Goal: Task Accomplishment & Management: Manage account settings

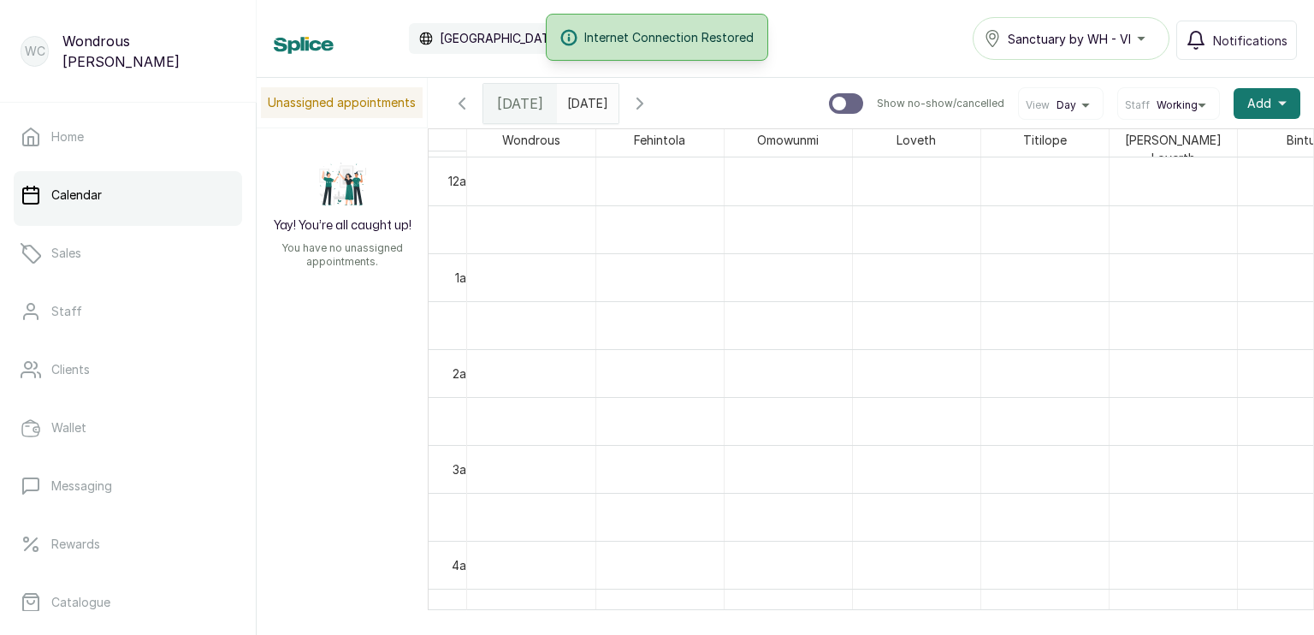
scroll to position [575, 0]
type input "dd/MM/yyyy"
click at [585, 98] on input "dd/MM/yyyy" at bounding box center [571, 99] width 27 height 29
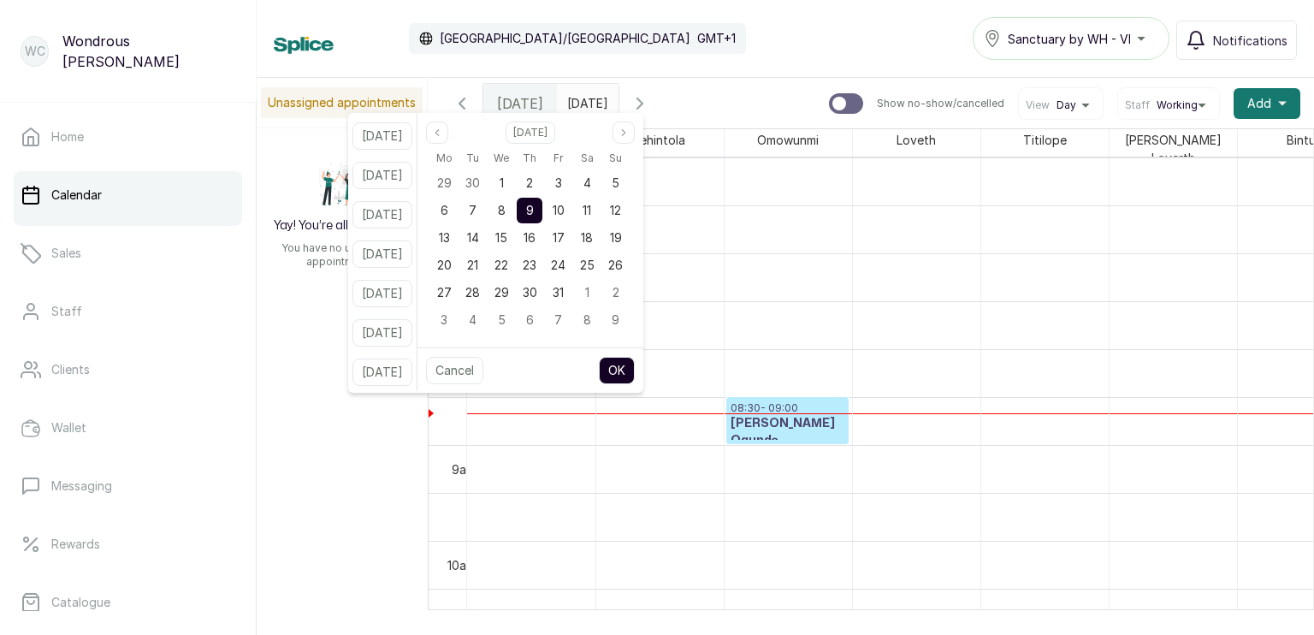
click at [544, 197] on div "9" at bounding box center [530, 210] width 28 height 27
click at [635, 364] on button "OK" at bounding box center [617, 370] width 36 height 27
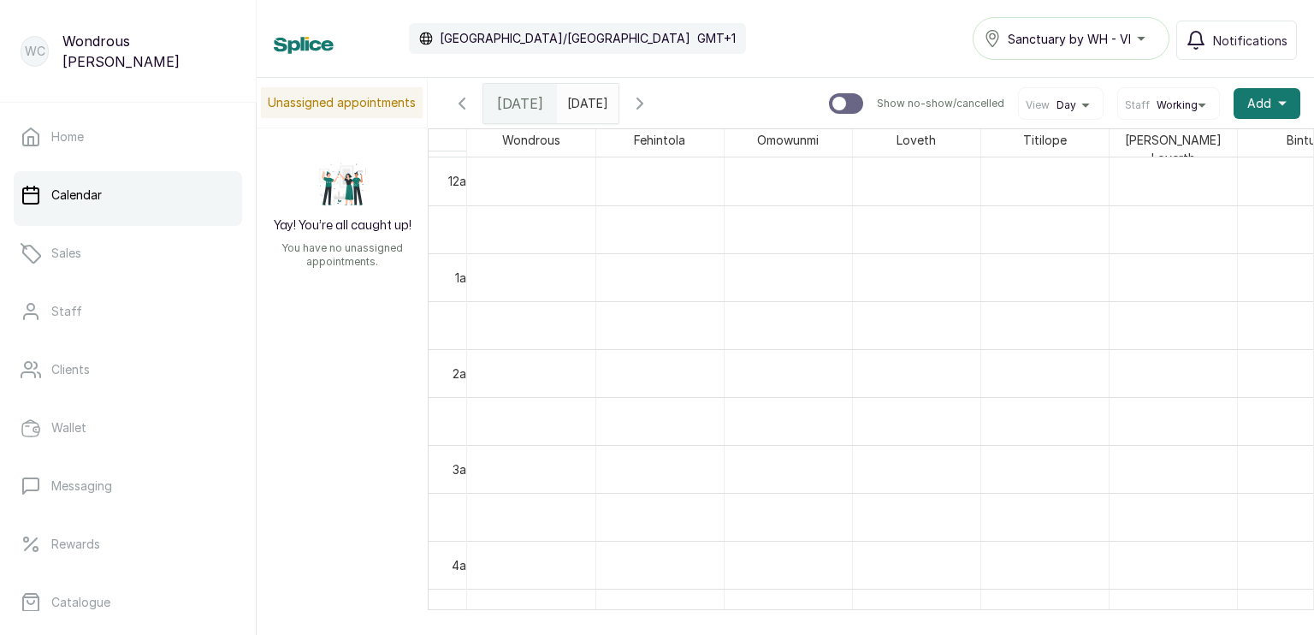
scroll to position [174, 0]
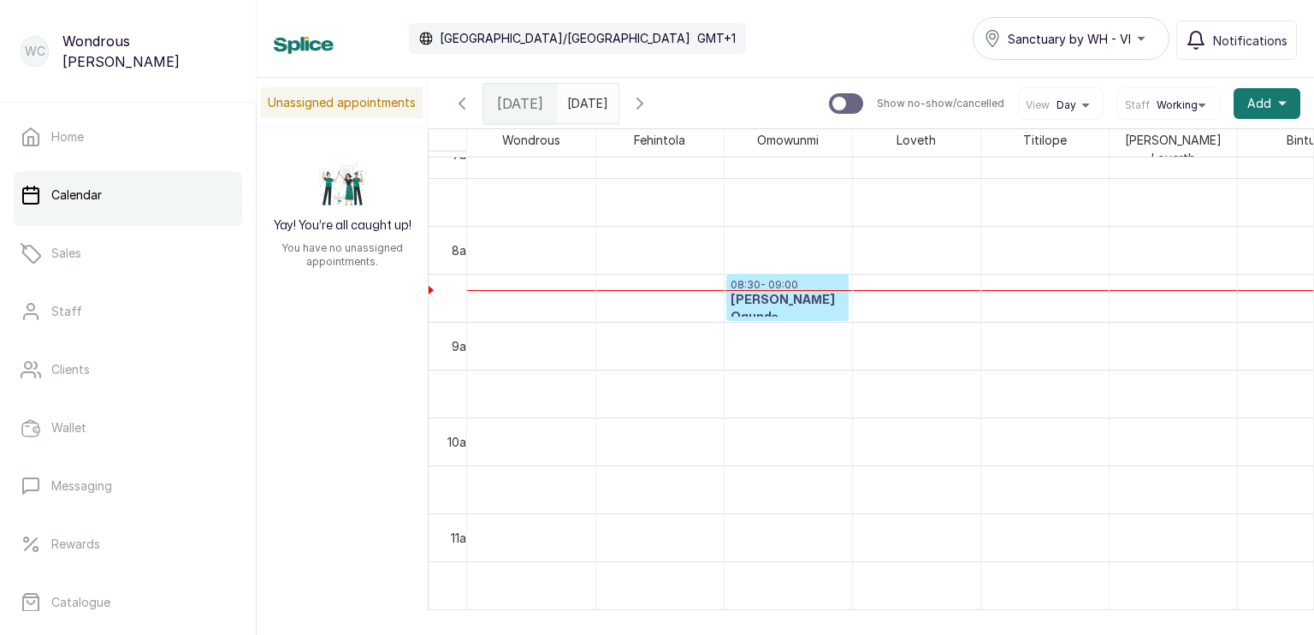
click at [585, 98] on input "09/10/2025" at bounding box center [571, 99] width 27 height 29
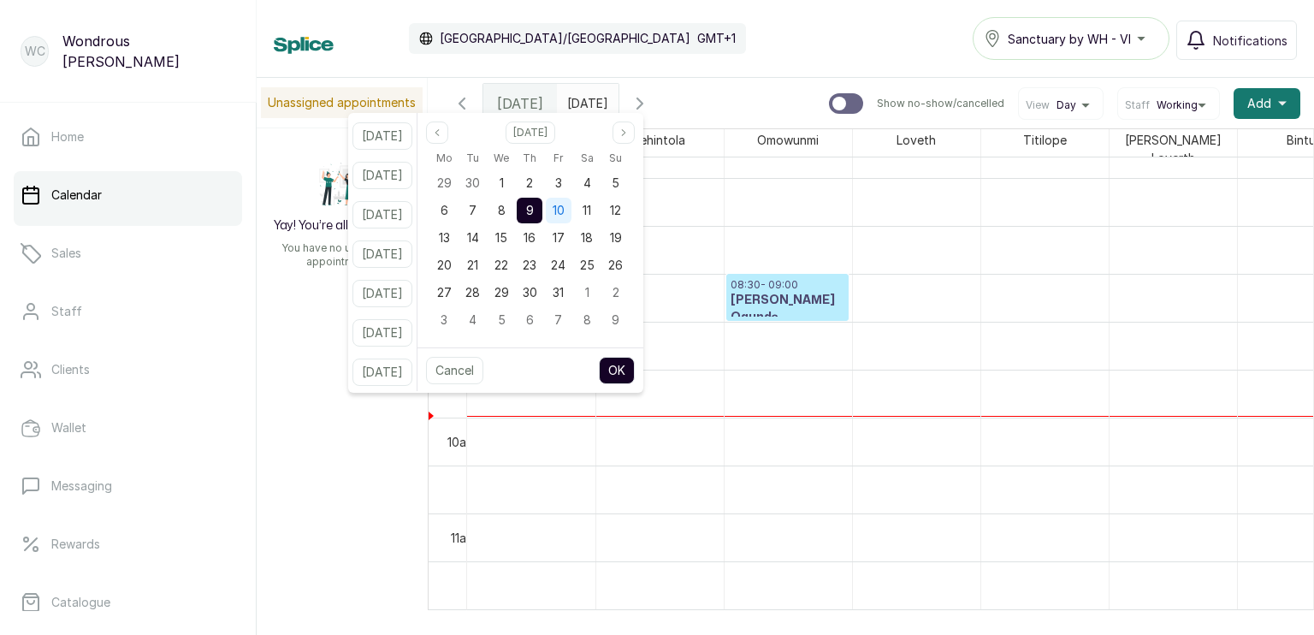
click at [564, 210] on span "10" at bounding box center [558, 210] width 12 height 15
click at [635, 364] on button "OK" at bounding box center [617, 370] width 36 height 27
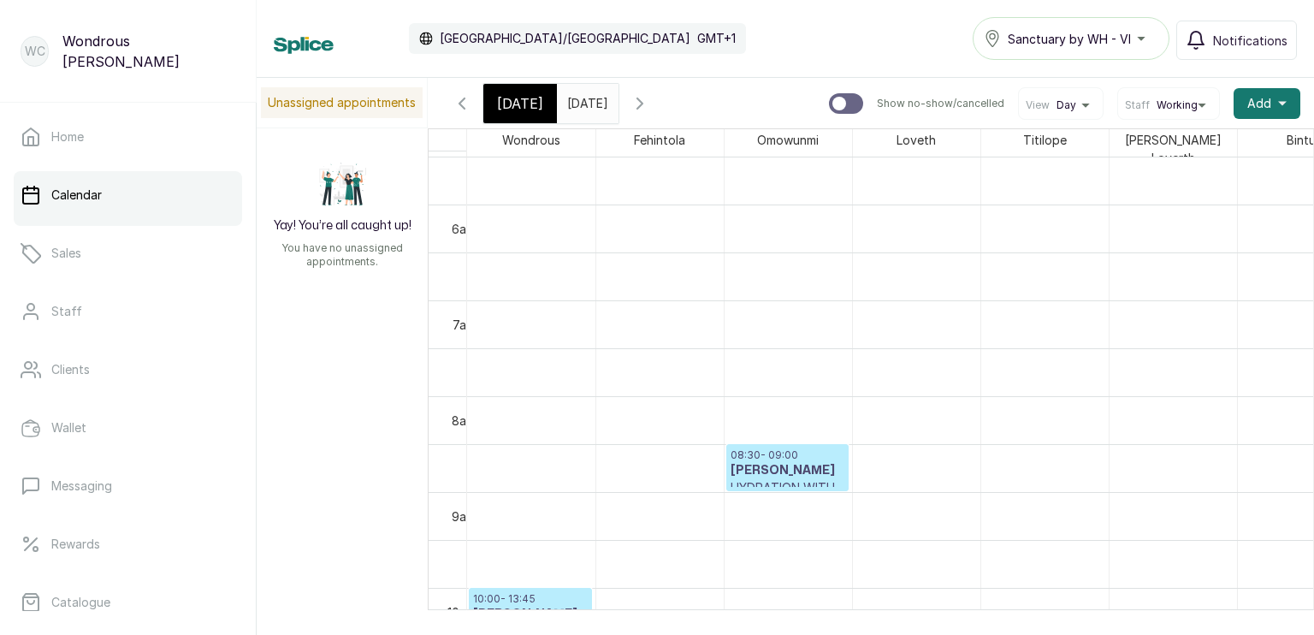
click at [585, 98] on input "10/10/2025" at bounding box center [571, 99] width 27 height 29
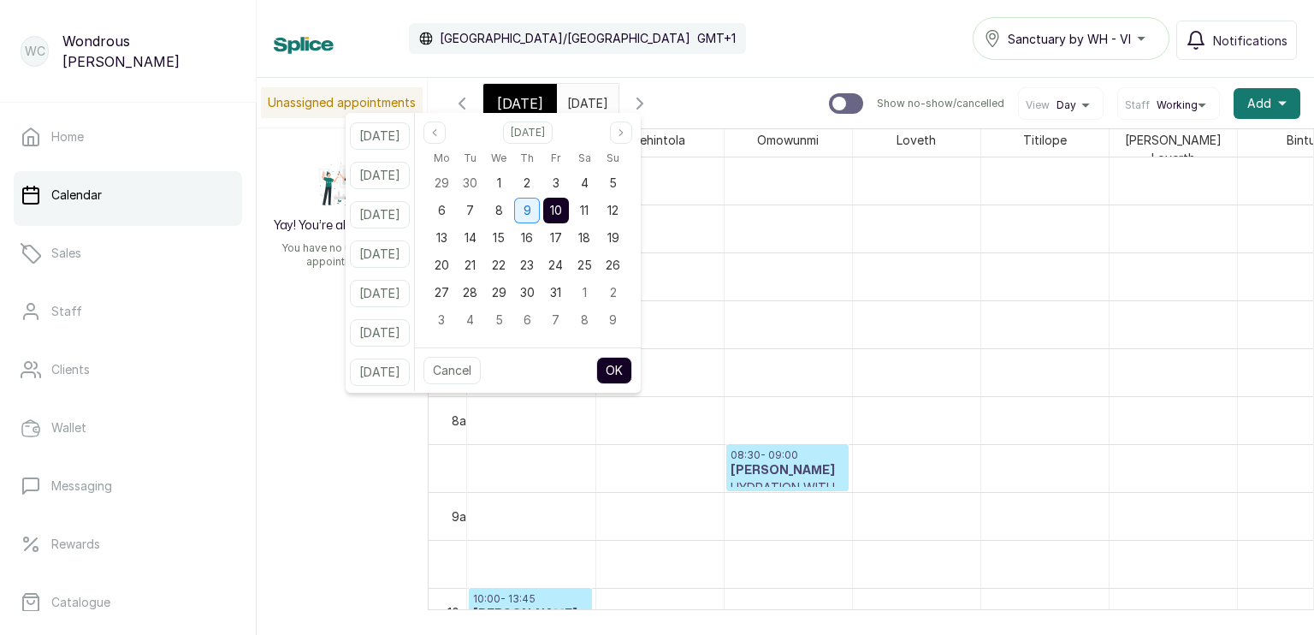
click at [531, 210] on span "9" at bounding box center [527, 210] width 8 height 15
click at [632, 372] on button "OK" at bounding box center [614, 370] width 36 height 27
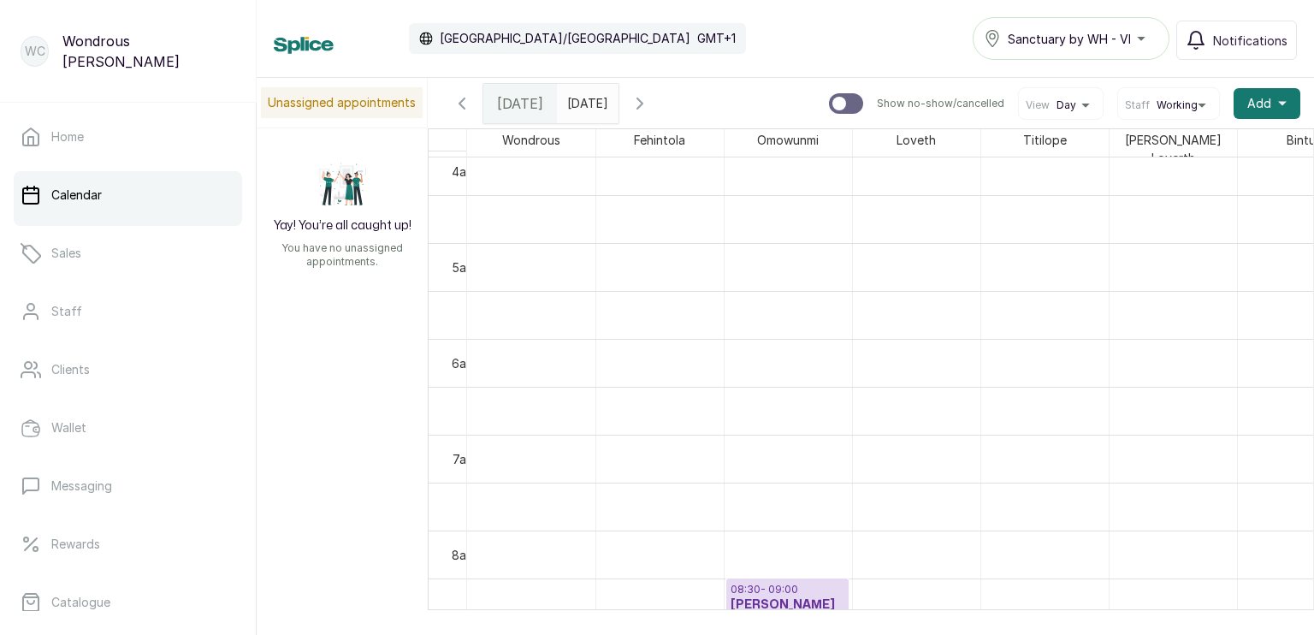
click at [617, 98] on span at bounding box center [601, 99] width 32 height 29
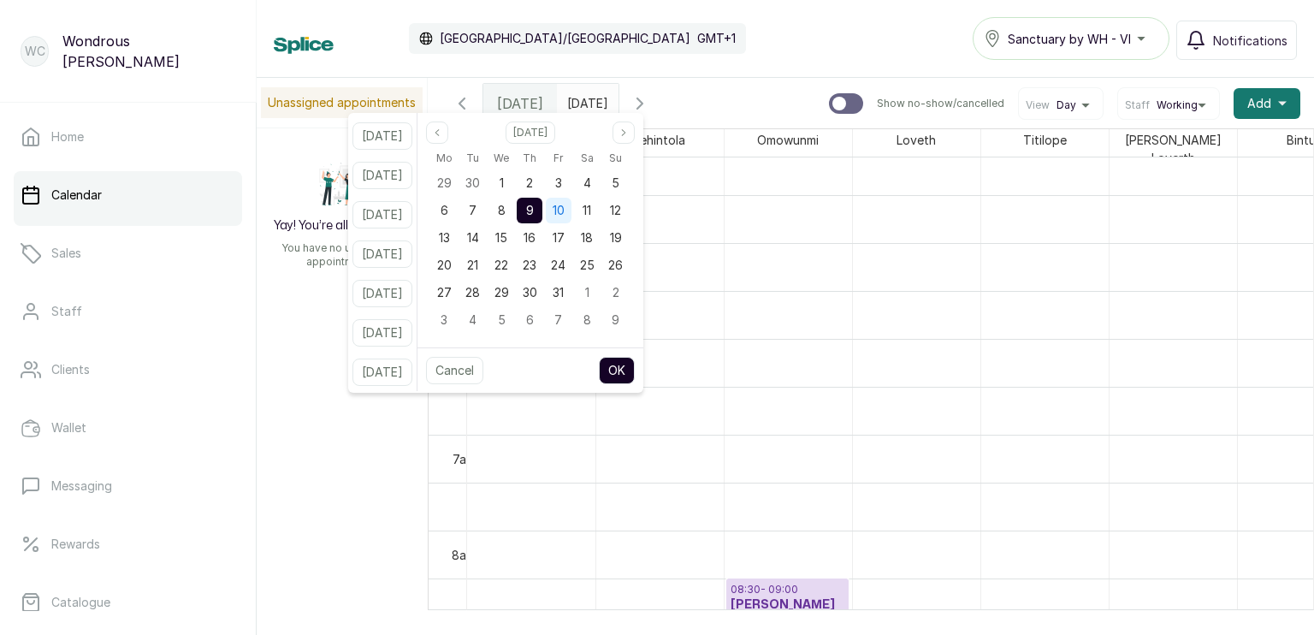
click at [564, 210] on span "10" at bounding box center [558, 210] width 12 height 15
click at [635, 366] on button "OK" at bounding box center [617, 370] width 36 height 27
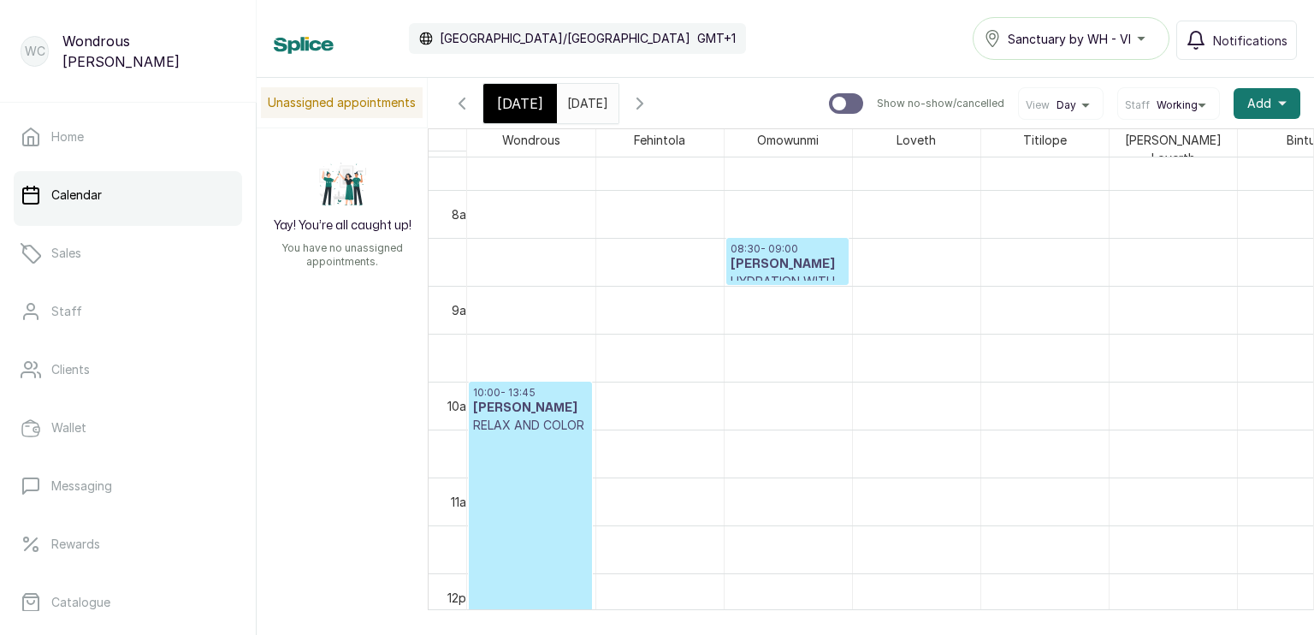
click at [628, 80] on div "Today Fri Oct 10, 2025 10/10/2025 Show no-show/cancelled View Day Staff Working…" at bounding box center [871, 103] width 886 height 50
click at [786, 258] on h3 "Bunmi Adewuyi" at bounding box center [787, 264] width 114 height 17
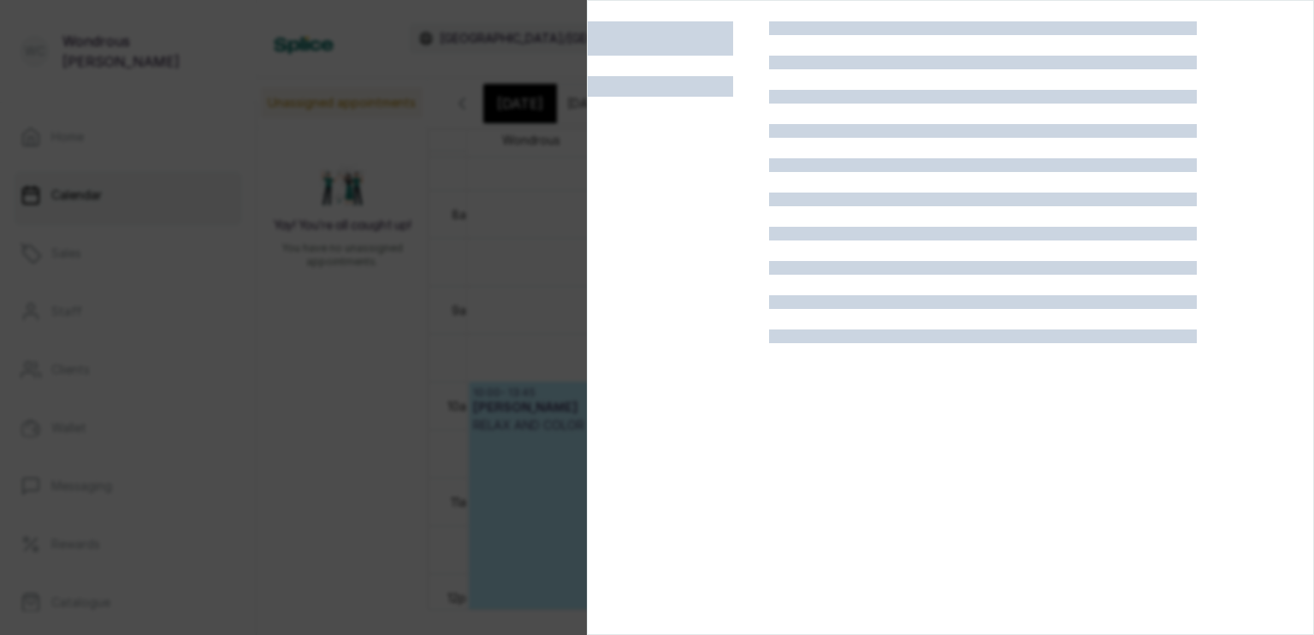
click at [786, 258] on div at bounding box center [983, 338] width 428 height 635
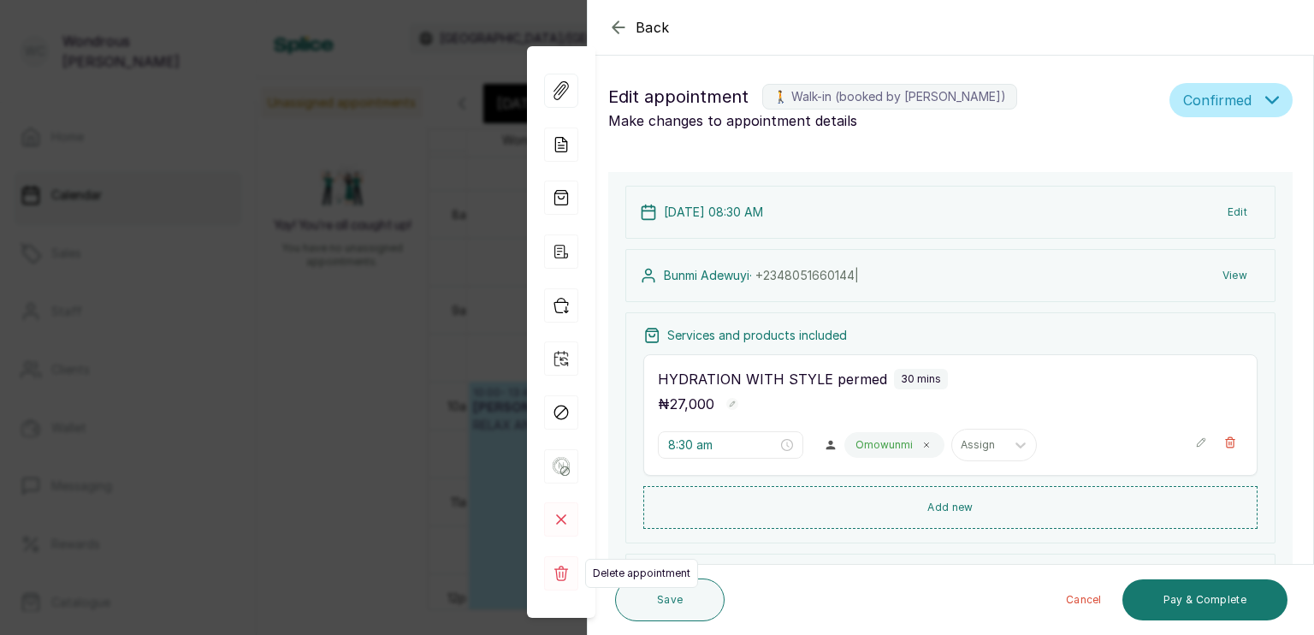
click at [564, 573] on rect at bounding box center [561, 573] width 34 height 34
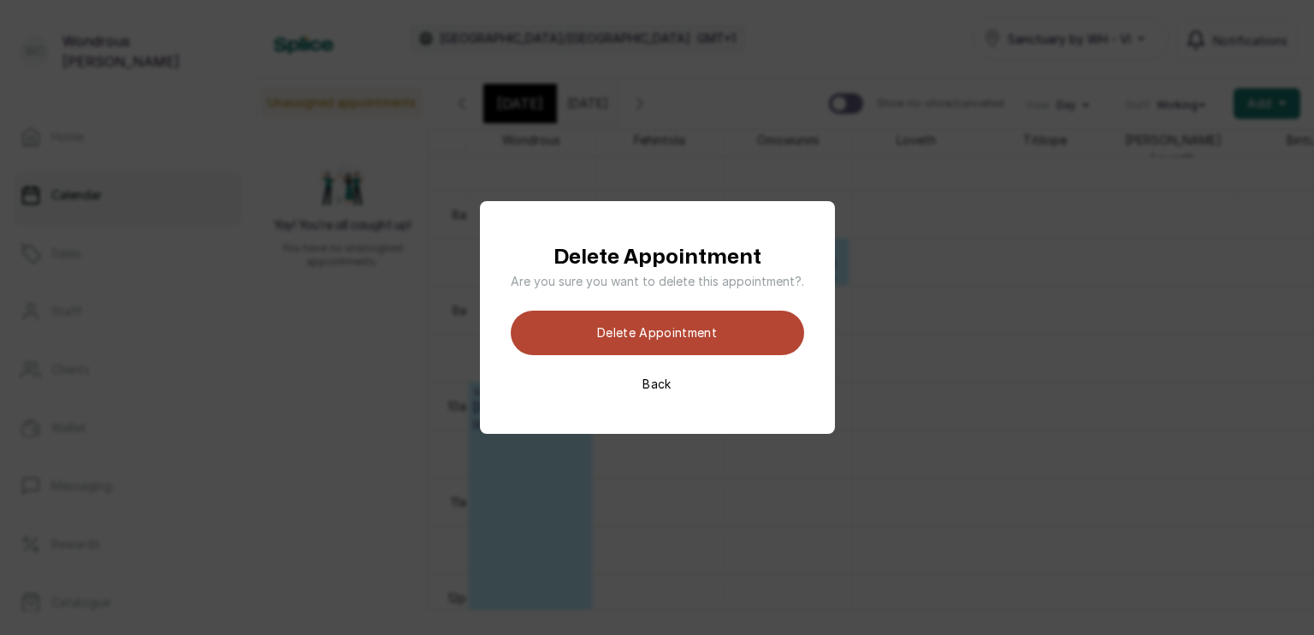
click at [656, 336] on button "Delete appointment" at bounding box center [657, 332] width 293 height 44
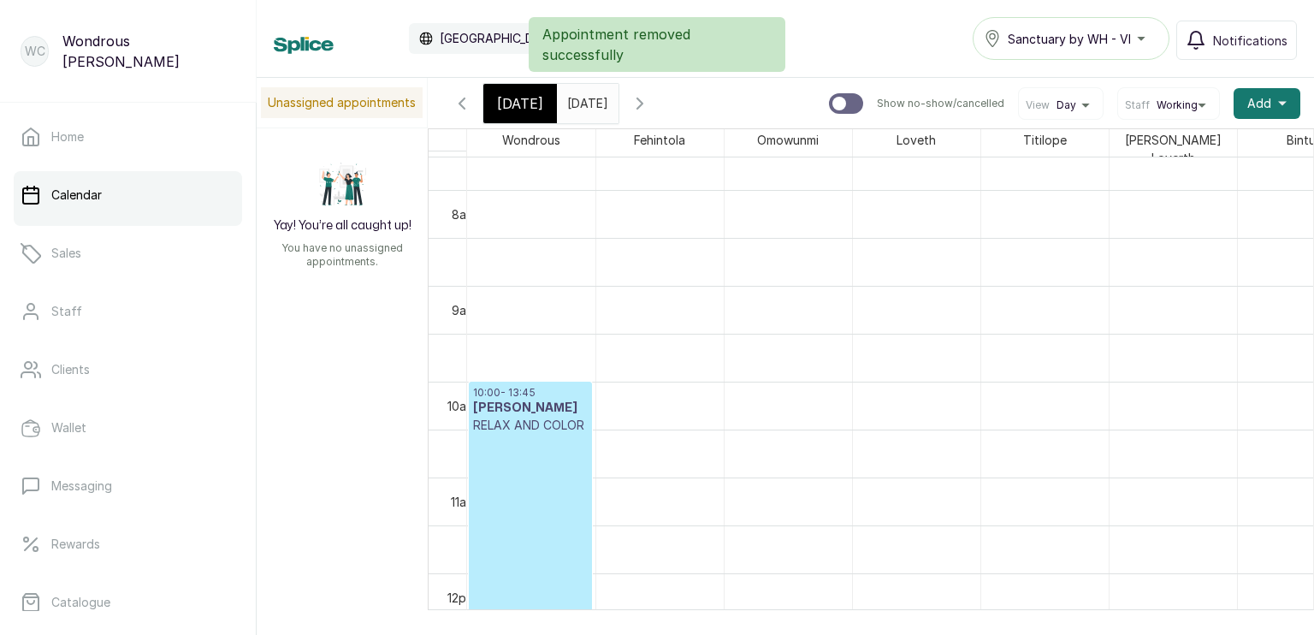
click at [568, 97] on input "10/10/2025" at bounding box center [571, 99] width 27 height 29
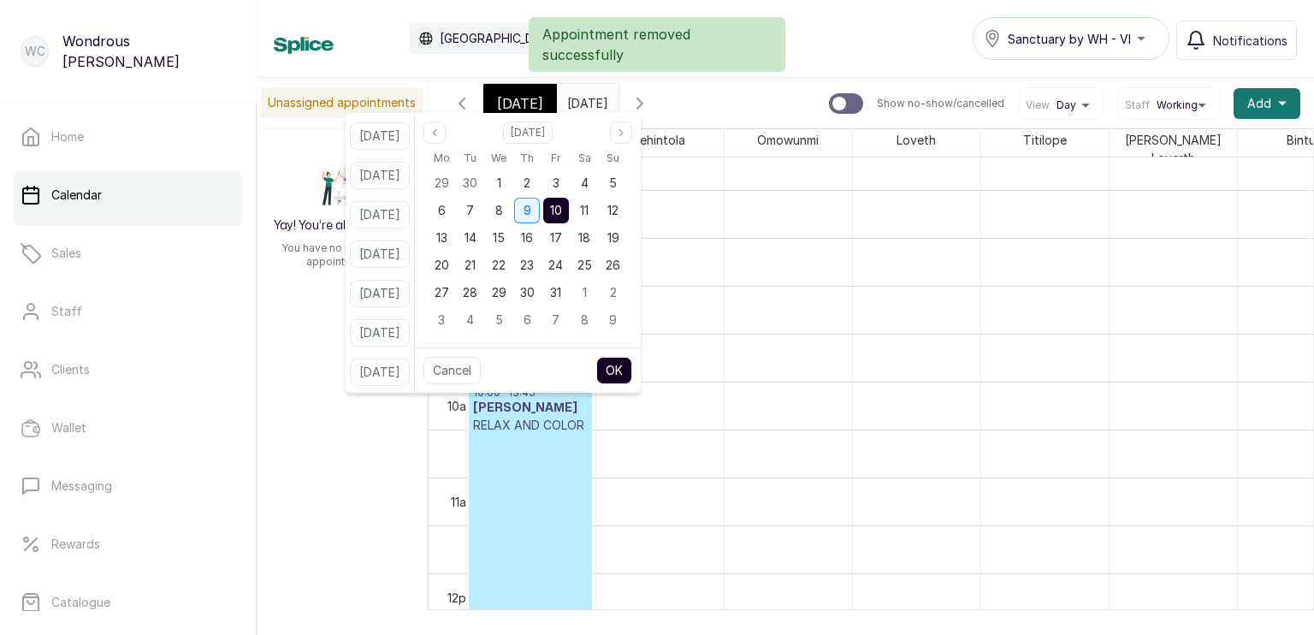
click at [540, 204] on div "9" at bounding box center [527, 211] width 26 height 26
click at [628, 364] on button "OK" at bounding box center [614, 370] width 36 height 27
type input "09/10/2025"
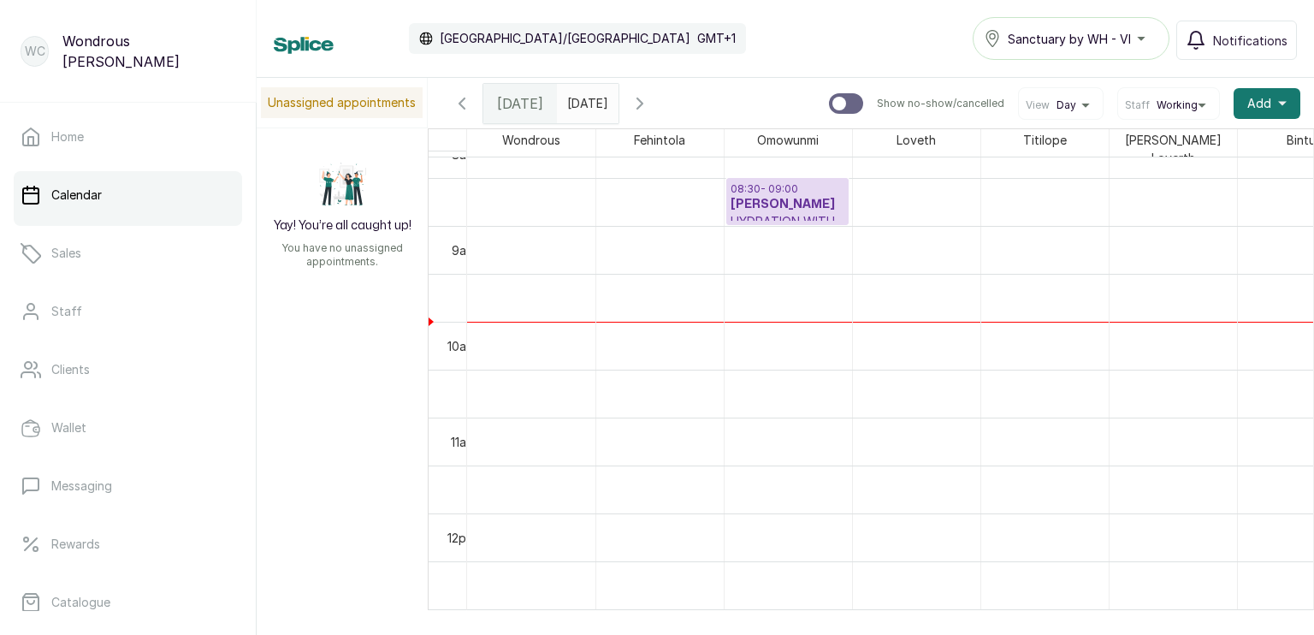
click at [797, 213] on p "HYDRATION WITH STYLE permed" at bounding box center [787, 230] width 114 height 34
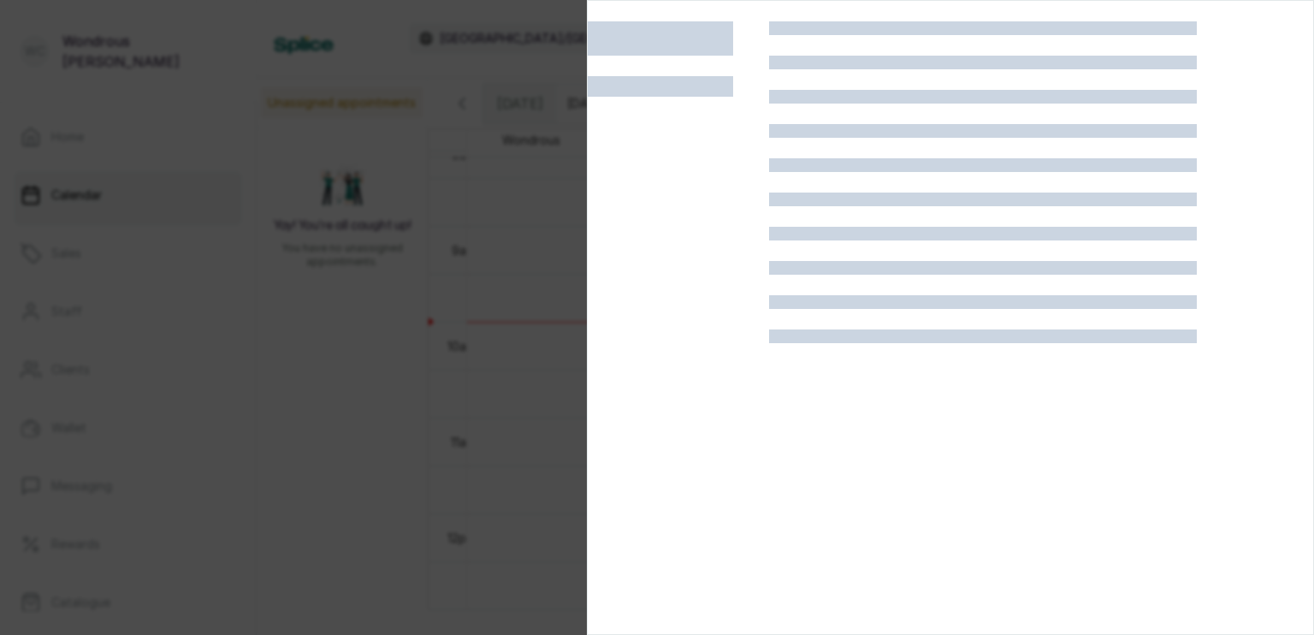
click at [797, 207] on div at bounding box center [983, 338] width 428 height 635
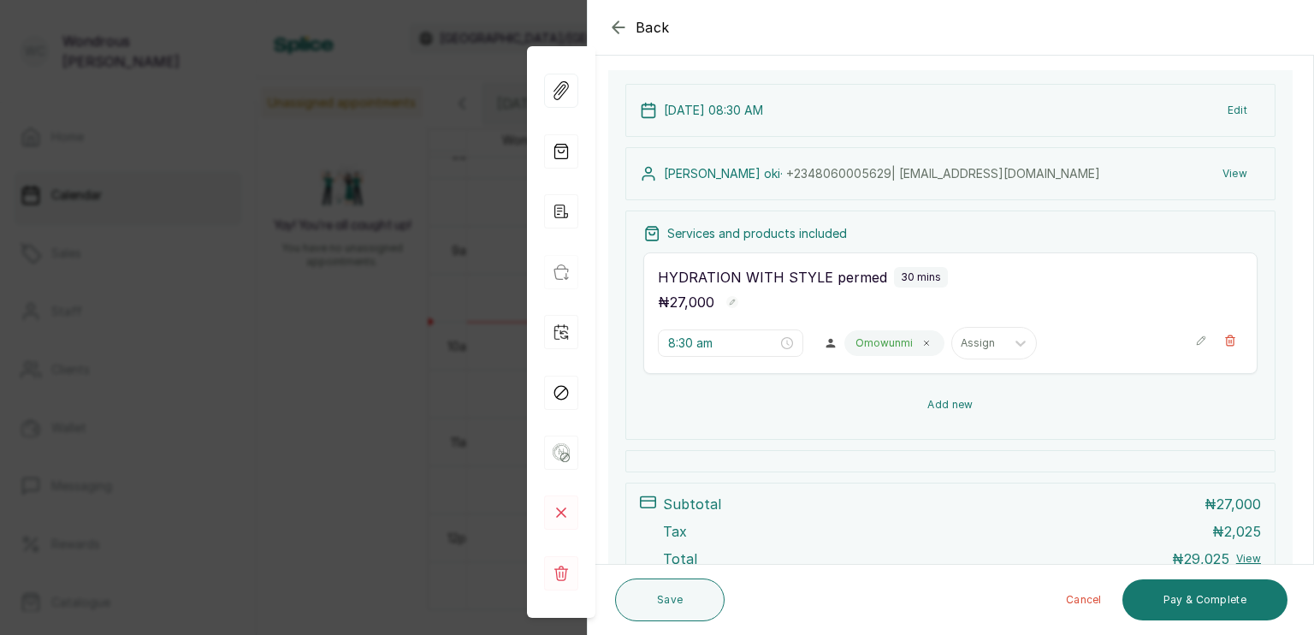
click at [929, 402] on button "Add new" at bounding box center [950, 404] width 614 height 41
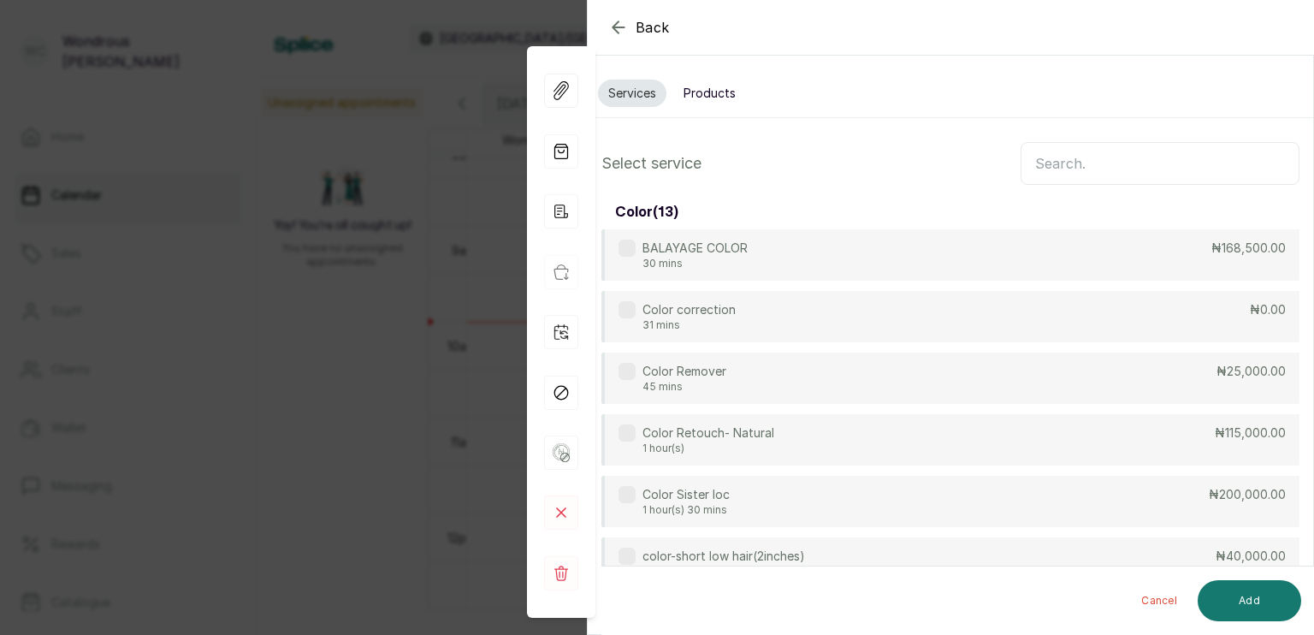
click at [1043, 174] on input "text" at bounding box center [1159, 163] width 279 height 43
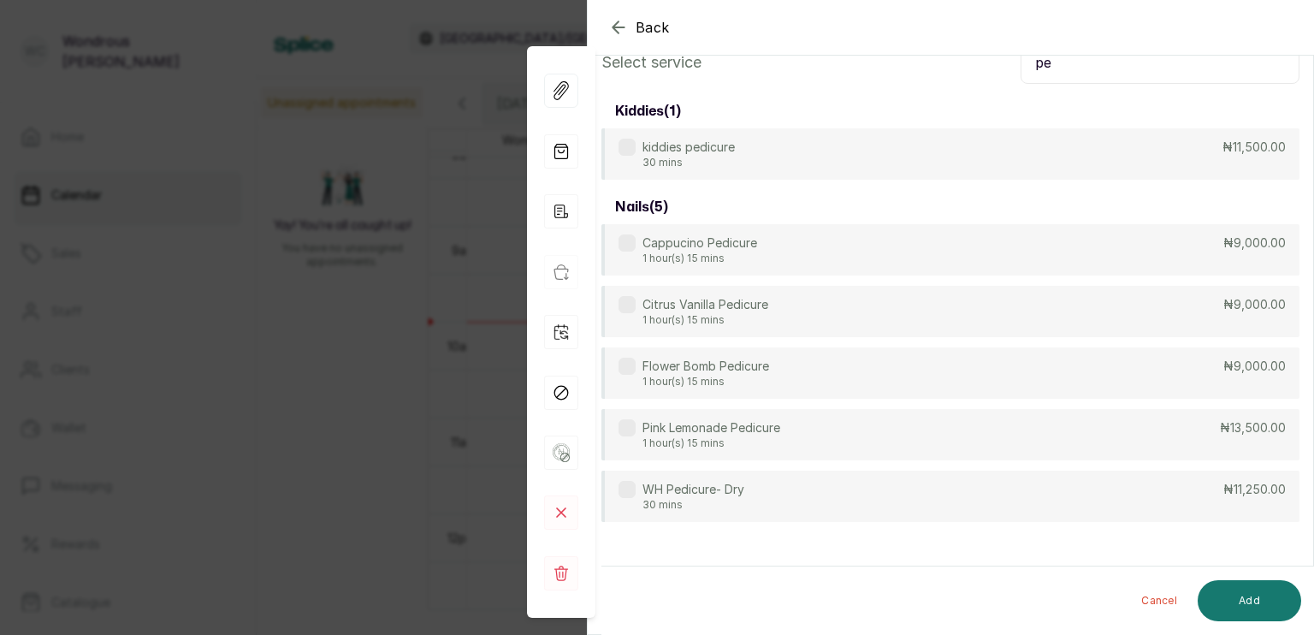
type input "p"
type input "v"
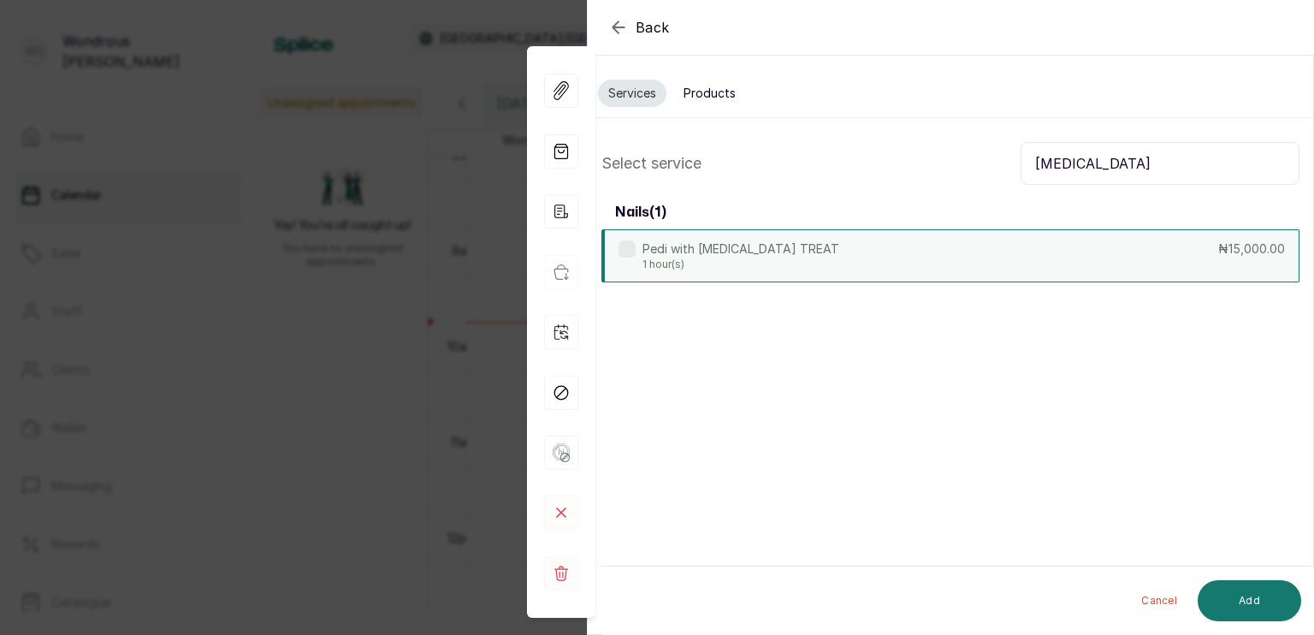
type input "callus"
click at [1185, 244] on div "Pedi with CALLUS TREAT 1 hour(s) ₦15,000.00" at bounding box center [950, 255] width 698 height 53
click at [1255, 595] on button "Add" at bounding box center [1248, 600] width 103 height 41
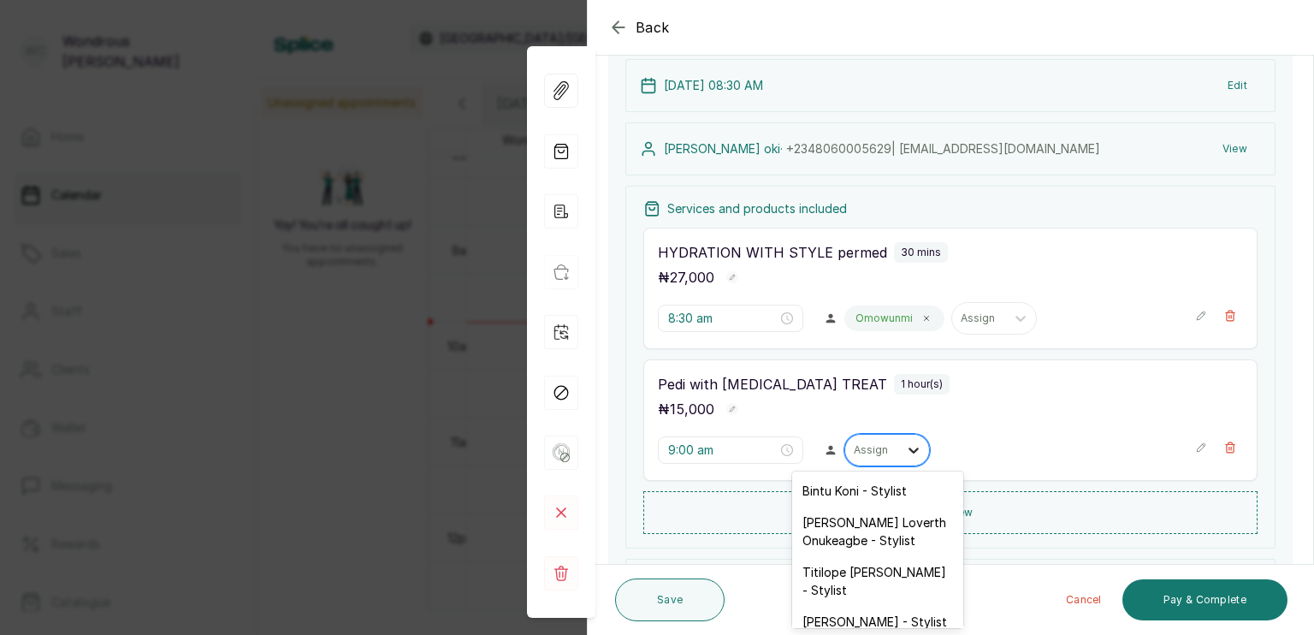
click at [905, 449] on icon at bounding box center [913, 449] width 17 height 17
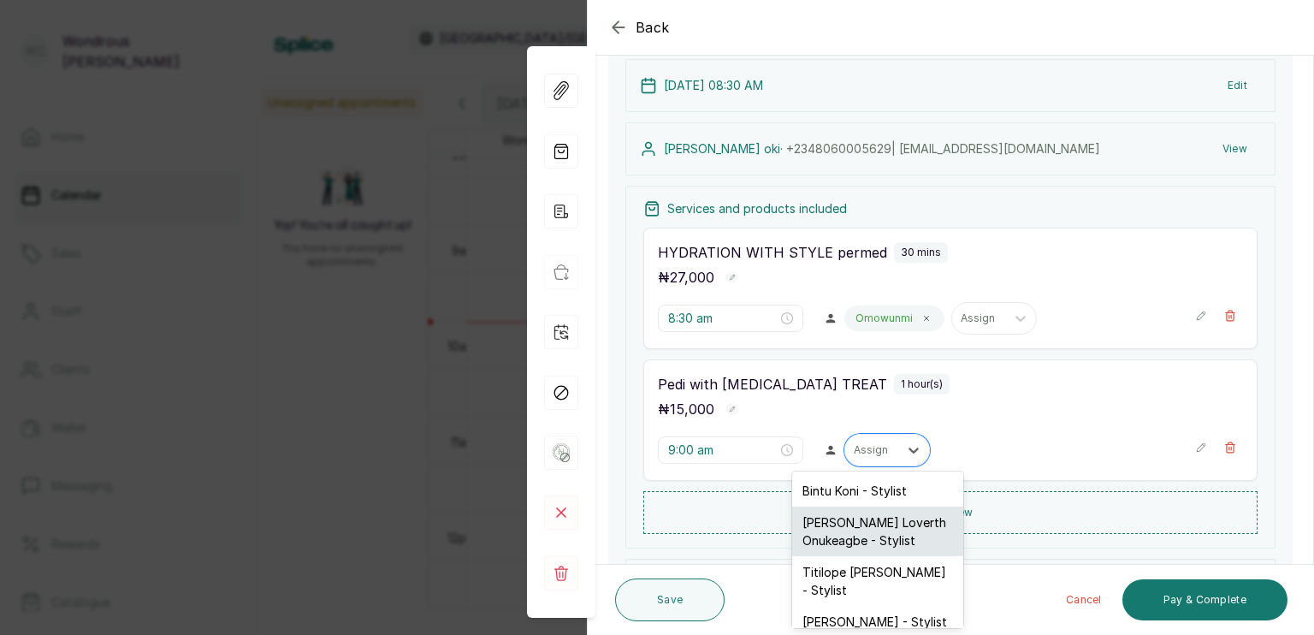
click at [877, 526] on div "Chinyere Loverth Onukeagbe - Stylist" at bounding box center [877, 531] width 171 height 50
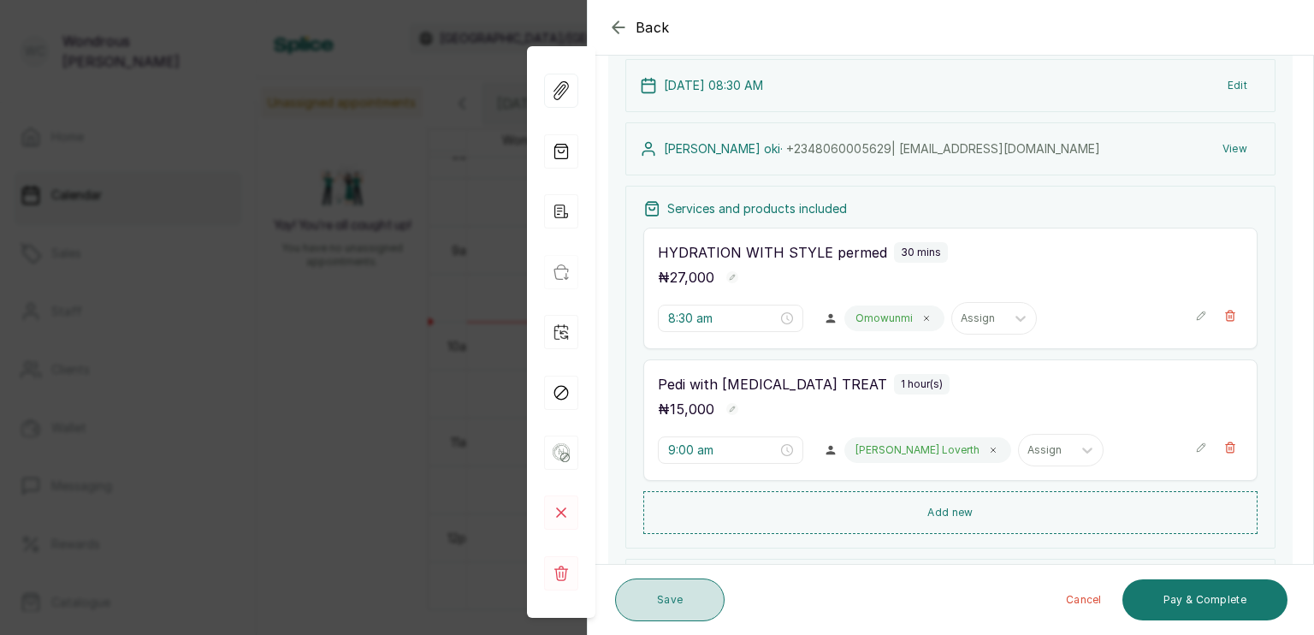
click at [693, 597] on button "Save" at bounding box center [669, 599] width 109 height 43
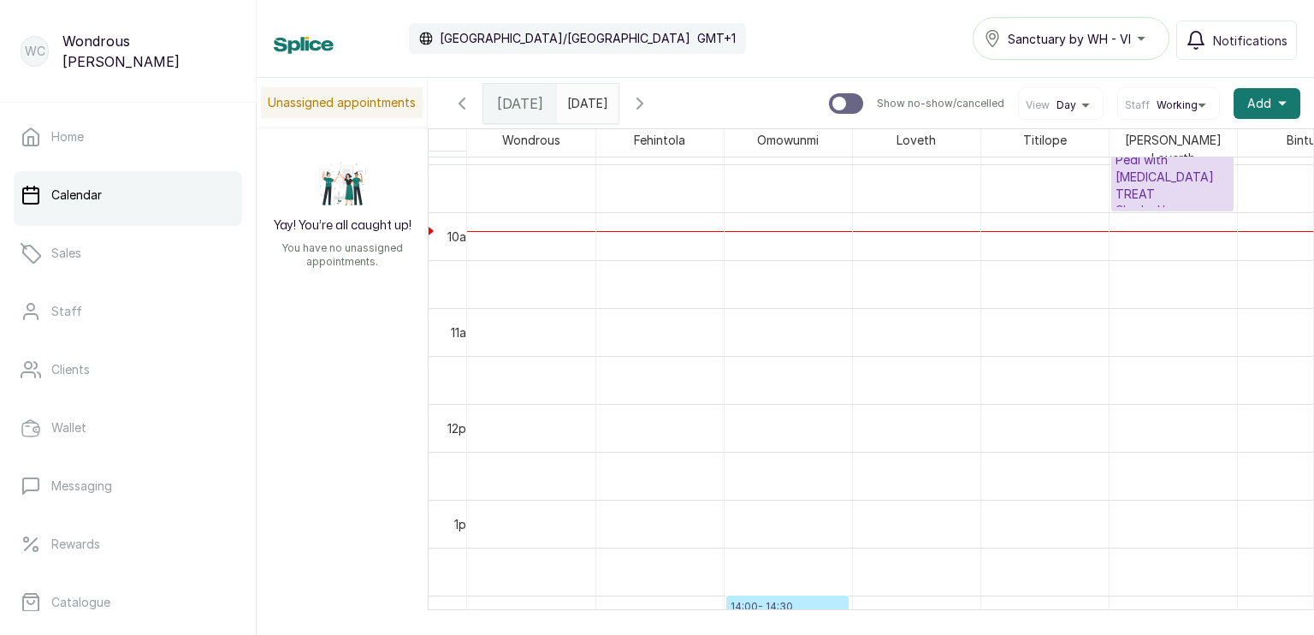
scroll to position [1003, 0]
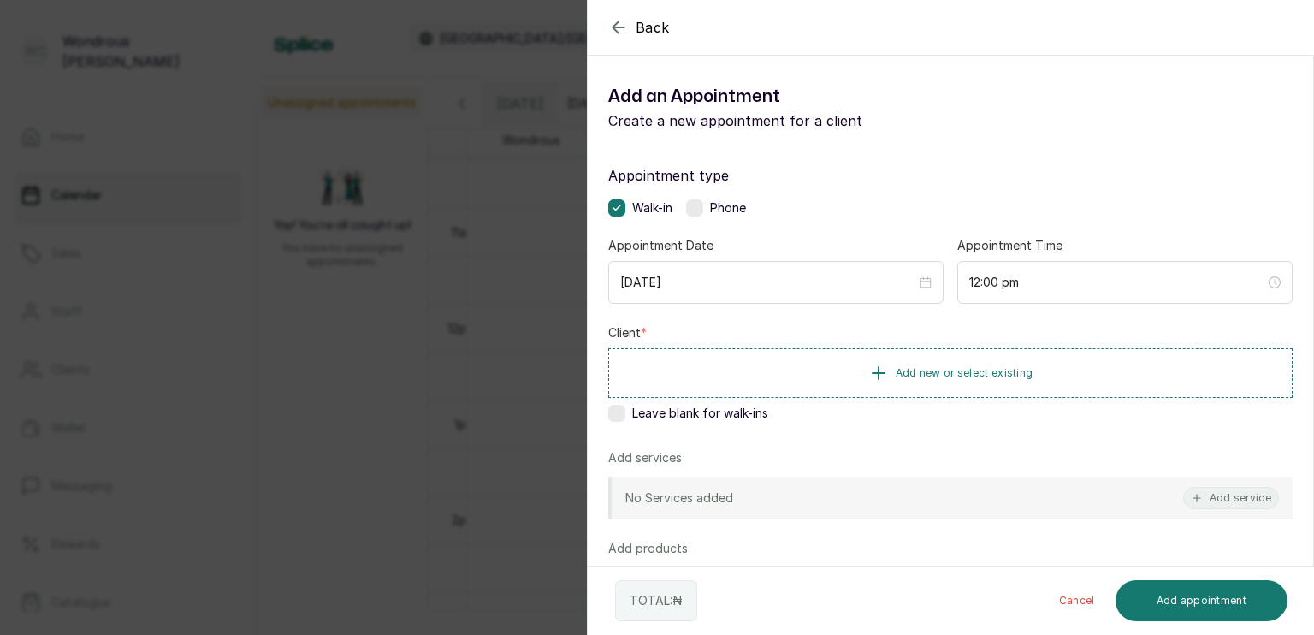
click at [537, 156] on div "Back Add Appointment Add an Appointment Create a new appointment for a client A…" at bounding box center [657, 317] width 1314 height 635
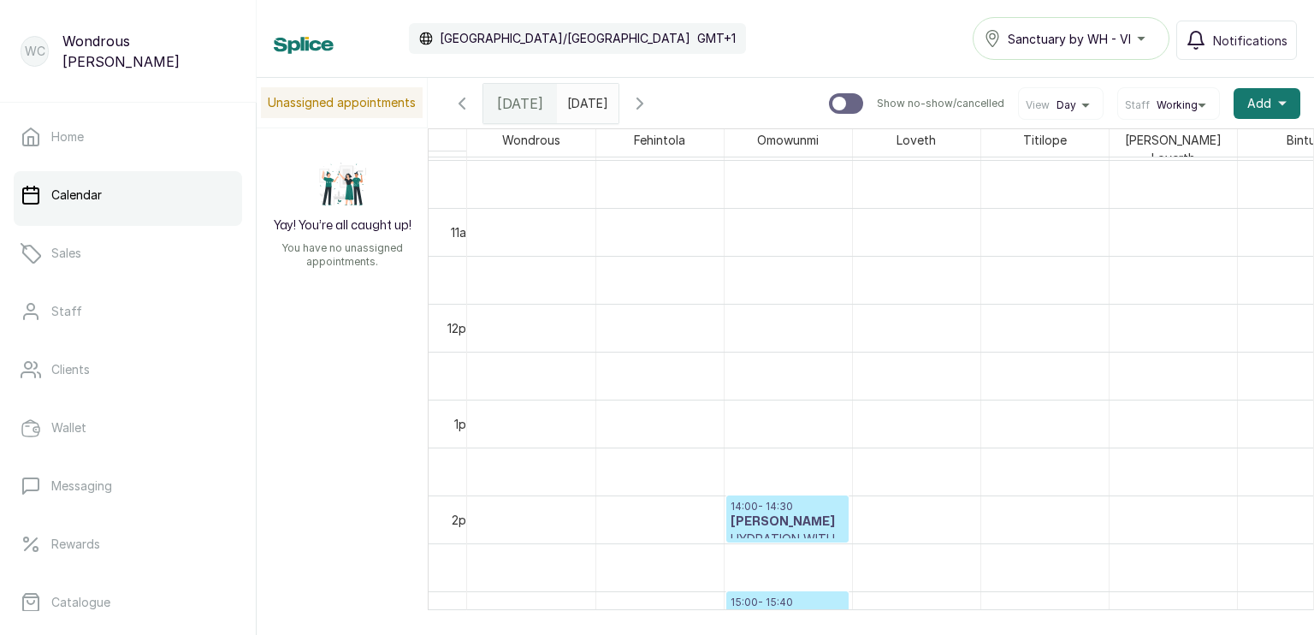
click at [558, 104] on input "09/10/2025" at bounding box center [571, 99] width 27 height 29
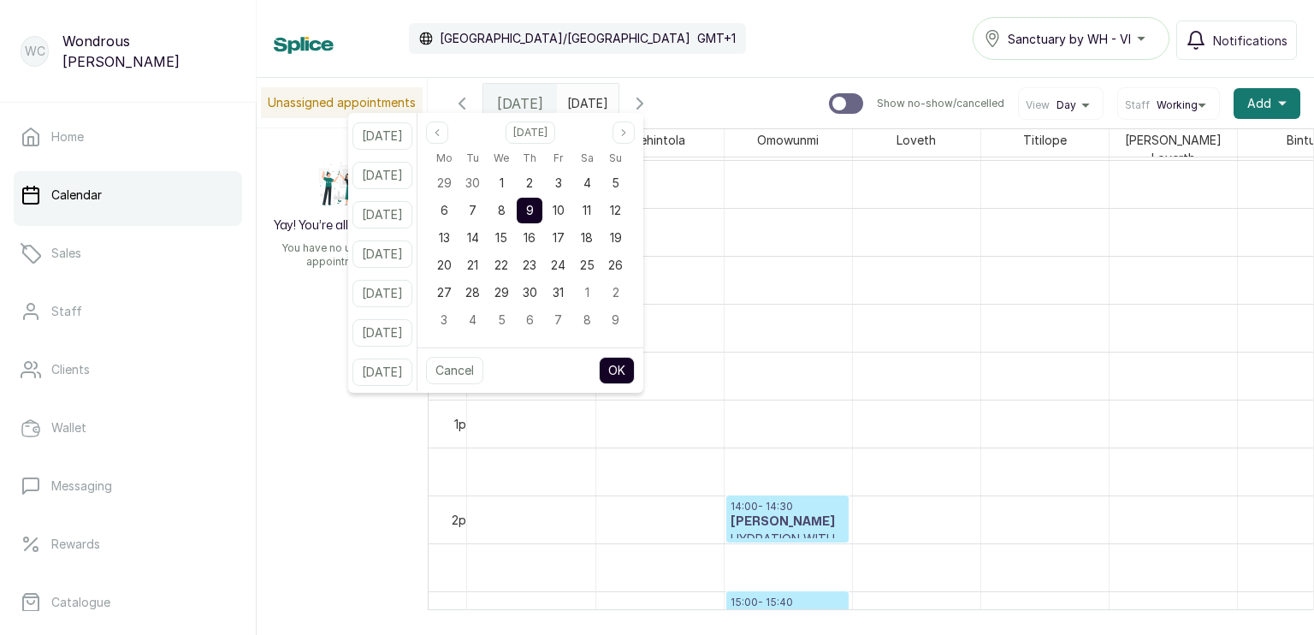
click at [537, 210] on div "9" at bounding box center [530, 211] width 26 height 26
click at [539, 210] on div "9" at bounding box center [530, 211] width 26 height 26
click at [635, 361] on button "OK" at bounding box center [617, 370] width 36 height 27
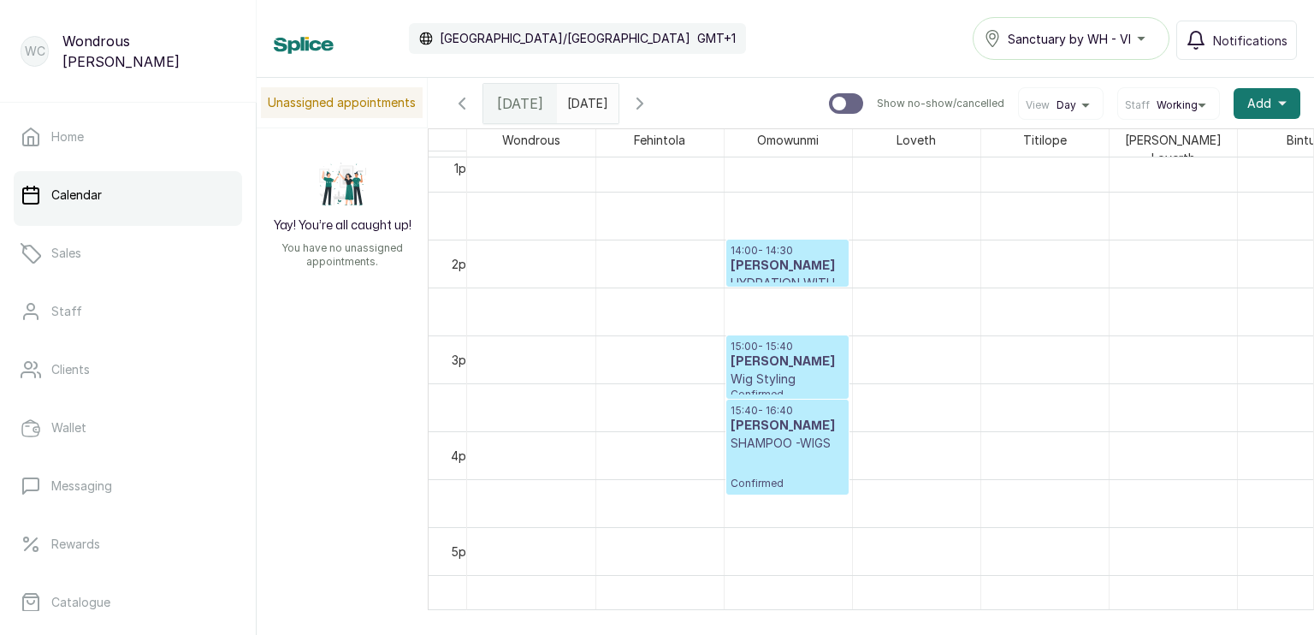
scroll to position [667, 0]
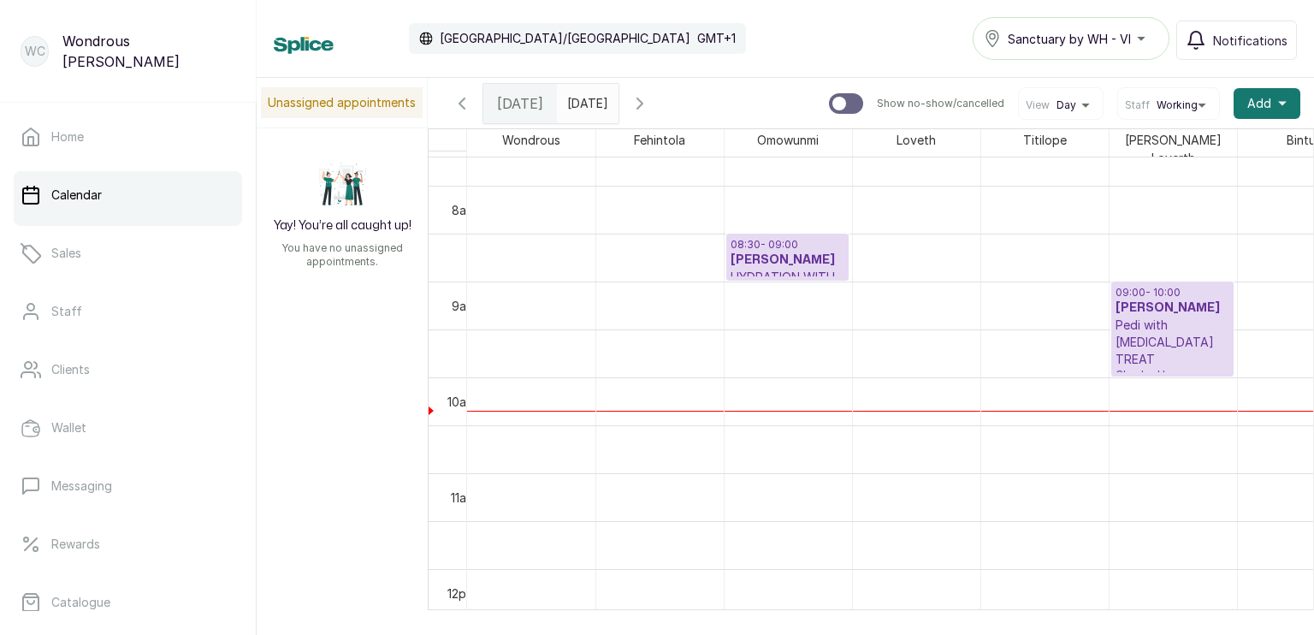
click at [585, 108] on input "09/10/2025" at bounding box center [571, 99] width 27 height 29
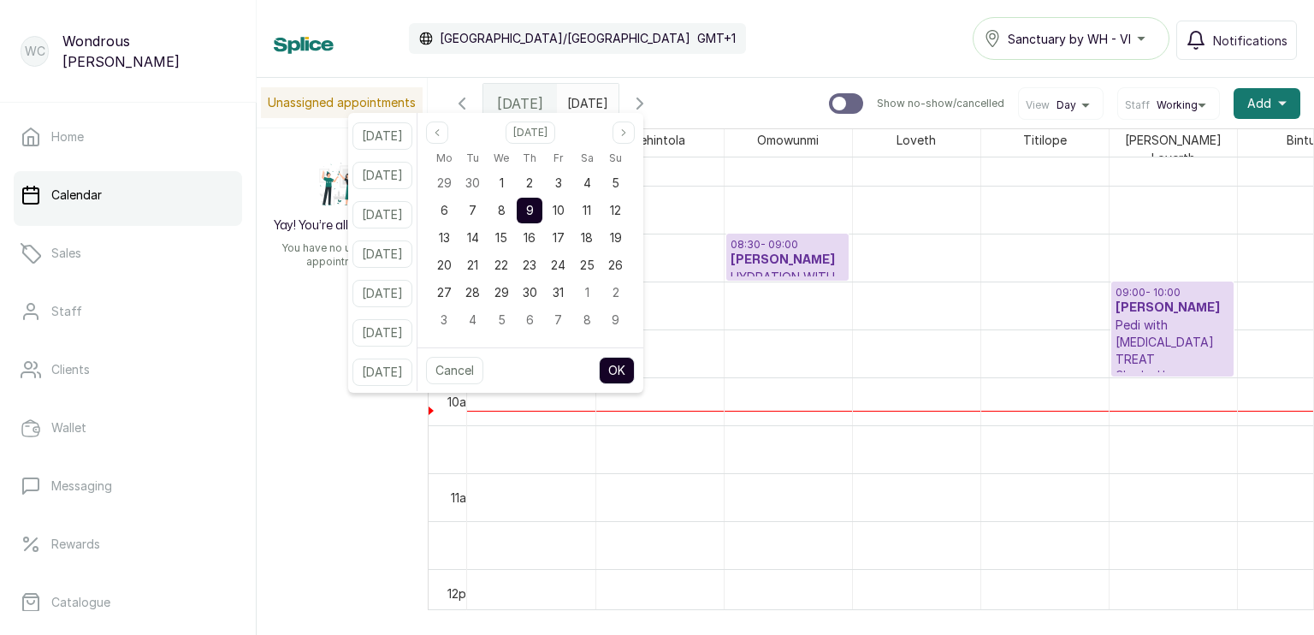
click at [635, 374] on button "OK" at bounding box center [617, 370] width 36 height 27
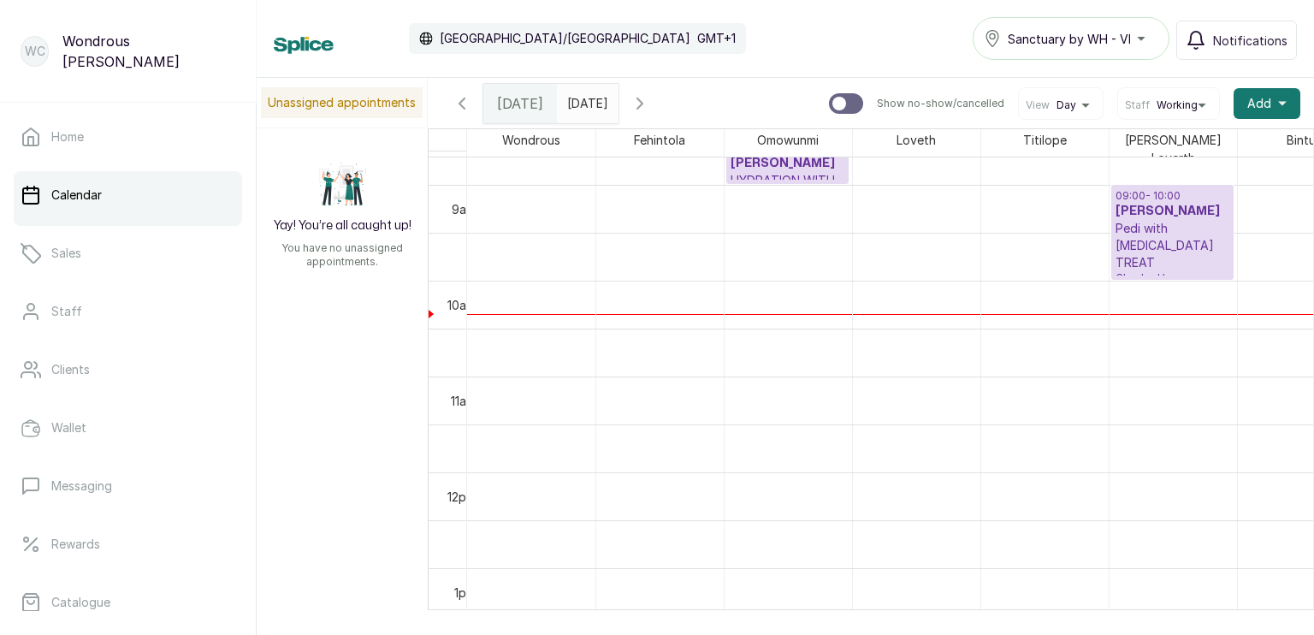
scroll to position [794, 0]
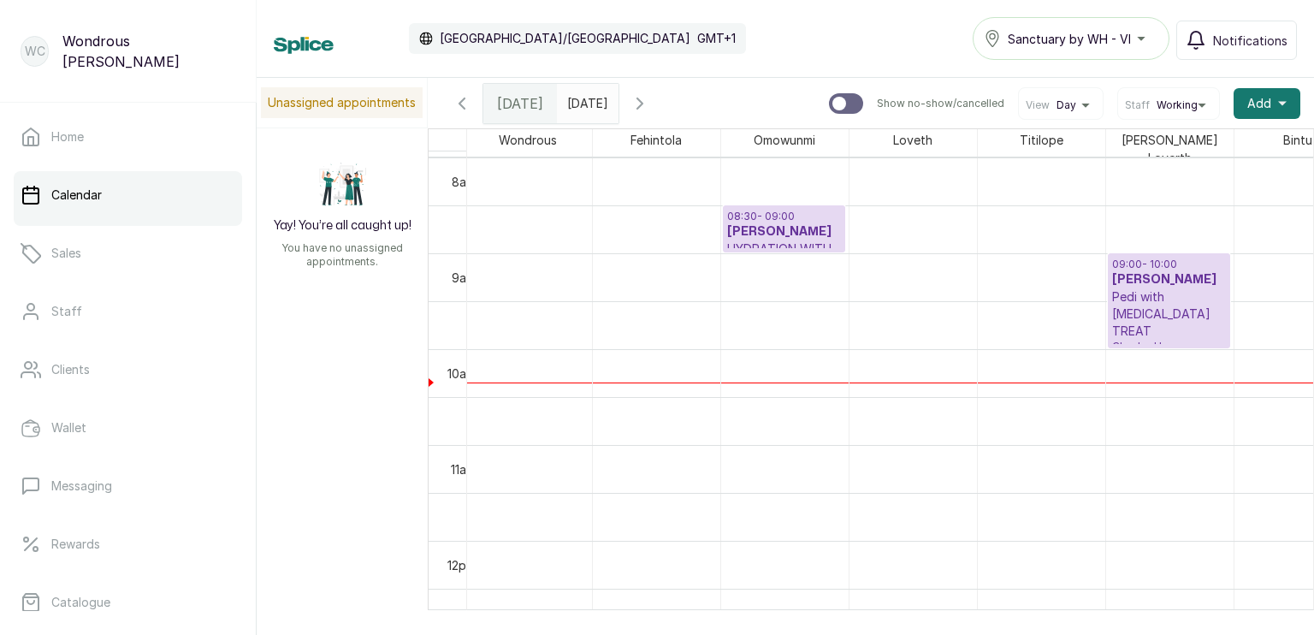
click at [617, 100] on span at bounding box center [601, 99] width 32 height 29
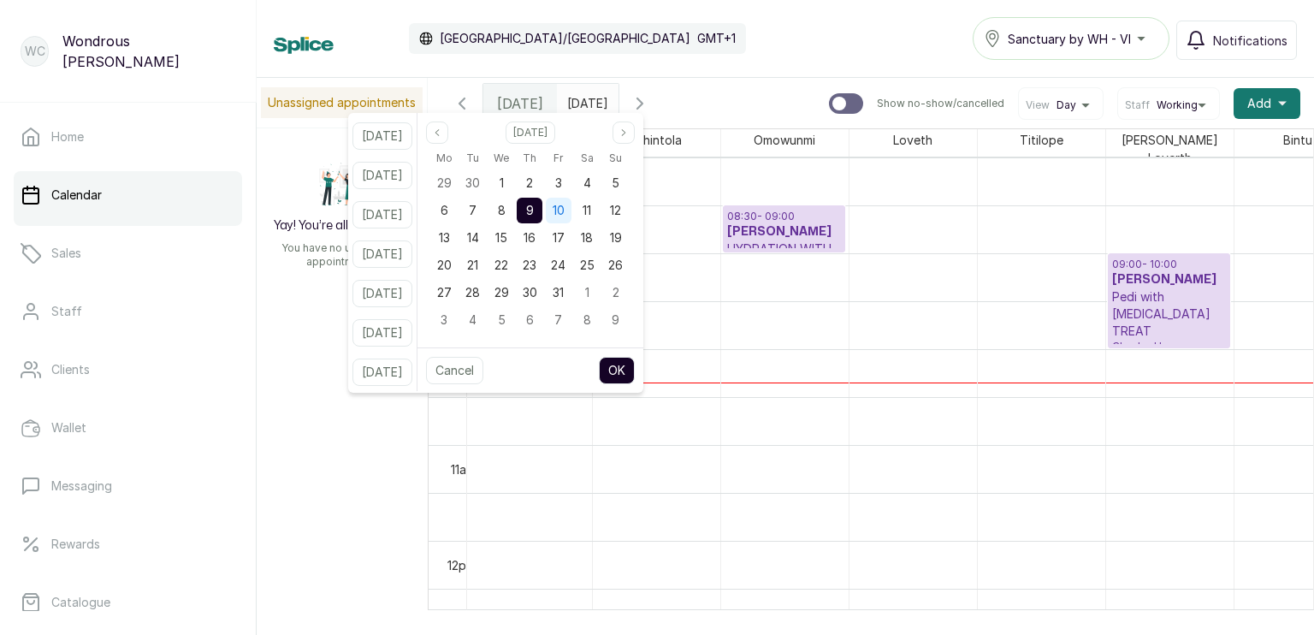
click at [564, 207] on span "10" at bounding box center [558, 210] width 12 height 15
click at [635, 371] on button "OK" at bounding box center [617, 370] width 36 height 27
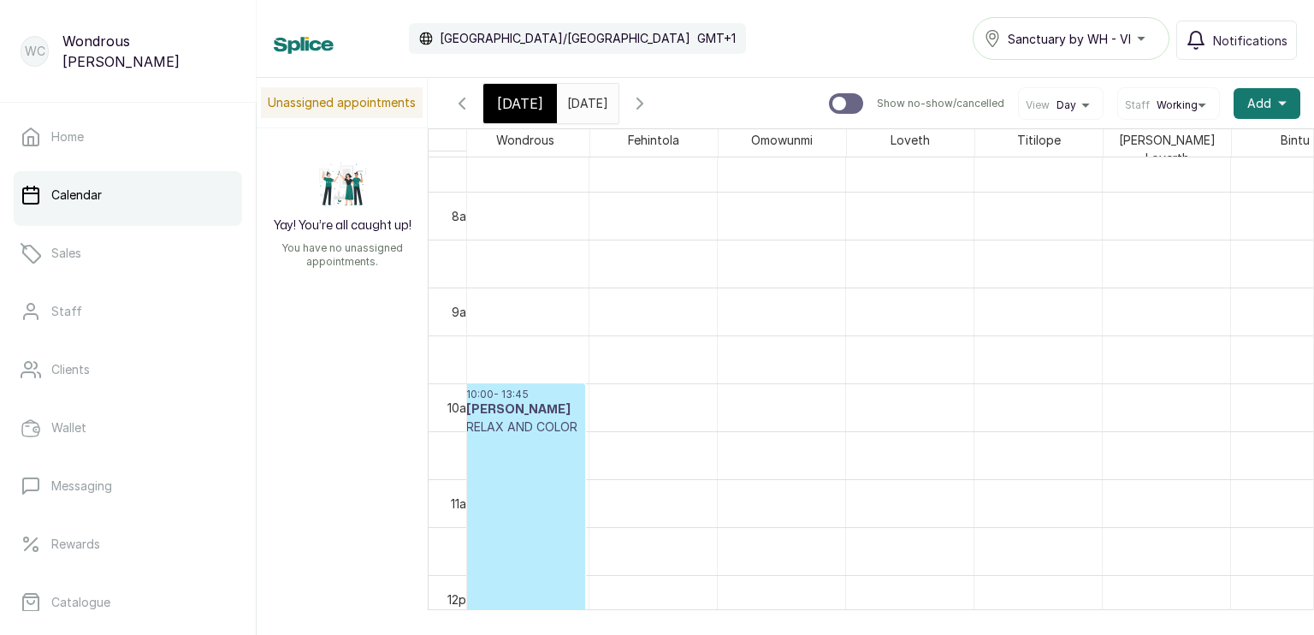
scroll to position [731, 0]
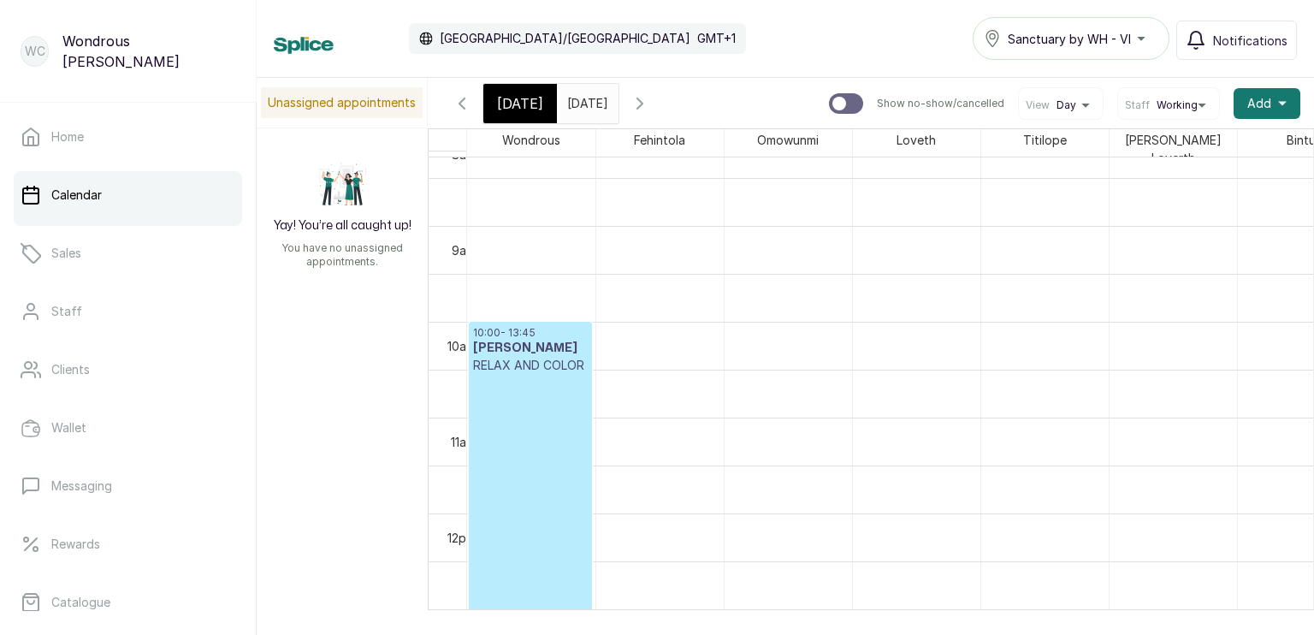
click at [585, 105] on input "10/10/2025" at bounding box center [571, 99] width 27 height 29
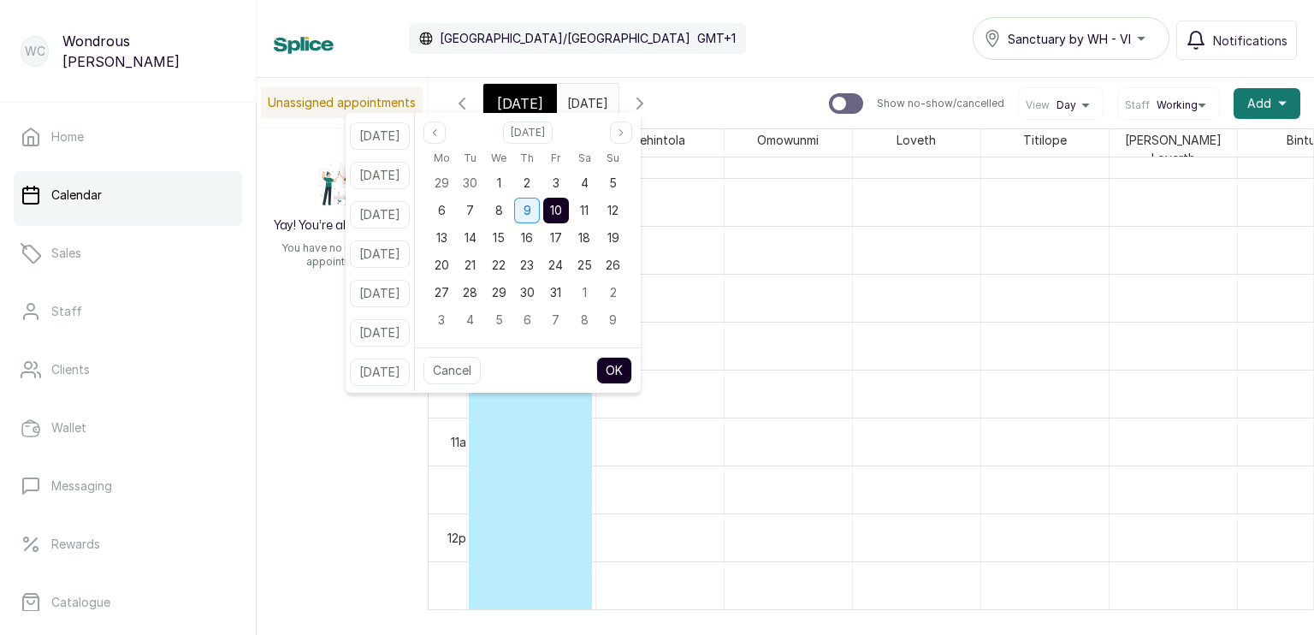
click at [531, 207] on span "9" at bounding box center [527, 210] width 8 height 15
click at [632, 374] on button "OK" at bounding box center [614, 370] width 36 height 27
type input "09/10/2025"
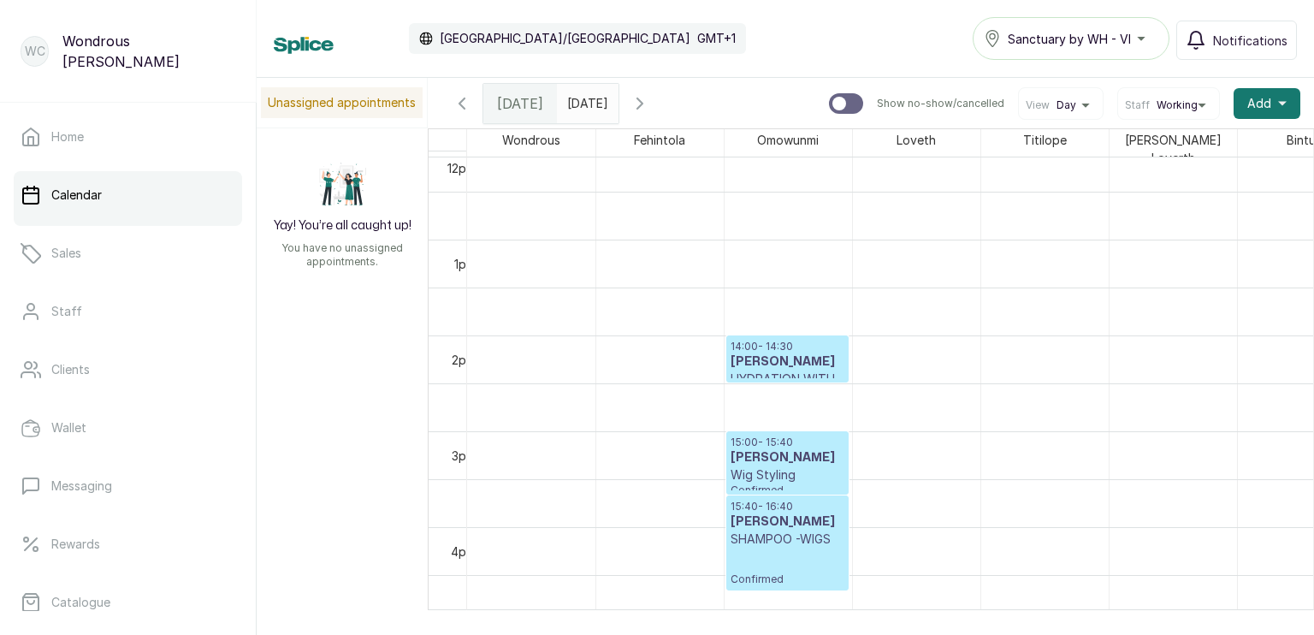
scroll to position [1180, 0]
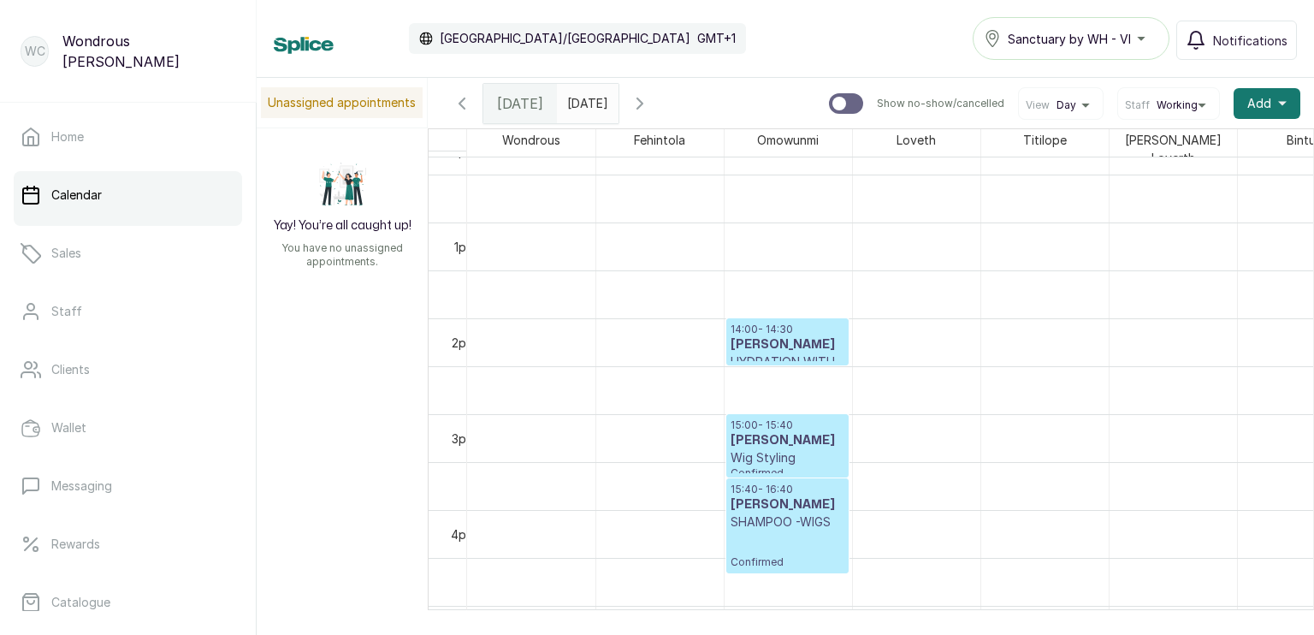
click at [585, 92] on input "09/10/2025" at bounding box center [571, 99] width 27 height 29
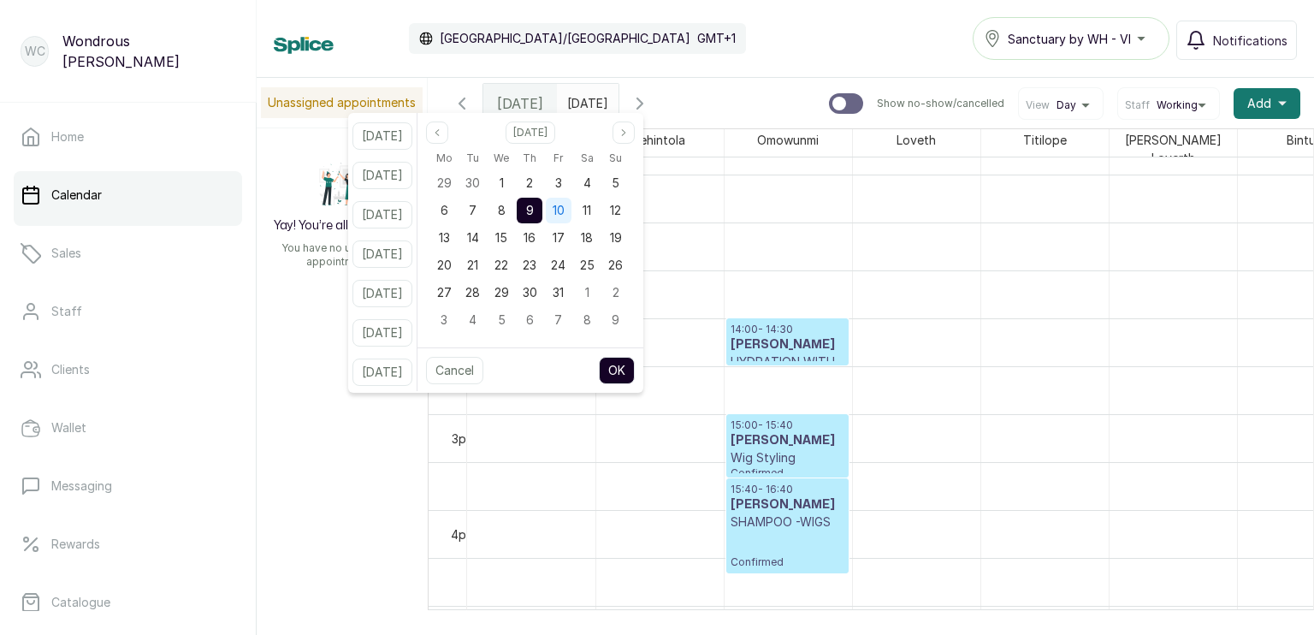
click at [564, 207] on span "10" at bounding box center [558, 210] width 12 height 15
click at [534, 210] on span "9" at bounding box center [530, 210] width 8 height 15
click at [635, 371] on button "OK" at bounding box center [617, 370] width 36 height 27
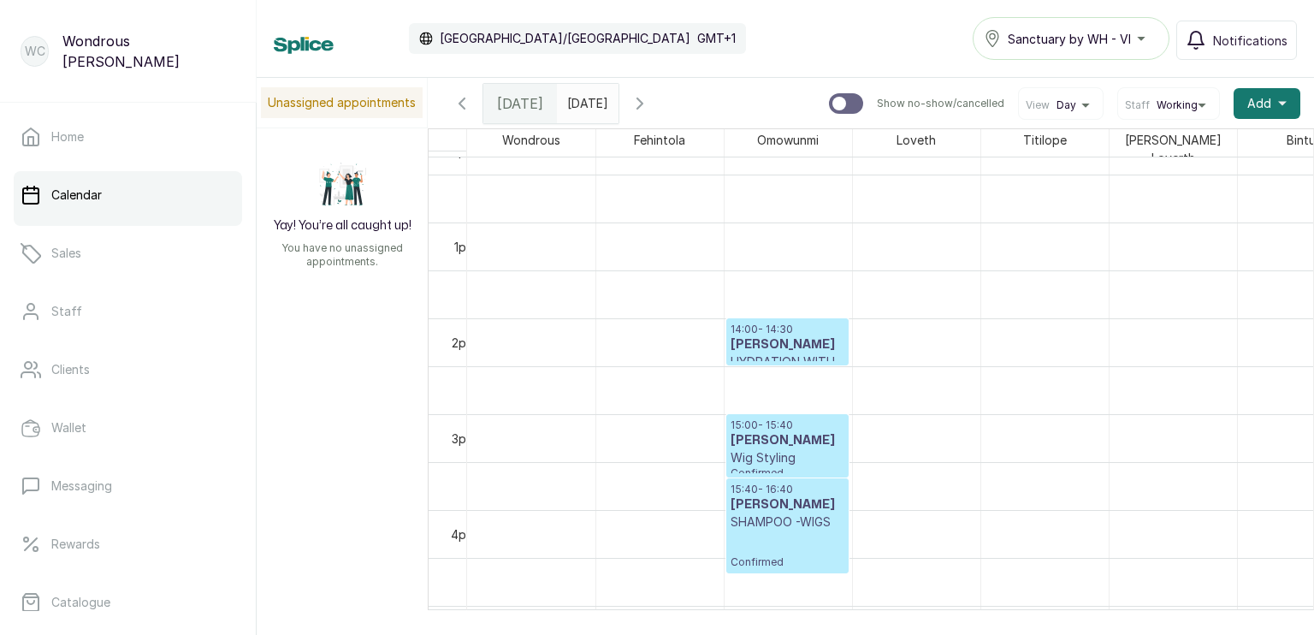
scroll to position [576, 0]
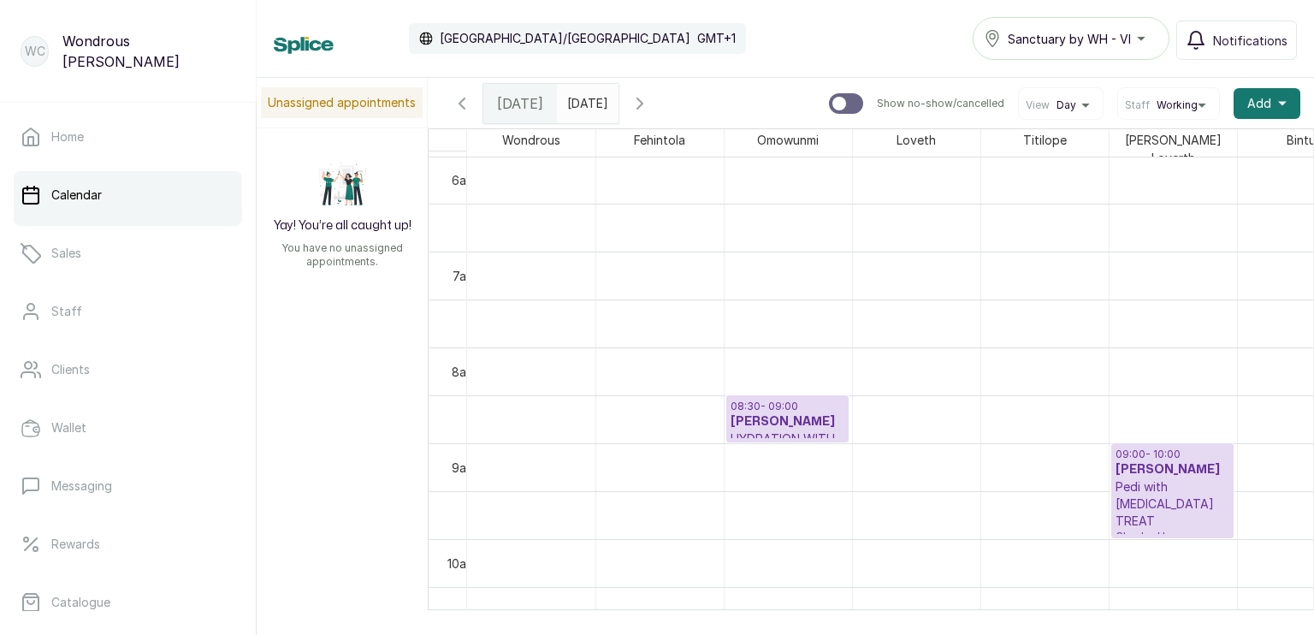
click at [803, 404] on p "08:30 - 09:00" at bounding box center [787, 406] width 114 height 14
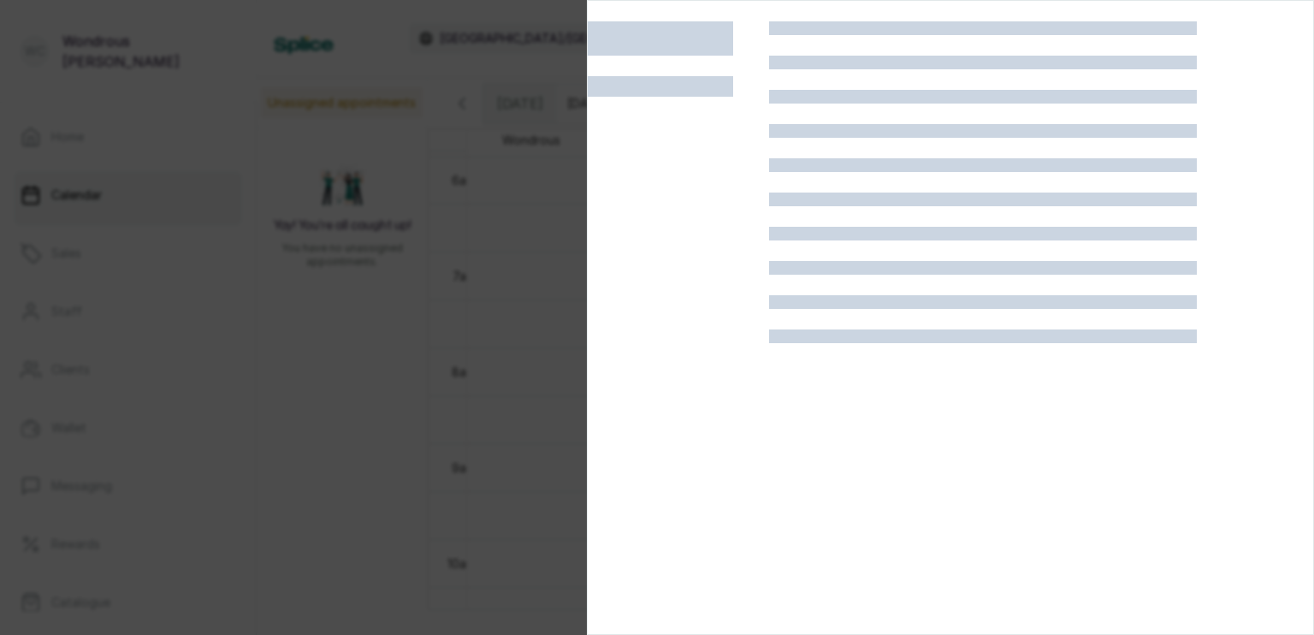
click at [803, 404] on div at bounding box center [983, 338] width 428 height 635
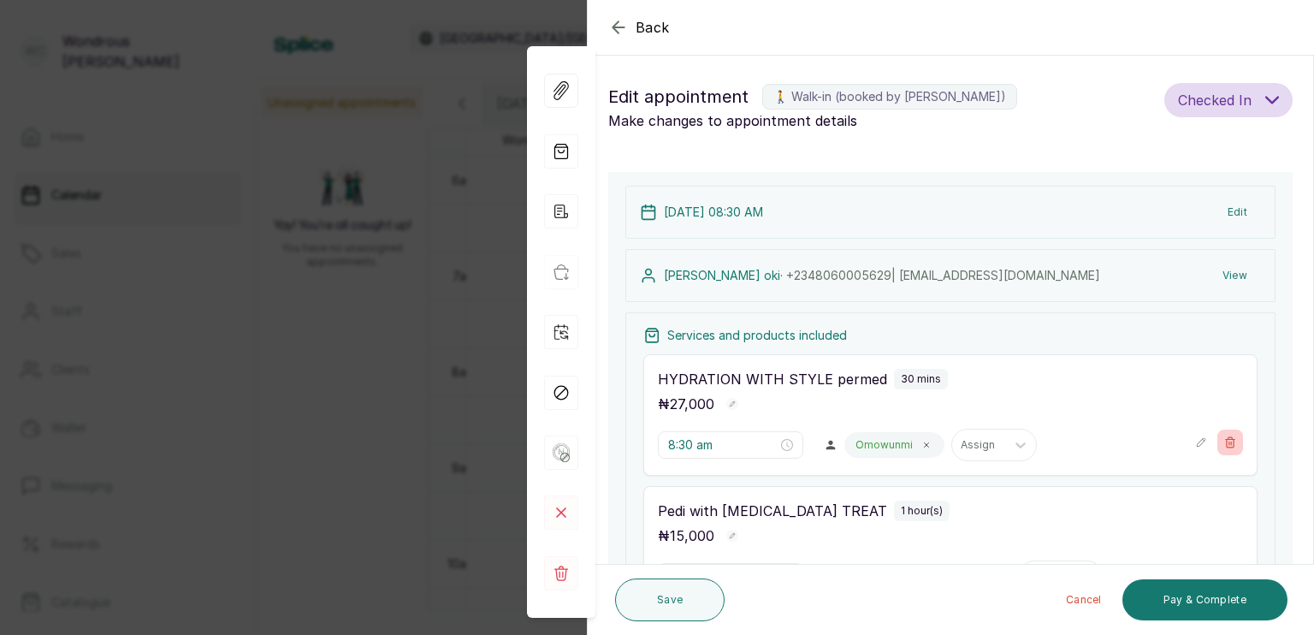
click at [1224, 436] on icon "button" at bounding box center [1230, 442] width 12 height 12
type input "9:00 am"
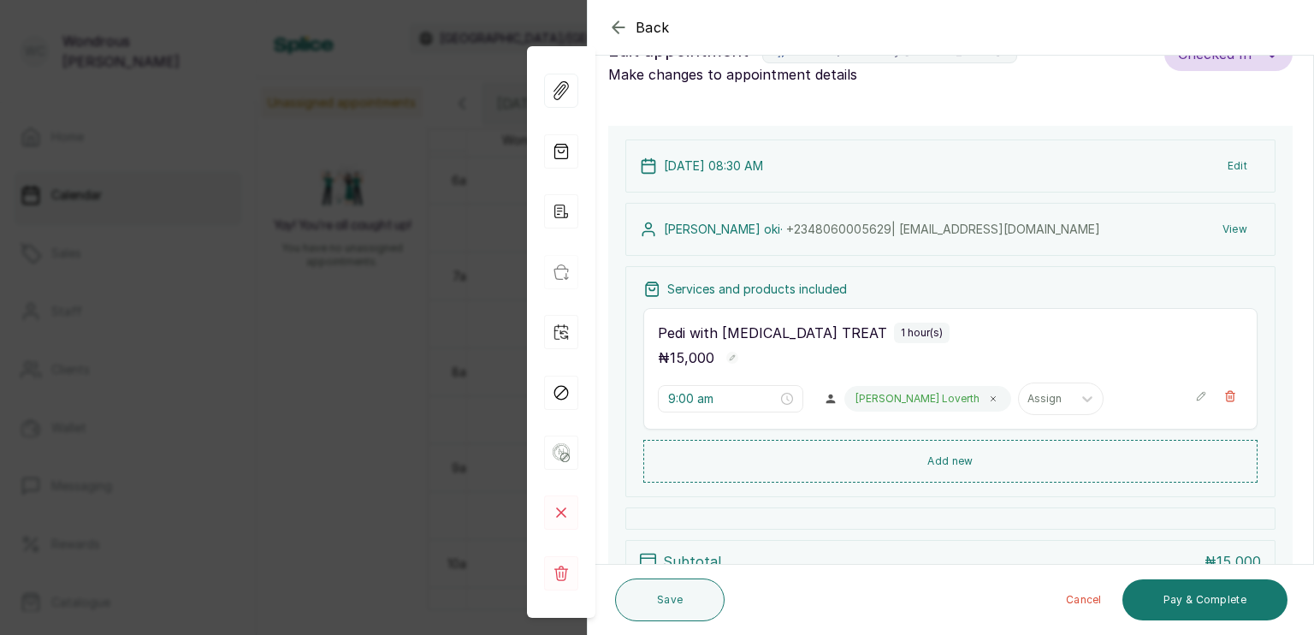
scroll to position [44, 0]
click at [963, 457] on button "Add new" at bounding box center [950, 461] width 614 height 41
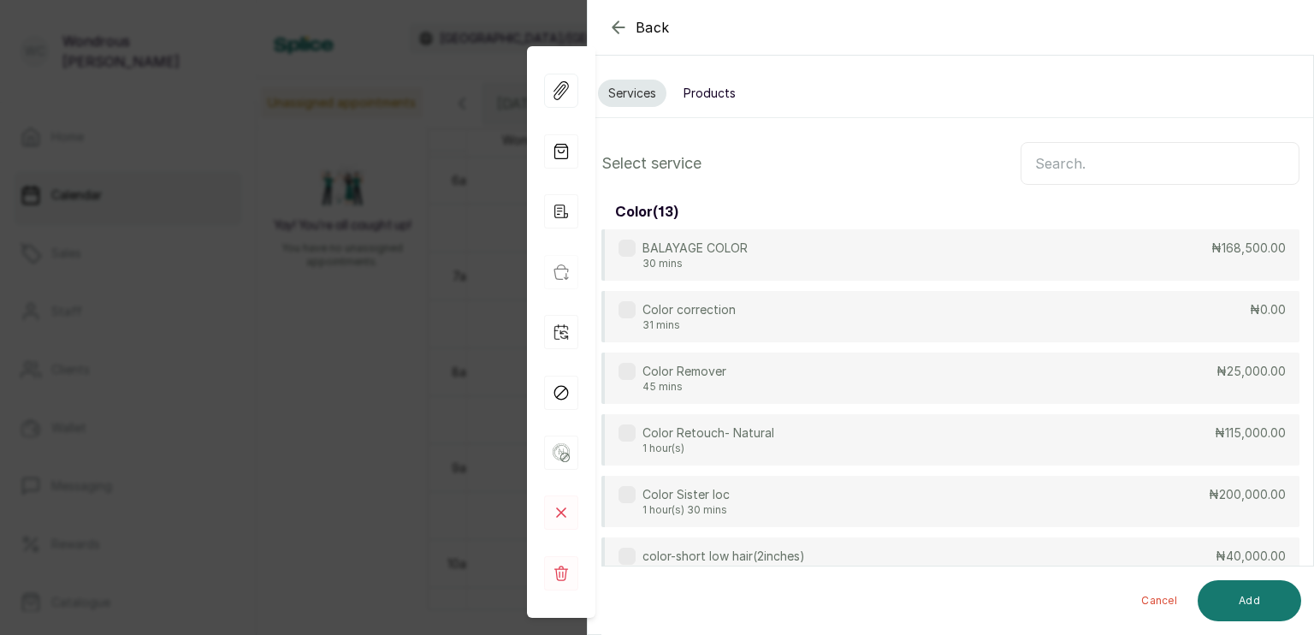
click at [1036, 168] on input "text" at bounding box center [1159, 163] width 279 height 43
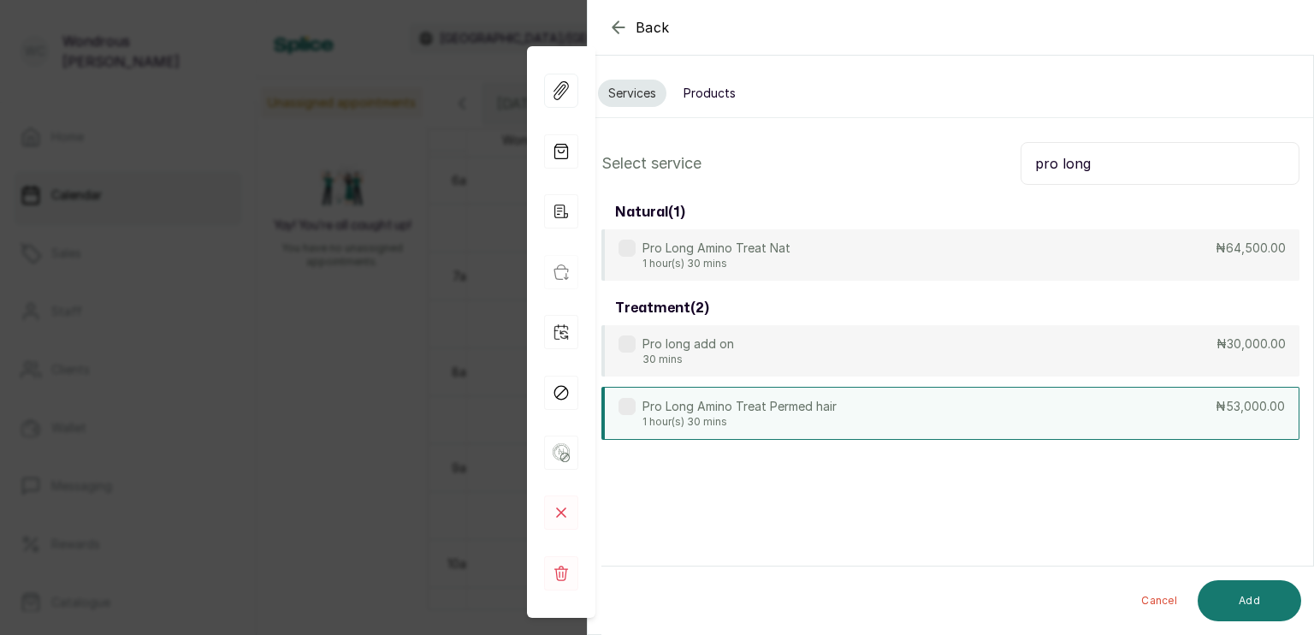
type input "pro long"
click at [1085, 403] on div "Pro Long Amino Treat Permed hair 1 hour(s) 30 mins ₦53,000.00" at bounding box center [950, 413] width 698 height 53
click at [1243, 593] on button "Add" at bounding box center [1248, 600] width 103 height 41
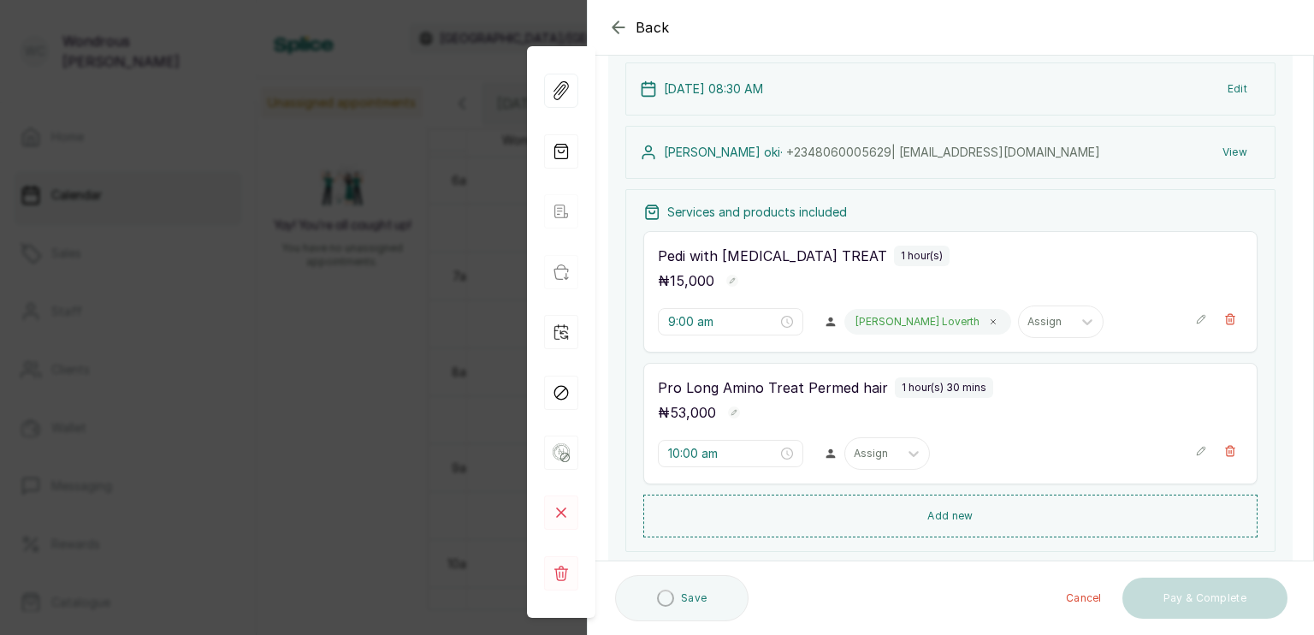
scroll to position [127, 0]
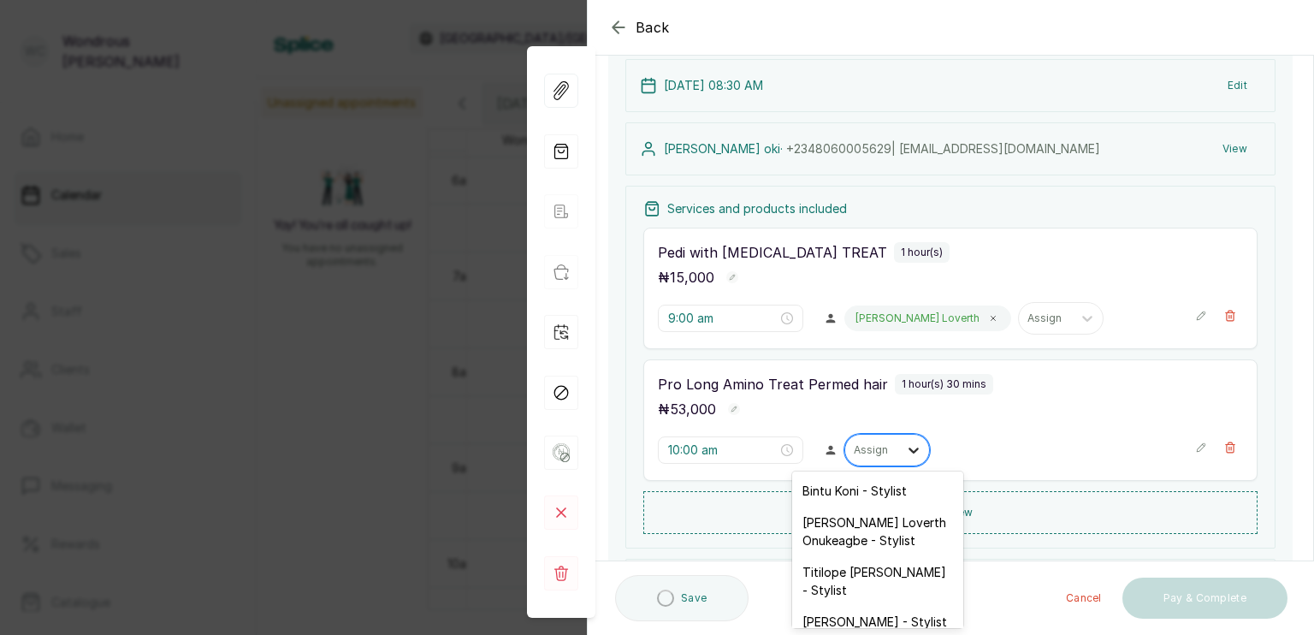
click at [908, 447] on icon at bounding box center [913, 450] width 10 height 6
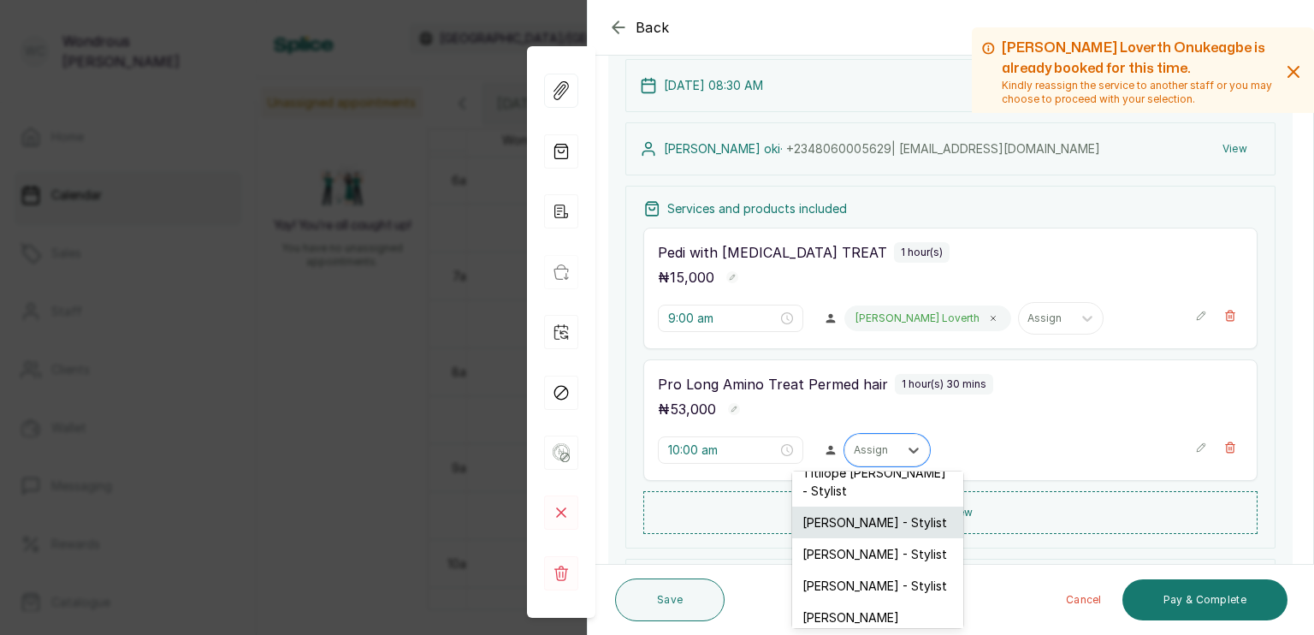
scroll to position [99, 0]
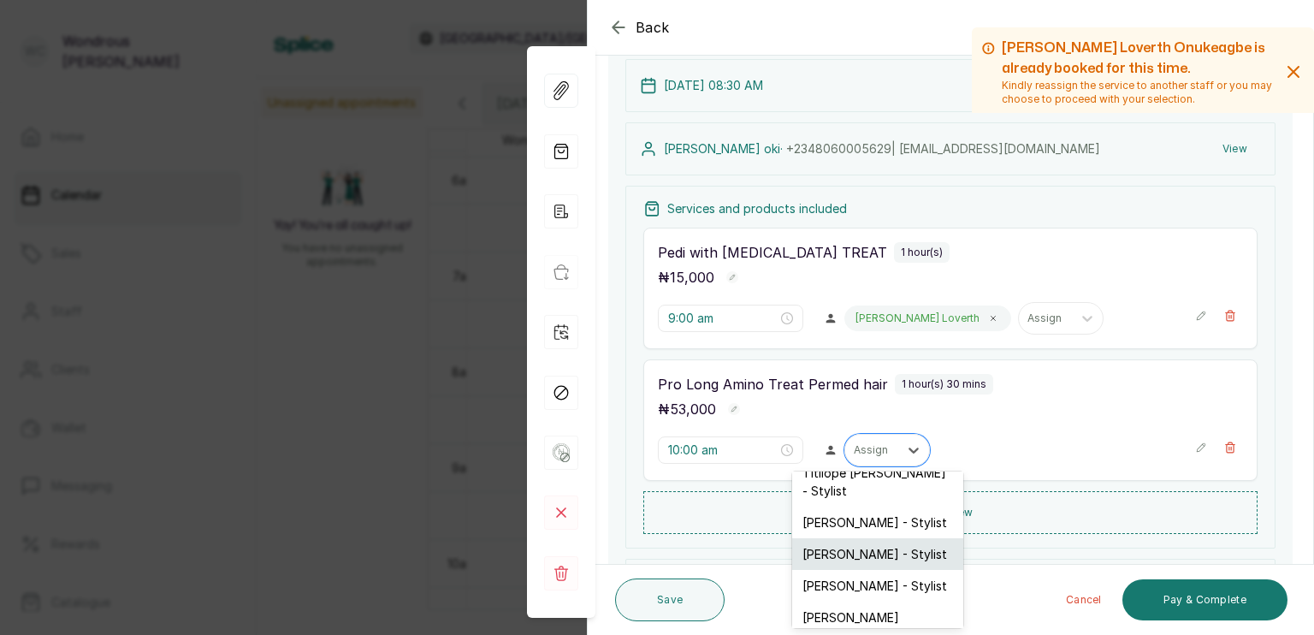
click at [871, 539] on div "Omowunmi Olagunju - Stylist" at bounding box center [877, 554] width 171 height 32
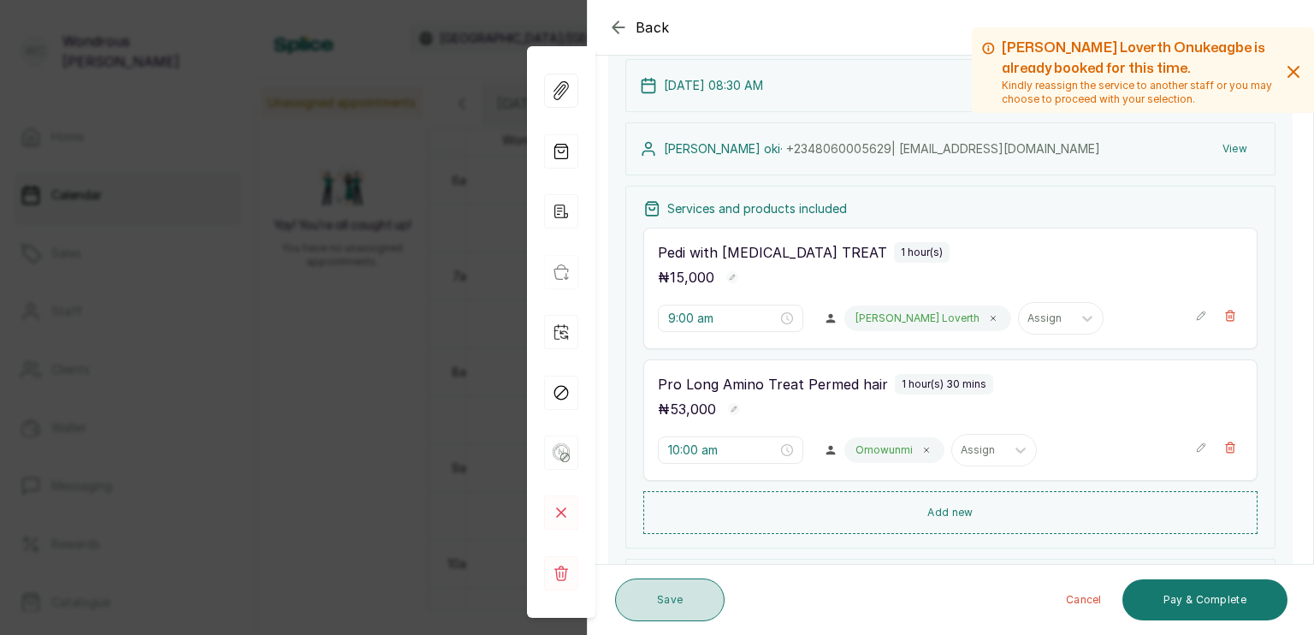
click at [656, 601] on button "Save" at bounding box center [669, 599] width 109 height 43
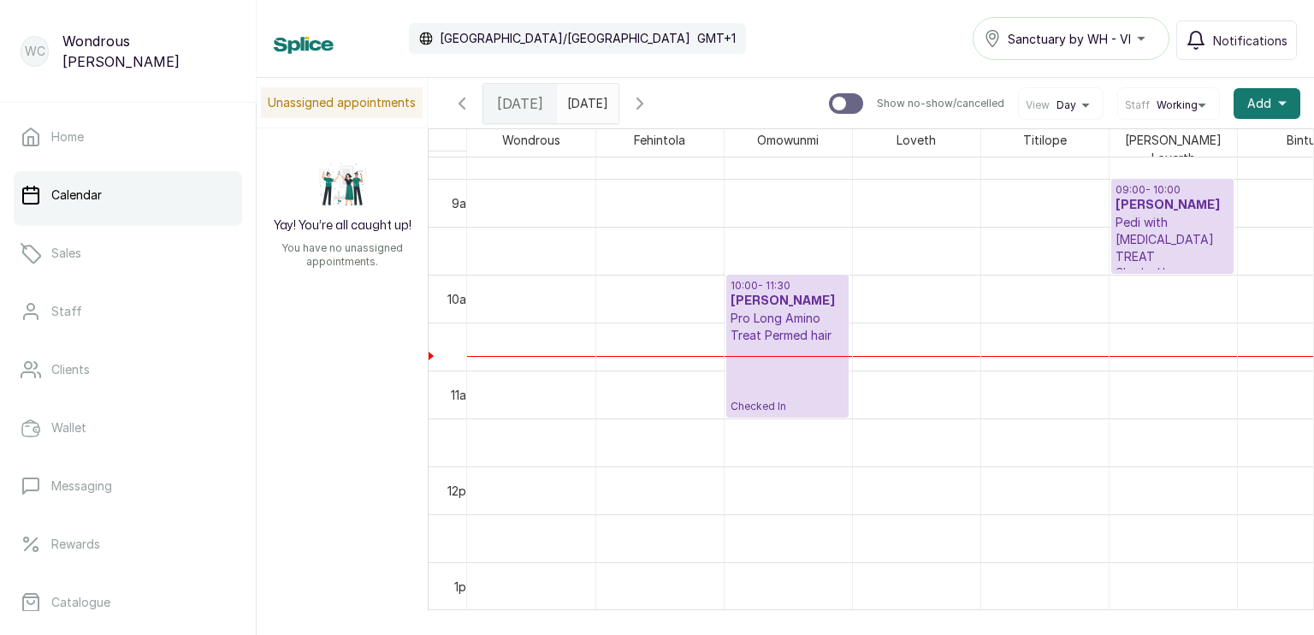
scroll to position [838, 0]
click at [787, 358] on div at bounding box center [787, 358] width 127 height 1
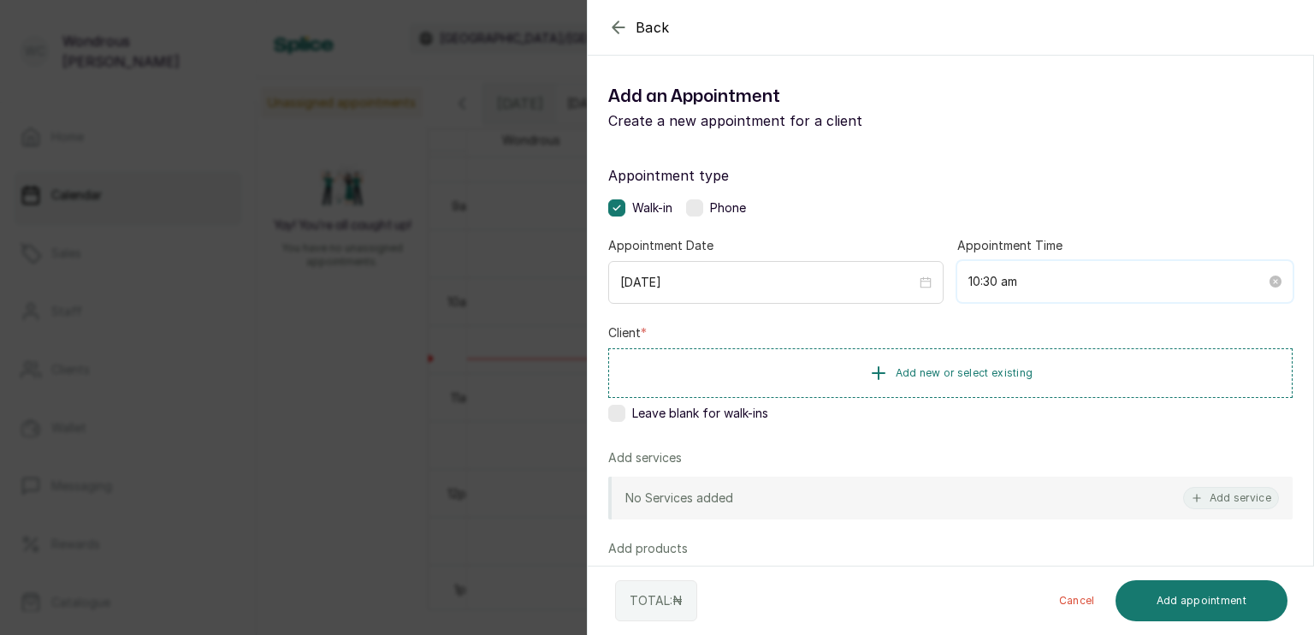
click at [974, 285] on input "10:30 am" at bounding box center [1117, 281] width 298 height 19
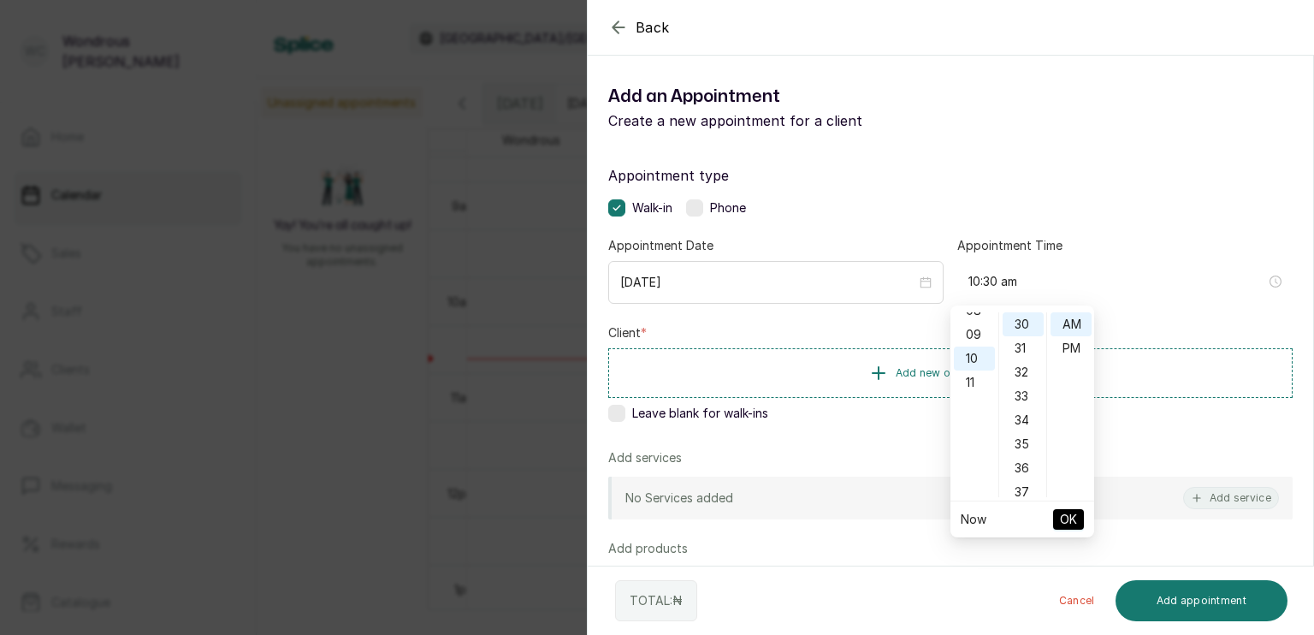
scroll to position [171, 0]
click at [977, 342] on div "08" at bounding box center [974, 345] width 41 height 24
click at [977, 323] on div "08" at bounding box center [974, 324] width 41 height 24
type input "8:30 am"
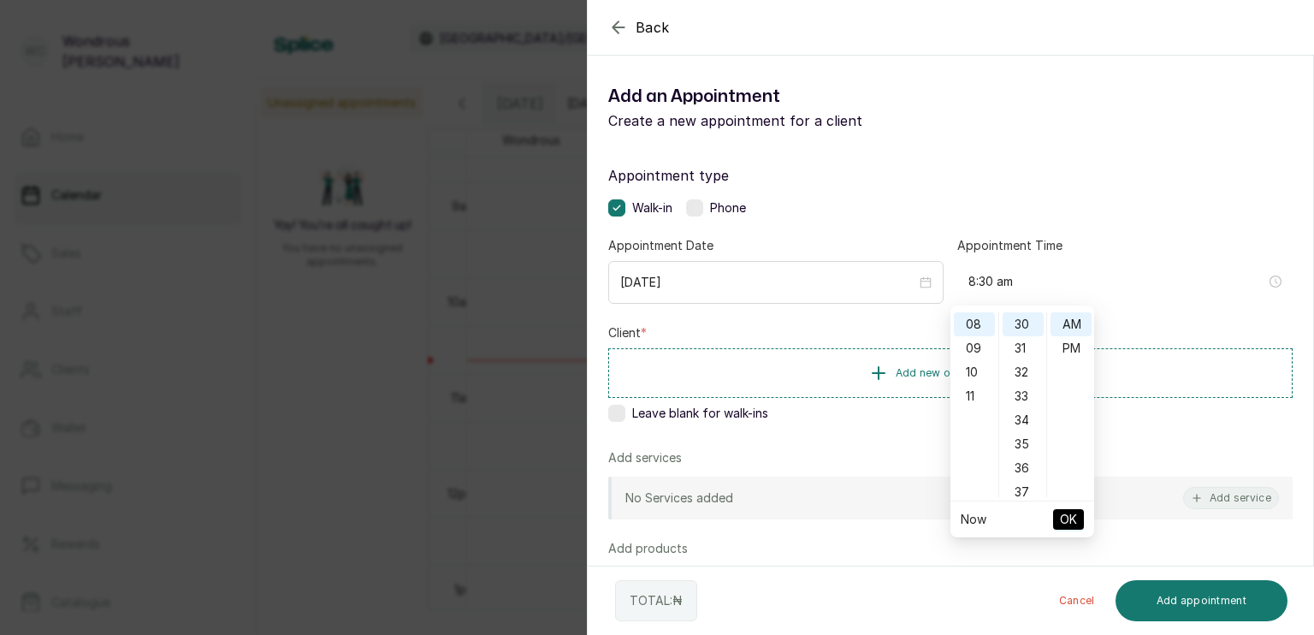
click at [1062, 522] on span "OK" at bounding box center [1068, 519] width 17 height 32
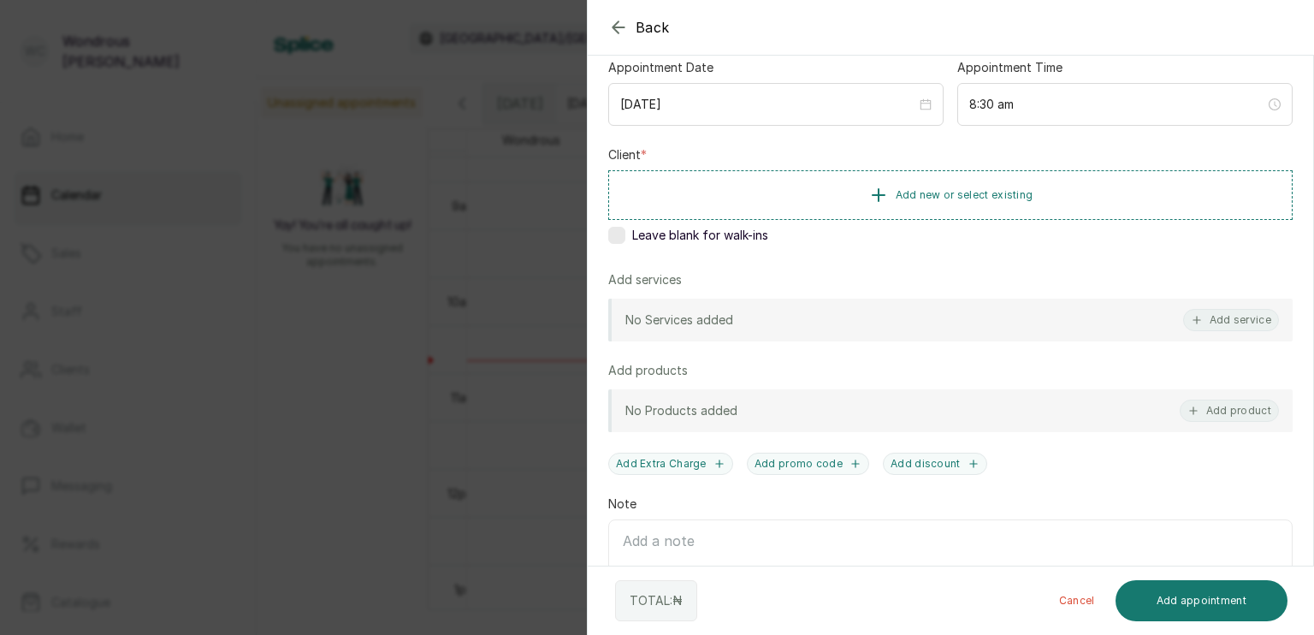
scroll to position [174, 0]
click at [440, 397] on div "Back Add Appointment Add an Appointment Create a new appointment for a client A…" at bounding box center [657, 317] width 1314 height 635
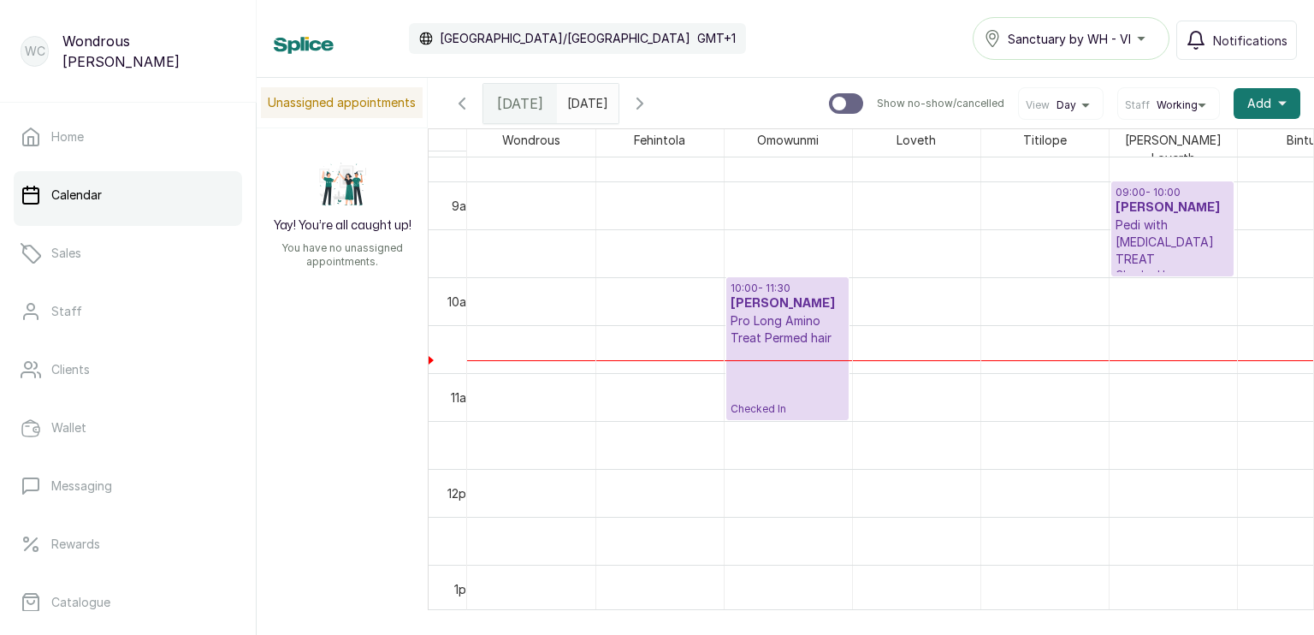
click at [766, 351] on p "Checked In" at bounding box center [787, 380] width 114 height 69
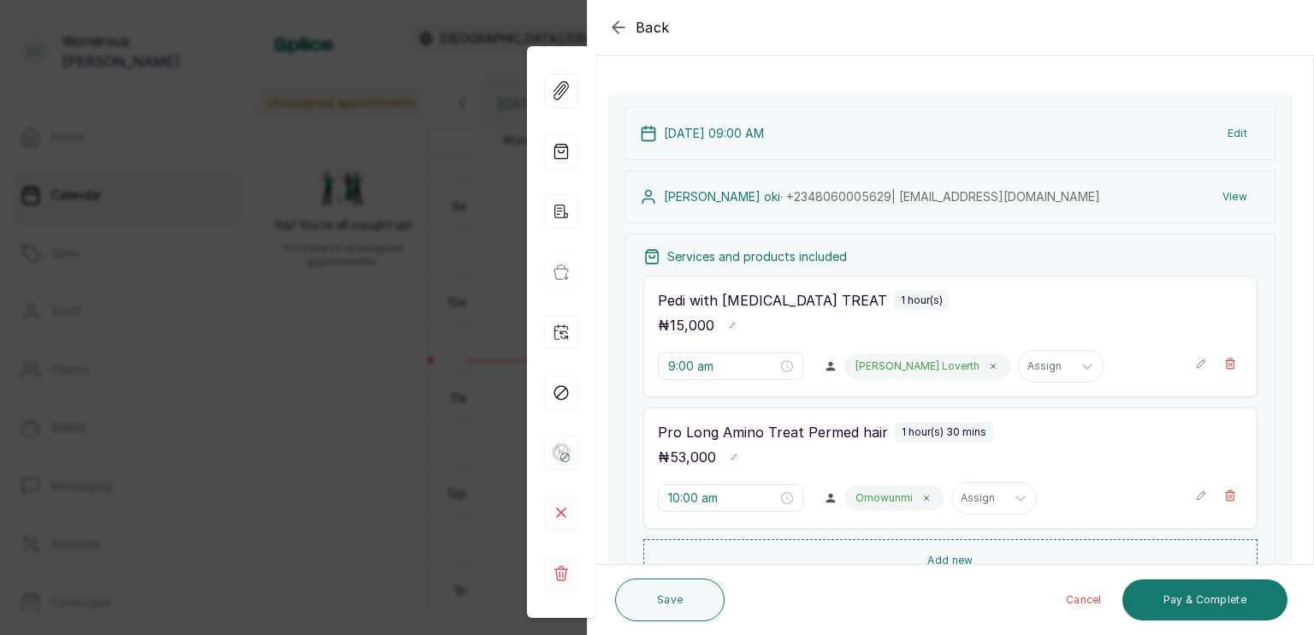
scroll to position [79, 0]
click at [781, 494] on icon "close-circle" at bounding box center [787, 498] width 12 height 12
type input "Invalid Date"
click at [781, 494] on icon "close-circle" at bounding box center [787, 498] width 12 height 12
type input "Invalid Date"
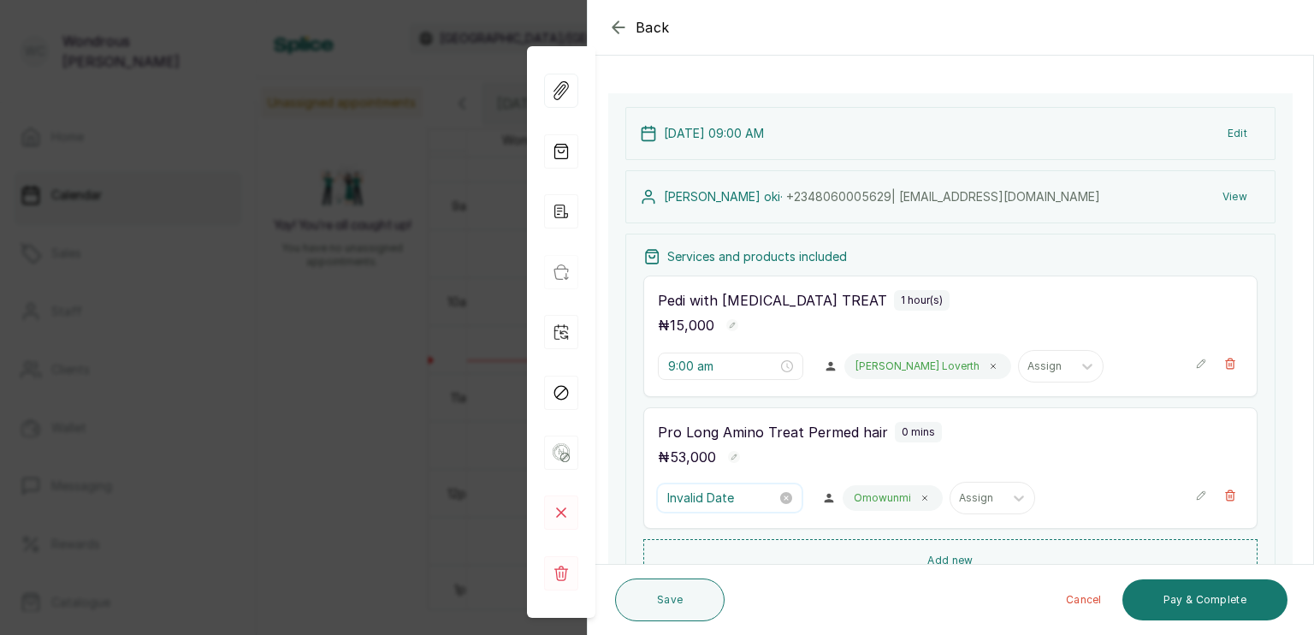
click at [755, 493] on input "Invalid Date" at bounding box center [721, 497] width 109 height 19
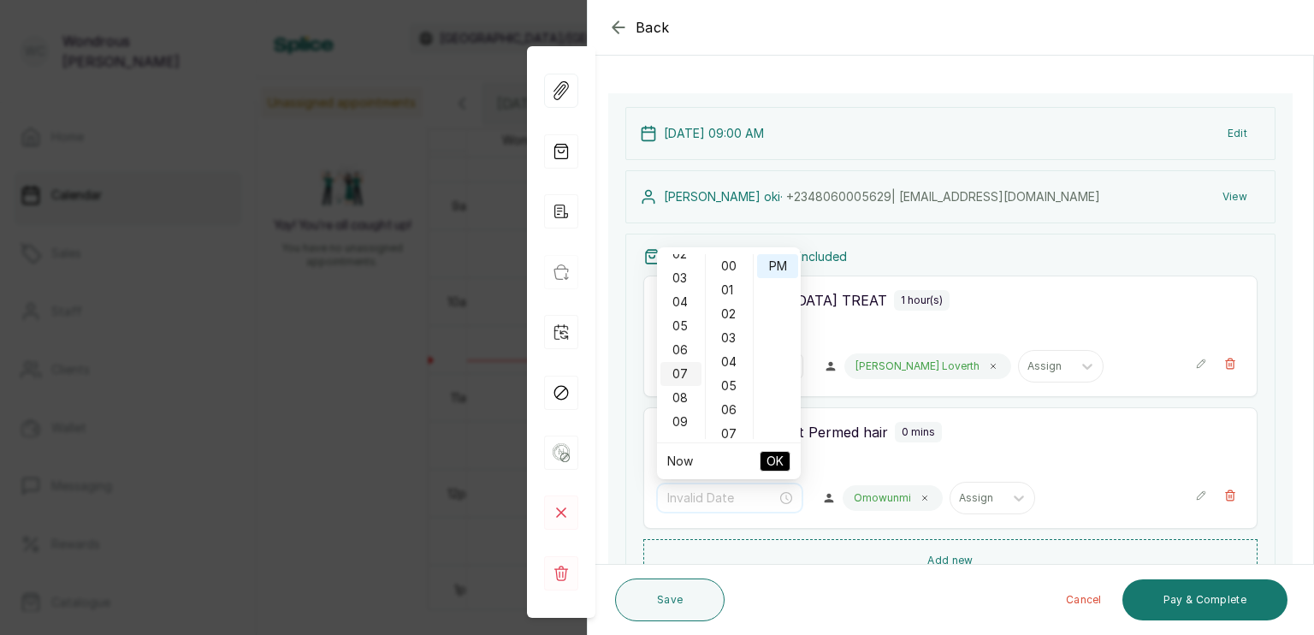
scroll to position [67, 0]
click at [681, 390] on div "08" at bounding box center [680, 391] width 41 height 24
click at [726, 419] on div "30" at bounding box center [729, 423] width 41 height 24
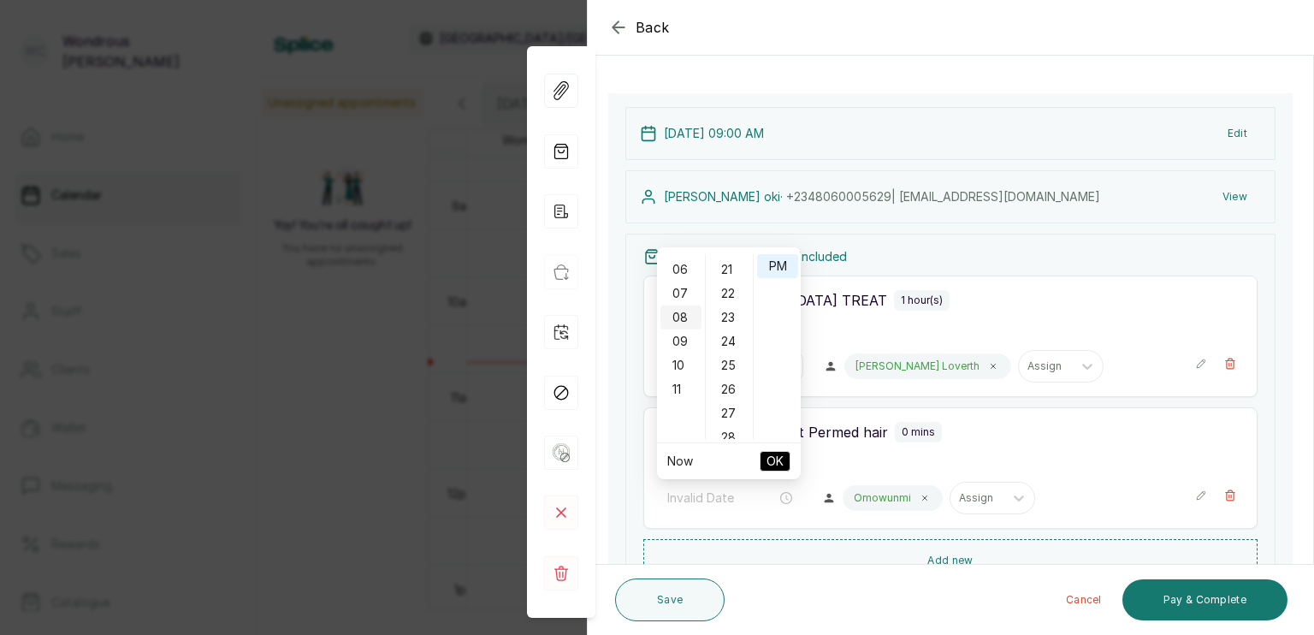
click at [681, 316] on div "08" at bounding box center [680, 317] width 41 height 24
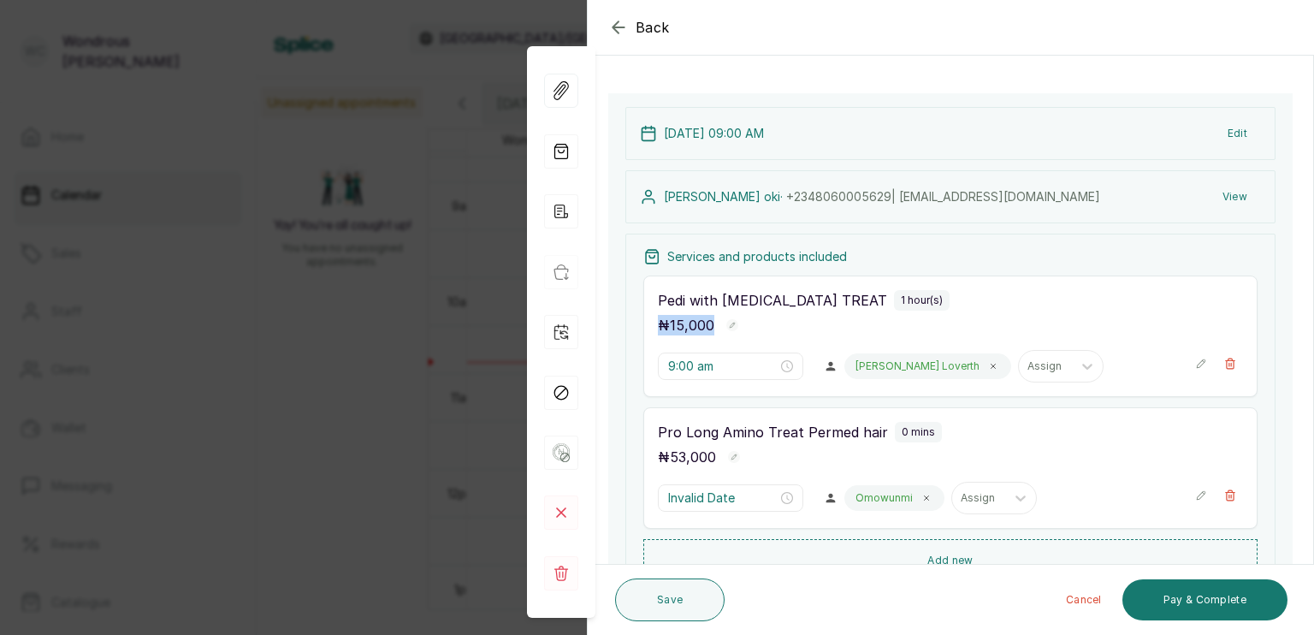
click at [681, 316] on span "15,000" at bounding box center [692, 324] width 44 height 17
click at [732, 422] on p "Pro Long Amino Treat Permed hair" at bounding box center [773, 432] width 230 height 21
click at [781, 496] on icon "close-circle" at bounding box center [787, 498] width 12 height 12
type input "Invalid Date"
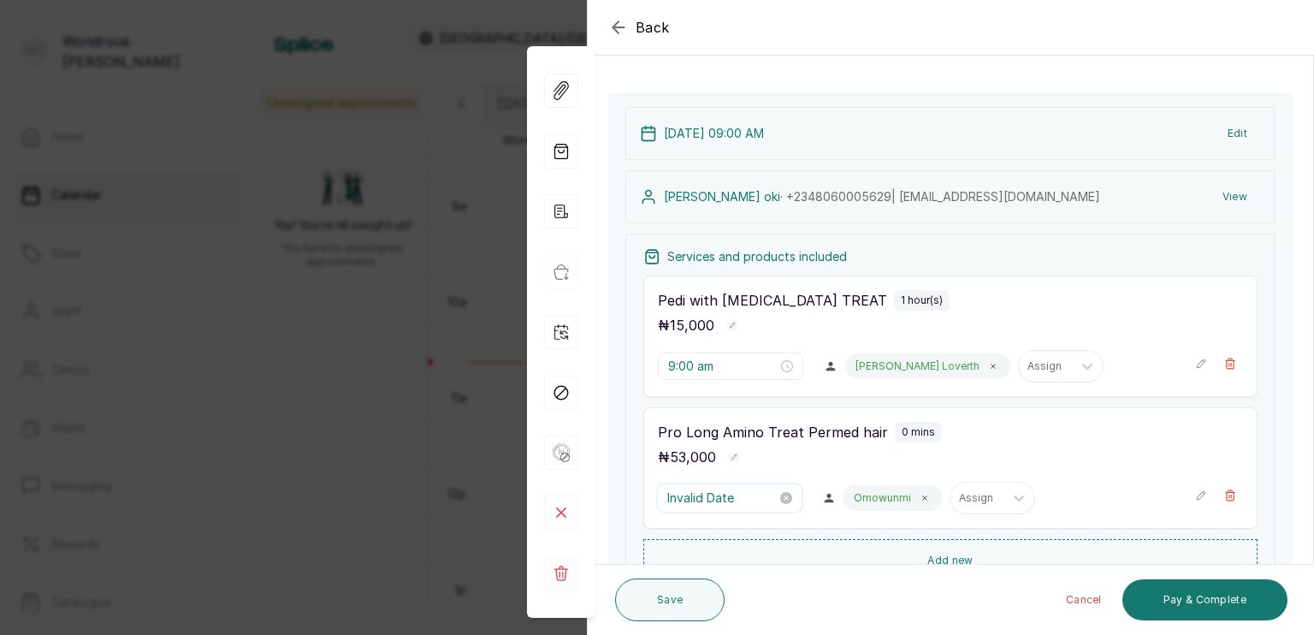
click at [729, 498] on input "Invalid Date" at bounding box center [721, 497] width 109 height 19
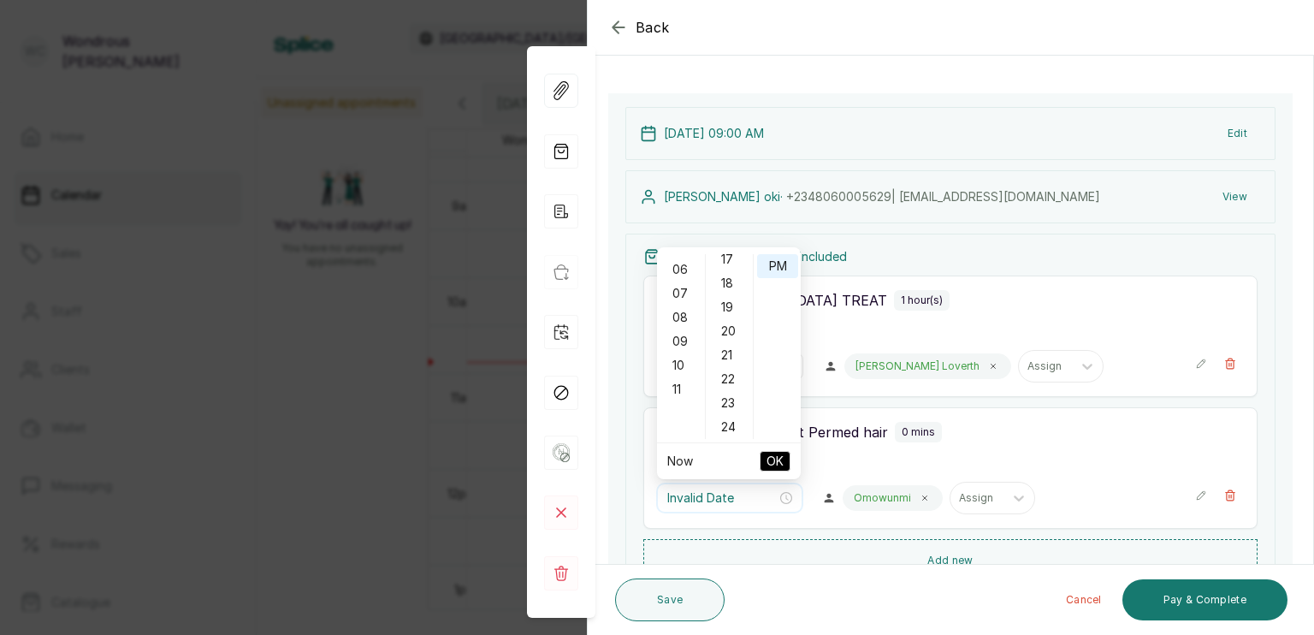
scroll to position [0, 0]
click at [773, 260] on div "AM" at bounding box center [777, 266] width 41 height 24
click at [778, 268] on div "AM" at bounding box center [777, 266] width 41 height 24
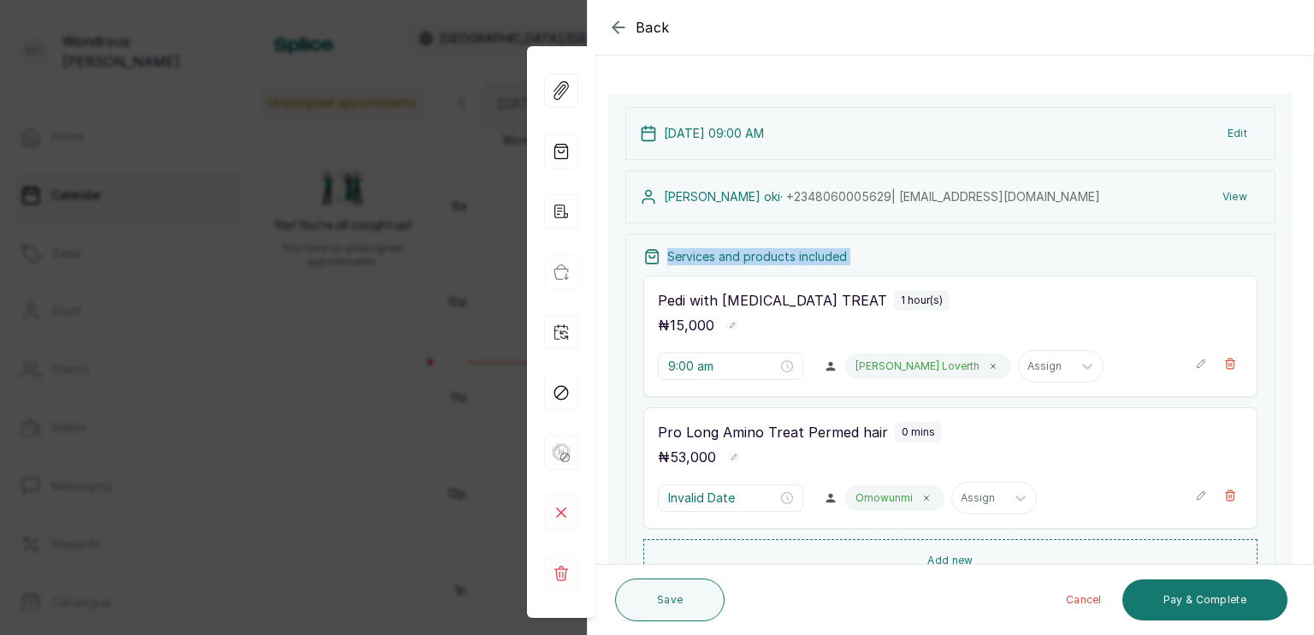
click at [778, 268] on div "Services and products included Pedi with CALLUS TREAT 1 hour(s) ₦ 15,000 9:00 a…" at bounding box center [950, 414] width 650 height 363
click at [387, 467] on div "Back Appointment Details Edit appointment 🚶 Walk-in (booked by Wondrous Carter)…" at bounding box center [657, 317] width 1314 height 635
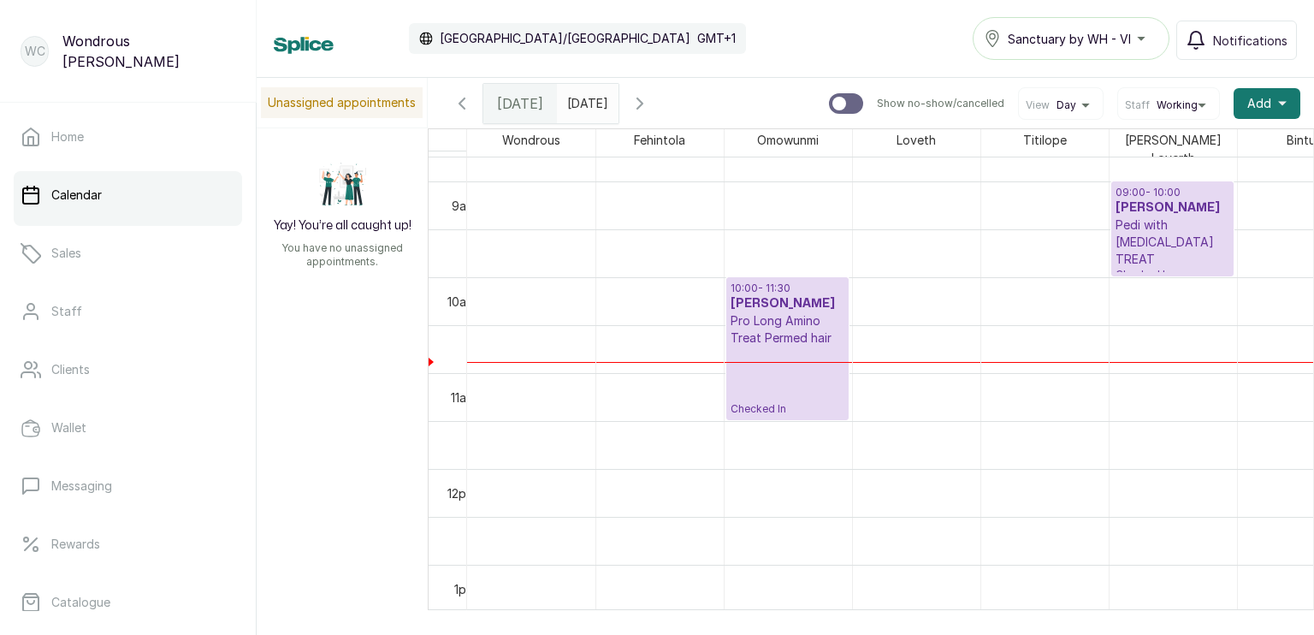
click at [763, 379] on p "Checked In" at bounding box center [787, 380] width 114 height 69
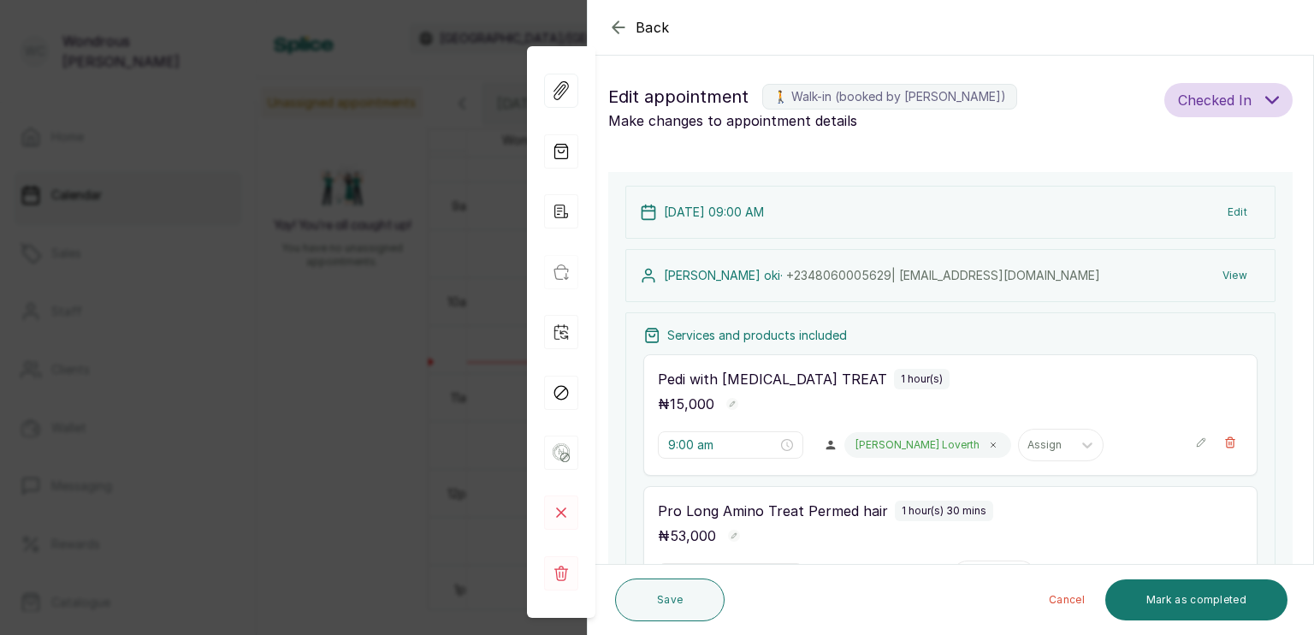
click at [763, 379] on p "Pedi with CALLUS TREAT" at bounding box center [772, 379] width 229 height 21
type input "10:00 am"
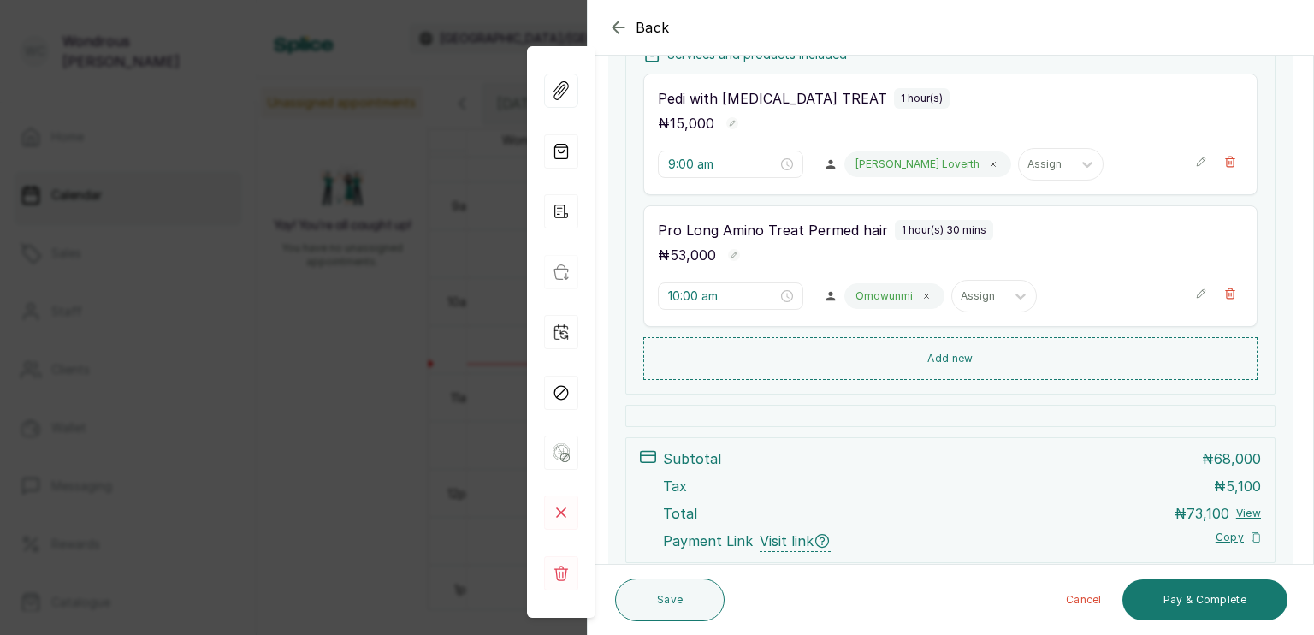
scroll to position [219, 0]
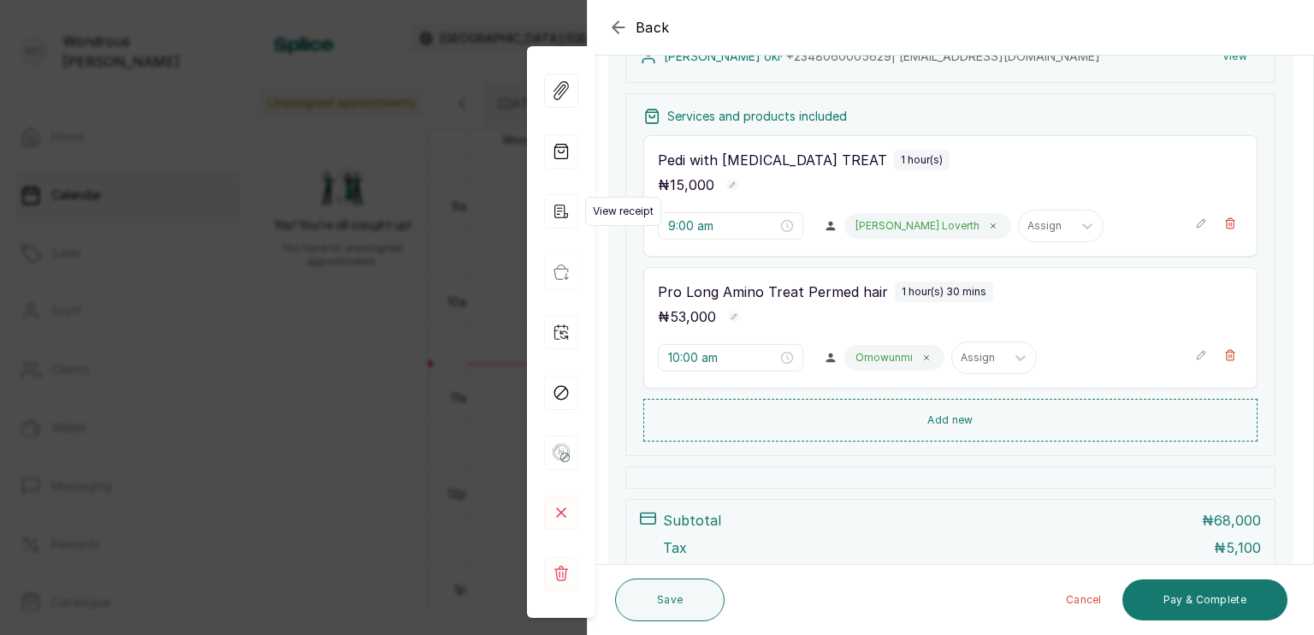
click at [557, 224] on icon "button" at bounding box center [561, 211] width 34 height 34
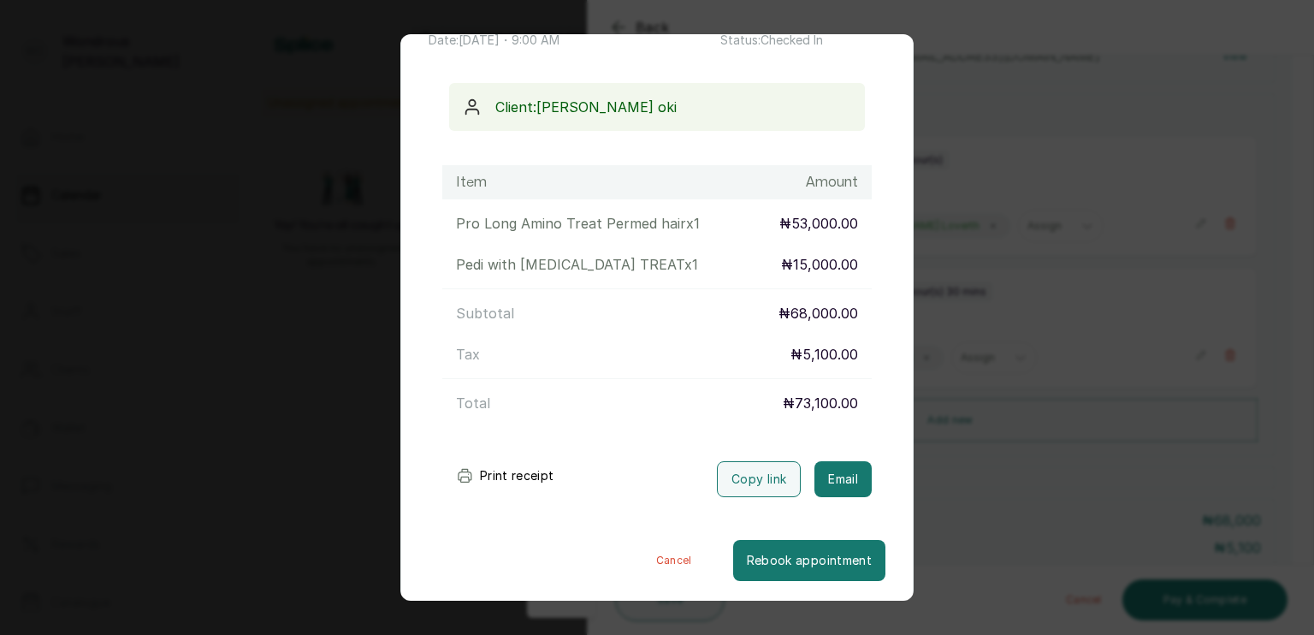
scroll to position [121, 0]
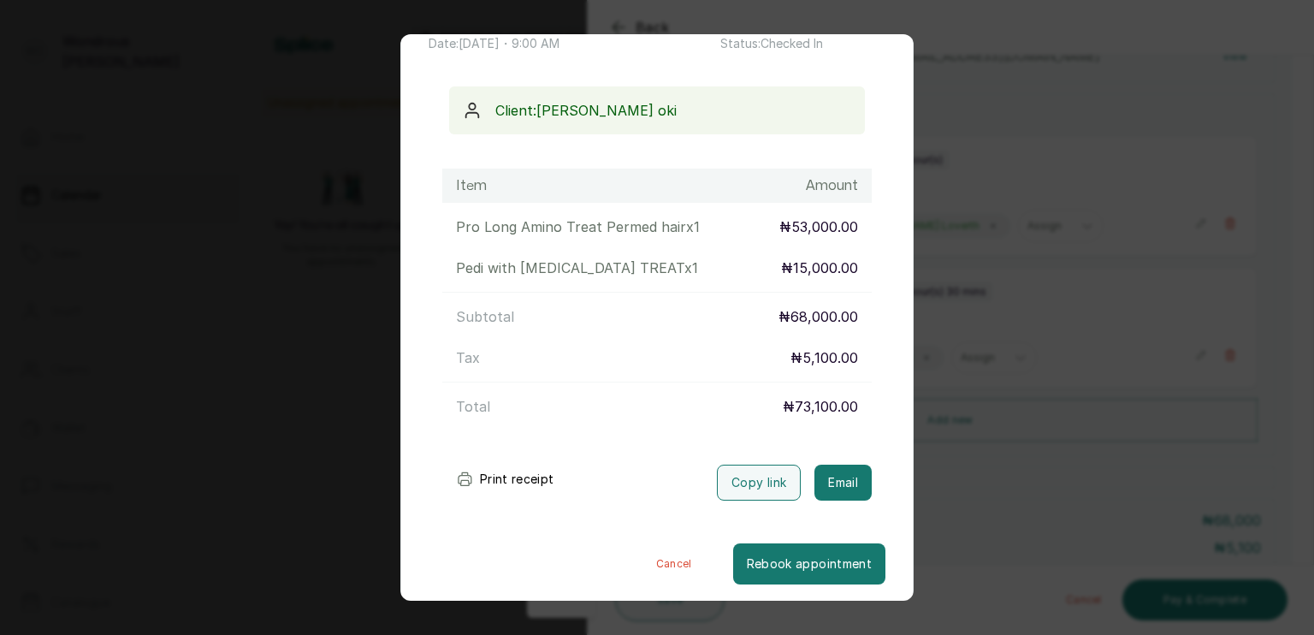
click at [469, 474] on icon "submit" at bounding box center [464, 478] width 17 height 17
click at [775, 567] on button "Rebook appointment" at bounding box center [809, 563] width 152 height 41
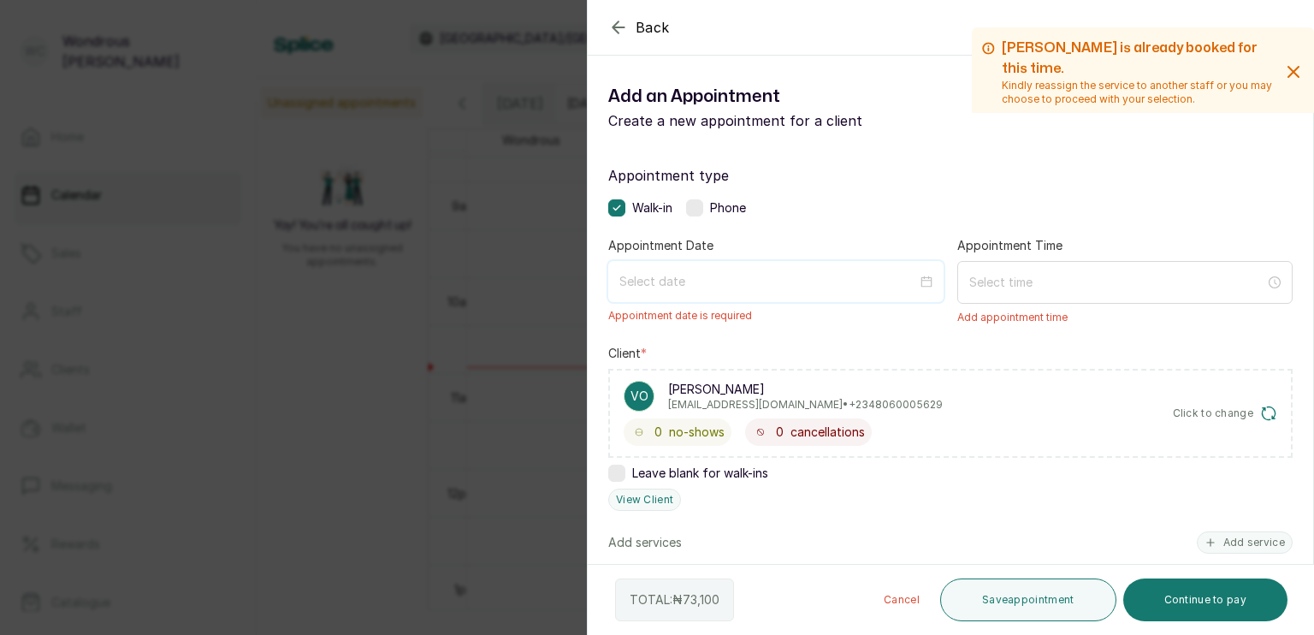
click at [732, 279] on input at bounding box center [768, 281] width 298 height 19
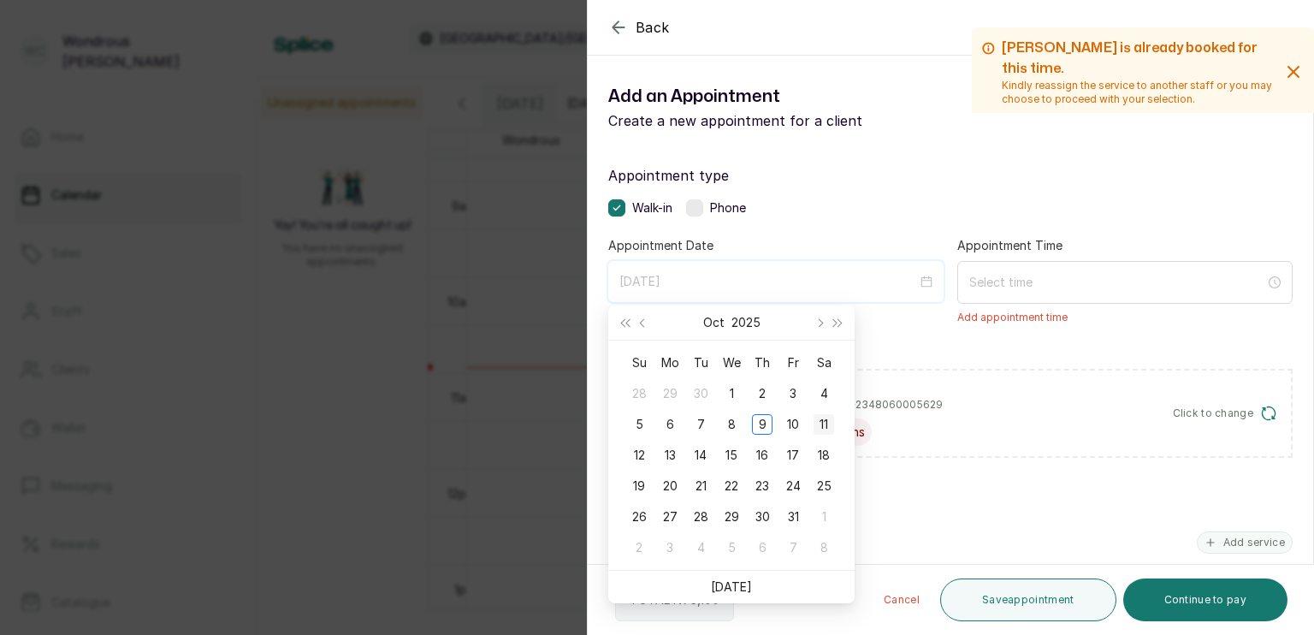
type input "2025/10/11"
click at [827, 424] on div "11" at bounding box center [823, 424] width 21 height 21
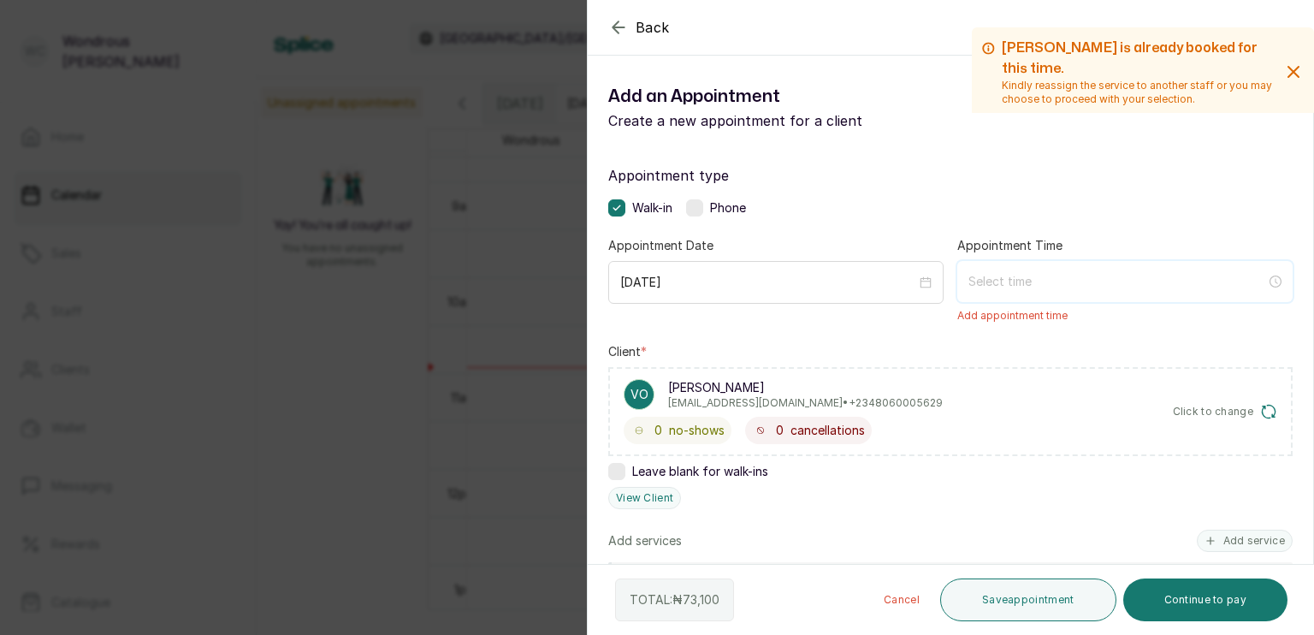
click at [992, 288] on input at bounding box center [1117, 281] width 298 height 19
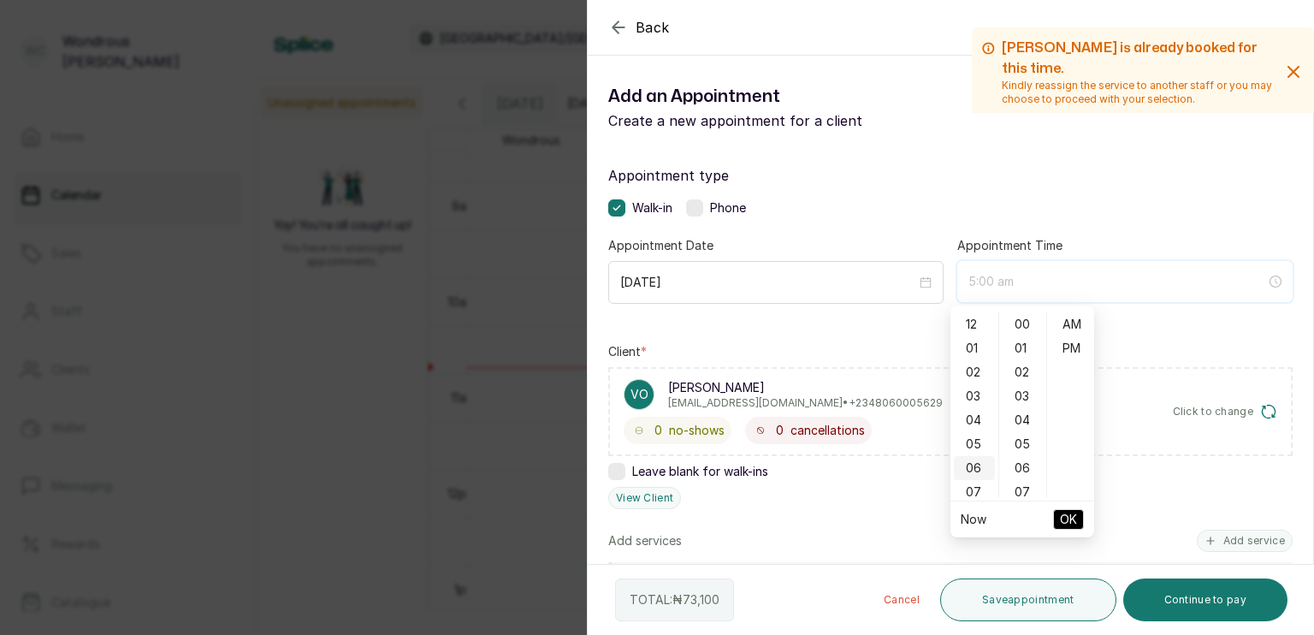
type input "6:00 am"
click at [971, 469] on div "09" at bounding box center [974, 471] width 41 height 24
type input "9:00 am"
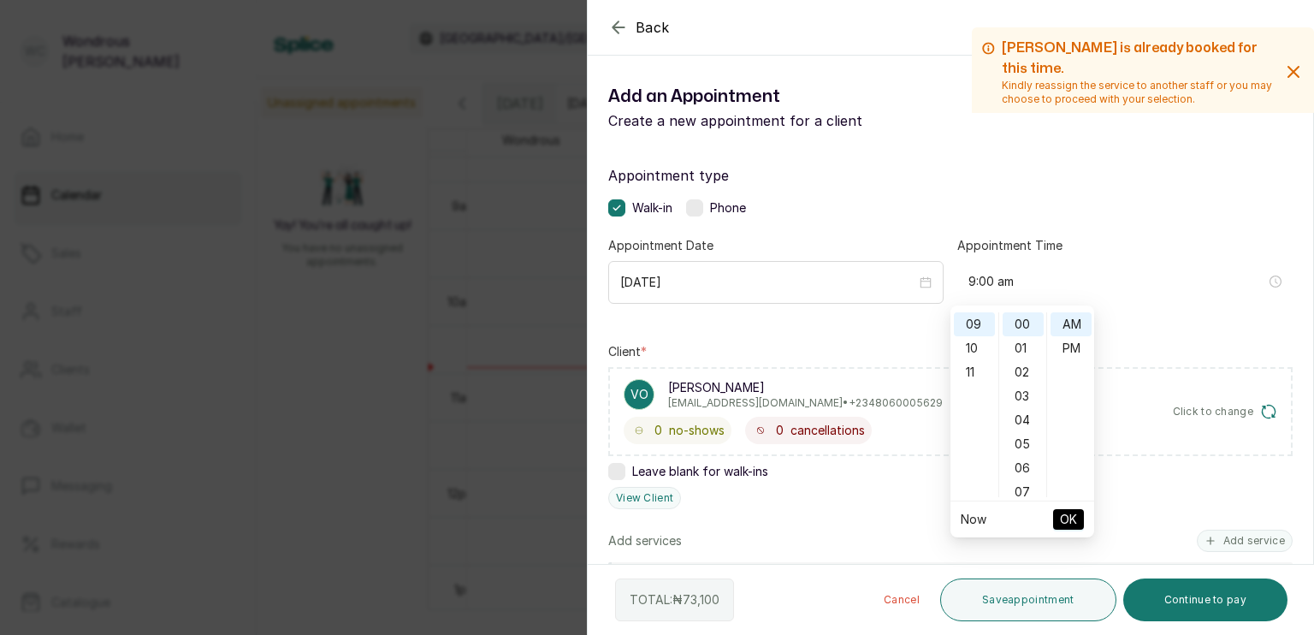
click at [1074, 515] on span "OK" at bounding box center [1068, 519] width 17 height 32
type input "9:00 am"
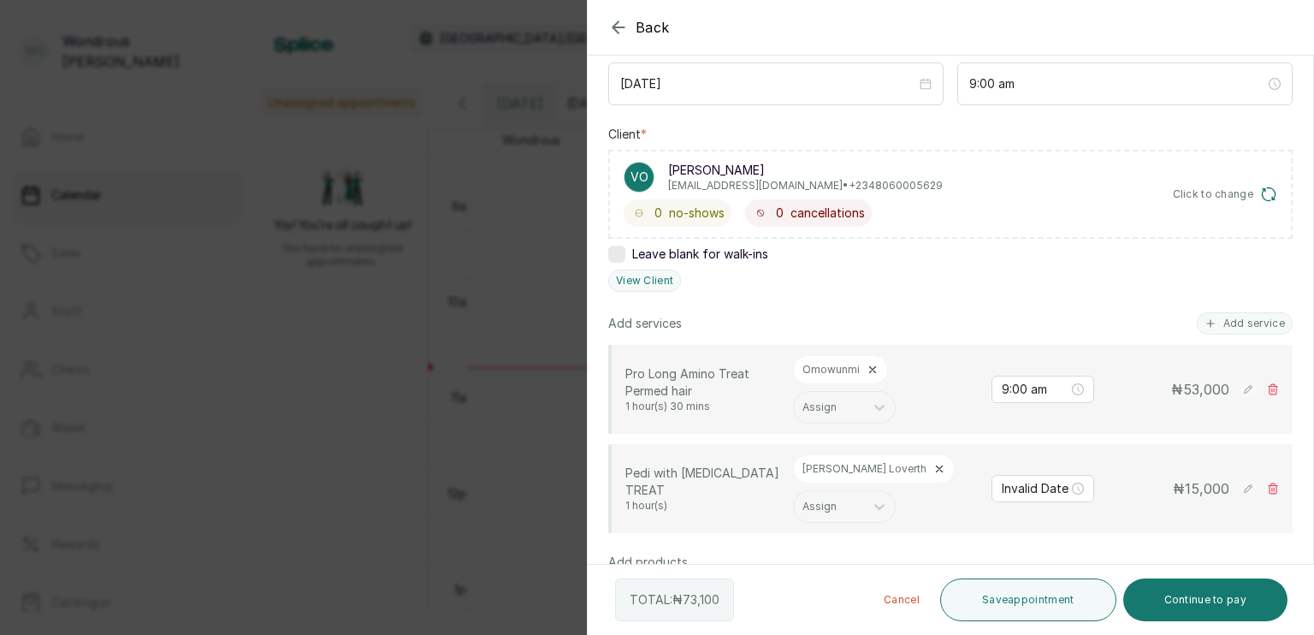
scroll to position [214, 0]
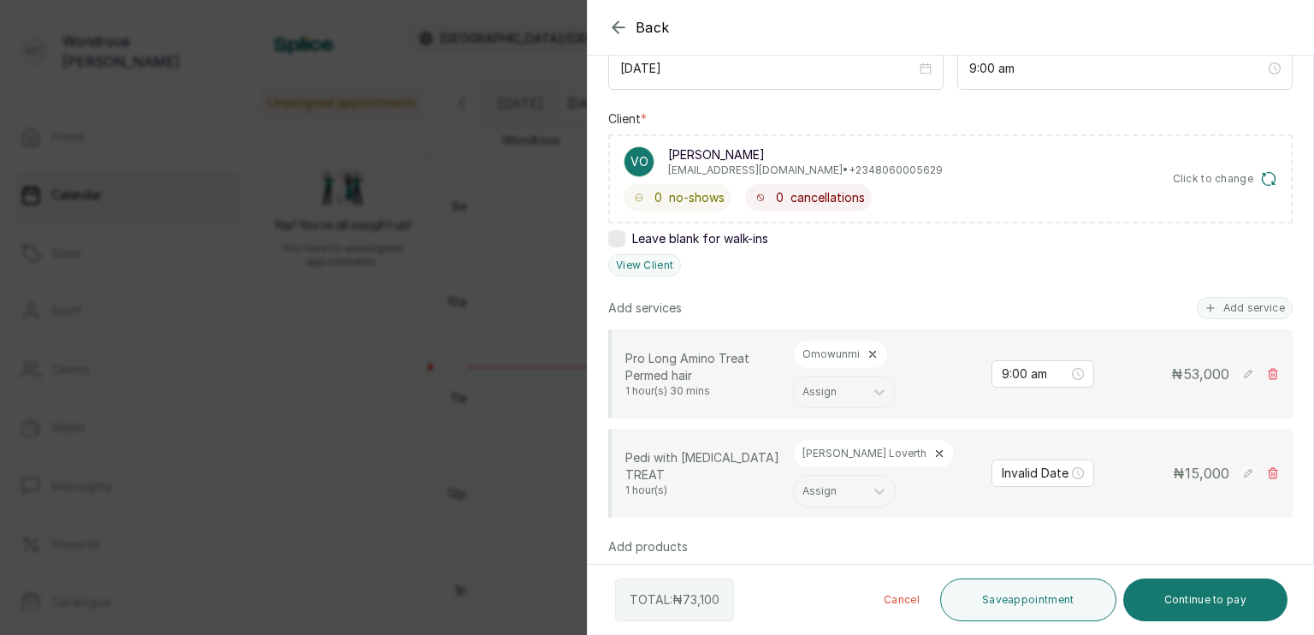
click at [1267, 368] on icon at bounding box center [1273, 374] width 12 height 12
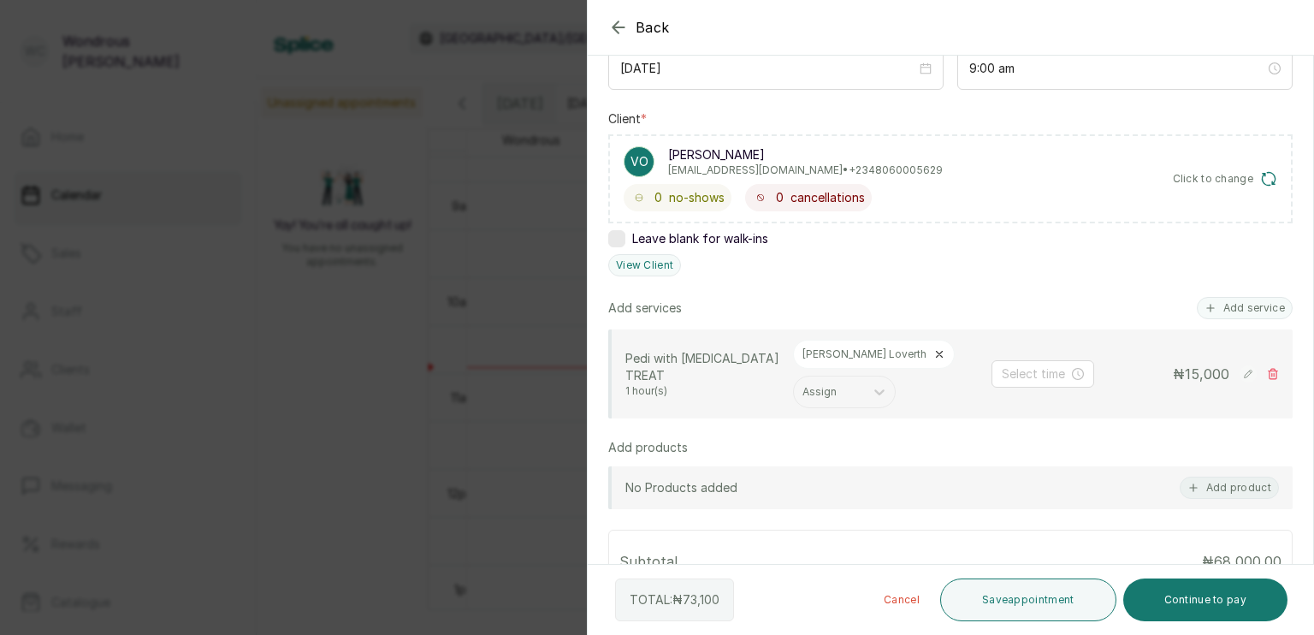
click at [508, 410] on div "Back Add Appointment Add an Appointment Create a new appointment for a client A…" at bounding box center [657, 317] width 1314 height 635
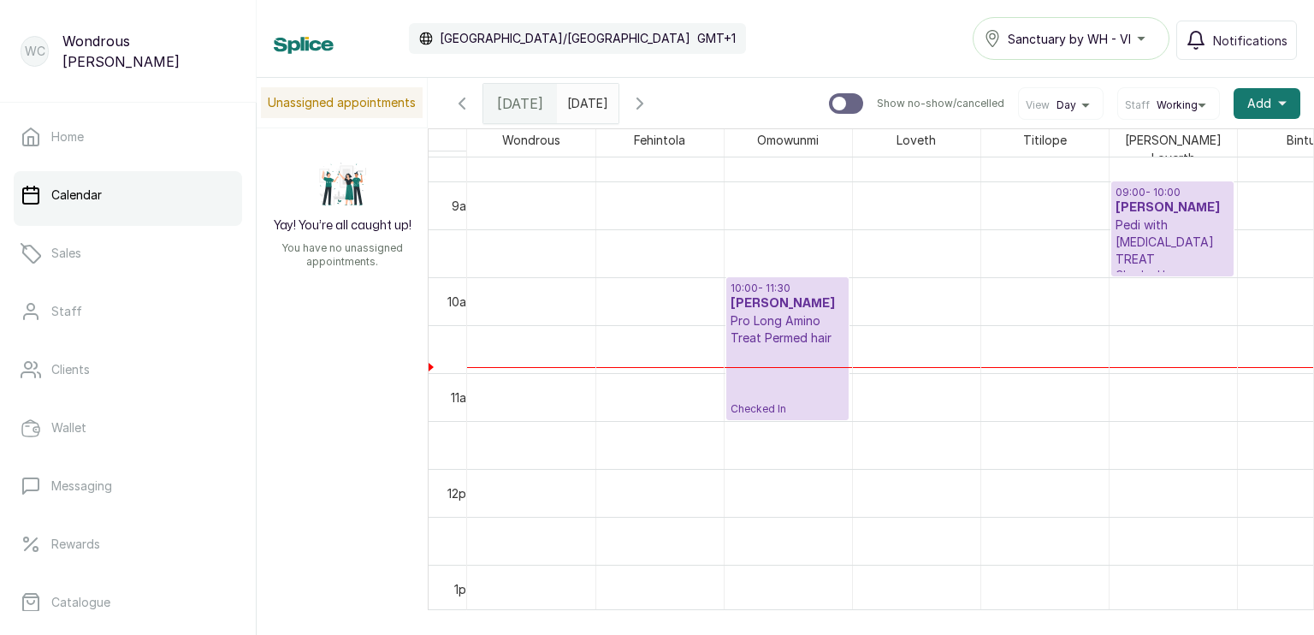
click at [752, 334] on p "Pro Long Amino Treat Permed hair" at bounding box center [787, 329] width 114 height 34
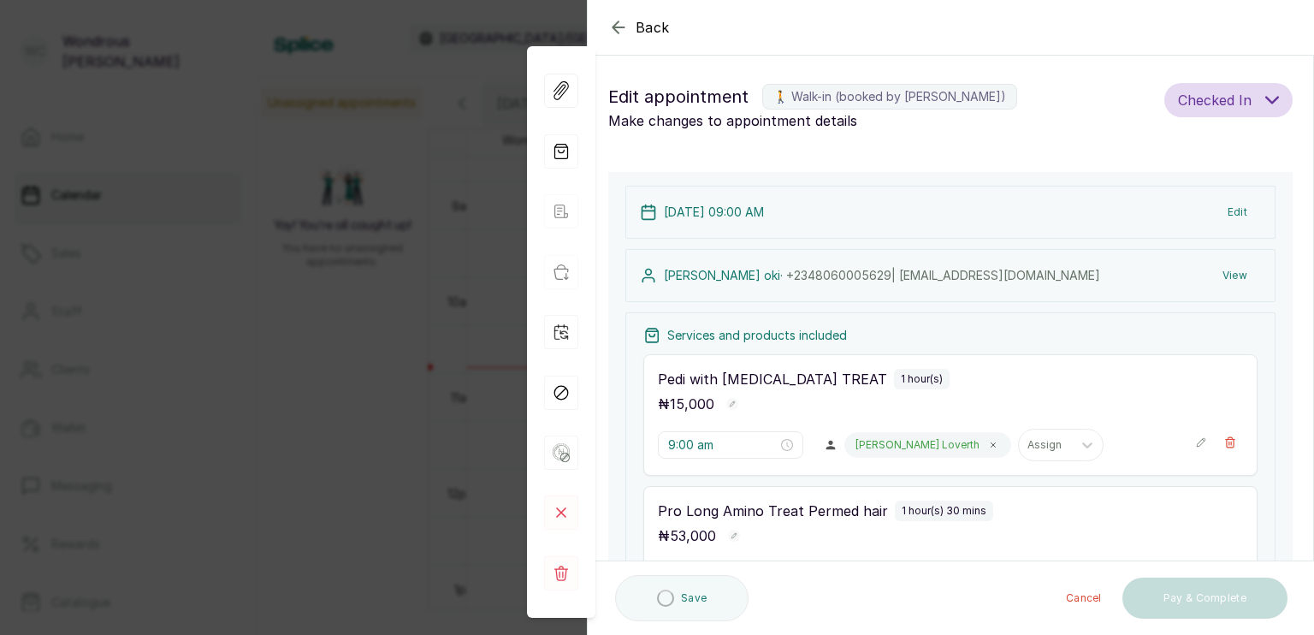
click at [752, 334] on div "Services and products included Pedi with CALLUS TREAT 1 hour(s) ₦ 15,000 9:00 a…" at bounding box center [950, 493] width 650 height 363
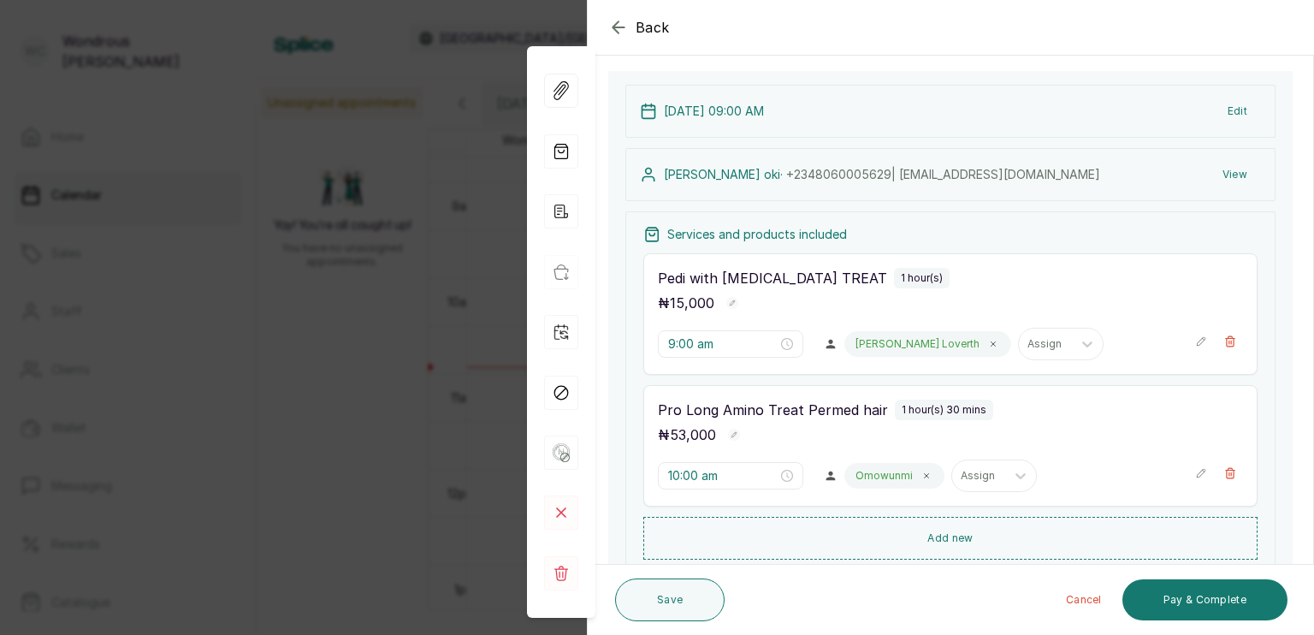
scroll to position [99, 0]
click at [1197, 595] on button "Pay & Complete" at bounding box center [1204, 599] width 165 height 41
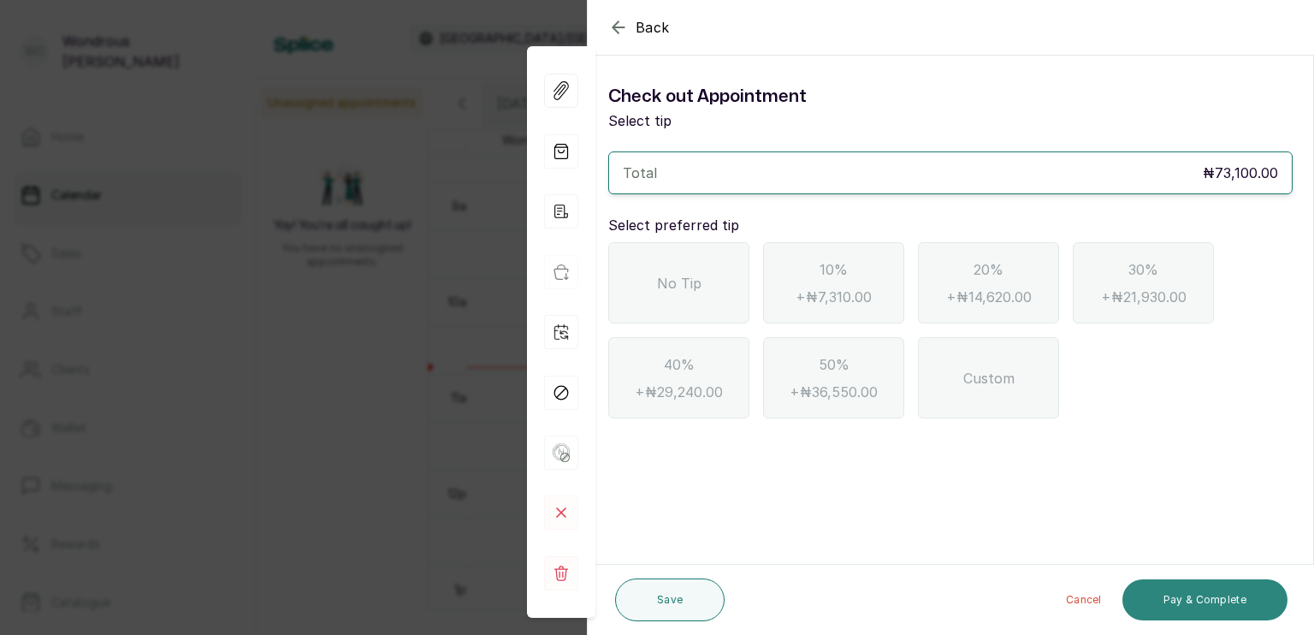
scroll to position [0, 0]
click at [723, 302] on div "No Tip" at bounding box center [678, 282] width 141 height 81
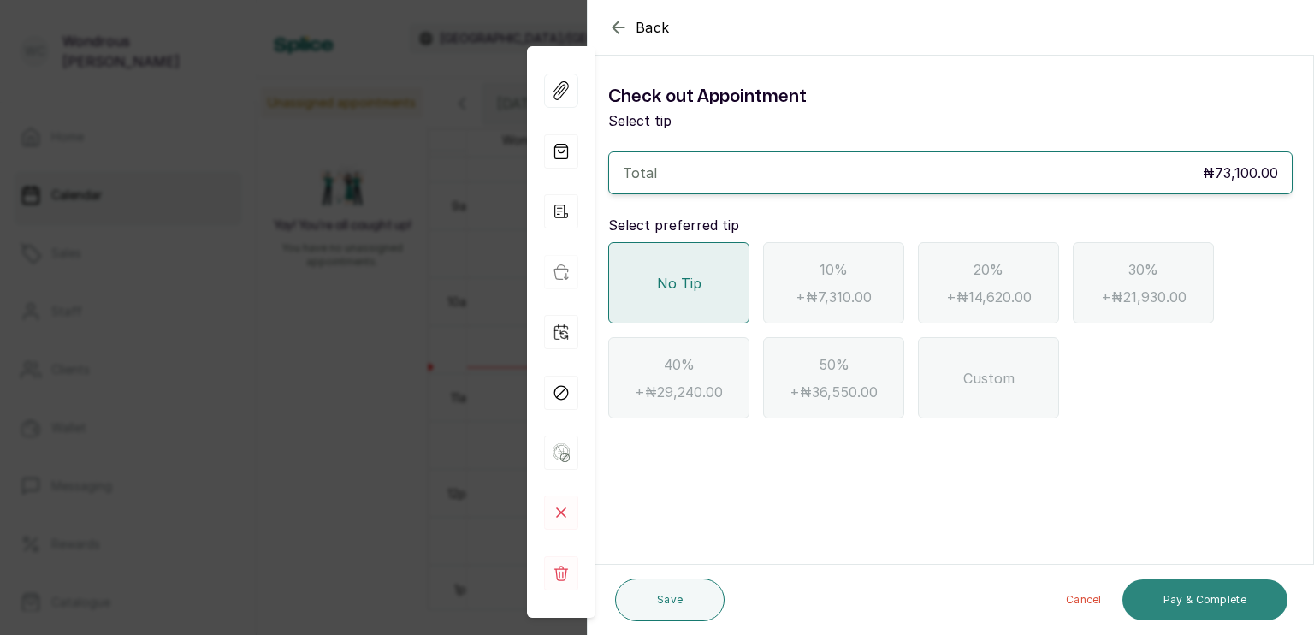
click at [1175, 595] on button "Pay & Complete" at bounding box center [1204, 599] width 165 height 41
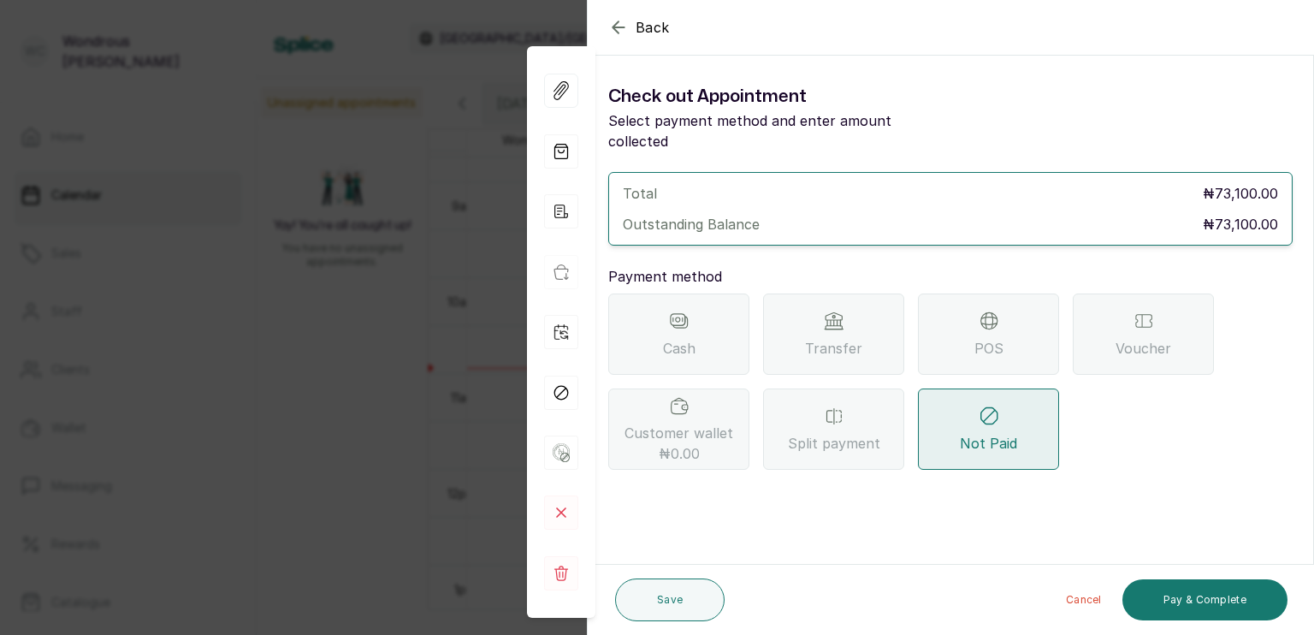
click at [978, 338] on span "POS" at bounding box center [988, 348] width 29 height 21
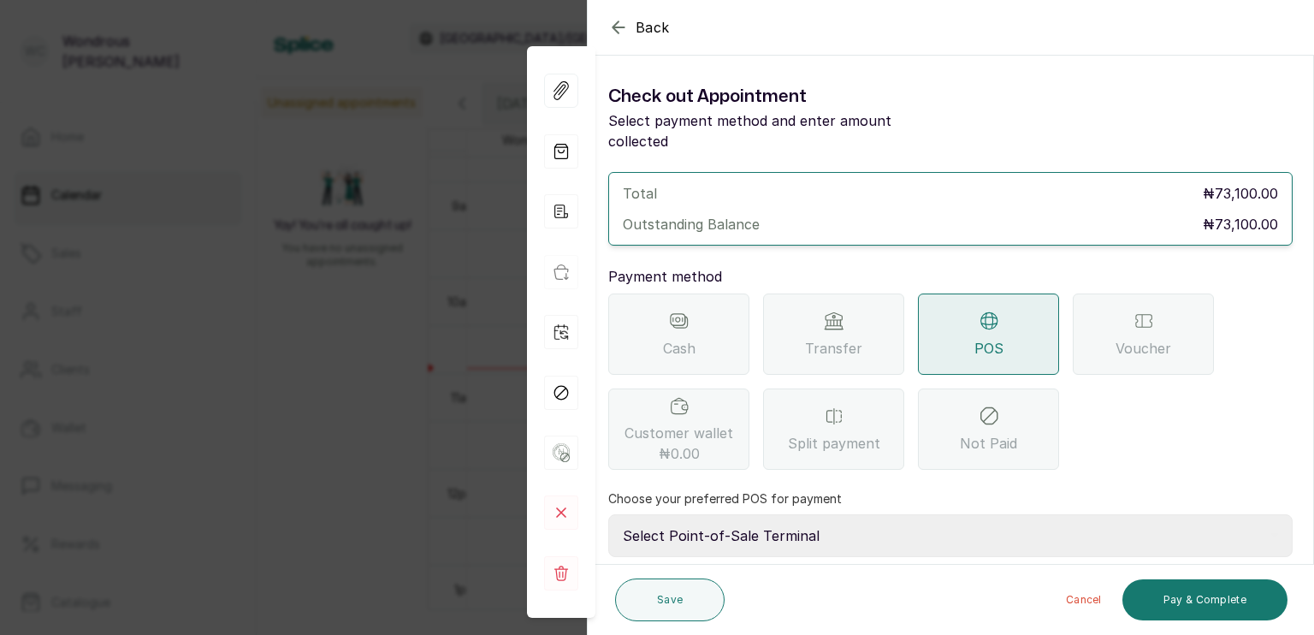
click at [804, 515] on select "Select Point-of-Sale Terminal s by wh enterprise Guaranty Trust Bank Union Bank…" at bounding box center [950, 535] width 684 height 43
select select "9a3f2866-d511-4473-a3c8-6d06b203bc6b"
click at [608, 514] on select "Select Point-of-Sale Terminal s by wh enterprise Guaranty Trust Bank Union Bank…" at bounding box center [950, 535] width 684 height 43
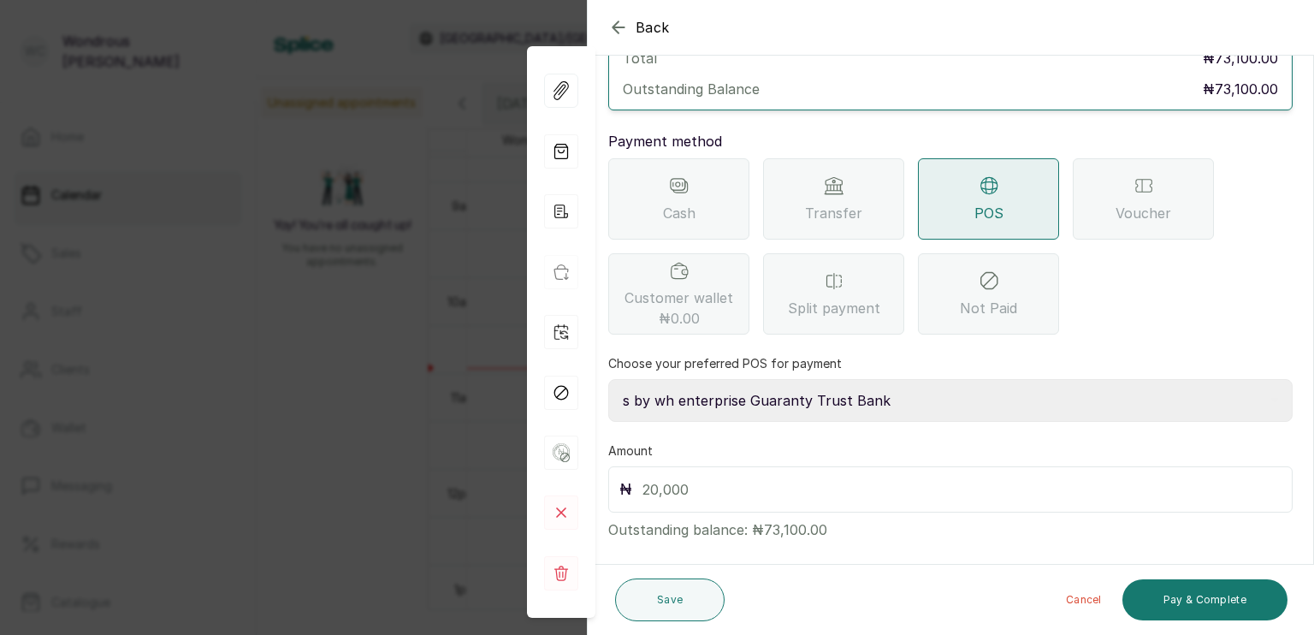
scroll to position [130, 0]
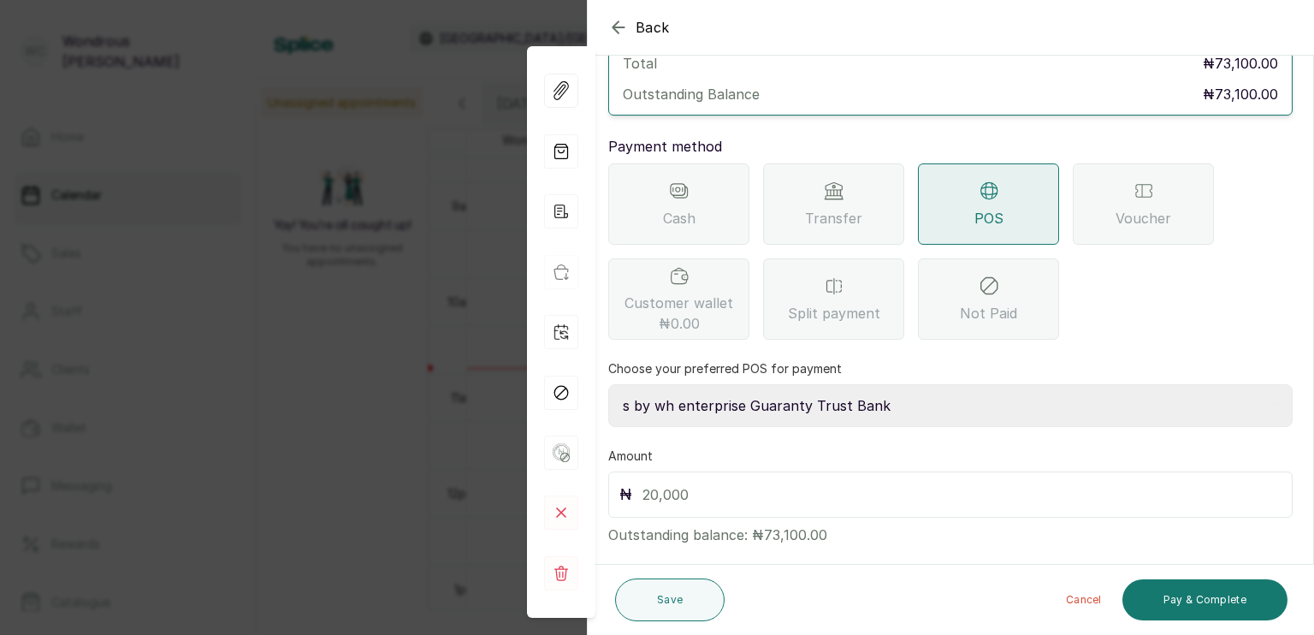
click at [749, 482] on input "text" at bounding box center [961, 494] width 639 height 24
type input "73,100"
click at [1185, 607] on button "Pay & Complete" at bounding box center [1204, 599] width 165 height 41
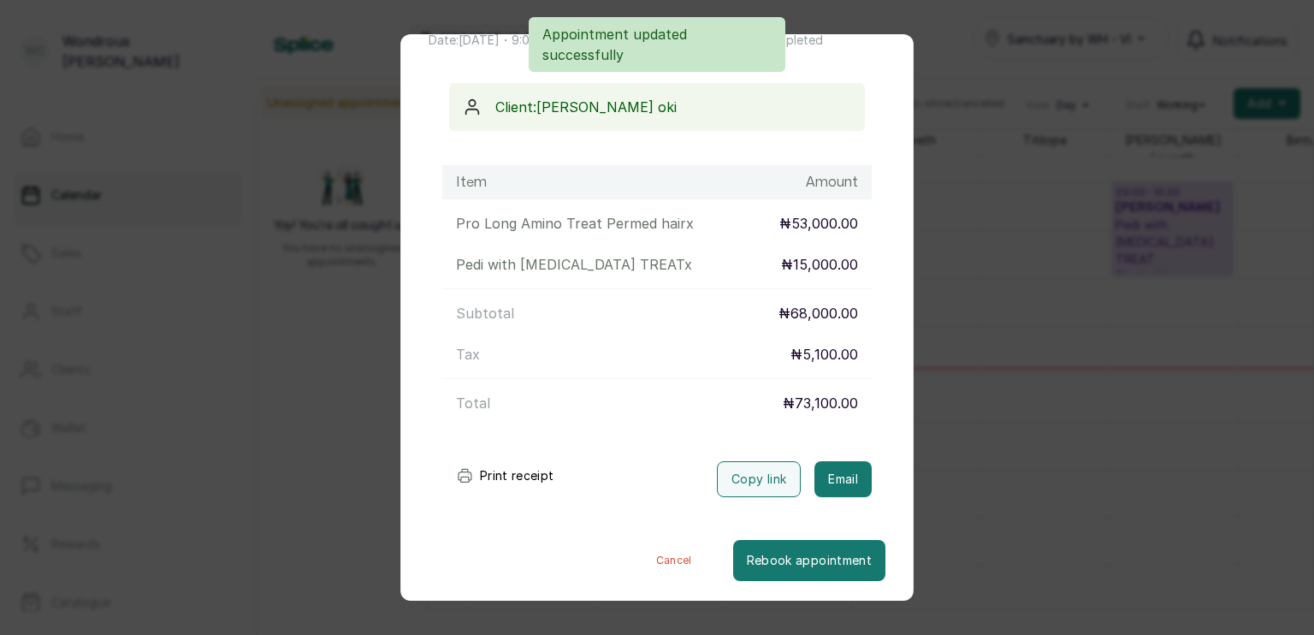
scroll to position [119, 0]
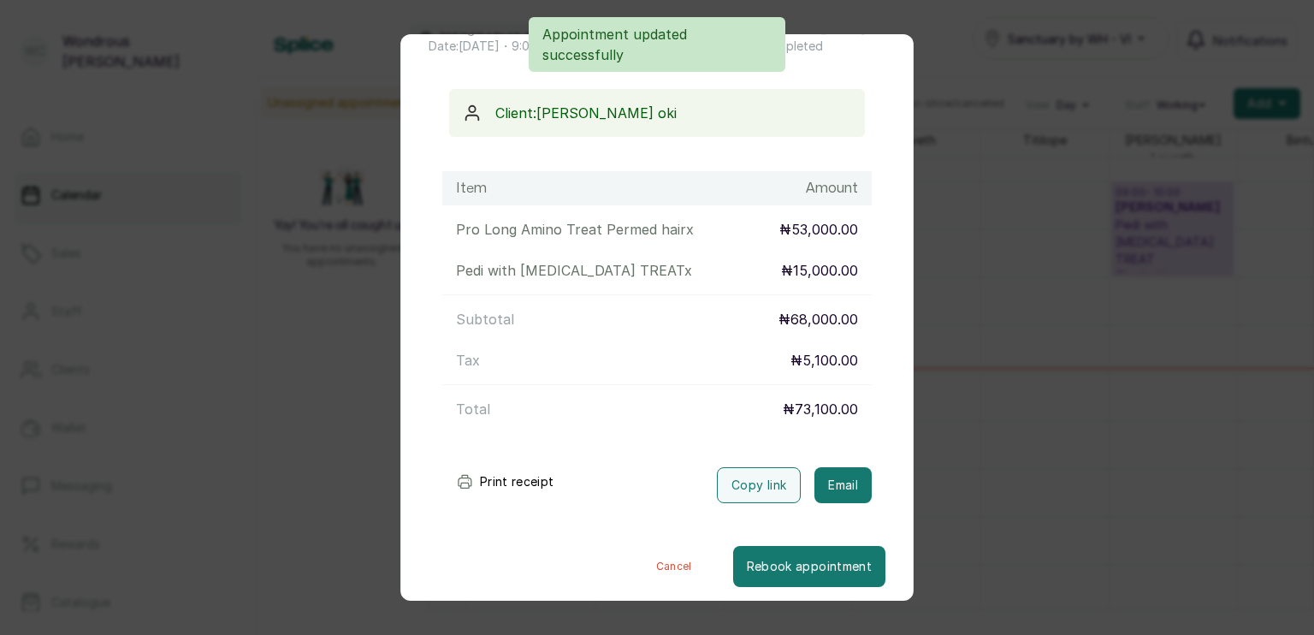
click at [470, 476] on icon "submit" at bounding box center [464, 481] width 17 height 17
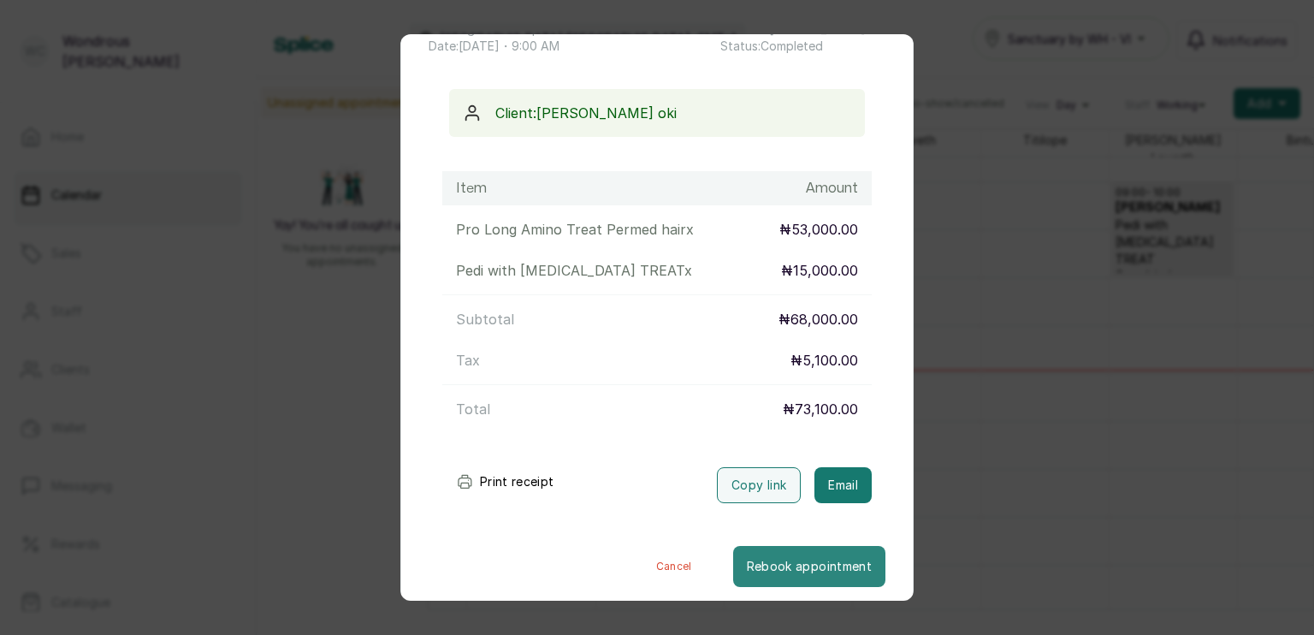
click at [813, 571] on button "Rebook appointment" at bounding box center [809, 566] width 152 height 41
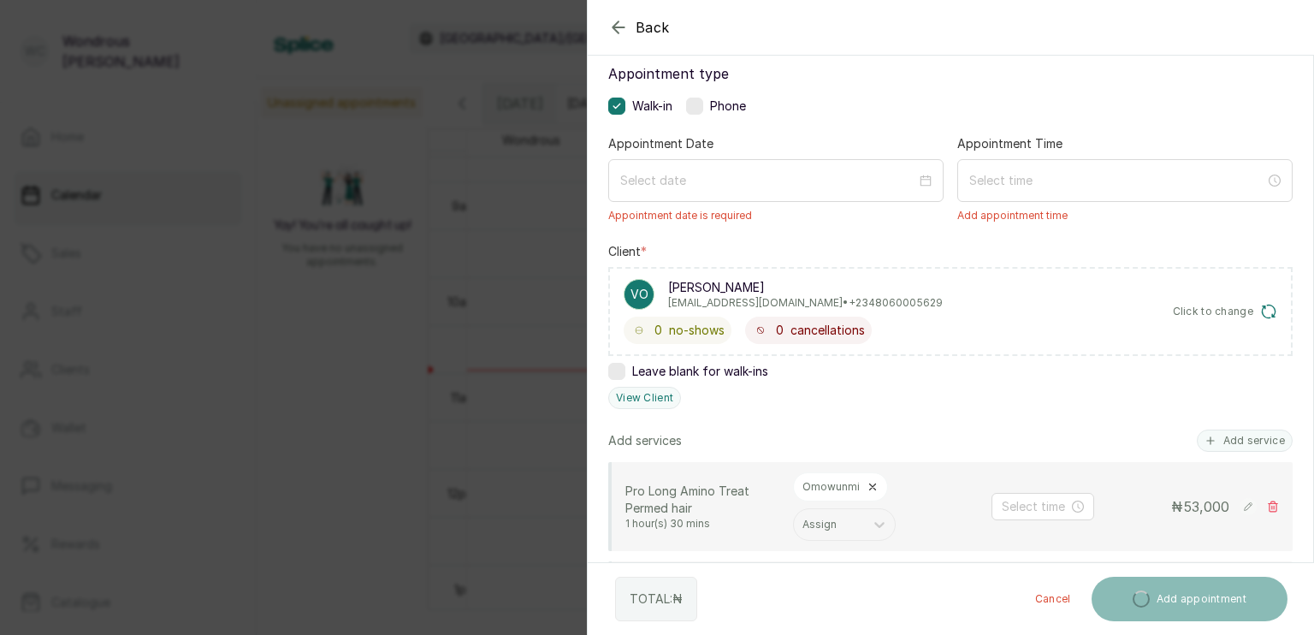
scroll to position [62, 0]
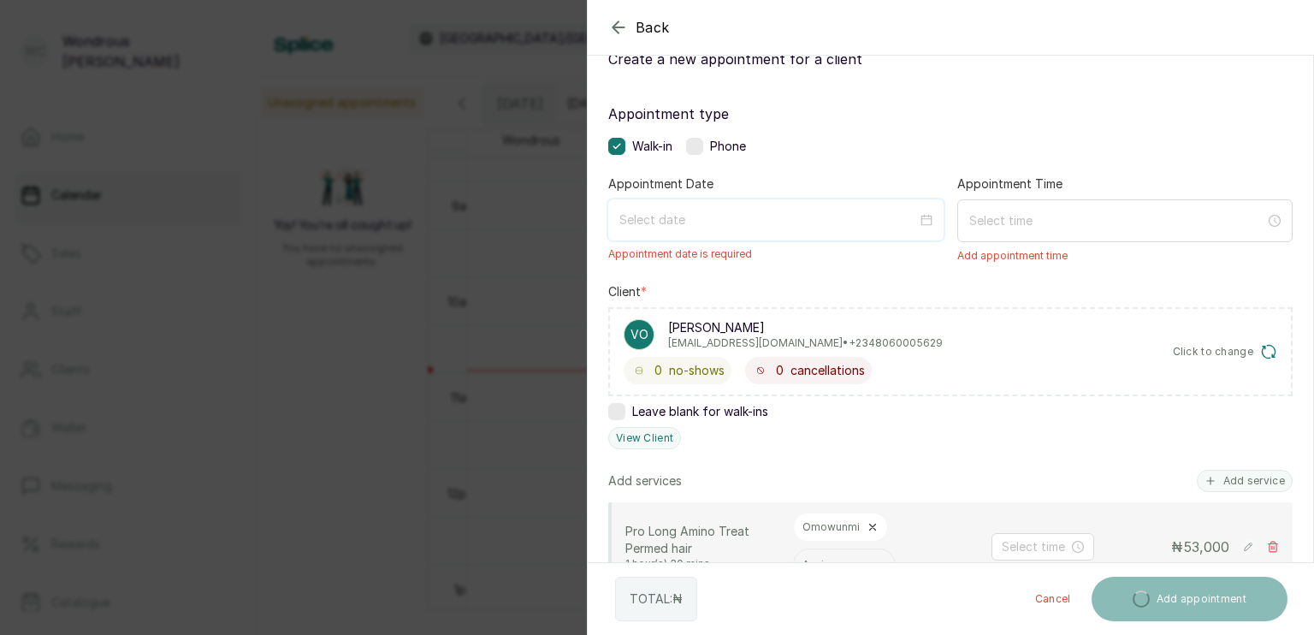
click at [771, 218] on input at bounding box center [768, 219] width 298 height 19
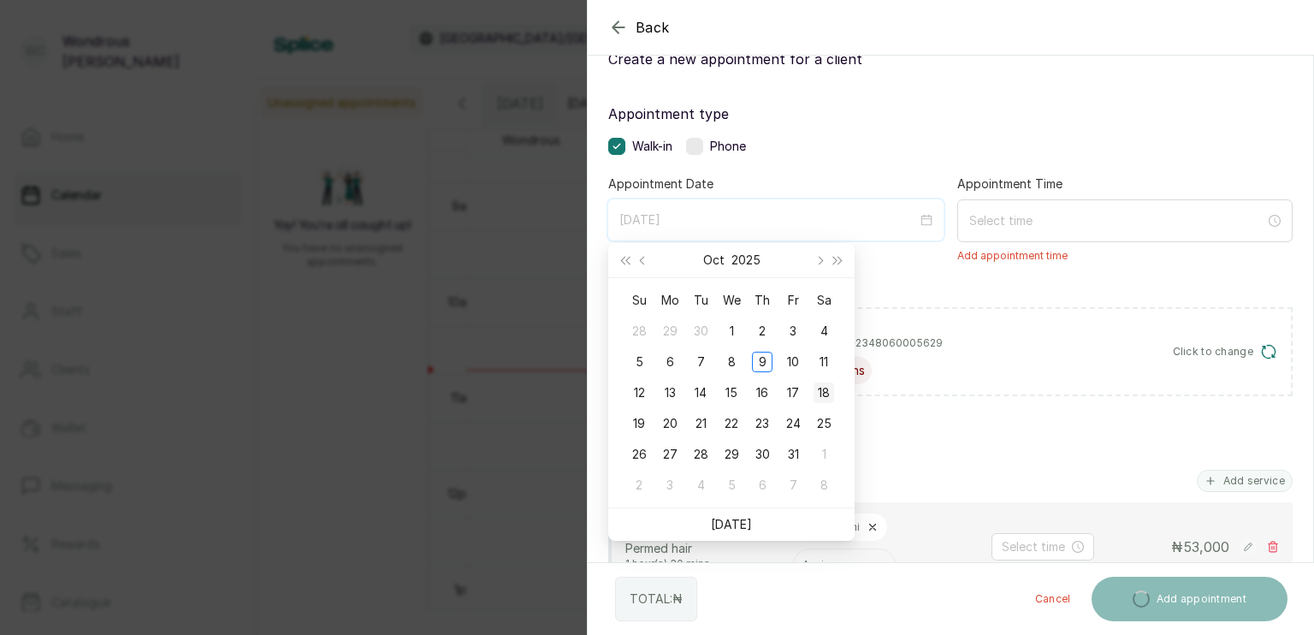
type input "2025/10/18"
type input "2025/10/11"
click at [818, 354] on div "11" at bounding box center [823, 361] width 21 height 21
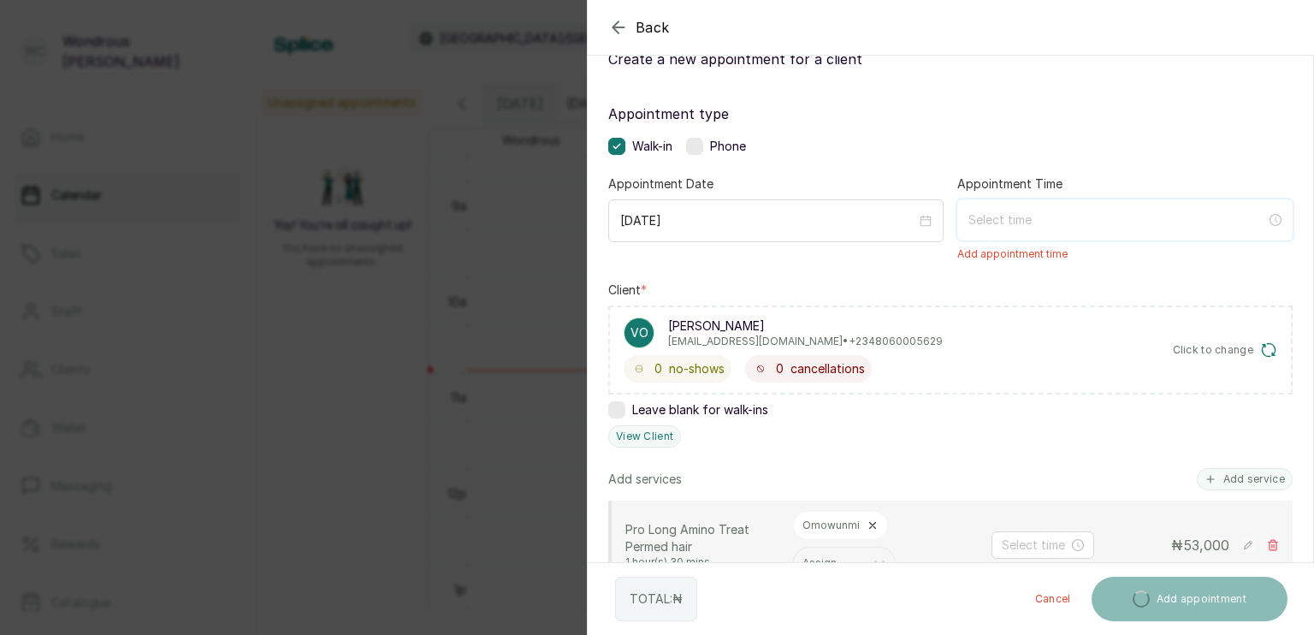
click at [989, 226] on input at bounding box center [1117, 219] width 298 height 19
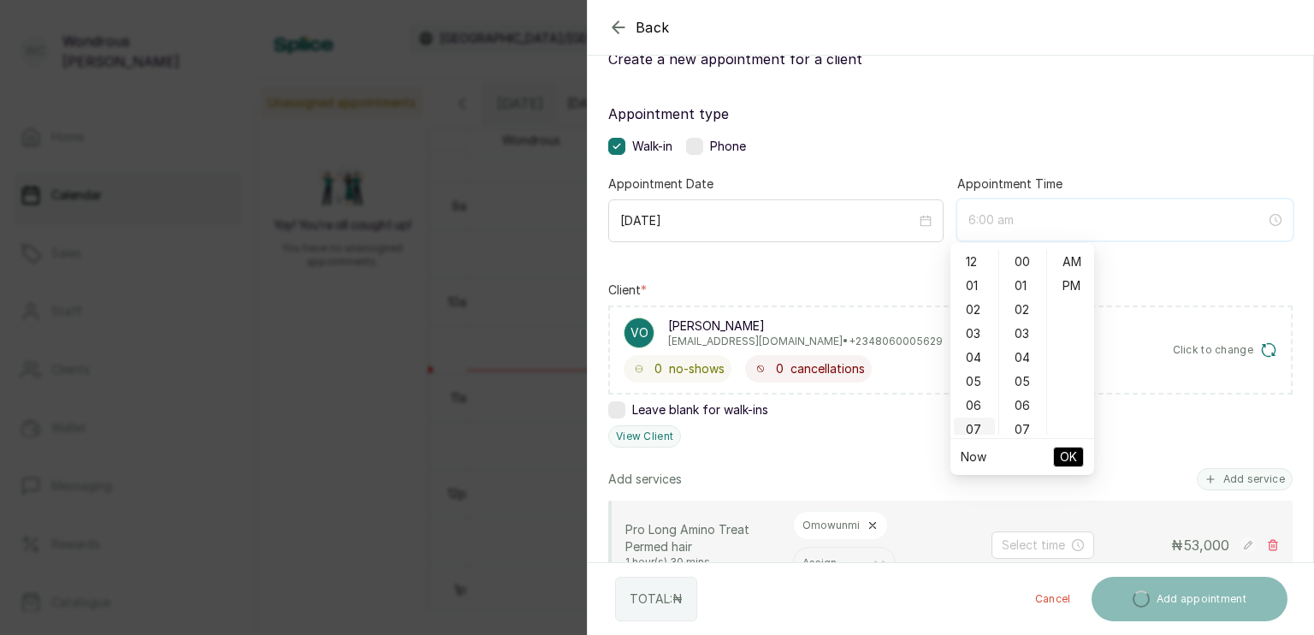
type input "7:00 am"
click at [978, 410] on div "09" at bounding box center [974, 409] width 41 height 24
type input "9:00 am"
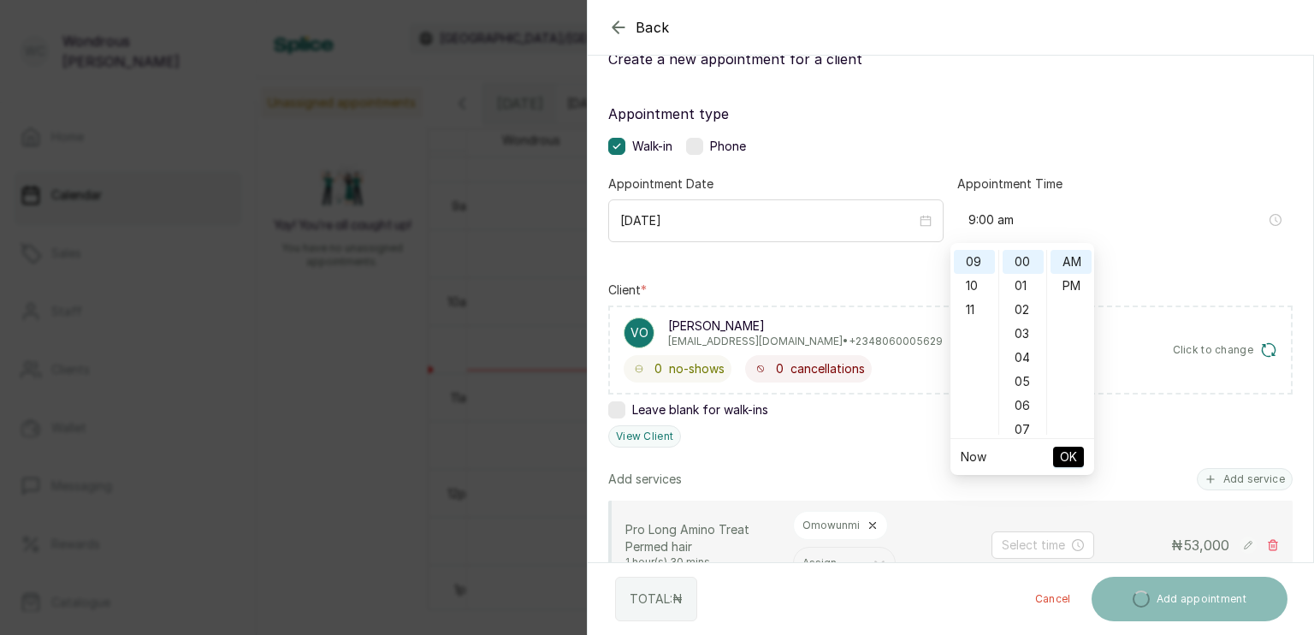
click at [1071, 462] on span "OK" at bounding box center [1068, 456] width 17 height 32
type input "9:00 am"
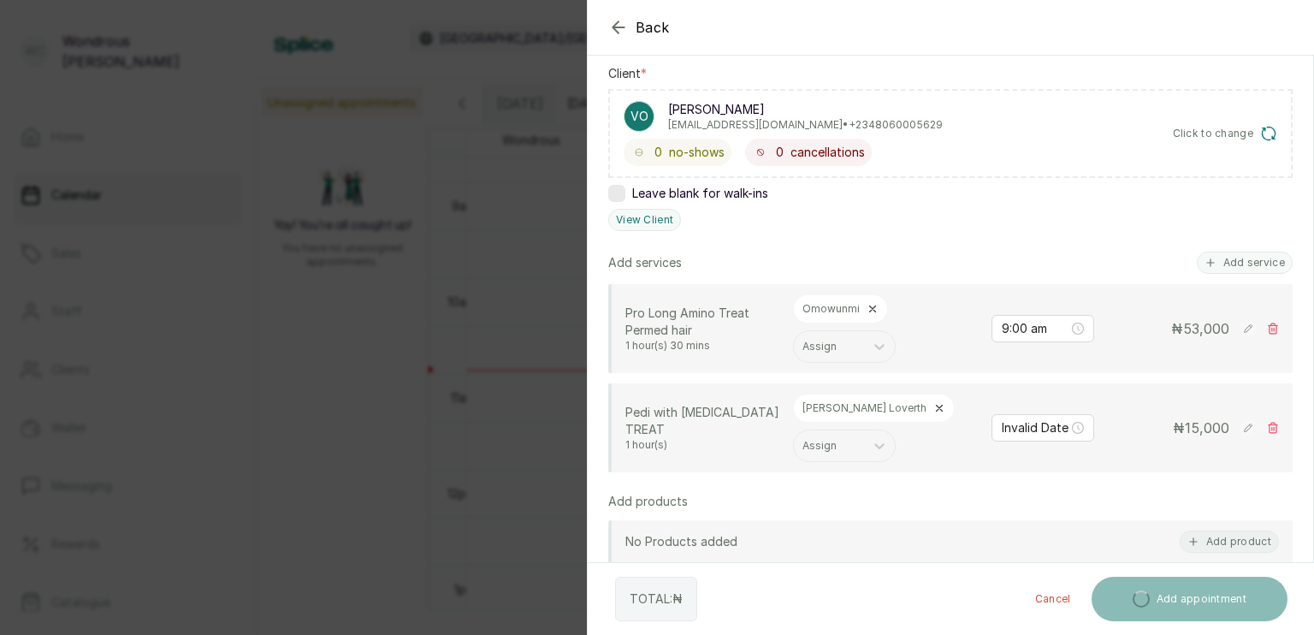
scroll to position [257, 0]
click at [1267, 325] on icon at bounding box center [1273, 331] width 12 height 12
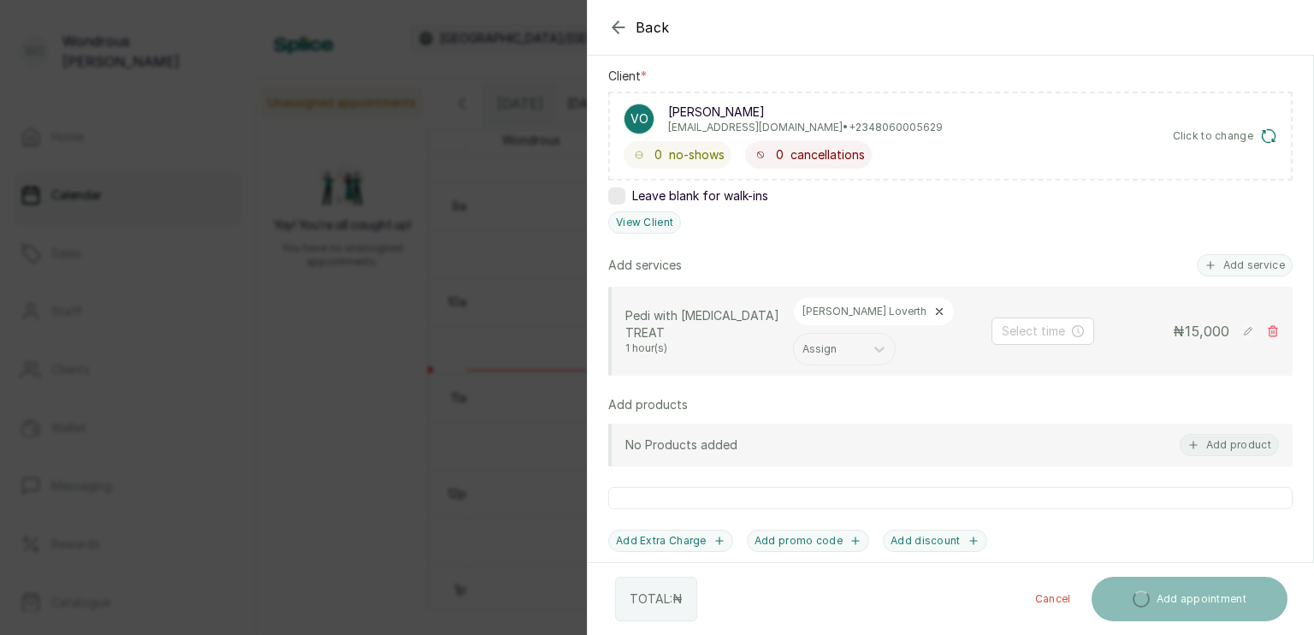
click at [1267, 325] on icon at bounding box center [1273, 331] width 12 height 12
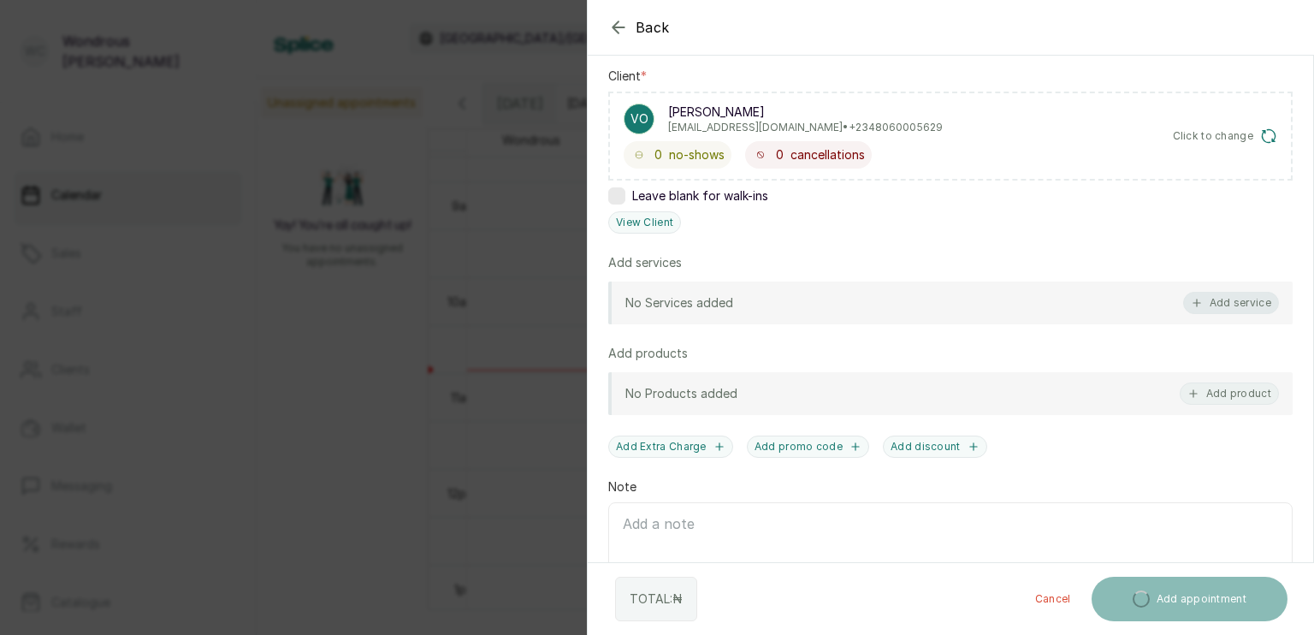
click at [1242, 303] on button "Add service" at bounding box center [1231, 303] width 96 height 22
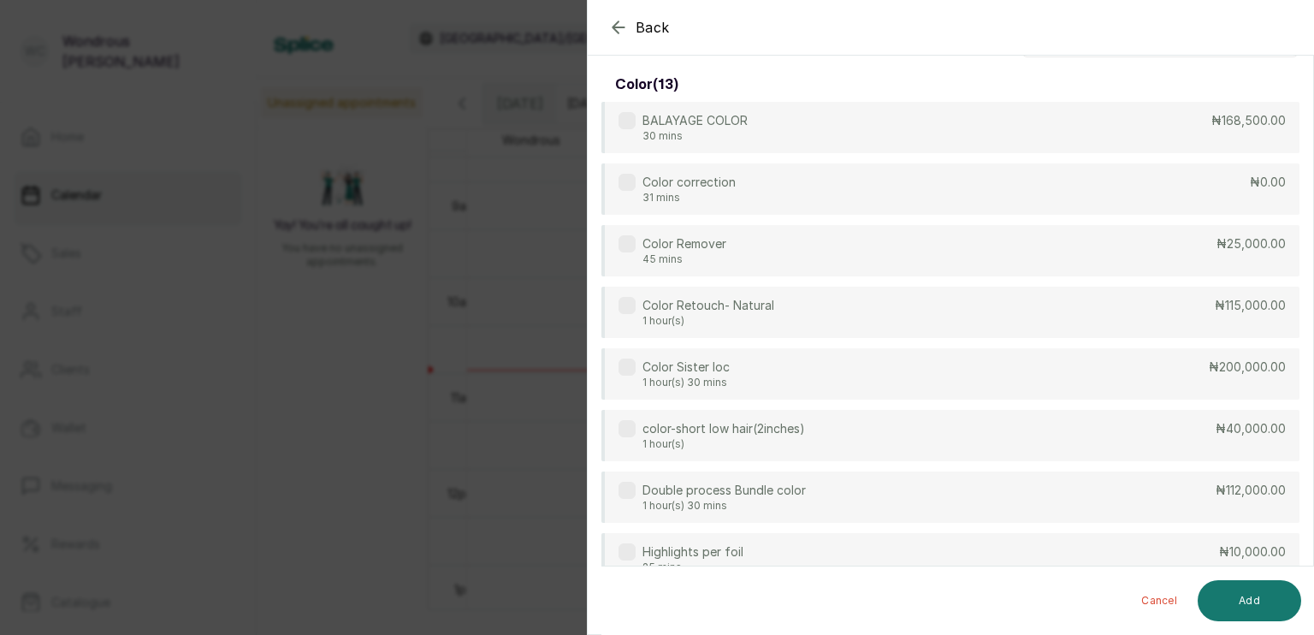
scroll to position [0, 0]
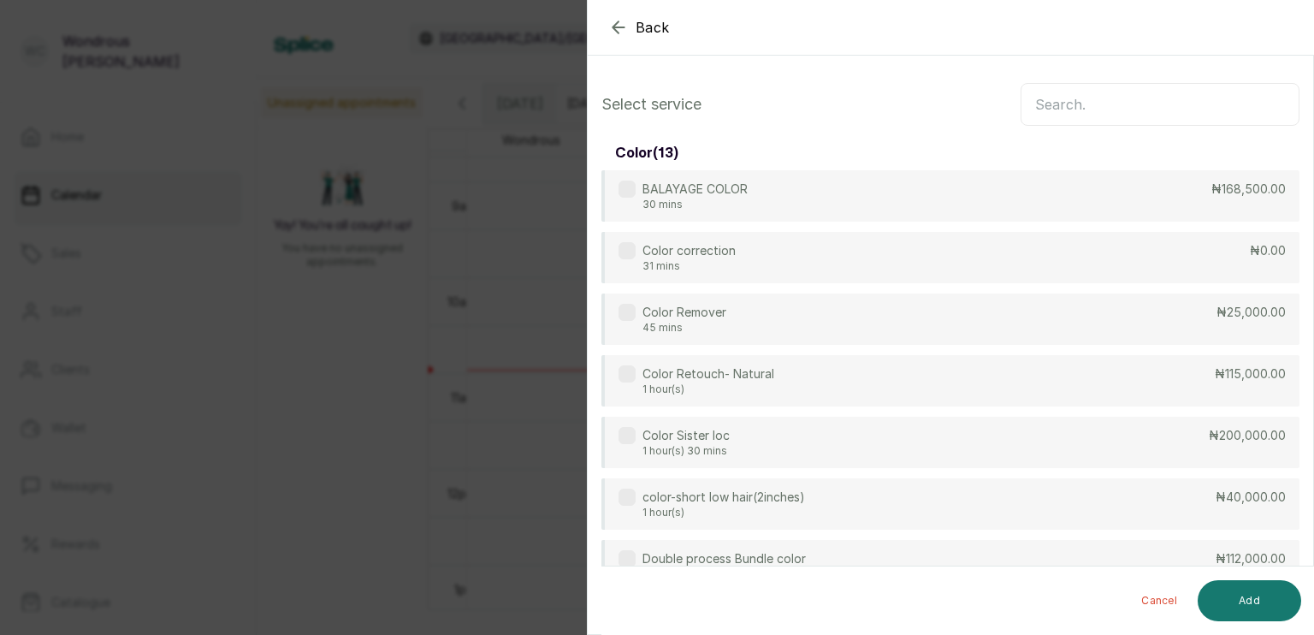
click at [1130, 111] on input "text" at bounding box center [1159, 104] width 279 height 43
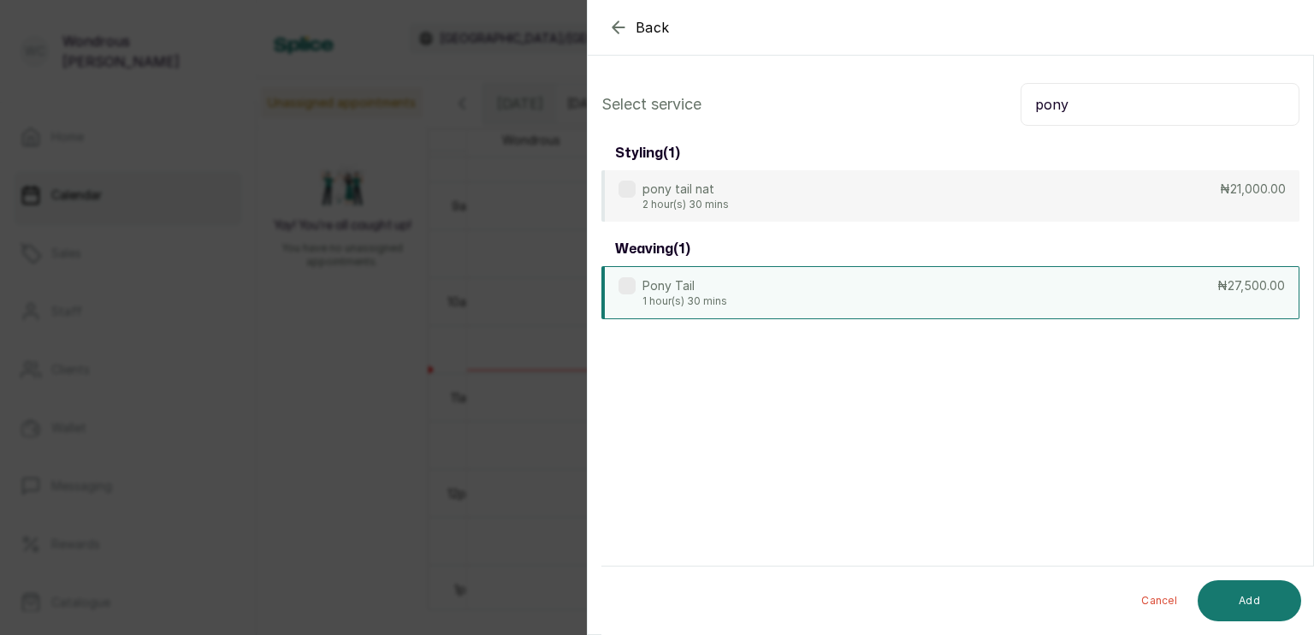
type input "pony"
click at [1056, 269] on div "Pony Tail 1 hour(s) 30 mins ₦27,500.00" at bounding box center [950, 292] width 698 height 53
click at [1263, 596] on button "Add" at bounding box center [1248, 600] width 103 height 41
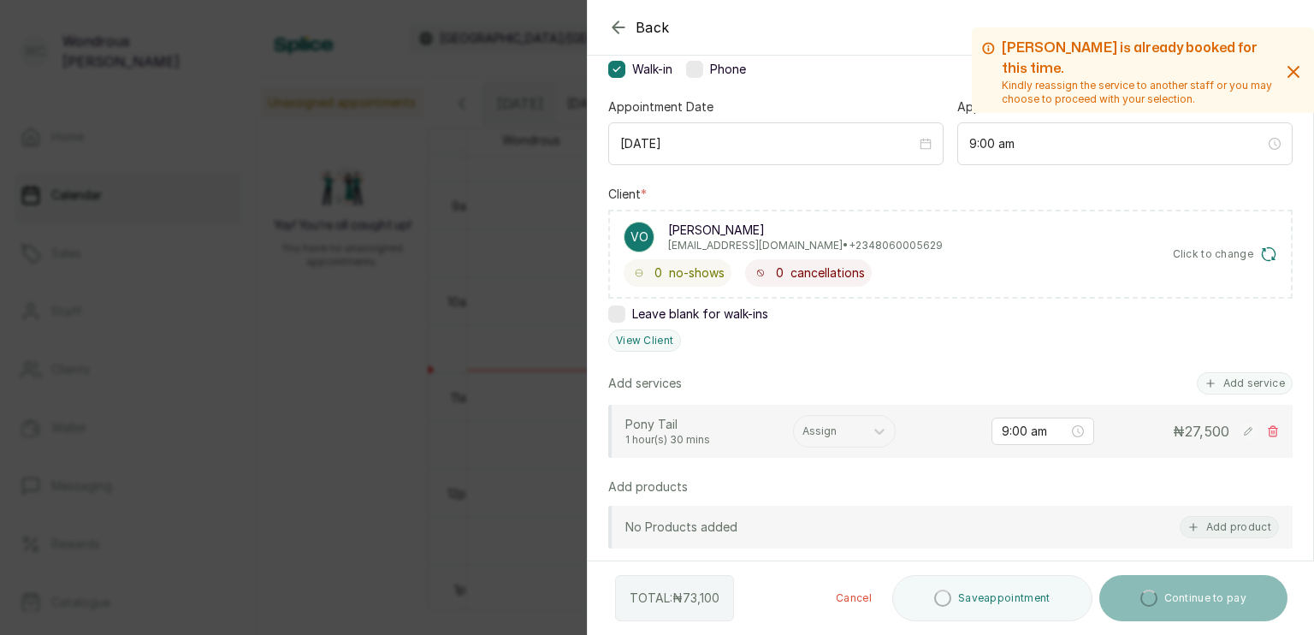
scroll to position [163, 0]
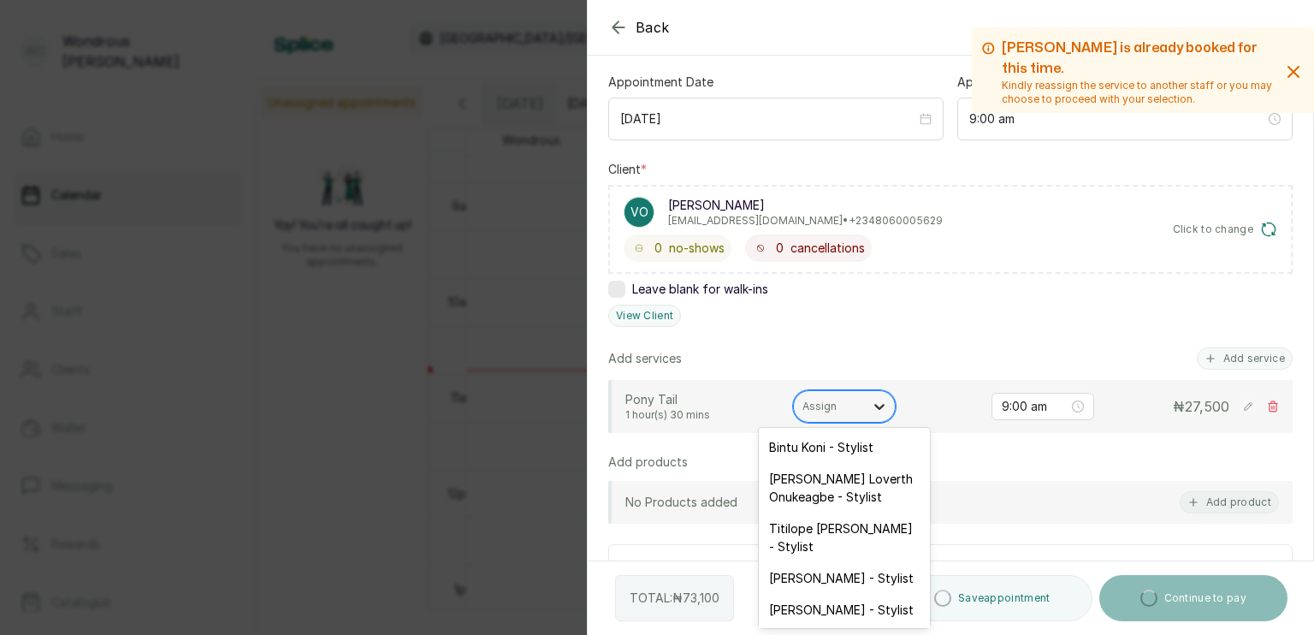
click at [872, 404] on icon at bounding box center [879, 406] width 17 height 17
click at [864, 593] on div "Omowunmi Olagunju - Stylist" at bounding box center [844, 609] width 171 height 32
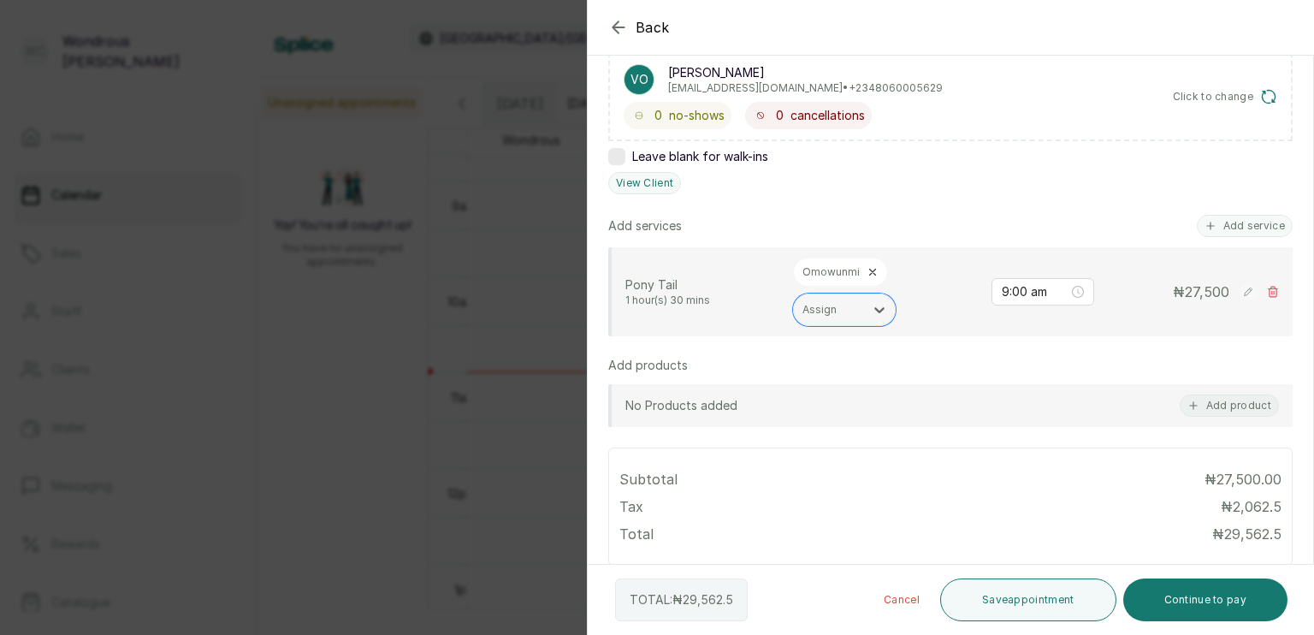
scroll to position [297, 0]
click at [1002, 602] on button "Save appointment" at bounding box center [1028, 599] width 176 height 43
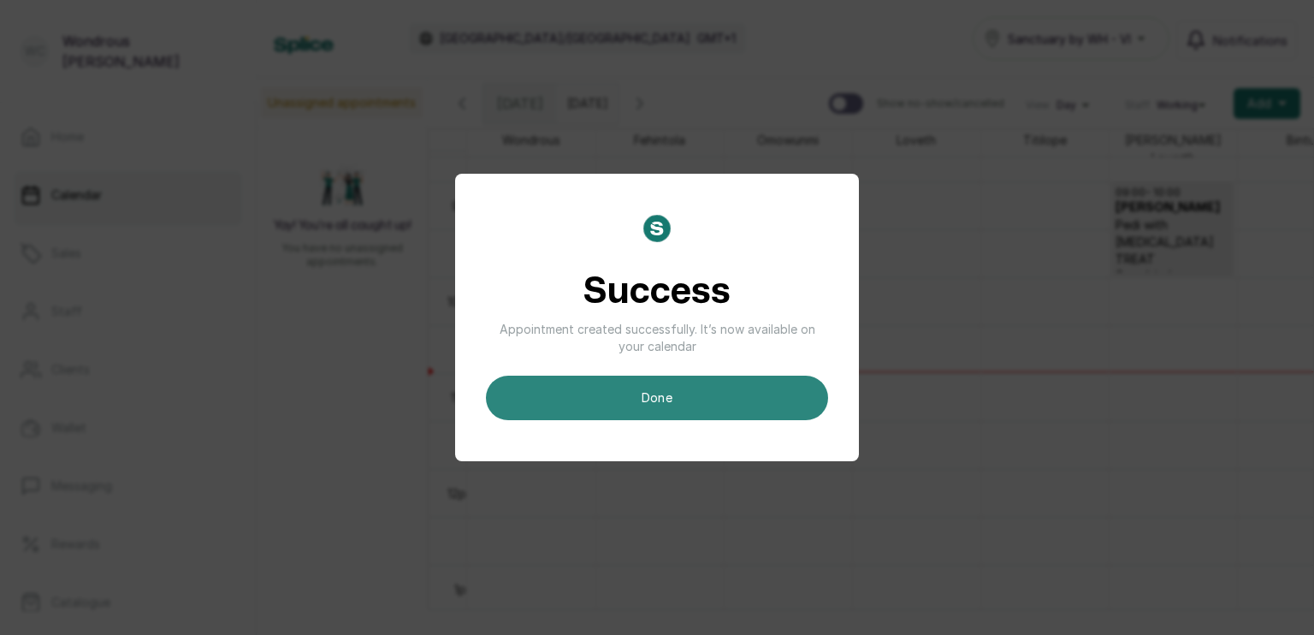
click at [724, 407] on button "done" at bounding box center [657, 397] width 342 height 44
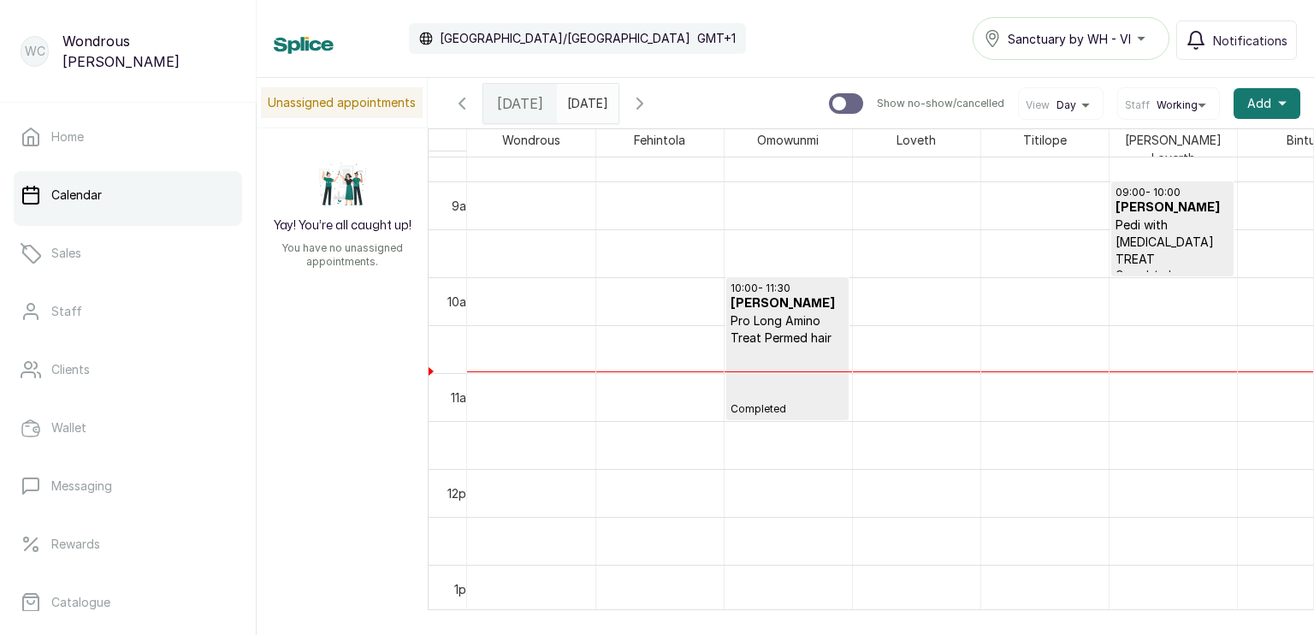
click at [585, 106] on input "09/10/2025" at bounding box center [571, 99] width 27 height 29
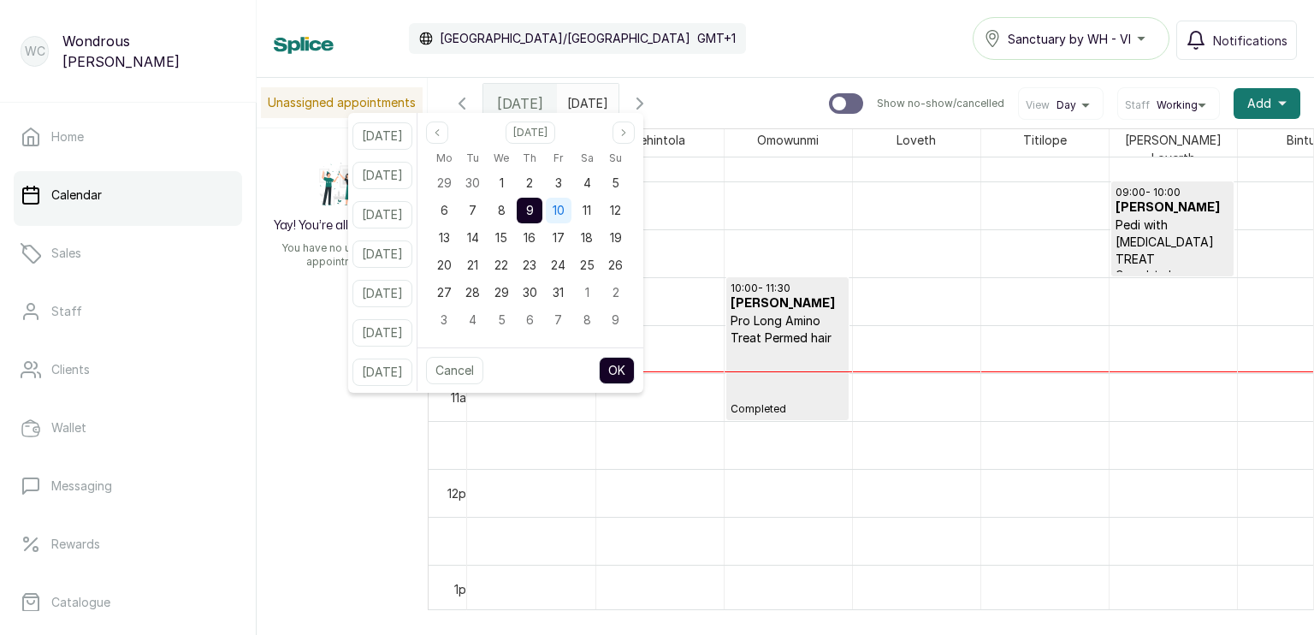
click at [564, 214] on span "10" at bounding box center [558, 210] width 12 height 15
click at [599, 217] on div "11" at bounding box center [587, 211] width 26 height 26
click at [635, 370] on button "OK" at bounding box center [617, 370] width 36 height 27
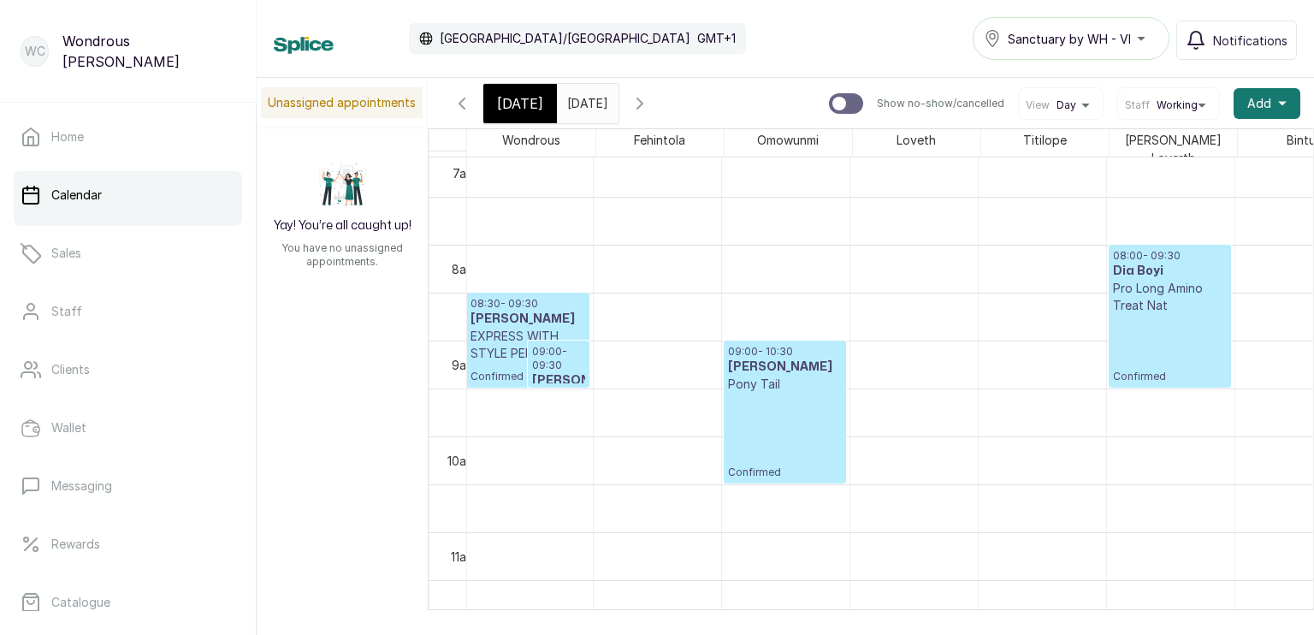
scroll to position [0, 3]
click at [607, 100] on icon "calender simple" at bounding box center [601, 99] width 12 height 12
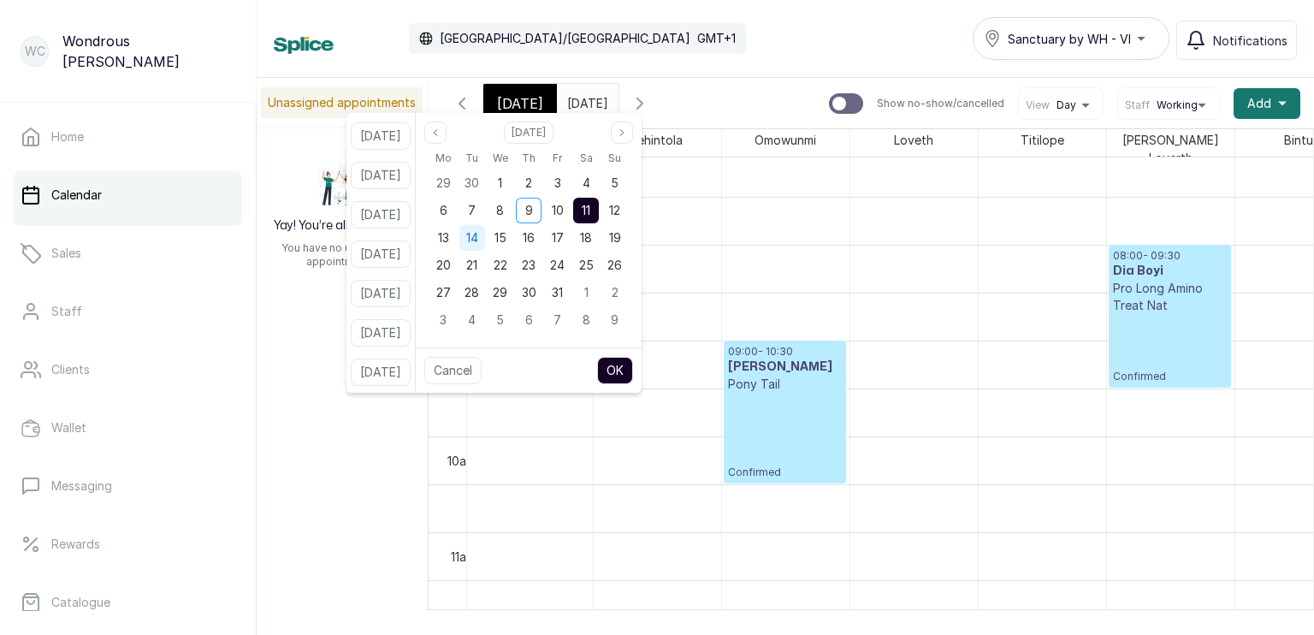
click at [478, 239] on span "14" at bounding box center [472, 237] width 12 height 15
click at [633, 364] on button "OK" at bounding box center [615, 370] width 36 height 27
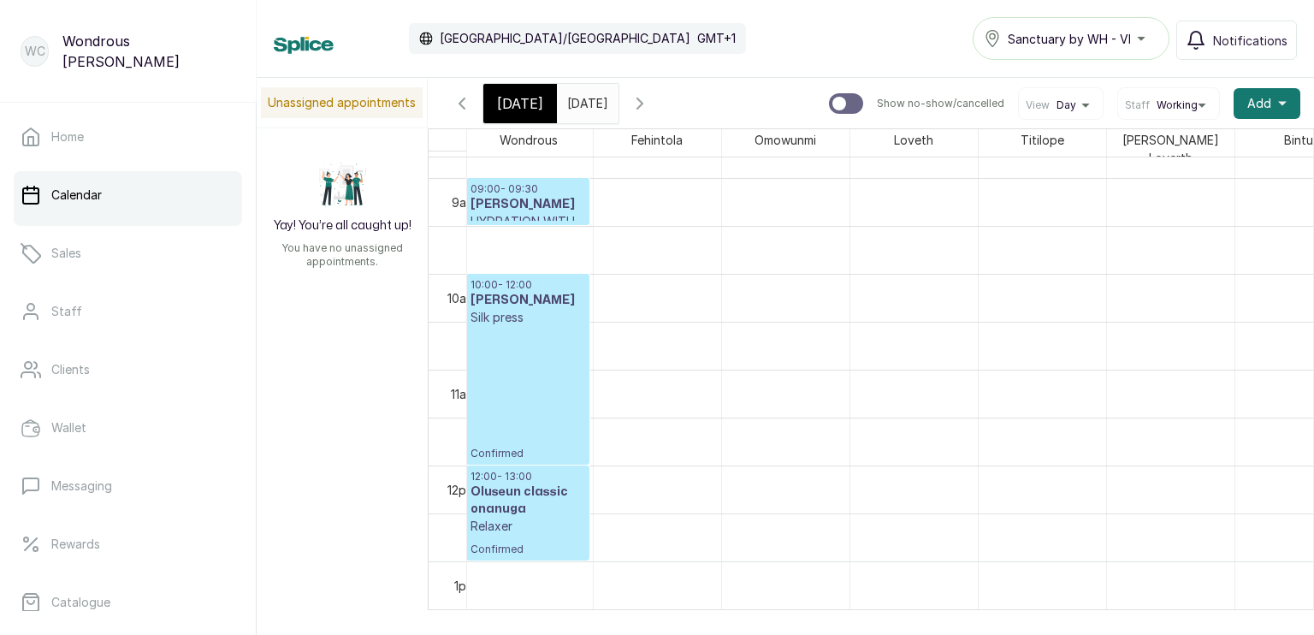
scroll to position [839, 0]
click at [585, 104] on input "14/10/2025" at bounding box center [571, 99] width 27 height 29
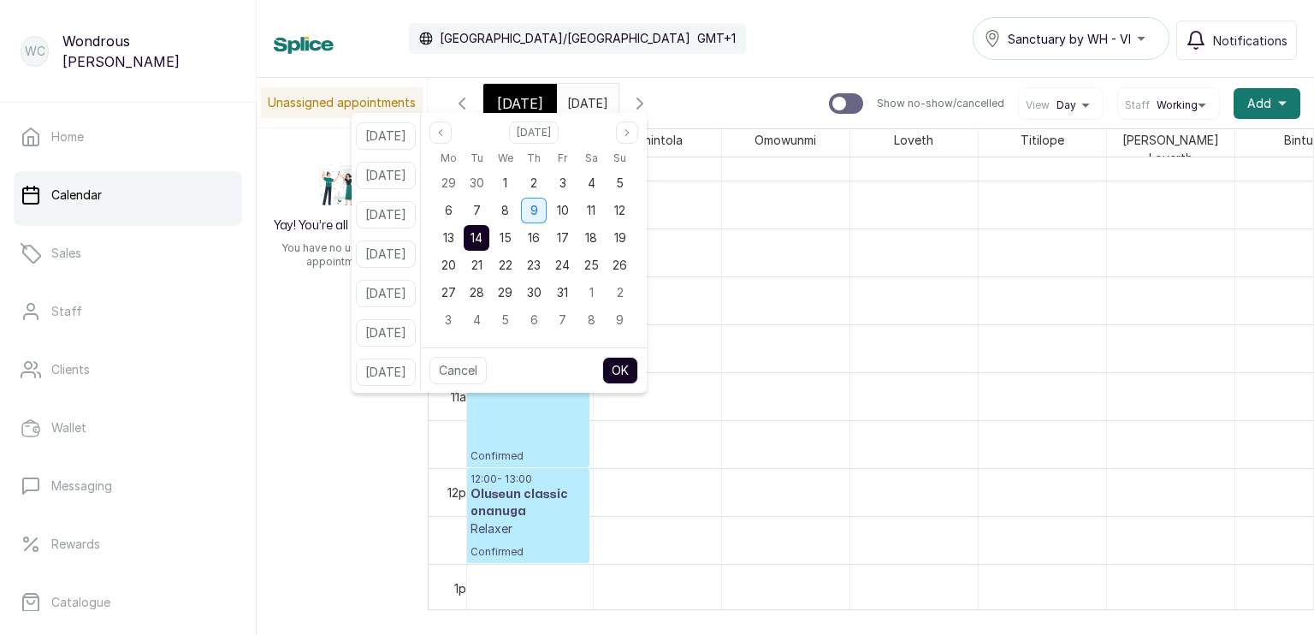
click at [546, 204] on div "9" at bounding box center [534, 211] width 26 height 26
click at [638, 375] on button "OK" at bounding box center [620, 370] width 36 height 27
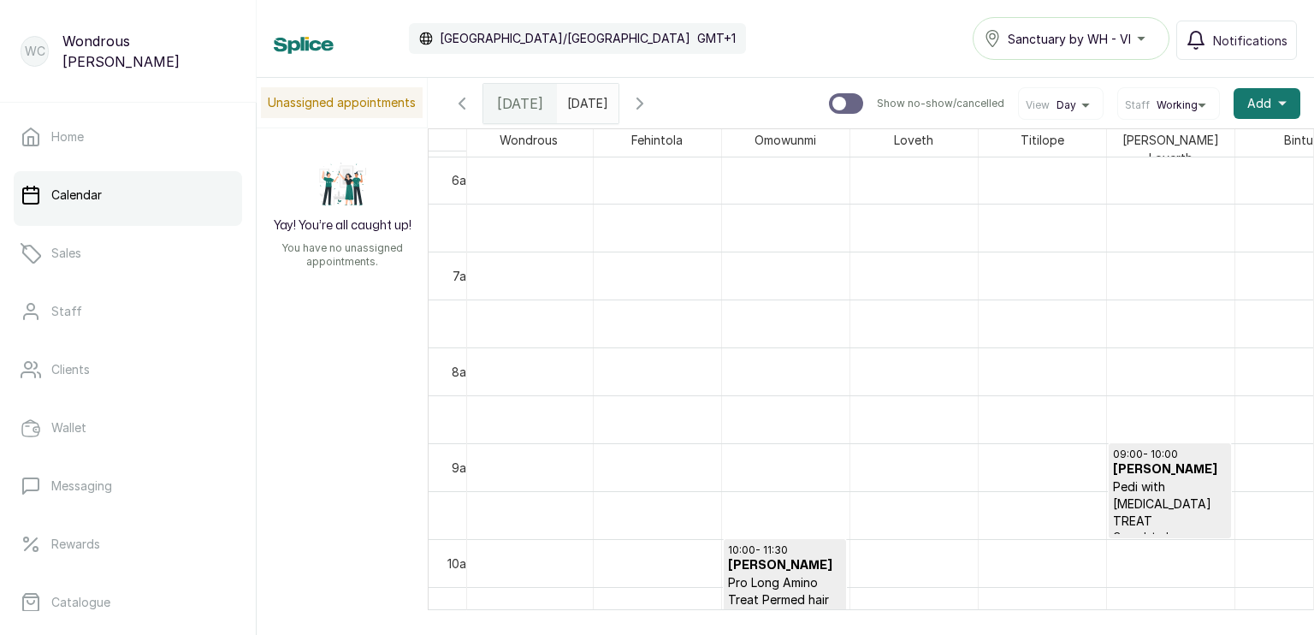
click at [585, 106] on input "09/10/2025" at bounding box center [571, 99] width 27 height 29
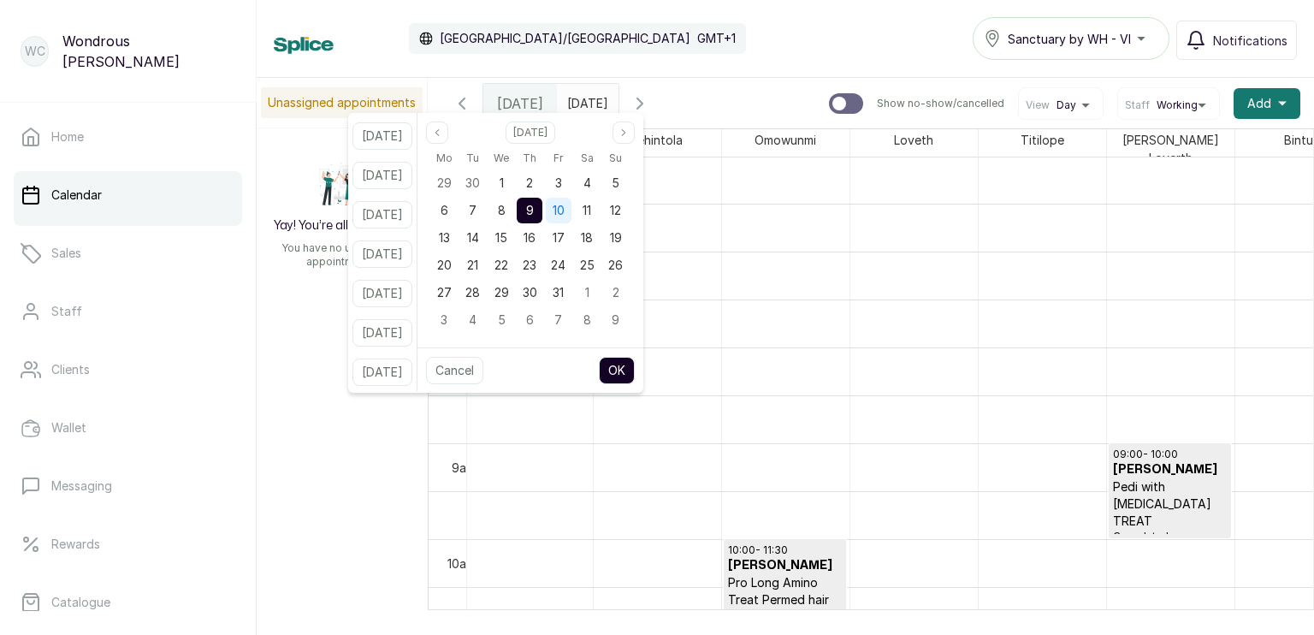
click at [564, 214] on span "10" at bounding box center [558, 210] width 12 height 15
click at [635, 373] on button "OK" at bounding box center [617, 370] width 36 height 27
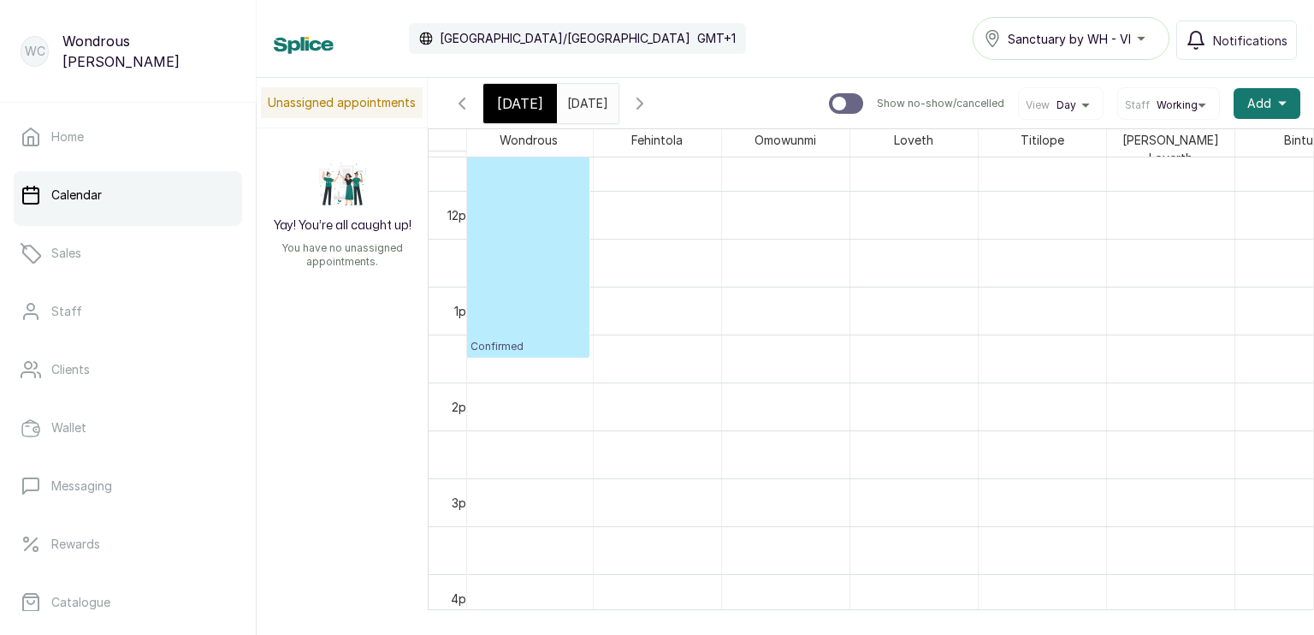
scroll to position [700, 3]
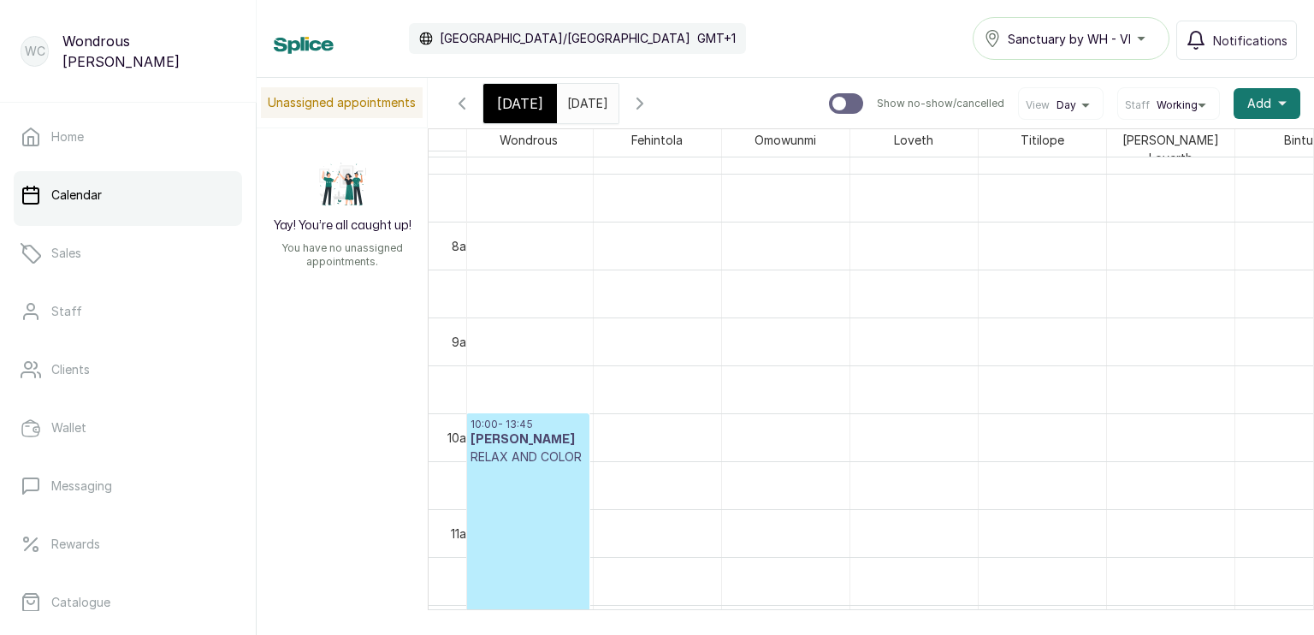
click at [569, 107] on input "10/10/2025" at bounding box center [571, 99] width 27 height 29
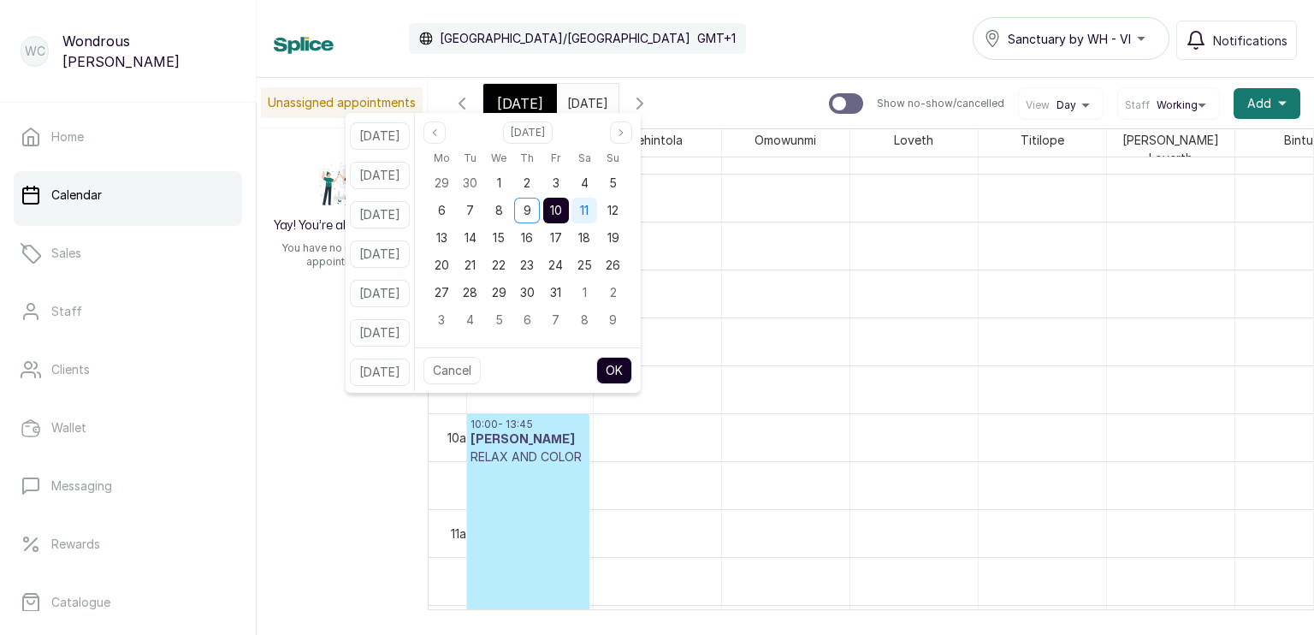
click at [588, 209] on span "11" at bounding box center [584, 210] width 9 height 15
click at [632, 369] on button "OK" at bounding box center [614, 370] width 36 height 27
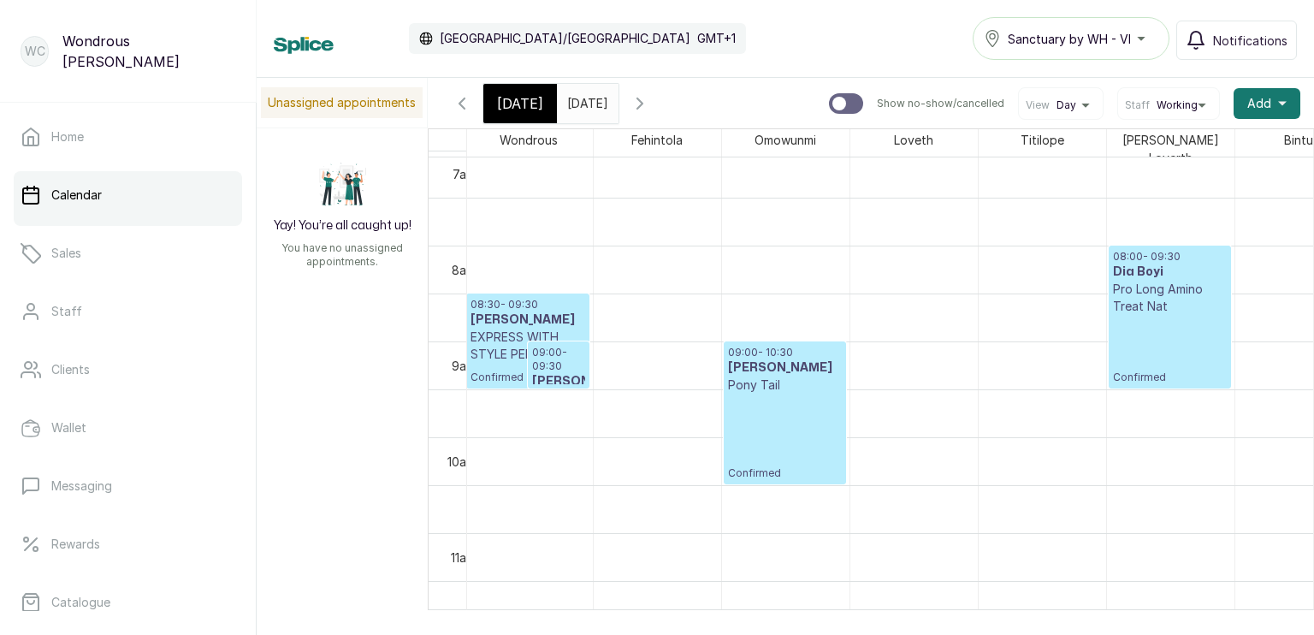
click at [498, 311] on h3 "Kemi saro" at bounding box center [527, 319] width 115 height 17
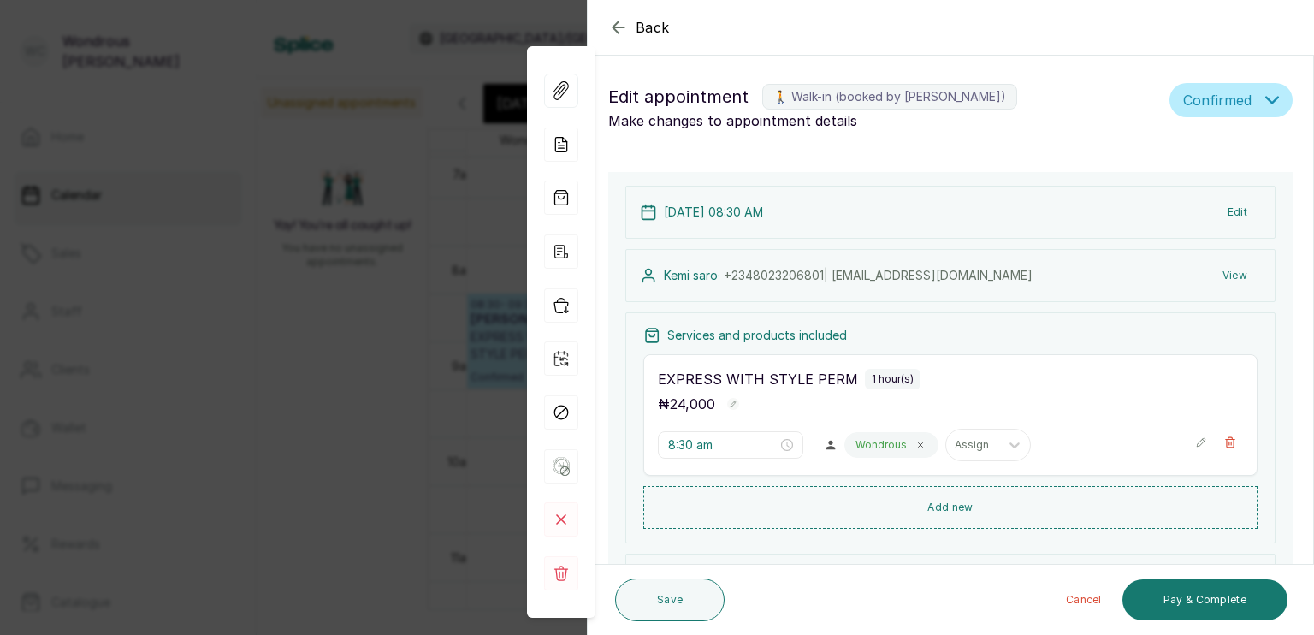
click at [641, 27] on span "Back" at bounding box center [652, 27] width 34 height 21
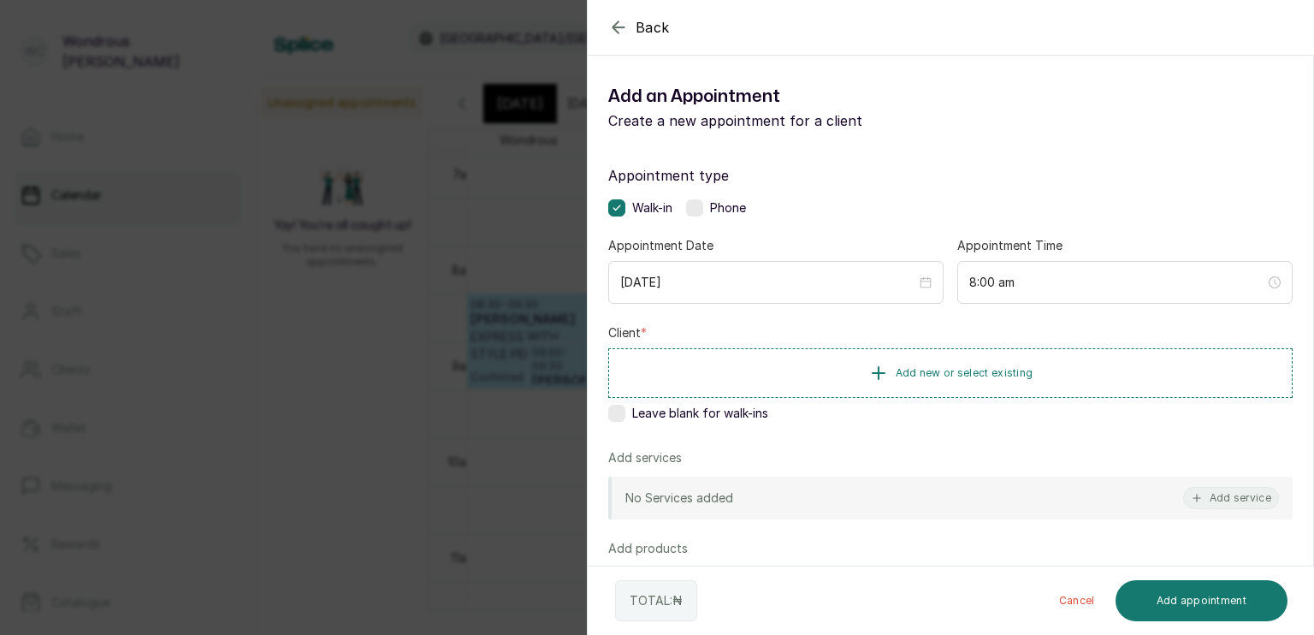
click at [493, 260] on div "Back Add Appointment Add an Appointment Create a new appointment for a client A…" at bounding box center [657, 317] width 1314 height 635
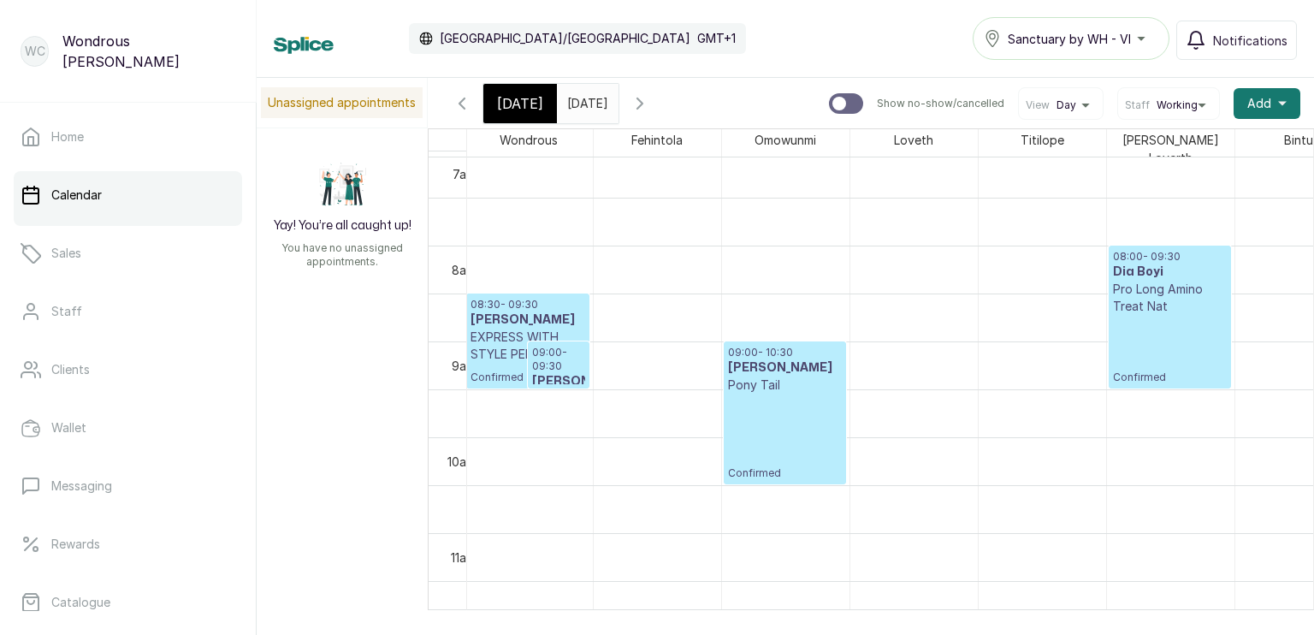
click at [563, 103] on input "11/10/2025" at bounding box center [571, 99] width 27 height 29
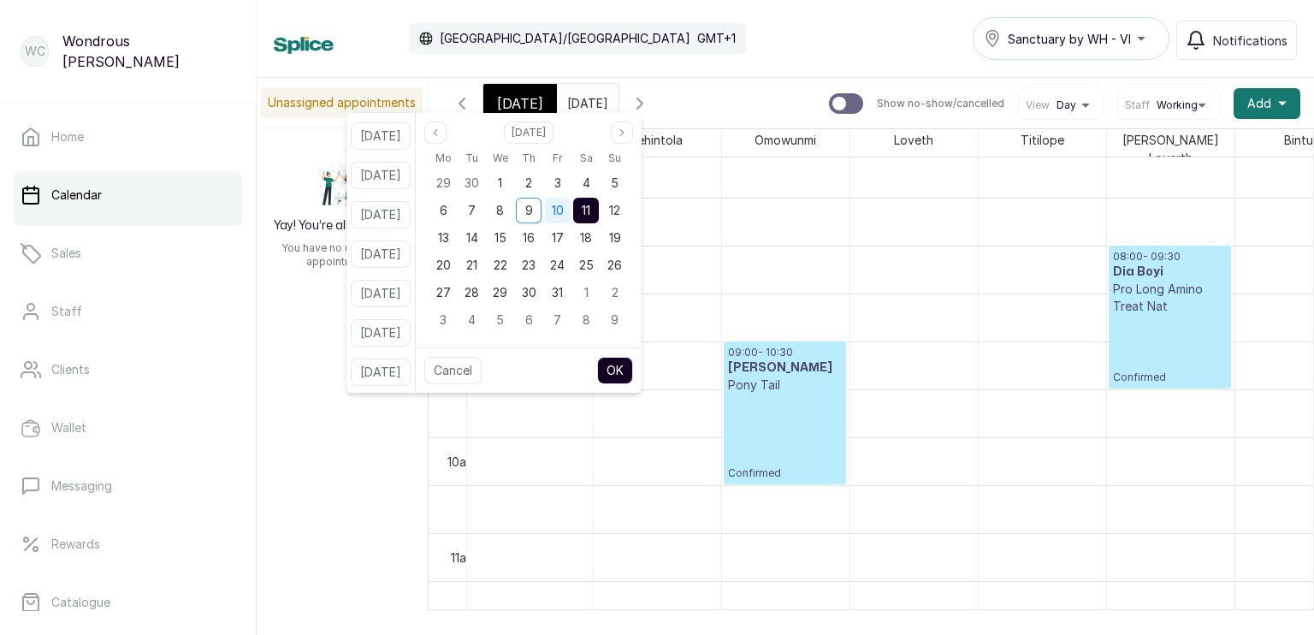
click at [564, 207] on span "10" at bounding box center [558, 210] width 12 height 15
click at [633, 367] on button "OK" at bounding box center [615, 370] width 36 height 27
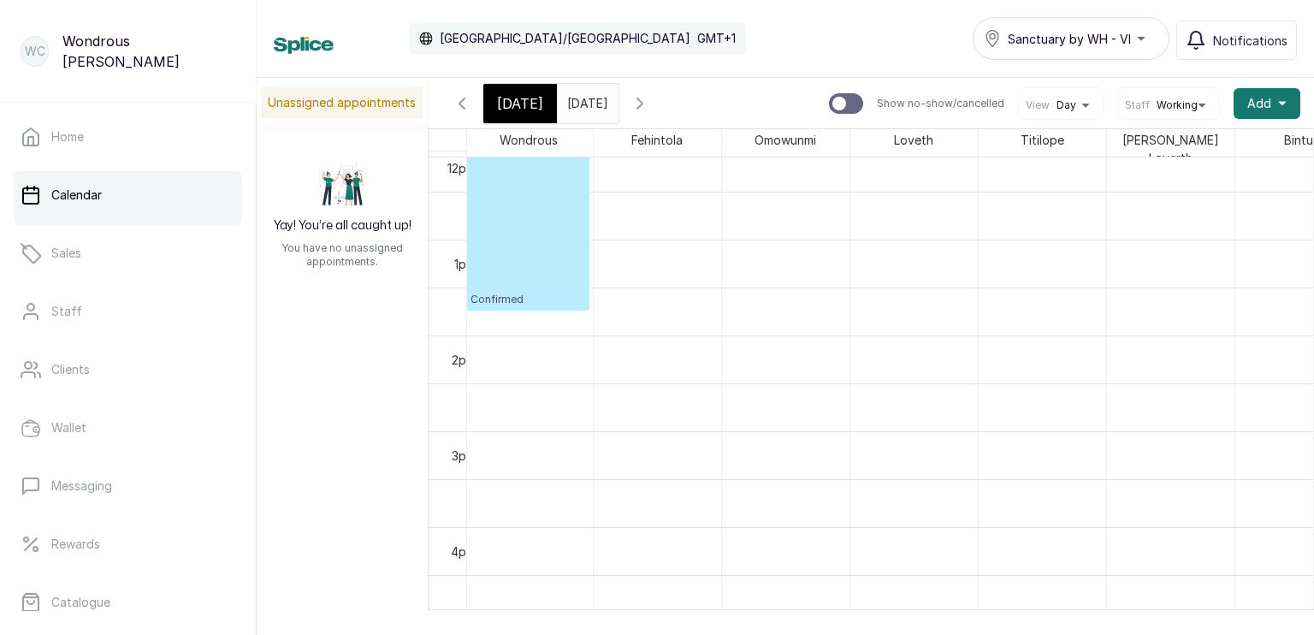
scroll to position [1162, 0]
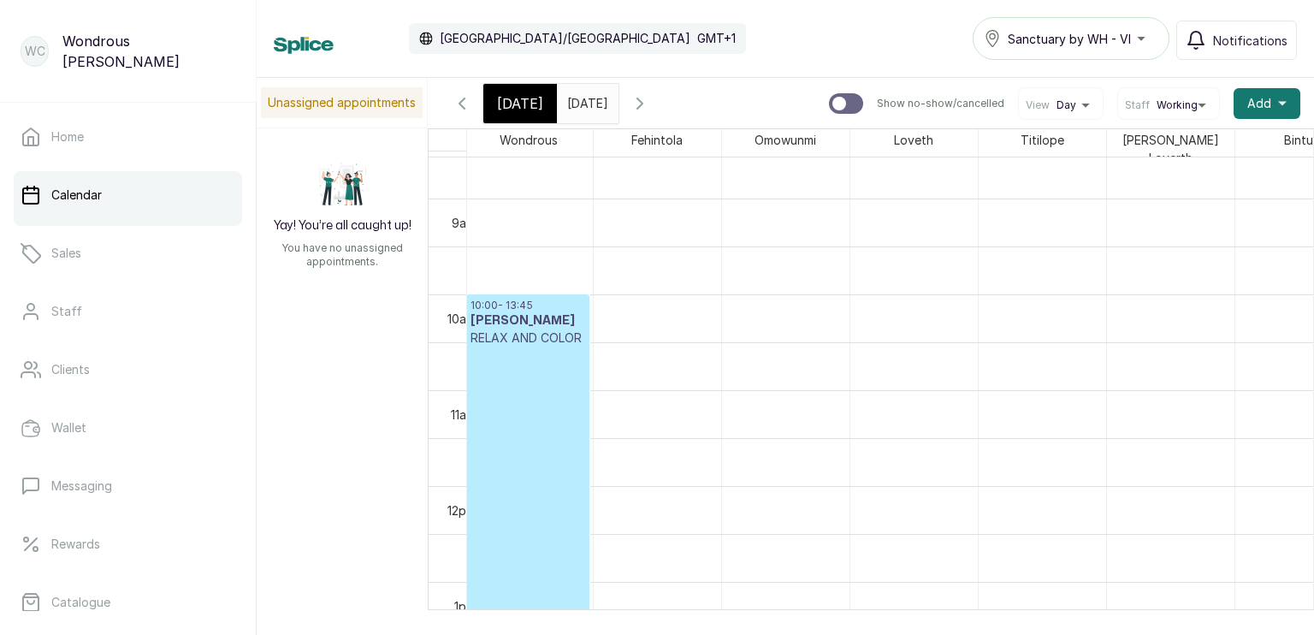
click at [580, 101] on input "10/10/2025" at bounding box center [571, 99] width 27 height 29
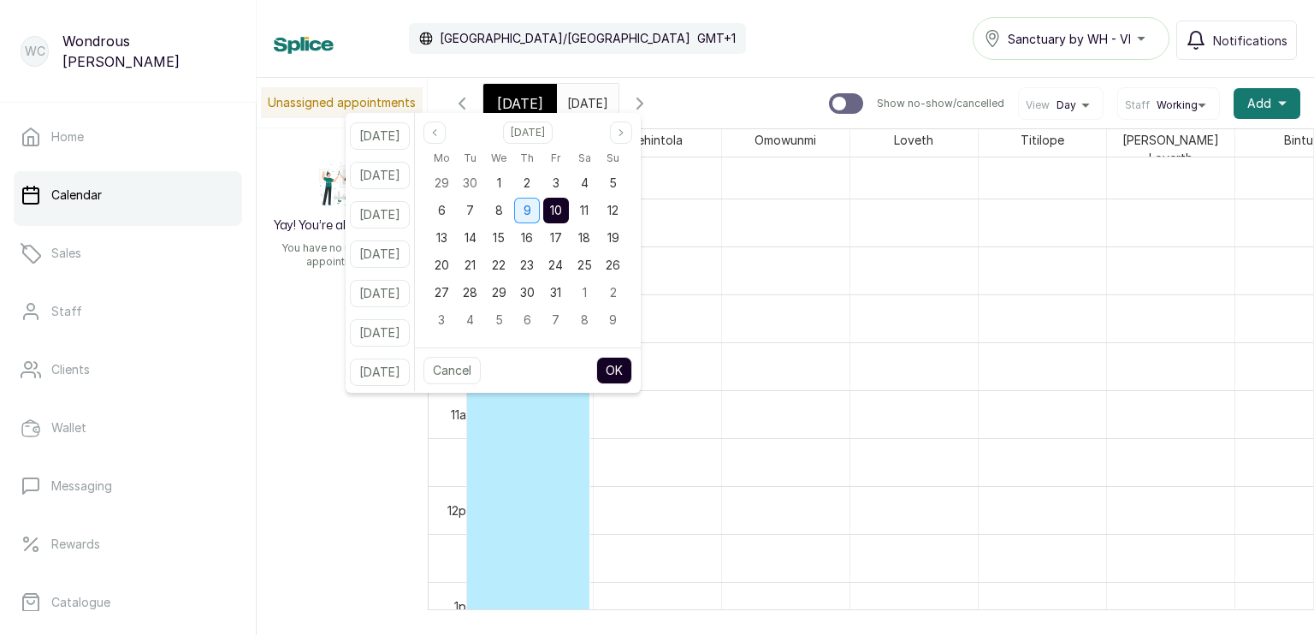
click at [531, 206] on span "9" at bounding box center [527, 210] width 8 height 15
click at [632, 369] on button "OK" at bounding box center [614, 370] width 36 height 27
type input "09/10/2025"
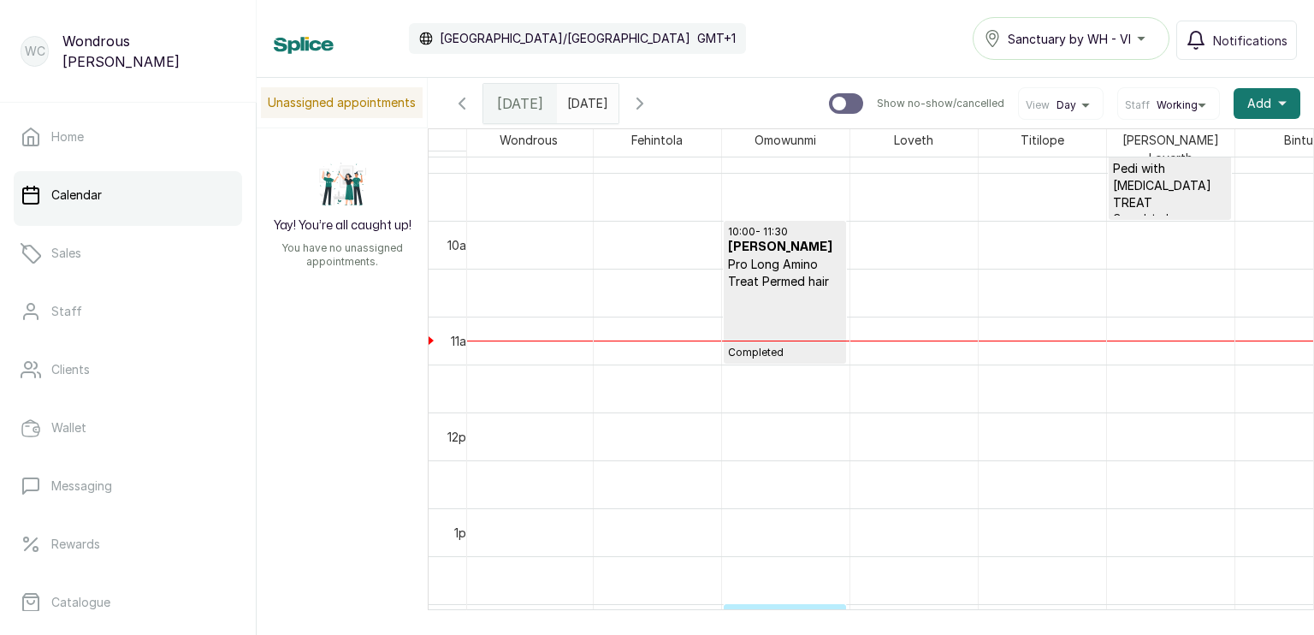
scroll to position [904, 0]
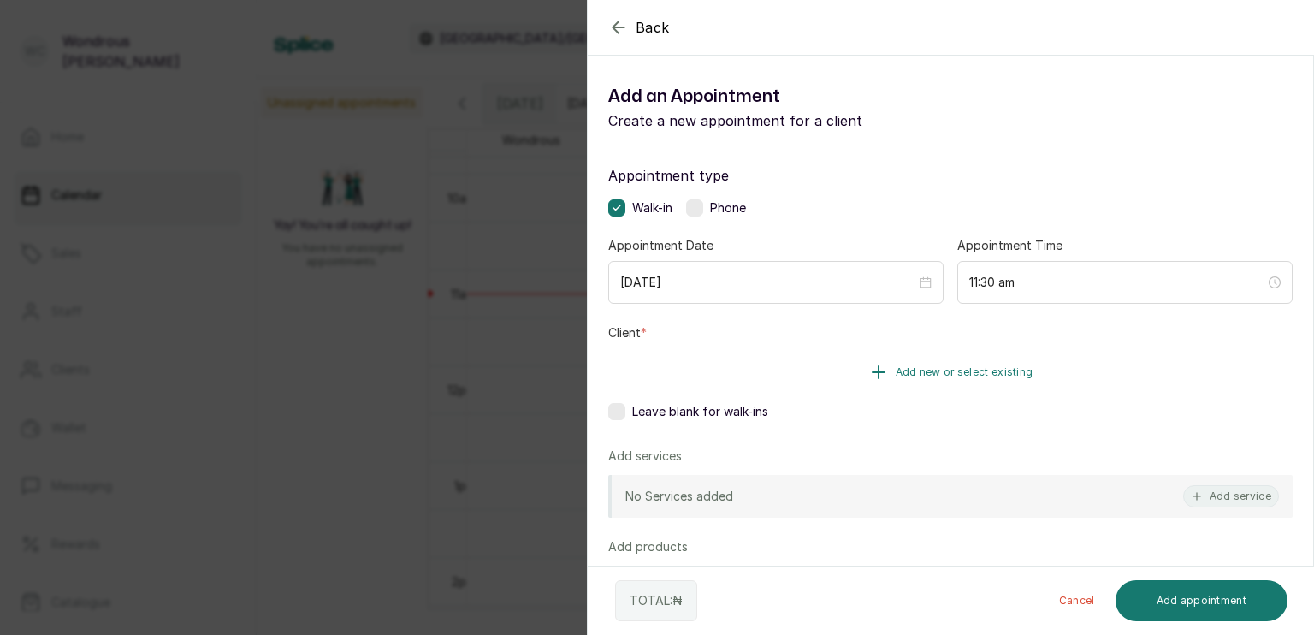
click at [776, 369] on button "Add new or select existing" at bounding box center [950, 372] width 684 height 48
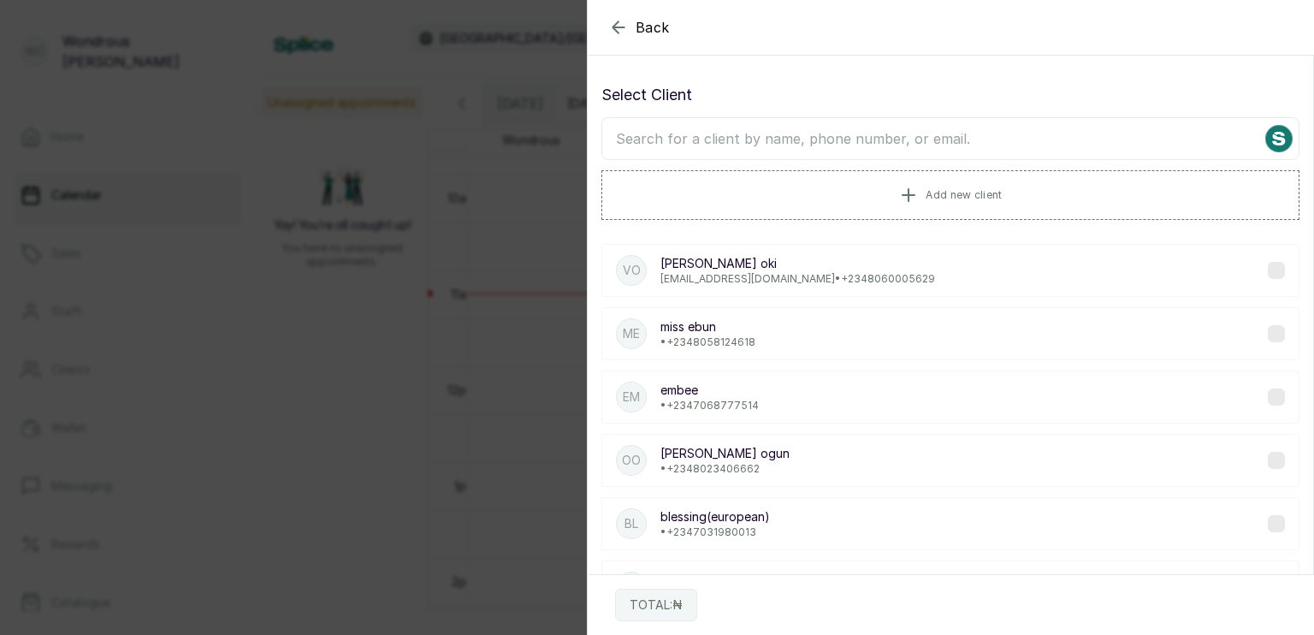
click at [745, 145] on input "text" at bounding box center [950, 138] width 698 height 43
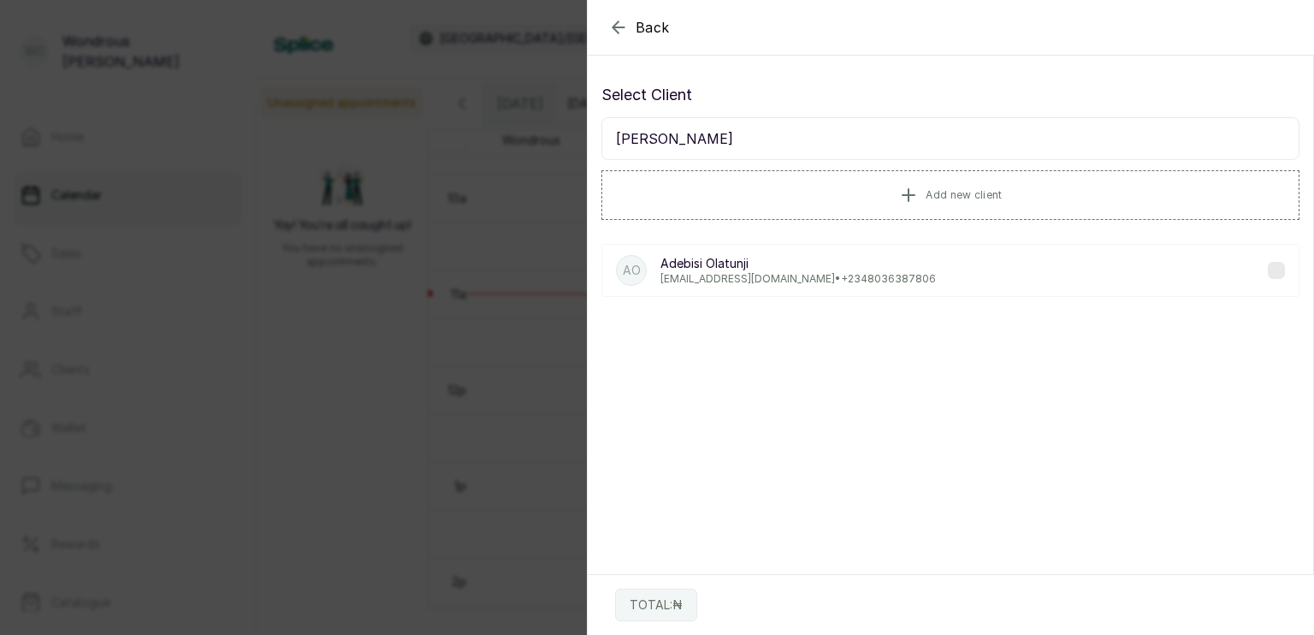
type input "bisi olatunji"
click at [757, 275] on p "bisiwills@yahoo.com • +234 8036387806" at bounding box center [797, 279] width 275 height 14
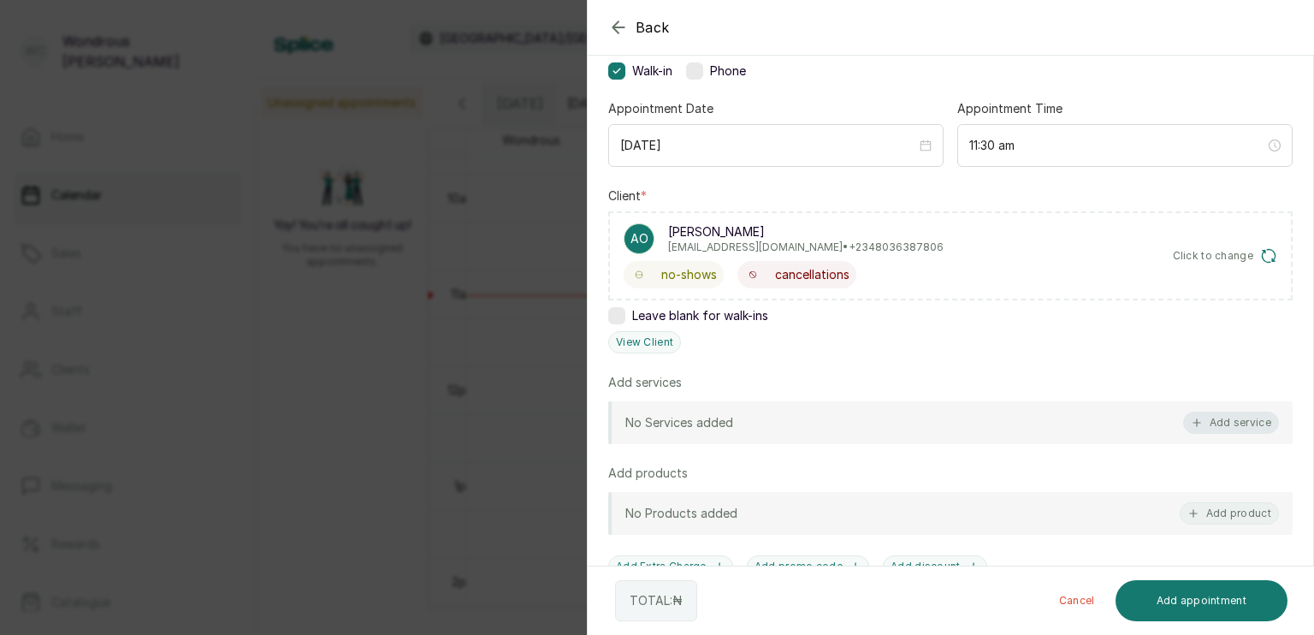
click at [1214, 426] on button "Add service" at bounding box center [1231, 422] width 96 height 22
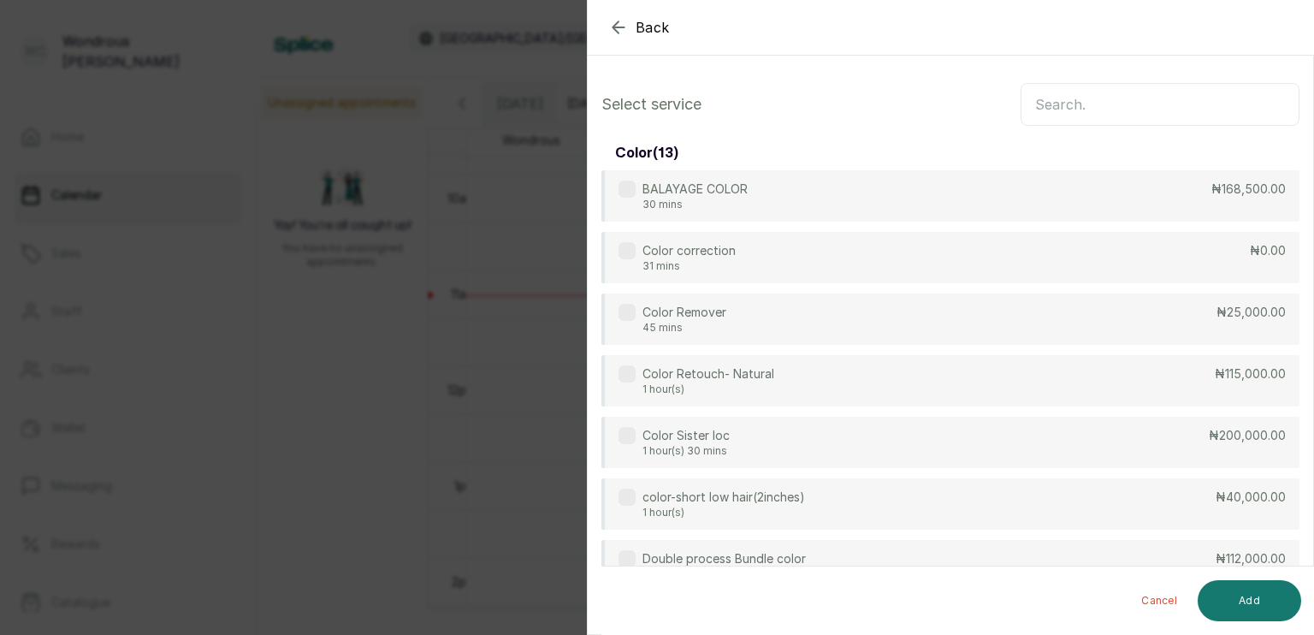
click at [1139, 96] on input "text" at bounding box center [1159, 104] width 279 height 43
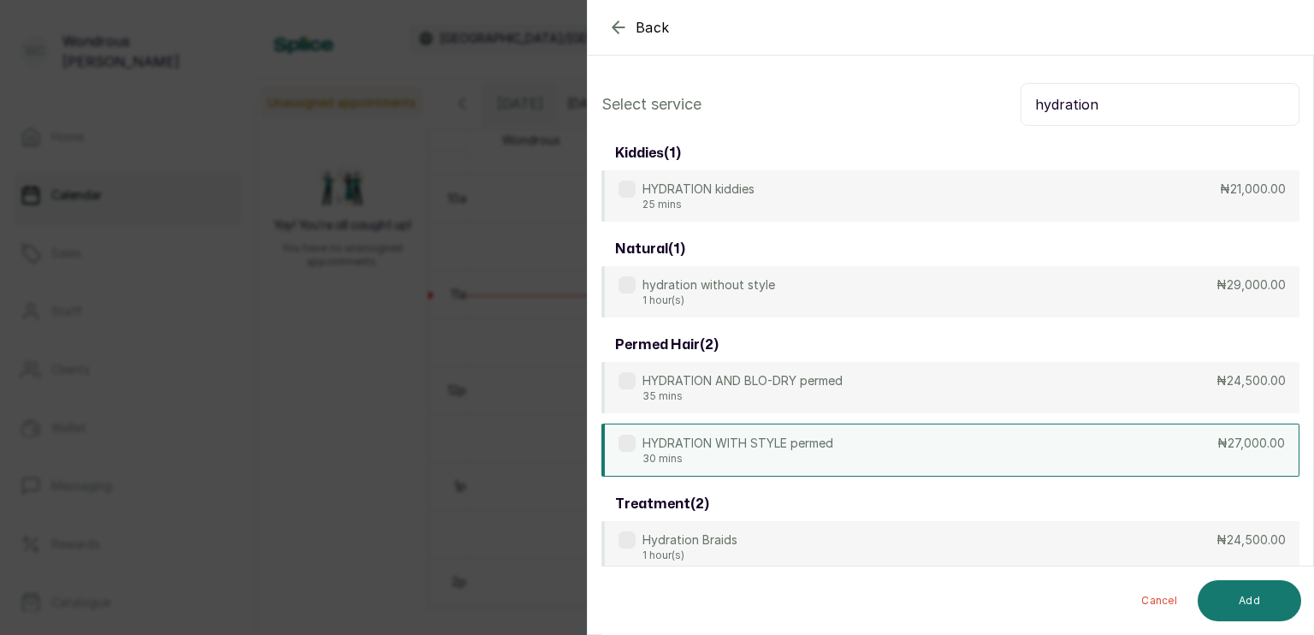
type input "hydration"
click at [1084, 429] on div "HYDRATION WITH STYLE permed 30 mins ₦27,000.00" at bounding box center [950, 449] width 698 height 53
click at [1255, 603] on button "Add" at bounding box center [1248, 600] width 103 height 41
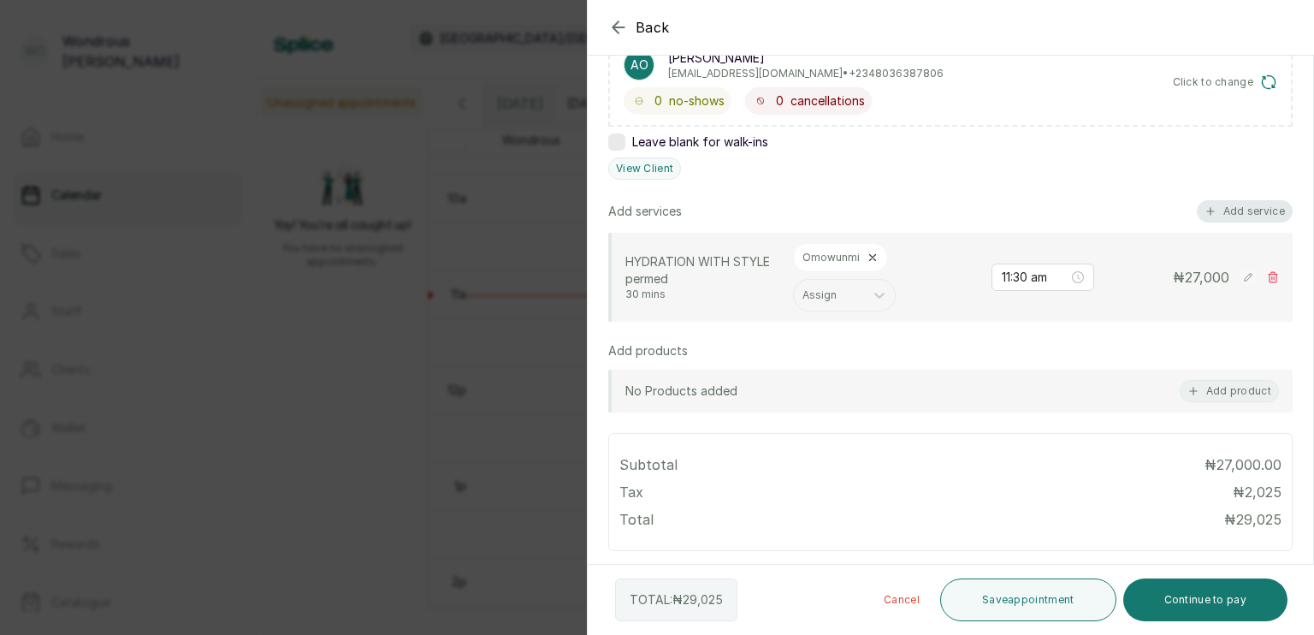
click at [1266, 204] on button "Add service" at bounding box center [1244, 211] width 96 height 22
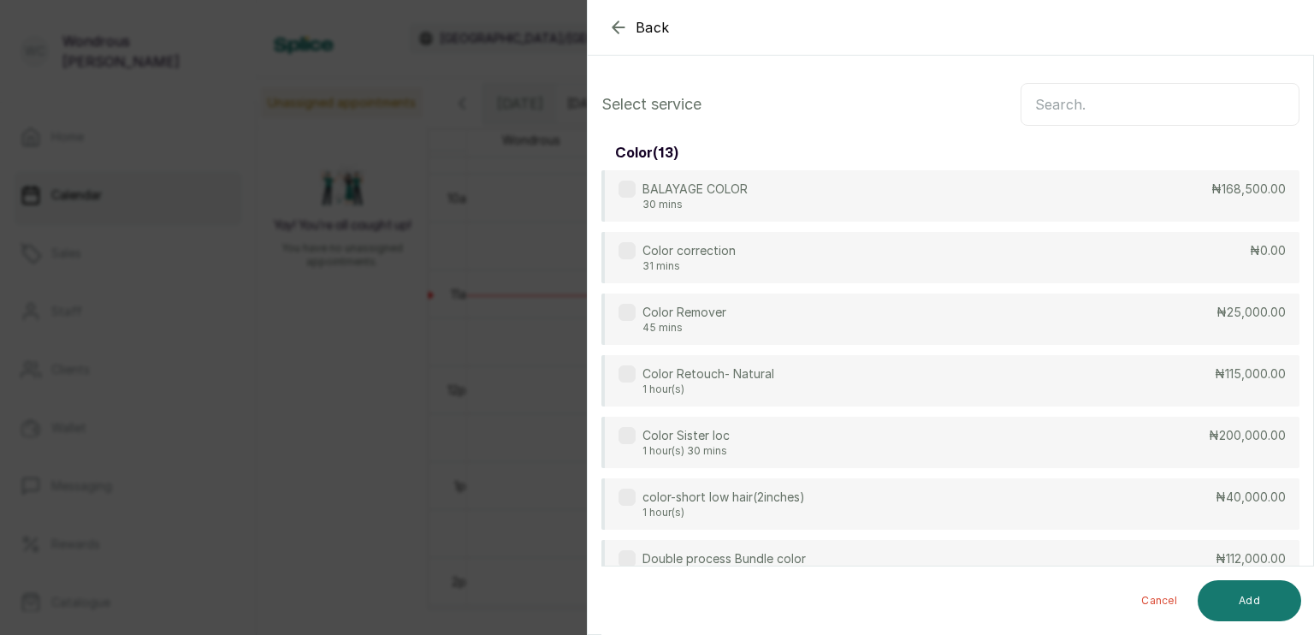
click at [1196, 108] on input "text" at bounding box center [1159, 104] width 279 height 43
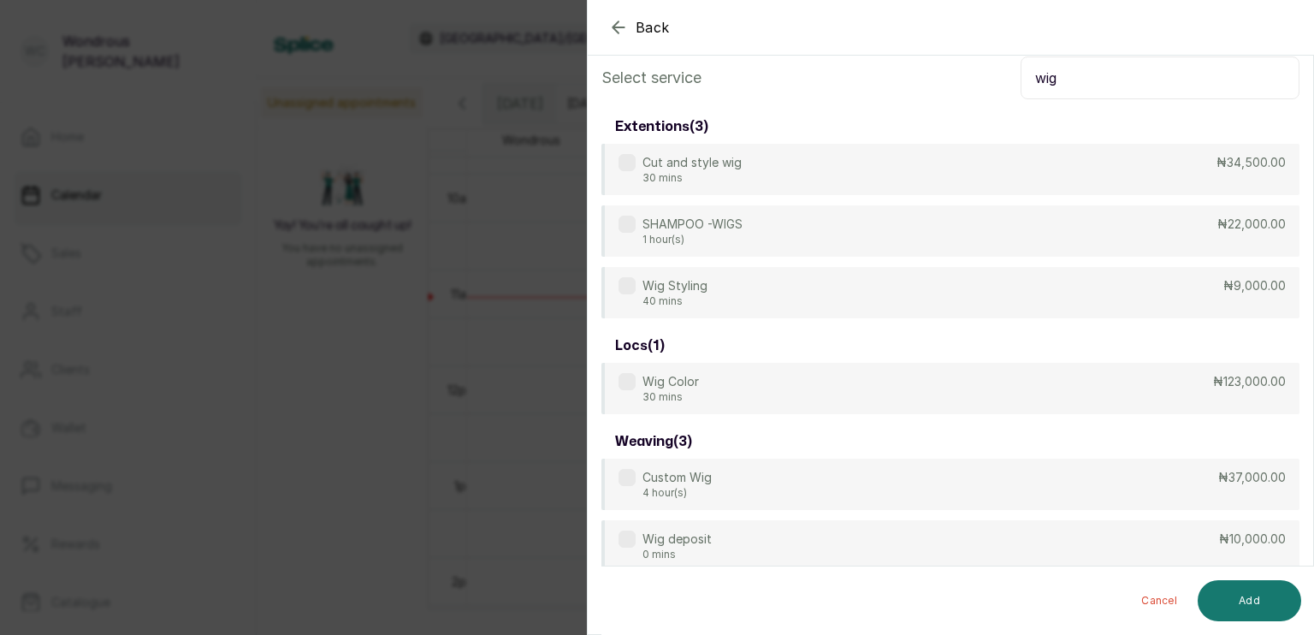
scroll to position [27, 0]
type input "w"
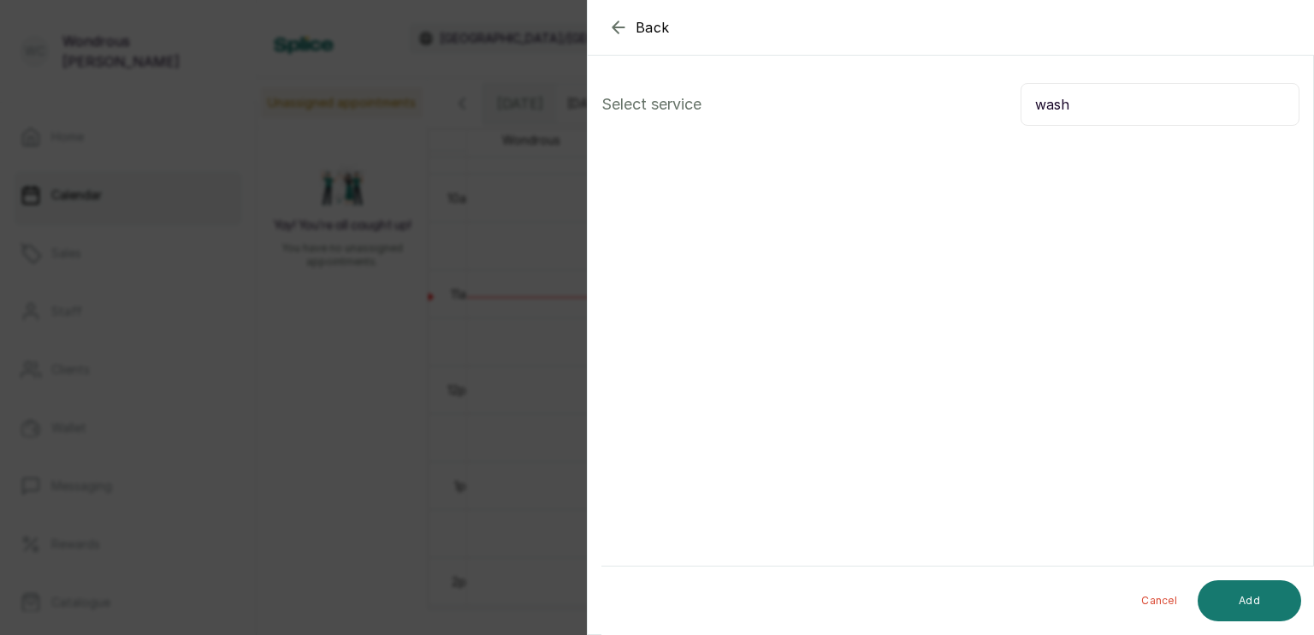
scroll to position [0, 0]
type input "w"
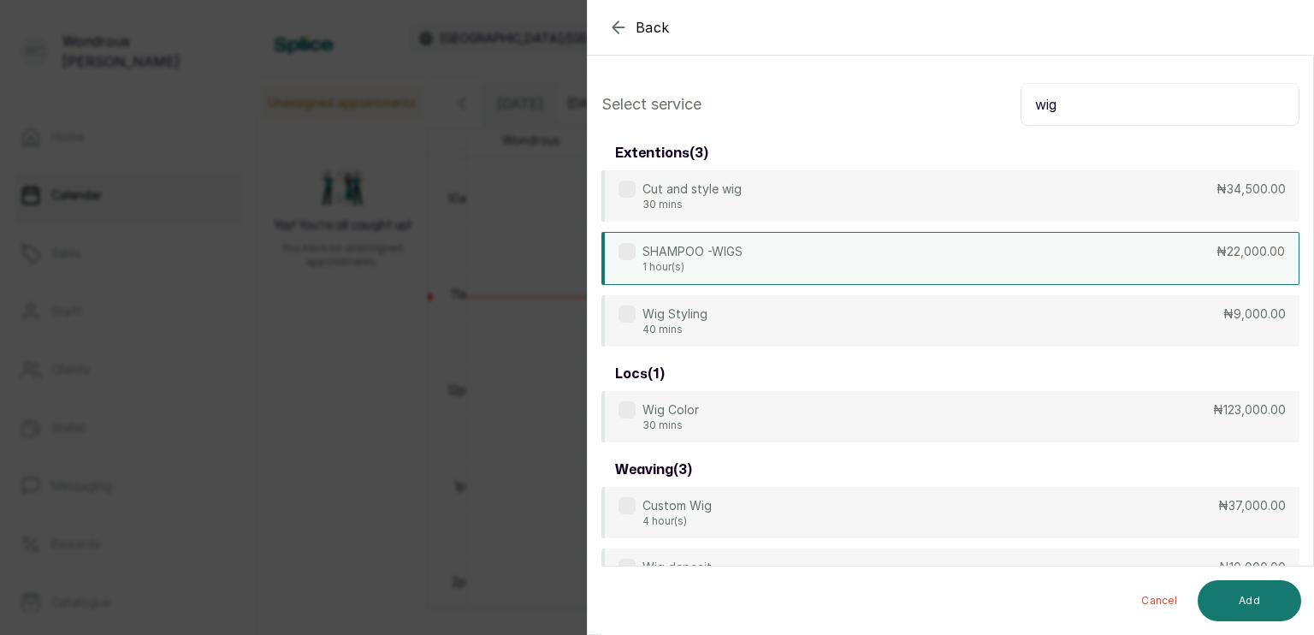
type input "wig"
click at [991, 269] on div "SHAMPOO -WIGS 1 hour(s) ₦22,000.00" at bounding box center [950, 258] width 698 height 53
click at [1255, 601] on button "Add" at bounding box center [1248, 600] width 103 height 41
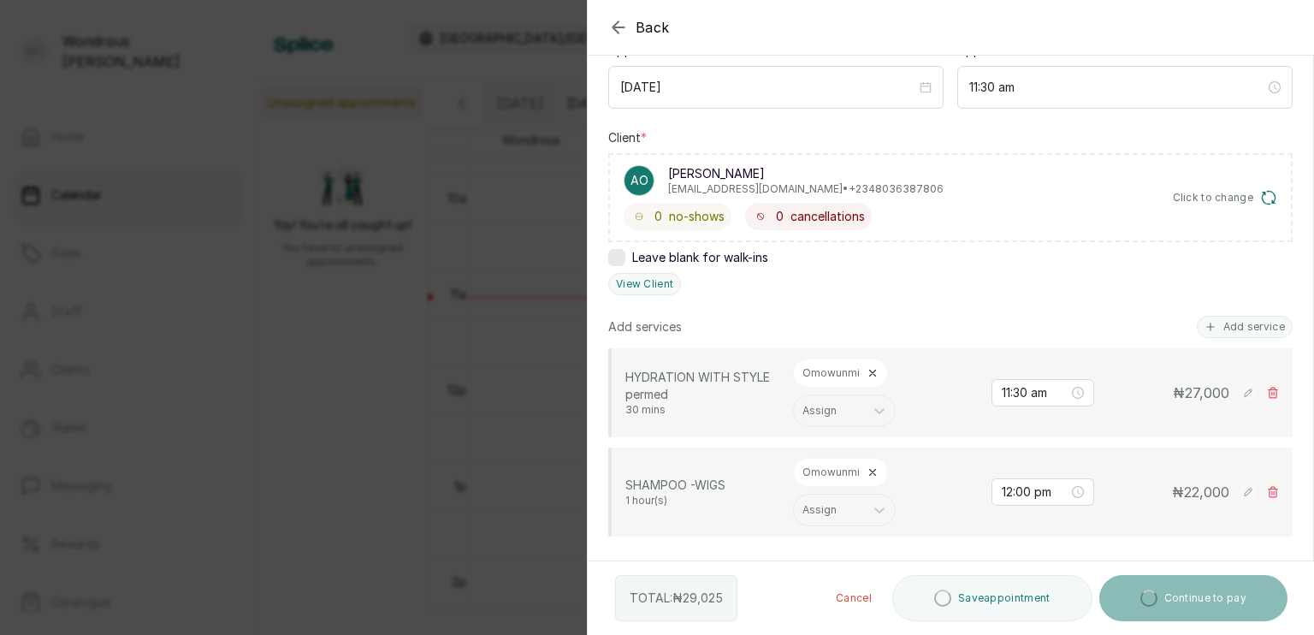
scroll to position [280, 0]
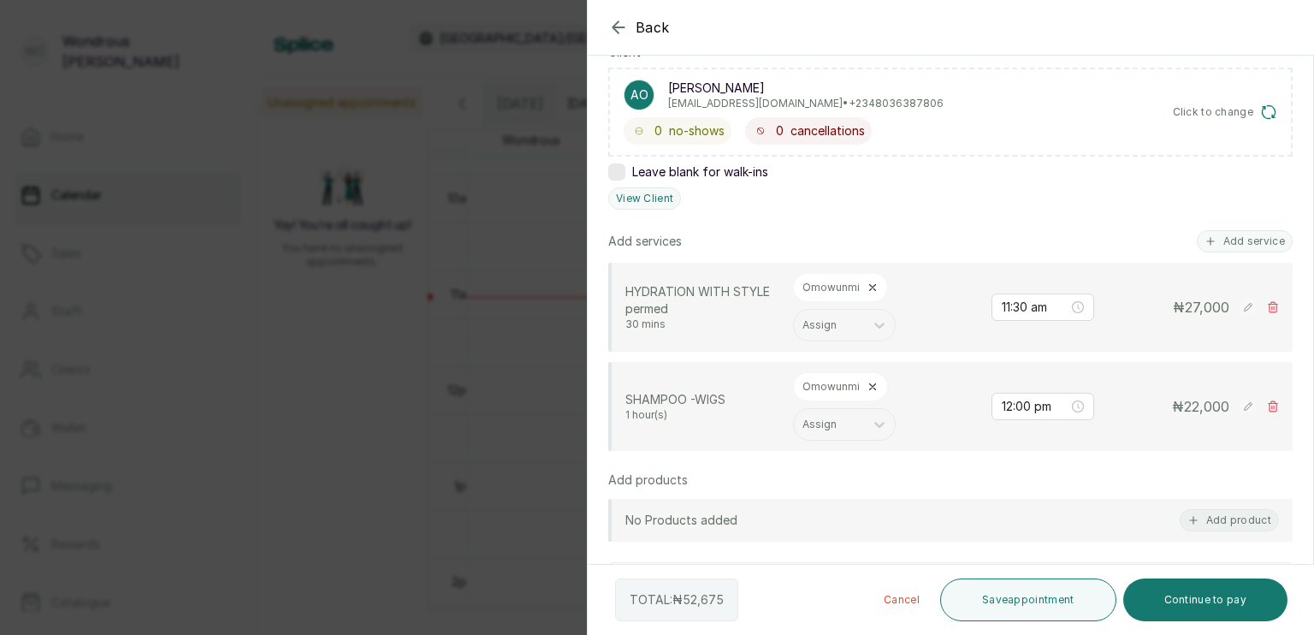
click at [1239, 404] on rect at bounding box center [1247, 406] width 17 height 17
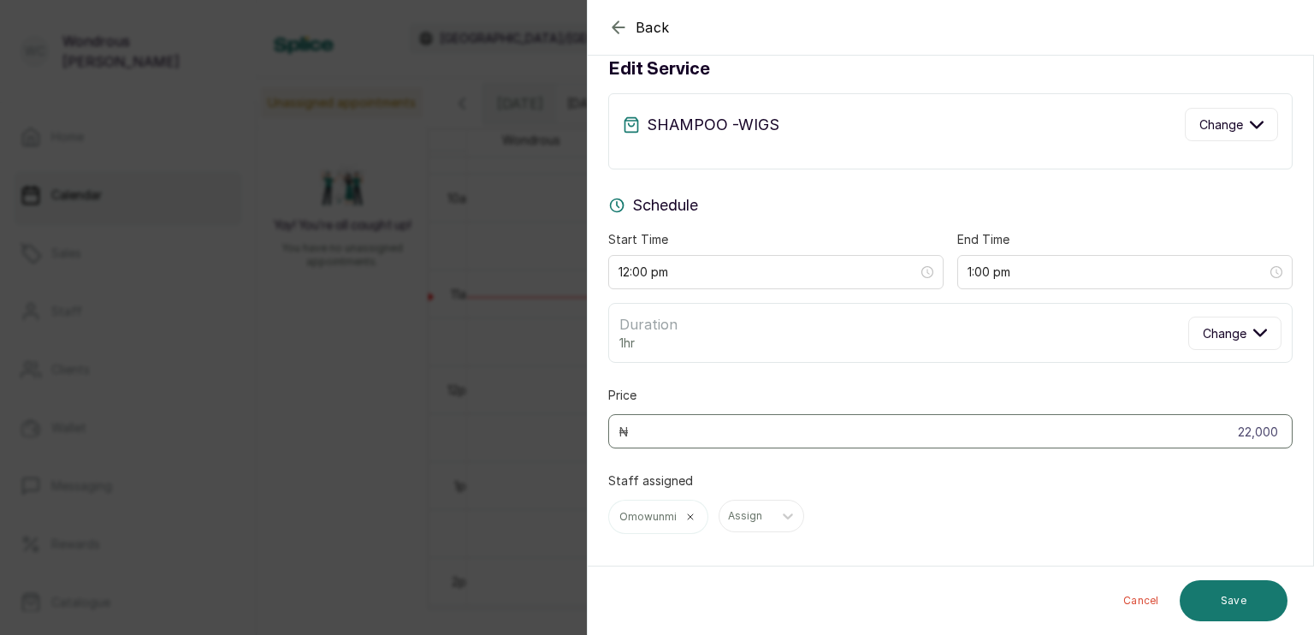
scroll to position [33, 0]
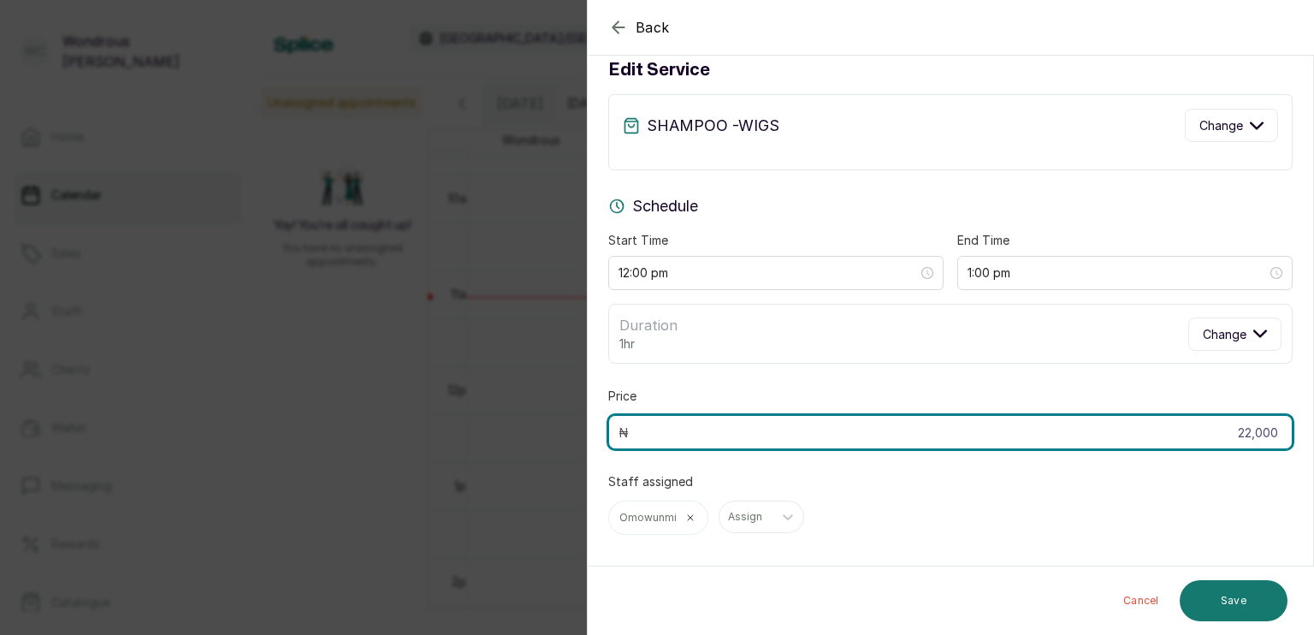
click at [1266, 430] on input "22,000" at bounding box center [950, 432] width 684 height 34
type input "2"
type input "44,000"
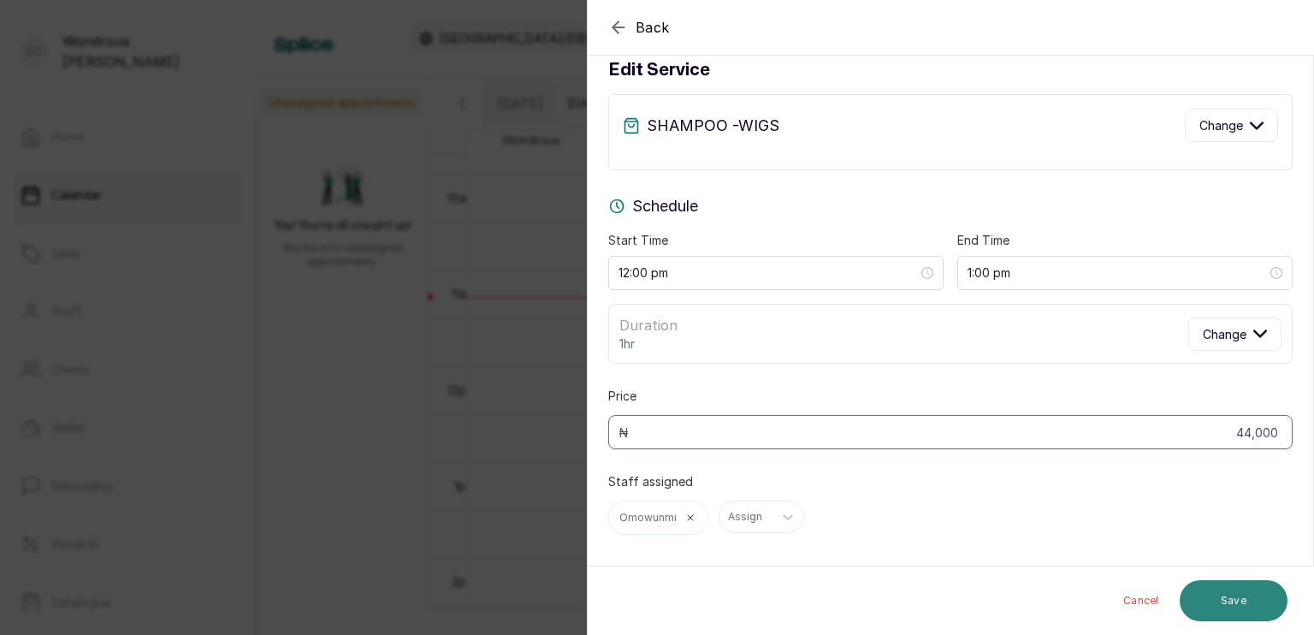
click at [1252, 592] on button "Save" at bounding box center [1233, 600] width 108 height 41
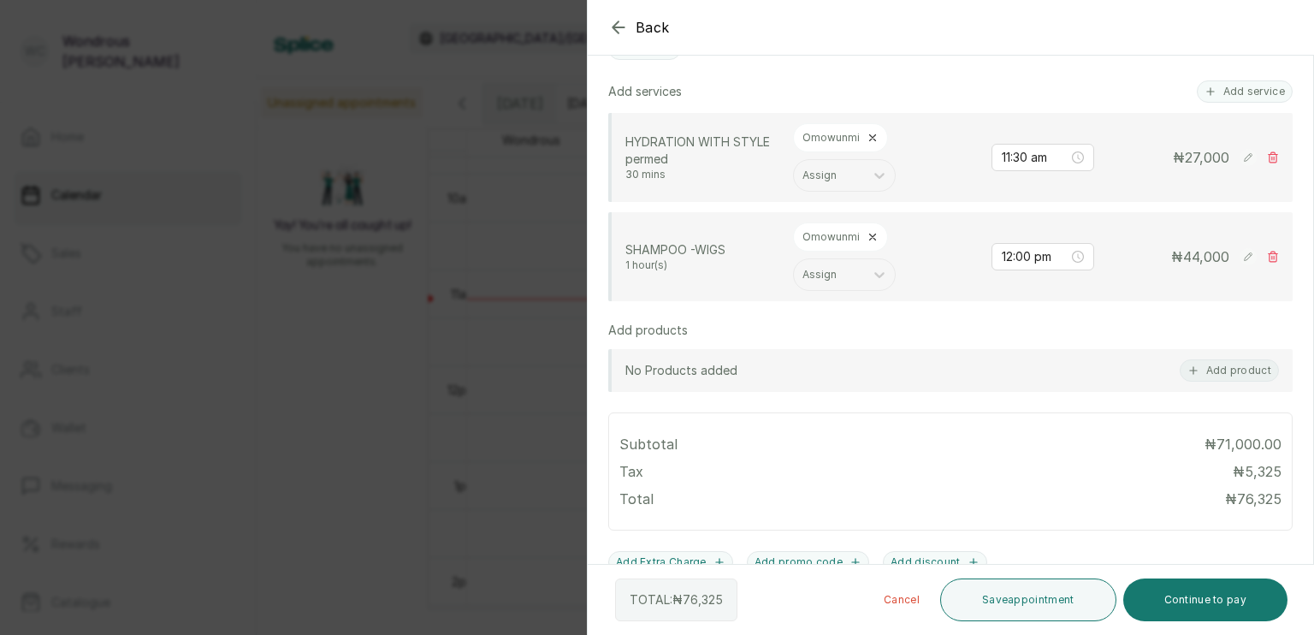
scroll to position [431, 0]
click at [1239, 253] on rect at bounding box center [1247, 255] width 17 height 17
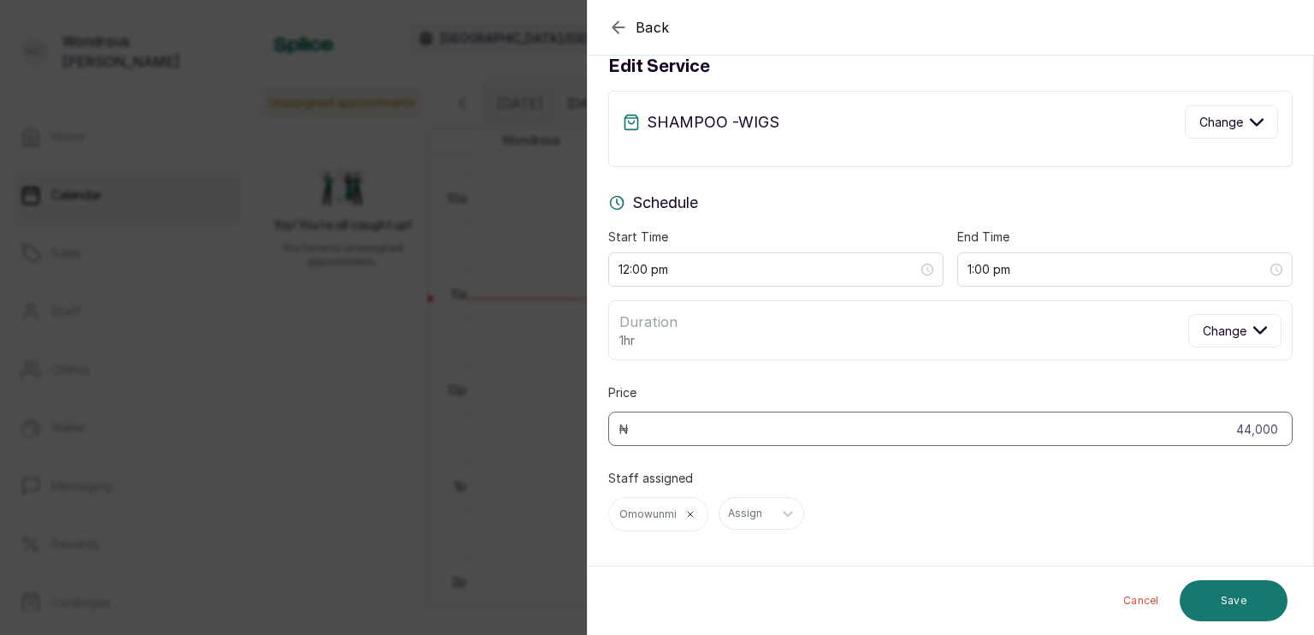
scroll to position [34, 0]
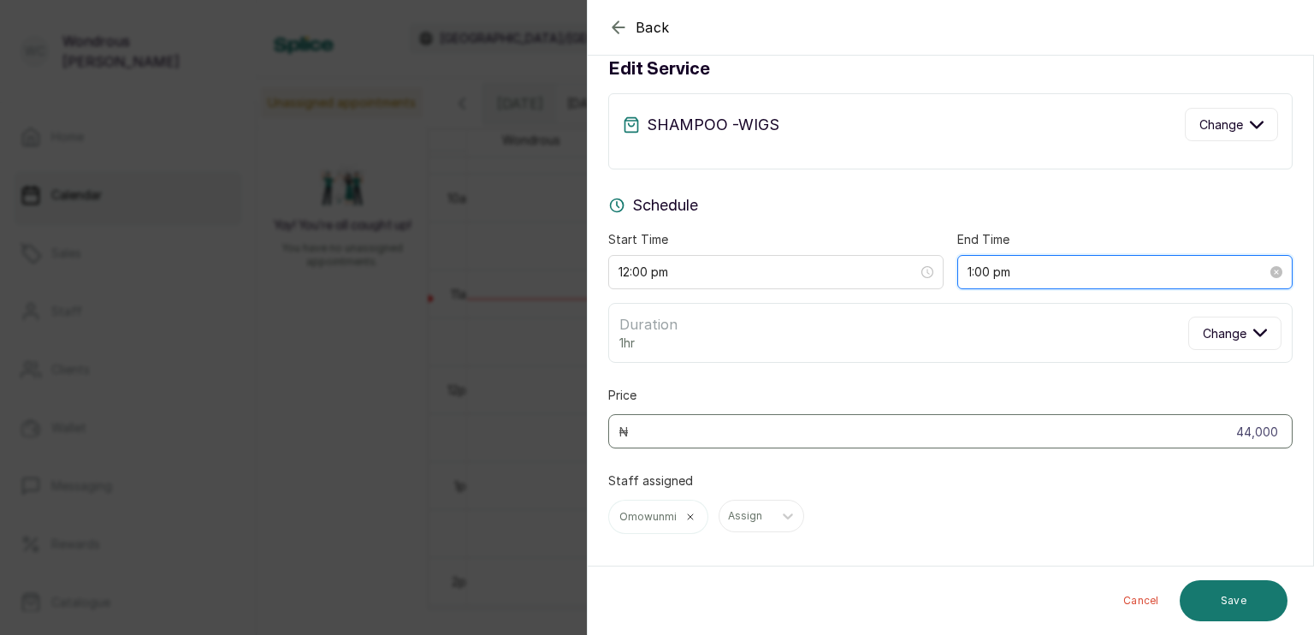
click at [1056, 265] on input "1:00 pm" at bounding box center [1116, 272] width 299 height 19
click at [439, 179] on div "Back Add Appointment Edit service SHAMPOO -WIGS Change Schedule Start Time 12:0…" at bounding box center [657, 317] width 1314 height 635
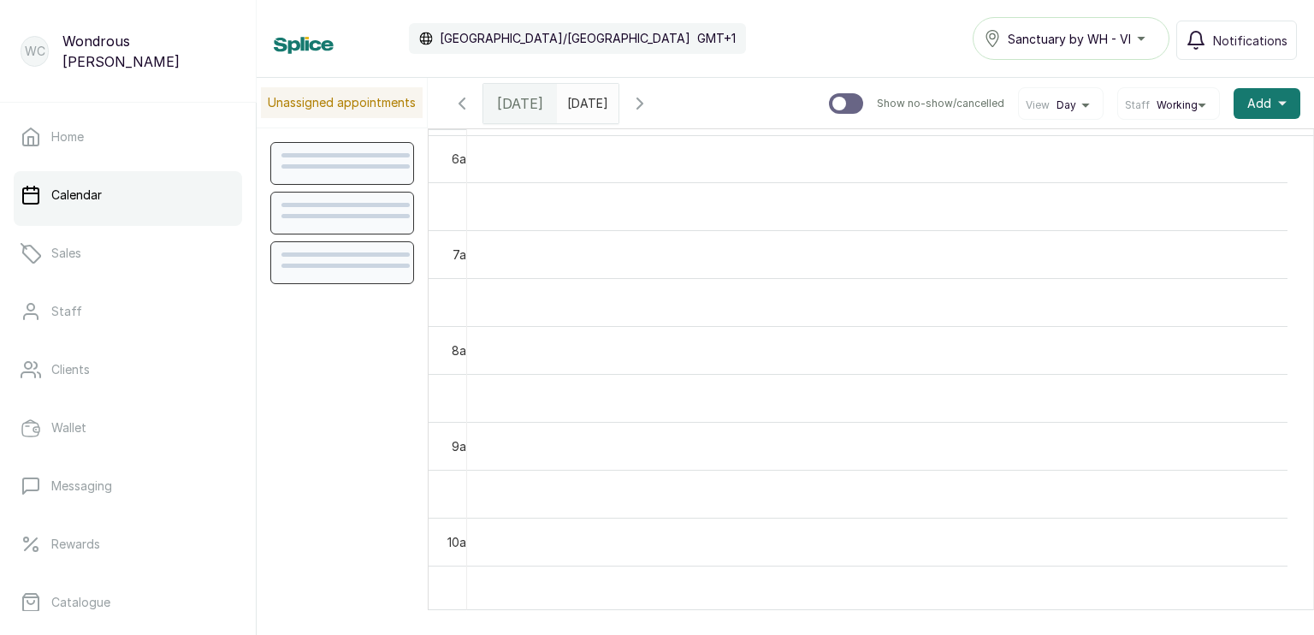
scroll to position [575, 0]
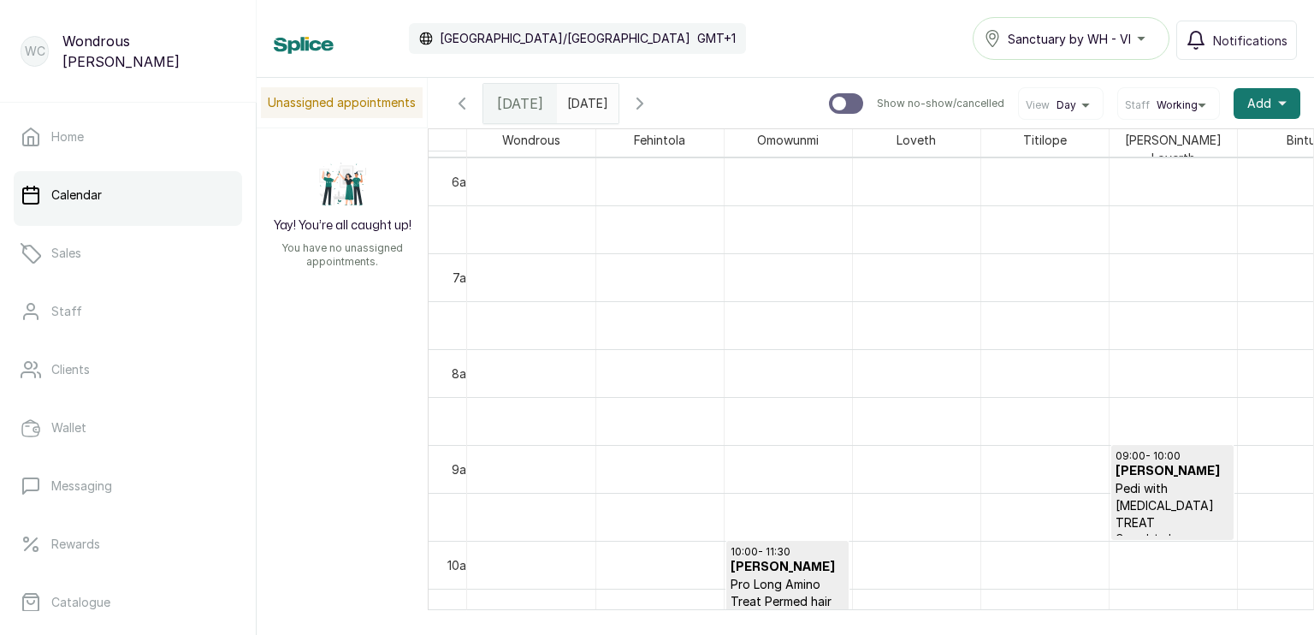
type input "dd/MM/yyyy"
click at [585, 100] on input "dd/MM/yyyy" at bounding box center [571, 99] width 27 height 29
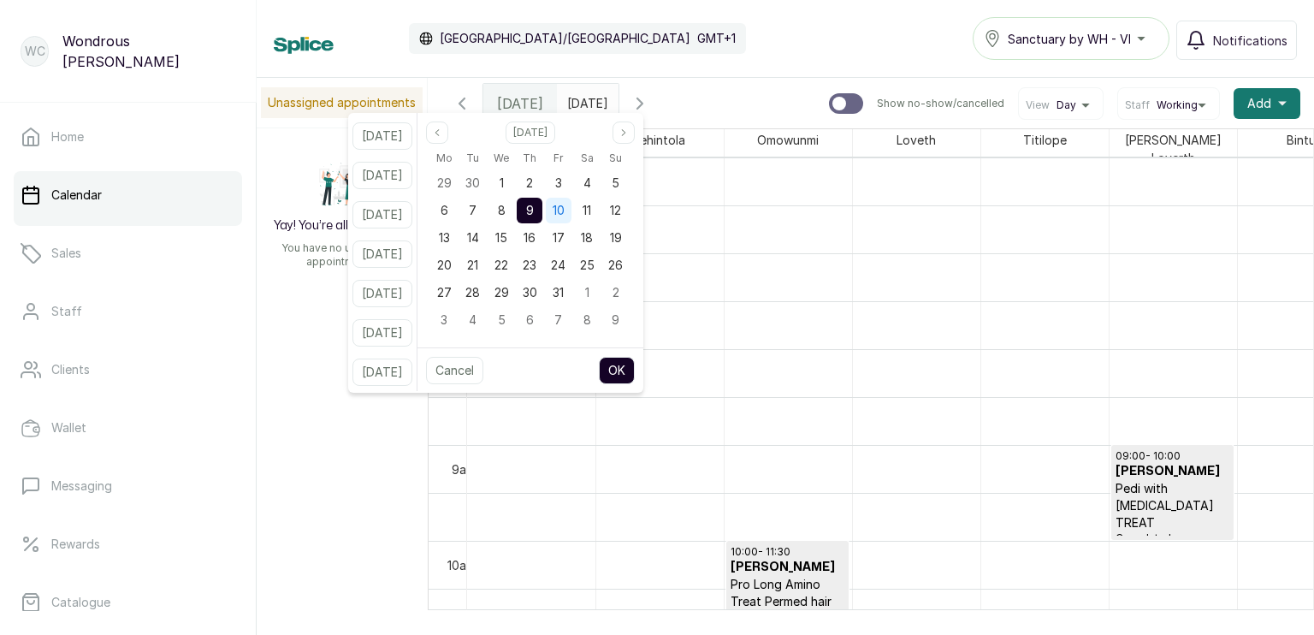
click at [564, 208] on span "10" at bounding box center [558, 210] width 12 height 15
click at [633, 369] on button "OK" at bounding box center [617, 370] width 36 height 27
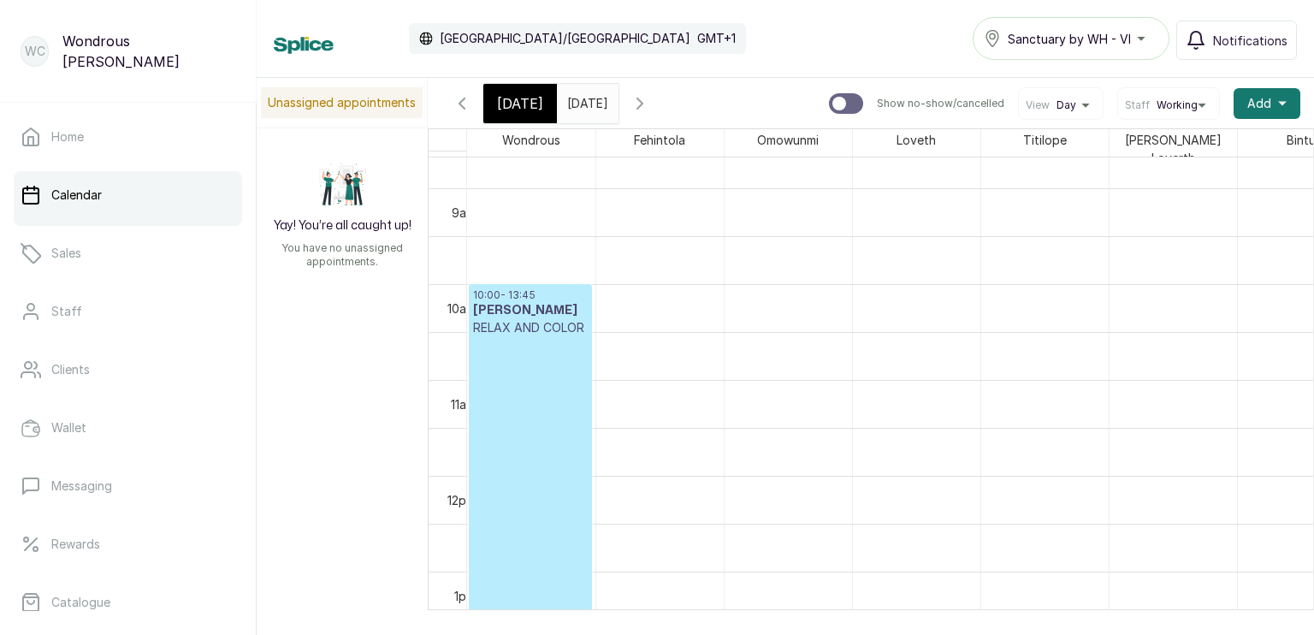
scroll to position [0, 0]
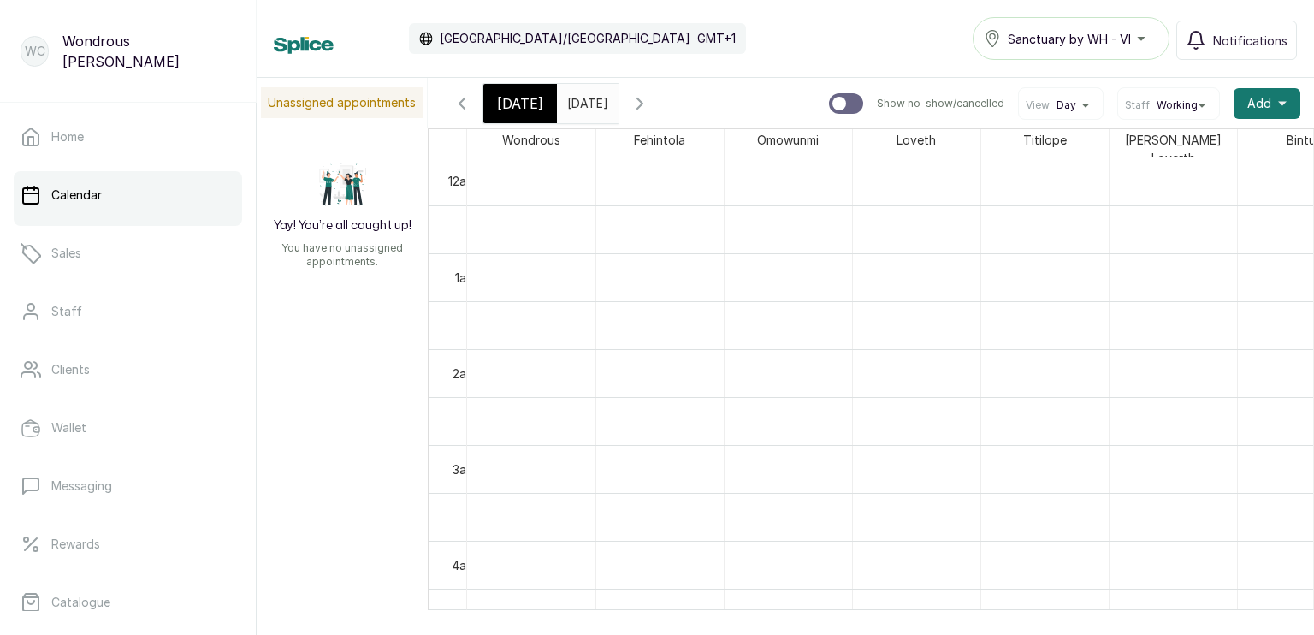
click at [575, 101] on input "10/10/2025" at bounding box center [571, 99] width 27 height 29
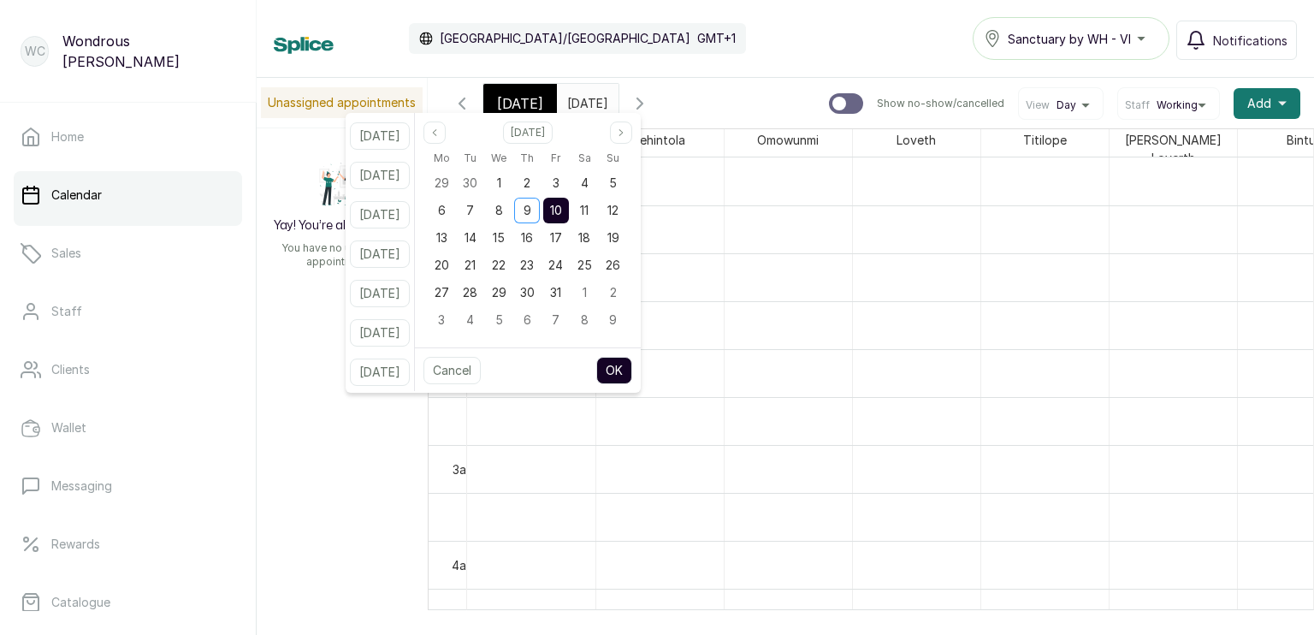
click at [562, 213] on span "10" at bounding box center [556, 210] width 12 height 15
click at [531, 210] on span "9" at bounding box center [527, 210] width 8 height 15
click at [632, 361] on button "OK" at bounding box center [614, 370] width 36 height 27
type input "09/10/2025"
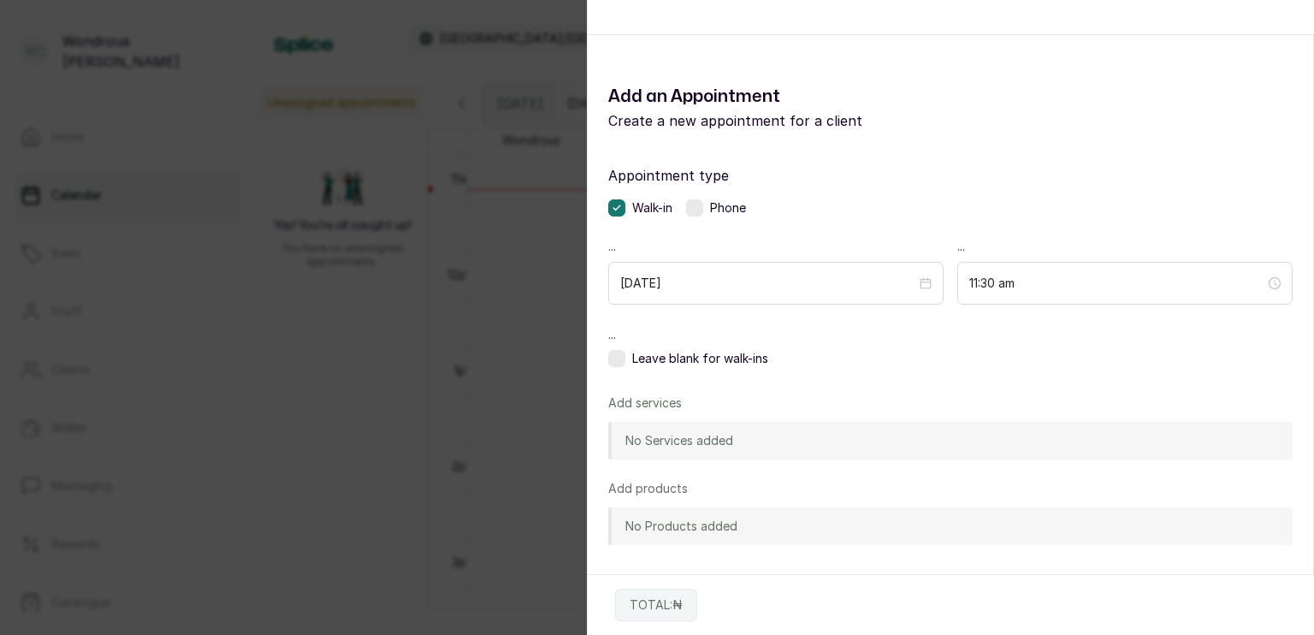
click at [775, 235] on div "Appointment type Walk-in Phone ... 2025/10/09 ... 11:30 am ... Leave blank for …" at bounding box center [950, 448] width 725 height 606
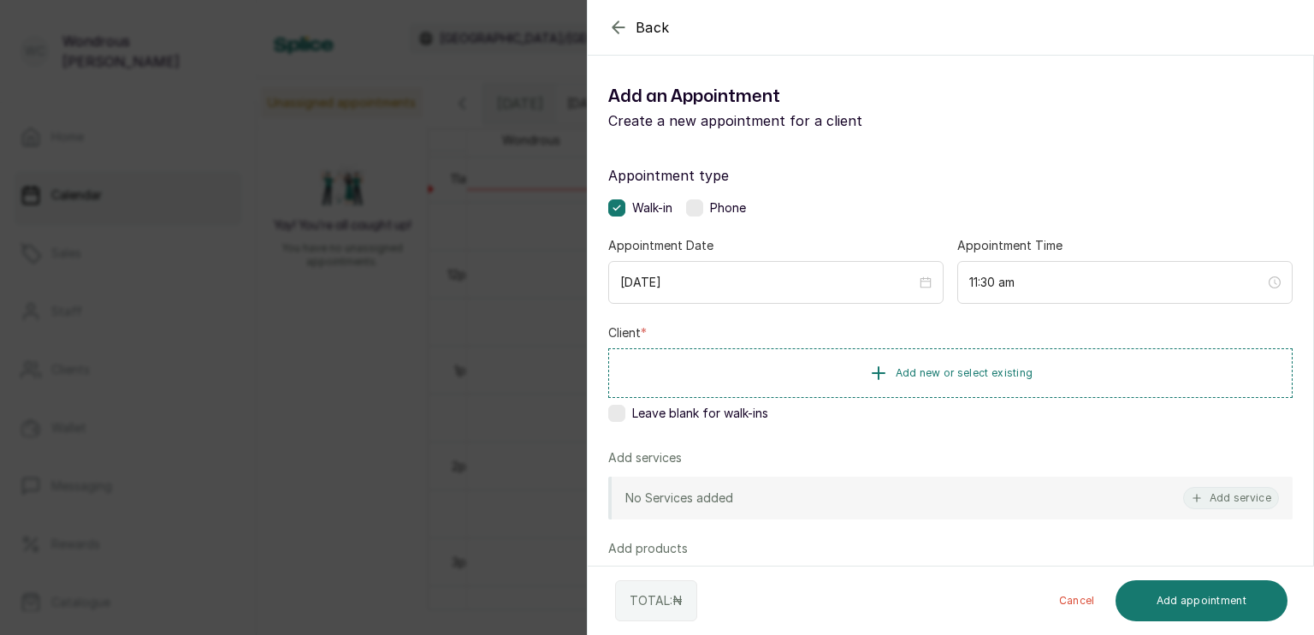
click at [540, 388] on div "Back Add Appointment Add an Appointment Create a new appointment for a client A…" at bounding box center [657, 317] width 1314 height 635
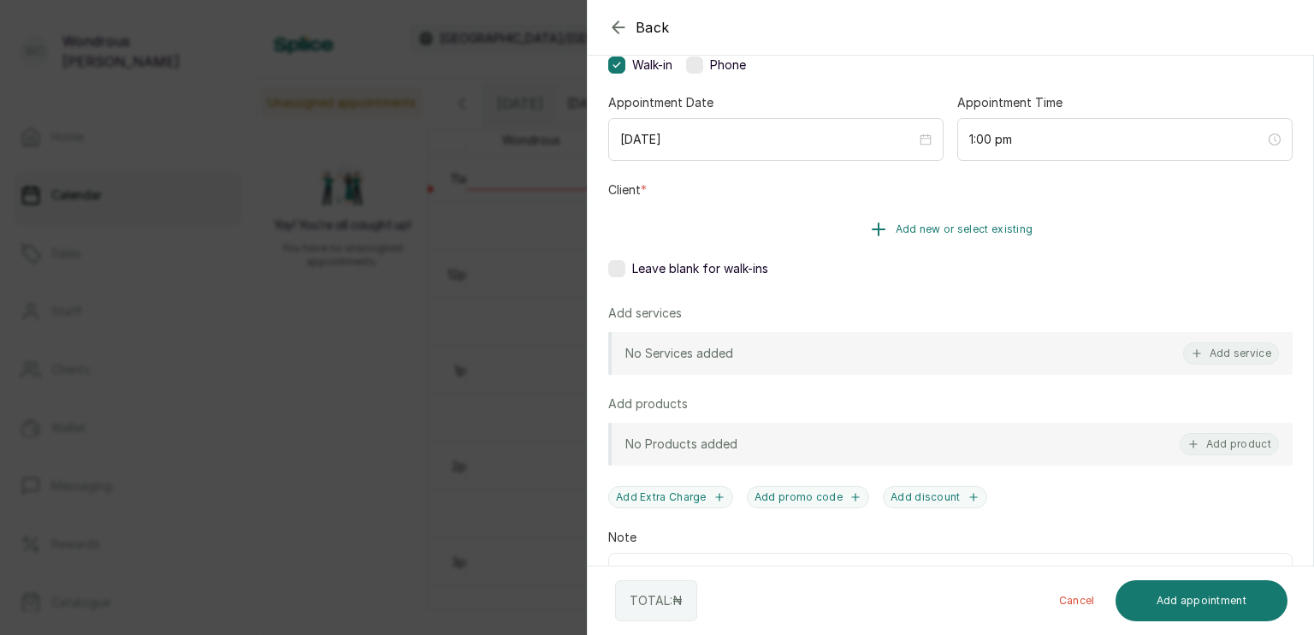
click at [868, 228] on icon "button" at bounding box center [878, 229] width 21 height 21
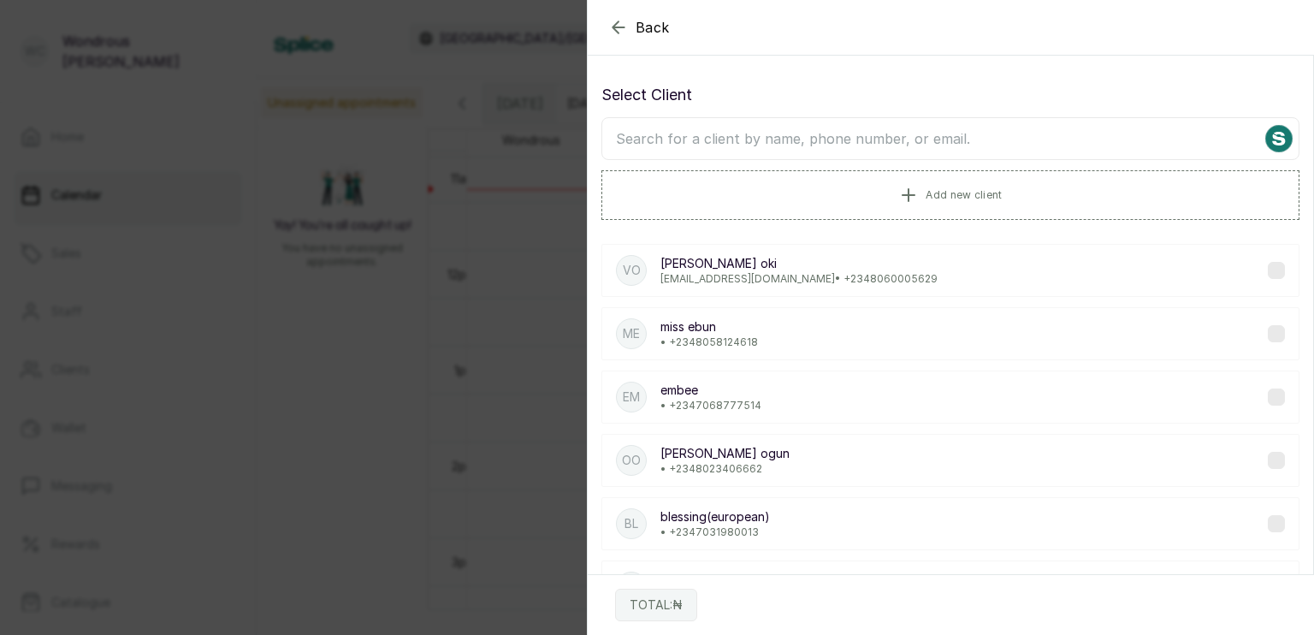
click at [842, 130] on input "text" at bounding box center [950, 138] width 698 height 43
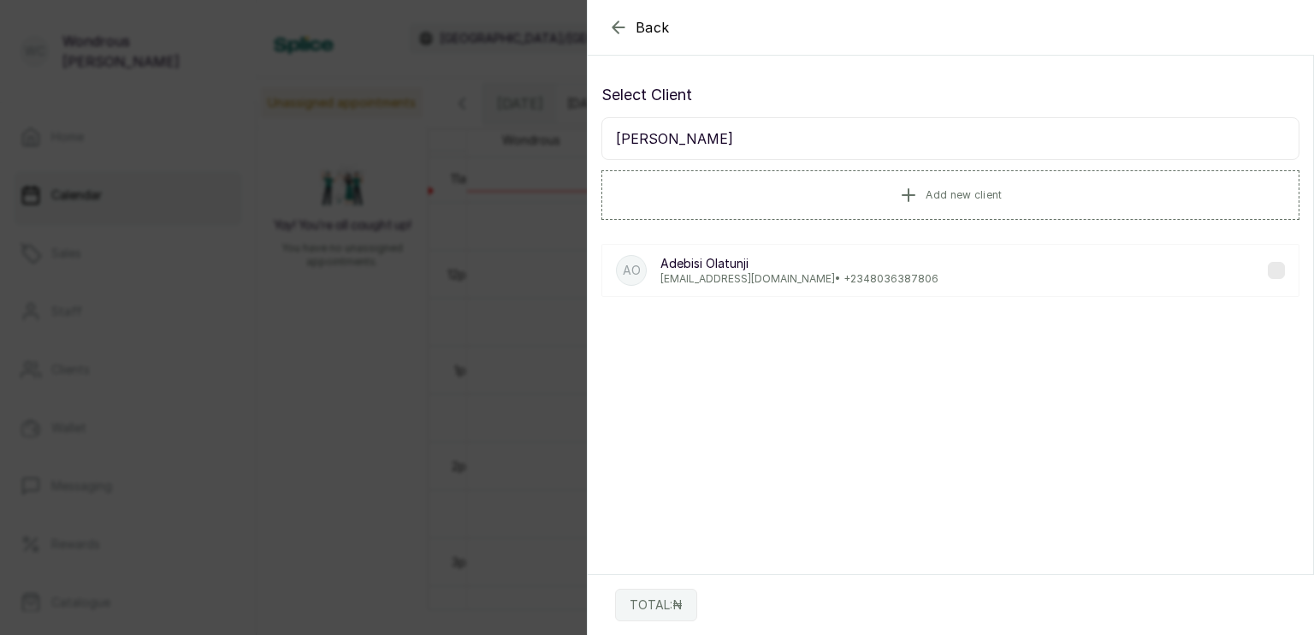
type input "bisi olatunji"
click at [818, 264] on p "Adebisi Olatunji" at bounding box center [799, 263] width 278 height 17
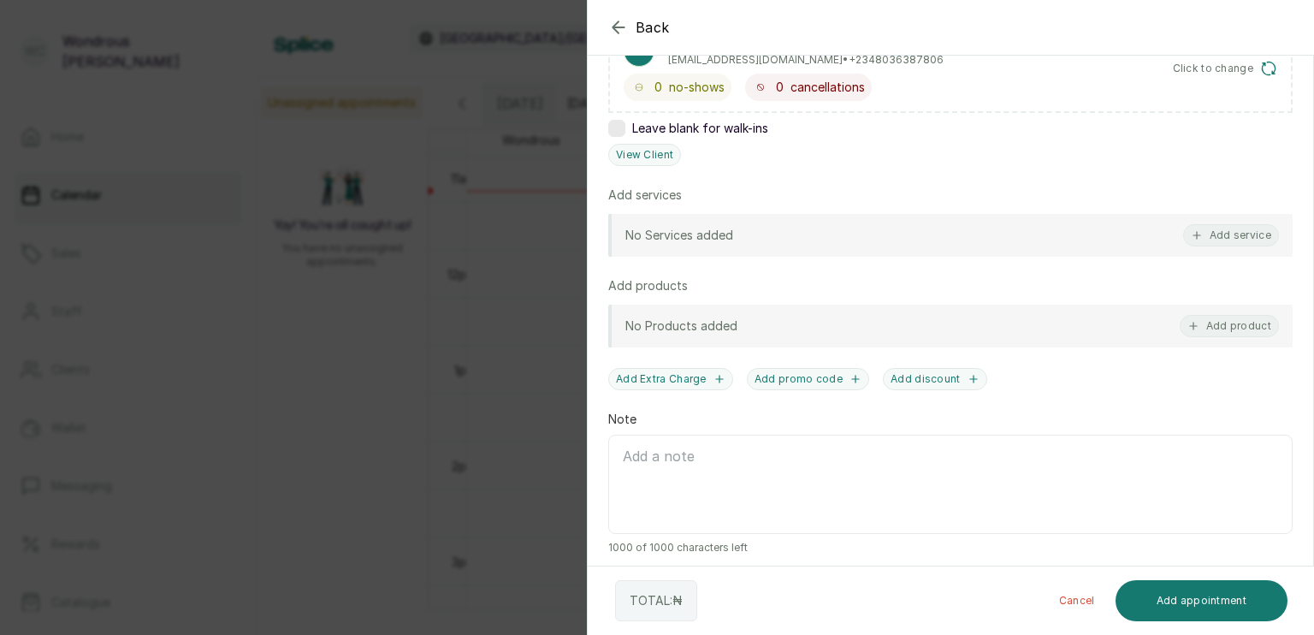
scroll to position [323, 0]
click at [1253, 233] on button "Add service" at bounding box center [1231, 236] width 96 height 22
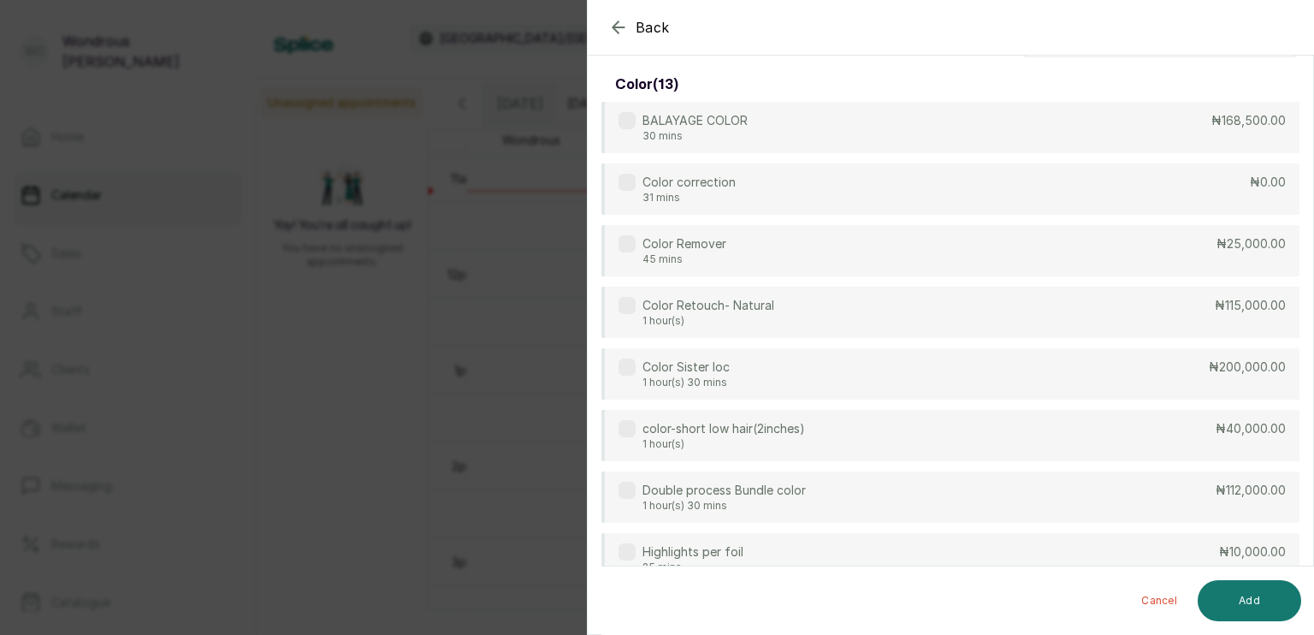
scroll to position [0, 0]
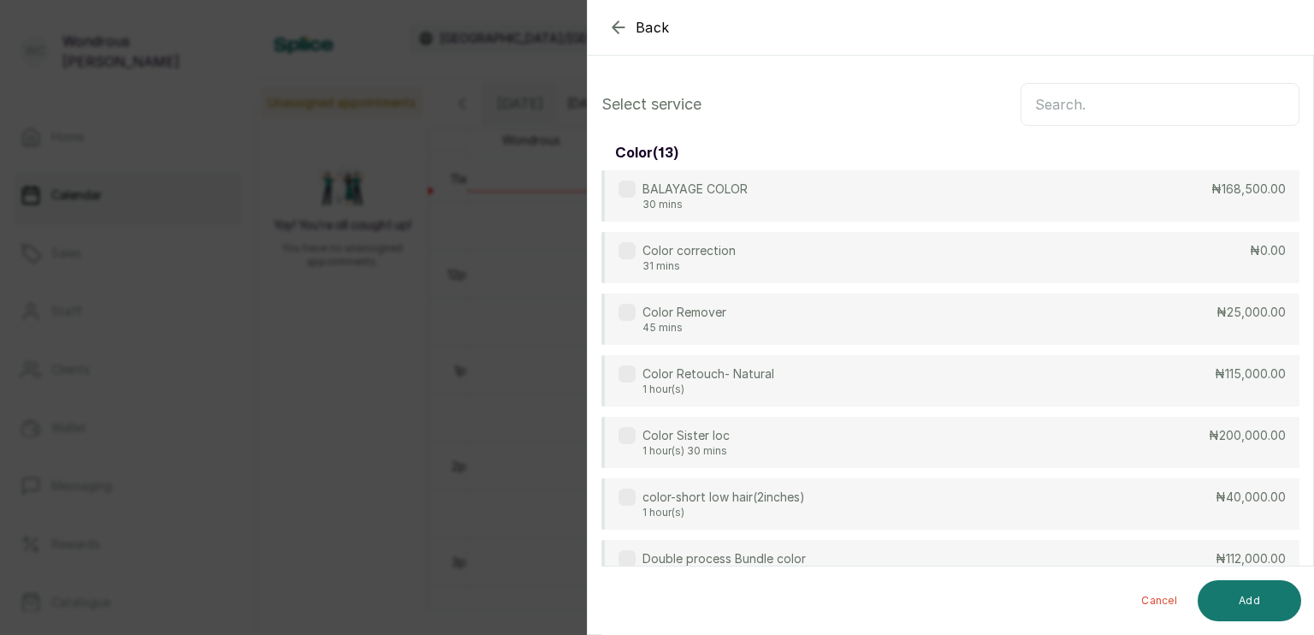
click at [1189, 102] on input "text" at bounding box center [1159, 104] width 279 height 43
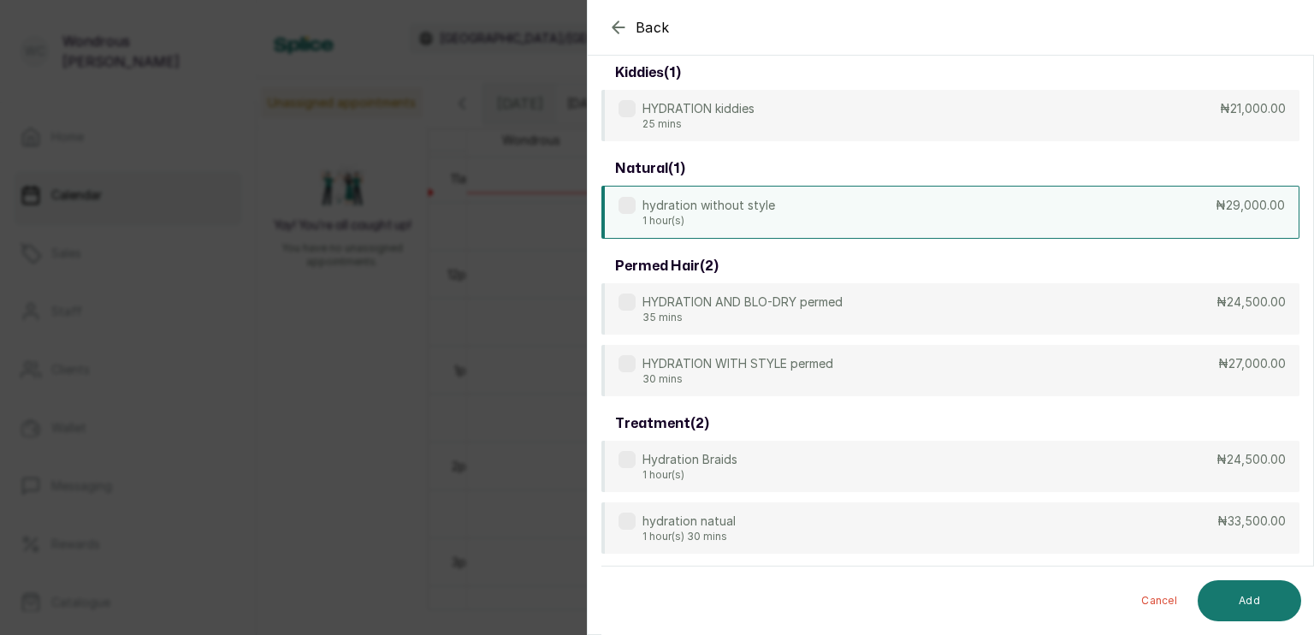
scroll to position [79, 0]
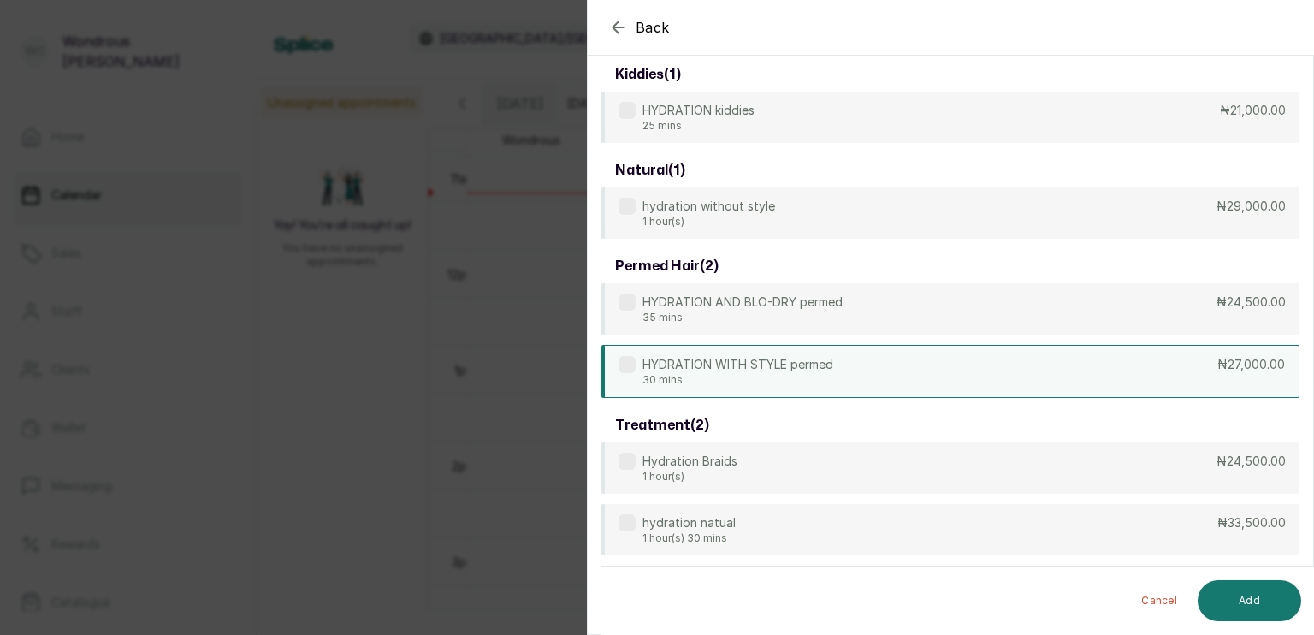
type input "hydration"
click at [1091, 375] on div "HYDRATION WITH STYLE permed 30 mins ₦27,000.00" at bounding box center [950, 371] width 698 height 53
click at [1264, 597] on button "Add" at bounding box center [1248, 600] width 103 height 41
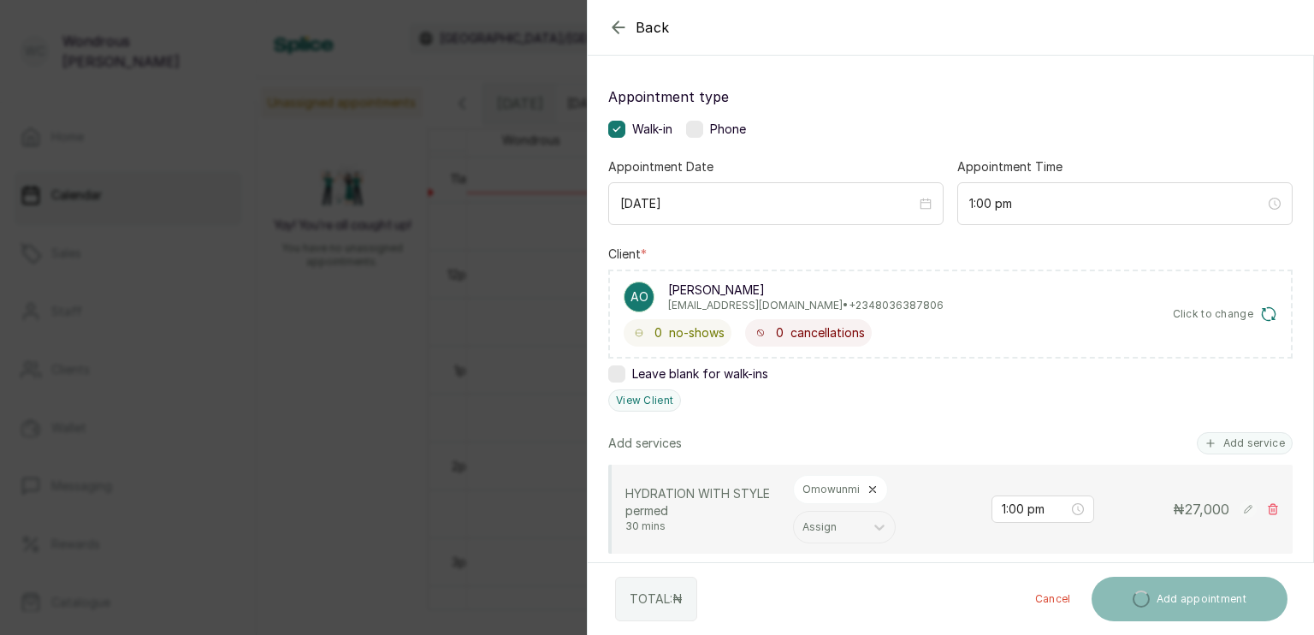
scroll to position [201, 0]
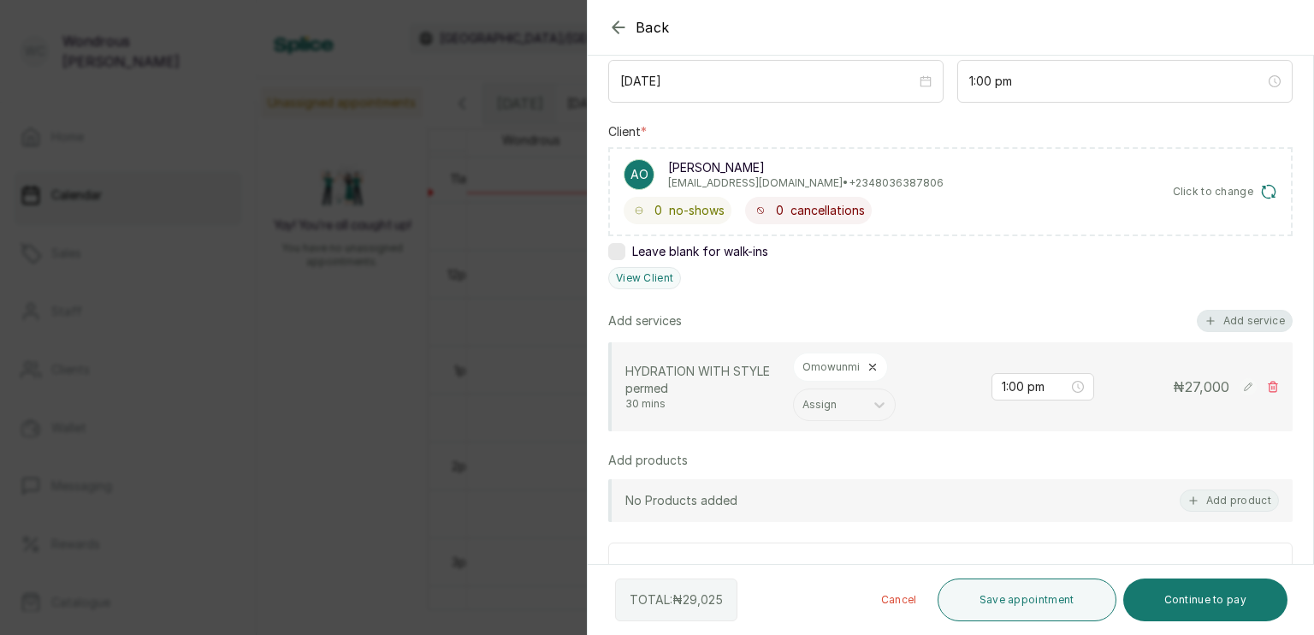
click at [1214, 317] on button "Add service" at bounding box center [1244, 321] width 96 height 22
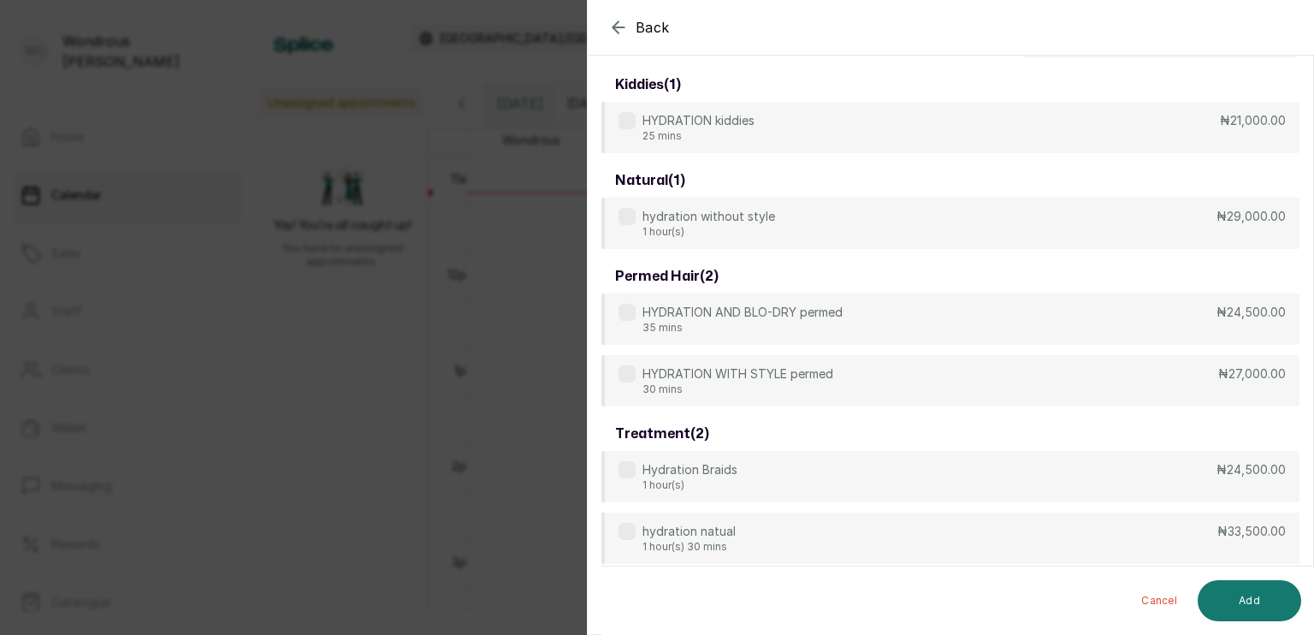
scroll to position [0, 0]
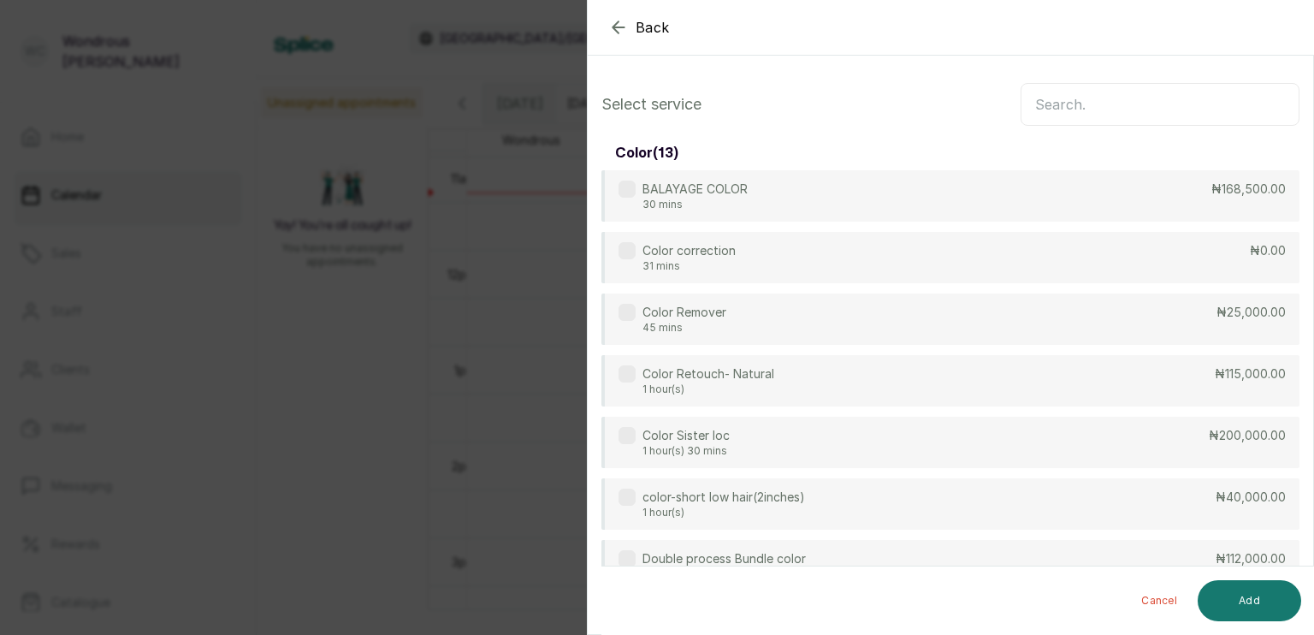
click at [1143, 103] on input "text" at bounding box center [1159, 104] width 279 height 43
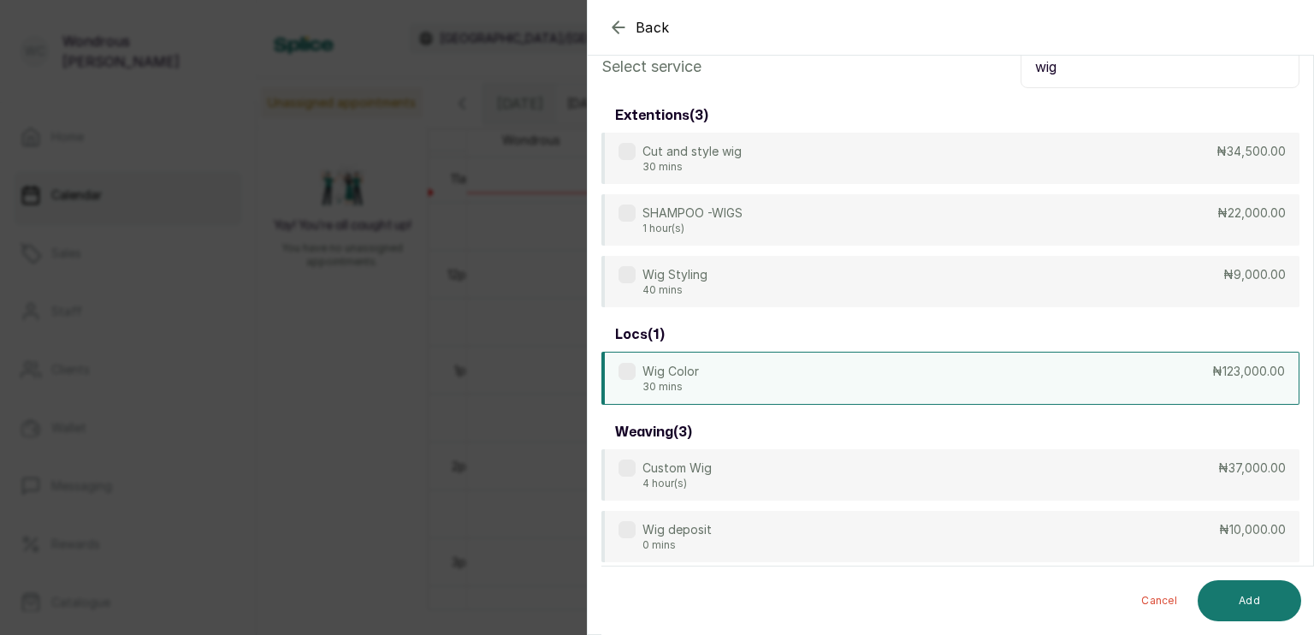
scroll to position [39, 0]
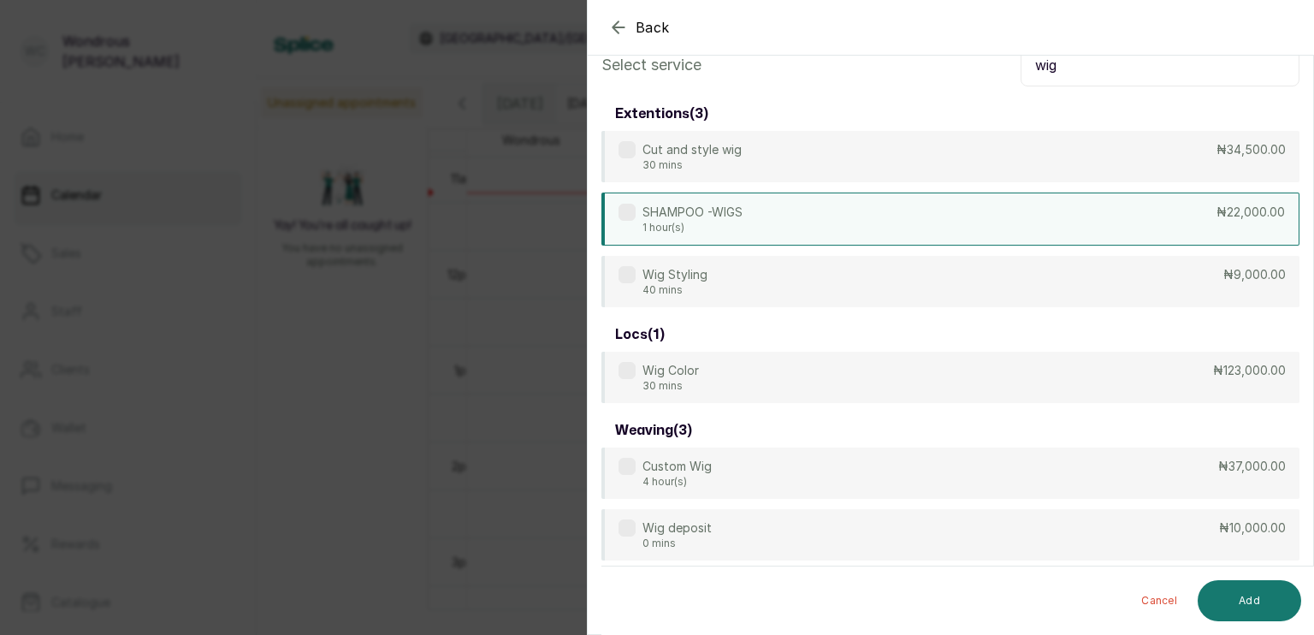
type input "wig"
click at [1089, 236] on div "SHAMPOO -WIGS 1 hour(s) ₦22,000.00" at bounding box center [950, 218] width 698 height 53
click at [1254, 600] on button "Add" at bounding box center [1248, 600] width 103 height 41
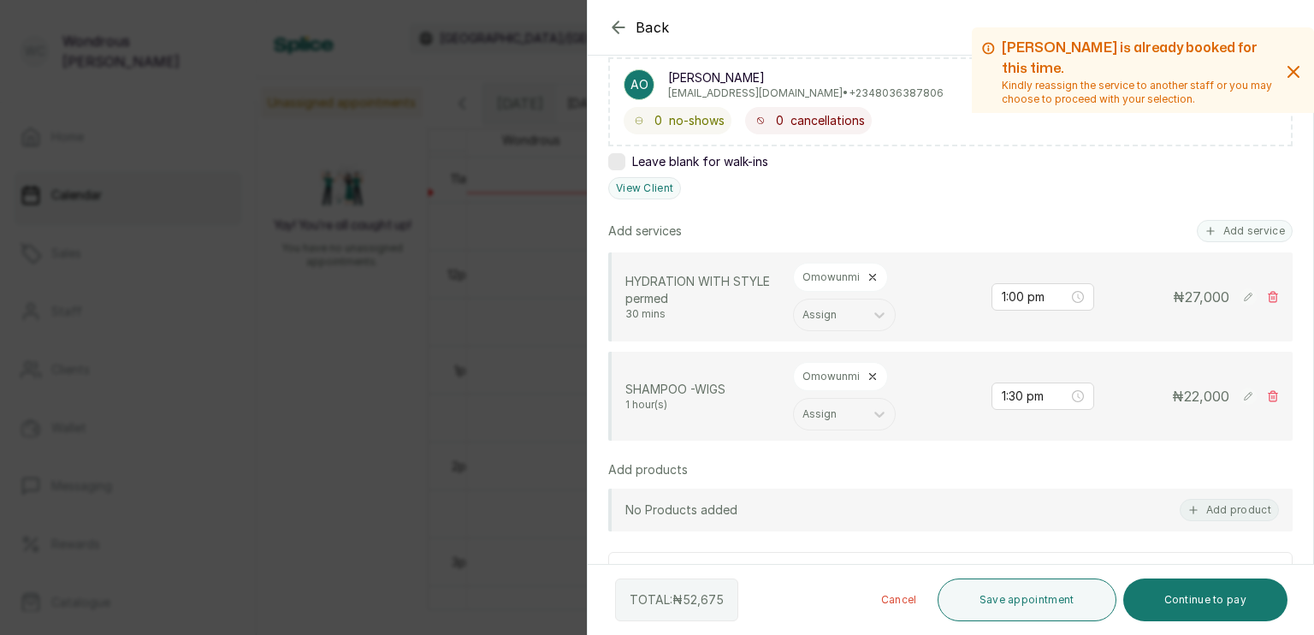
scroll to position [289, 0]
click at [1204, 227] on icon "button" at bounding box center [1210, 233] width 12 height 12
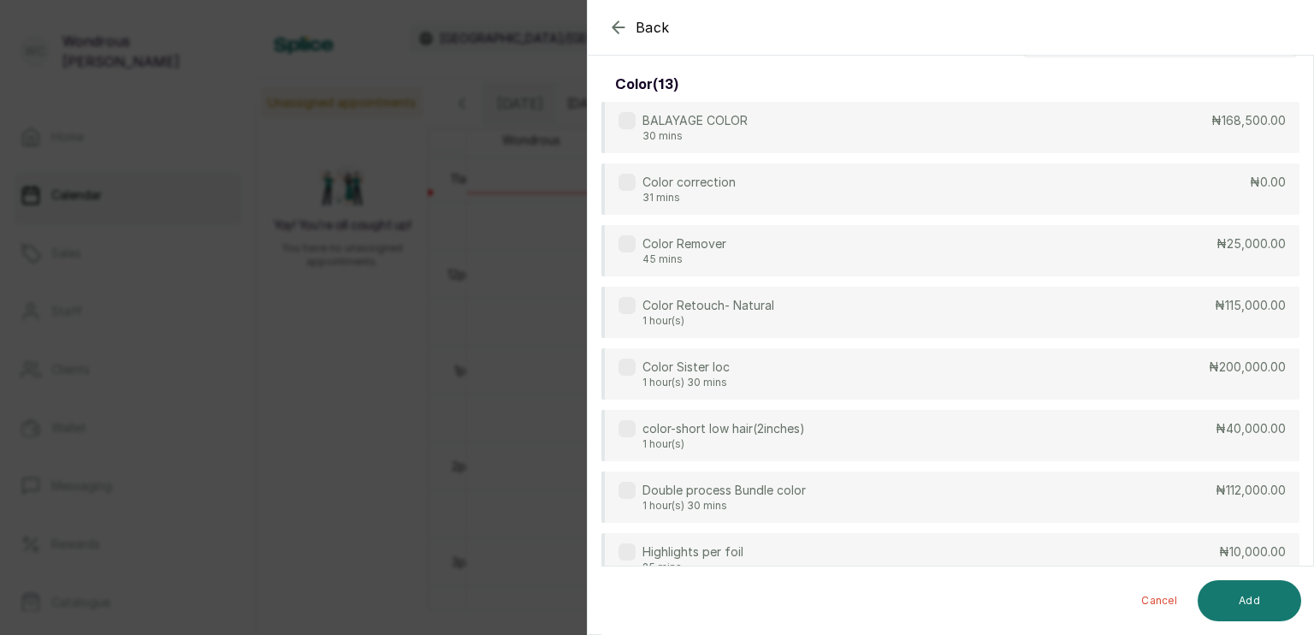
scroll to position [0, 0]
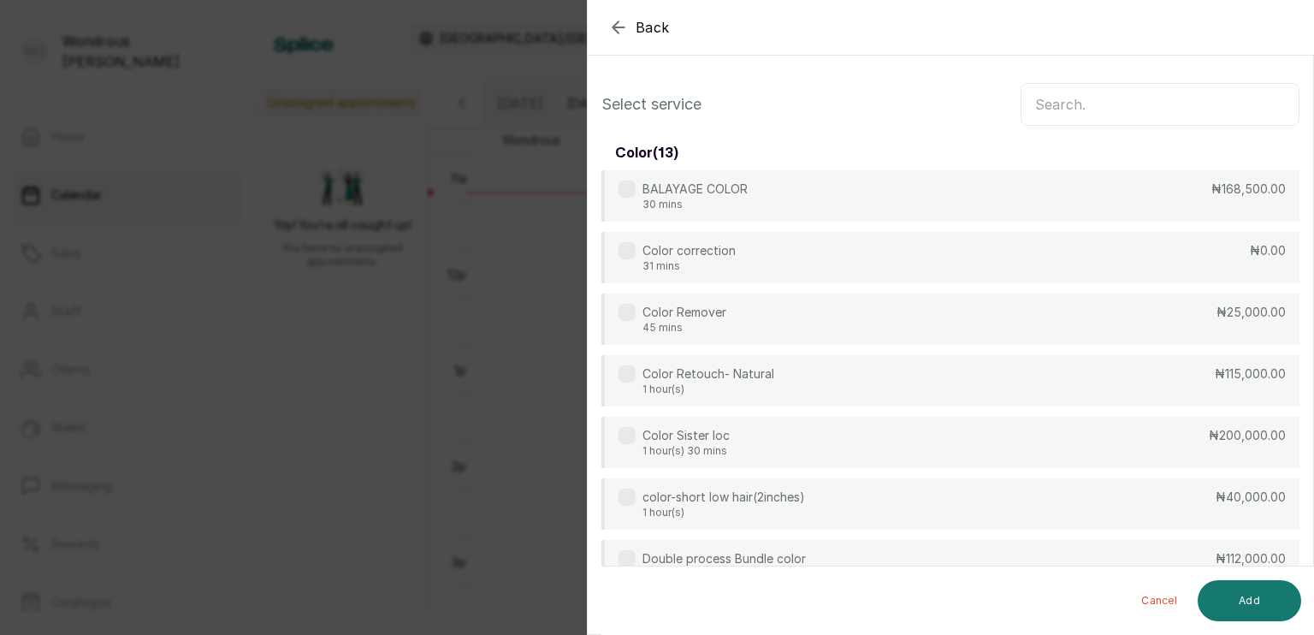
click at [1177, 94] on input "text" at bounding box center [1159, 104] width 279 height 43
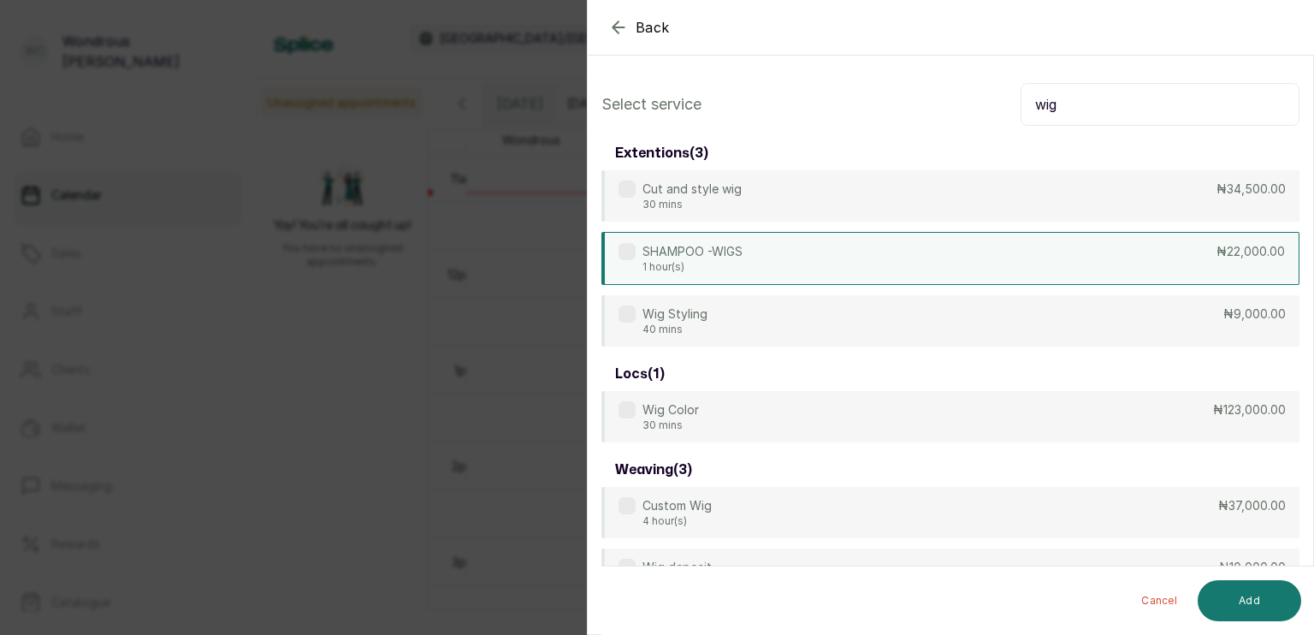
type input "wig"
click at [1068, 248] on div "SHAMPOO -WIGS 1 hour(s) ₦22,000.00" at bounding box center [950, 258] width 698 height 53
click at [1269, 612] on button "Add" at bounding box center [1248, 600] width 103 height 41
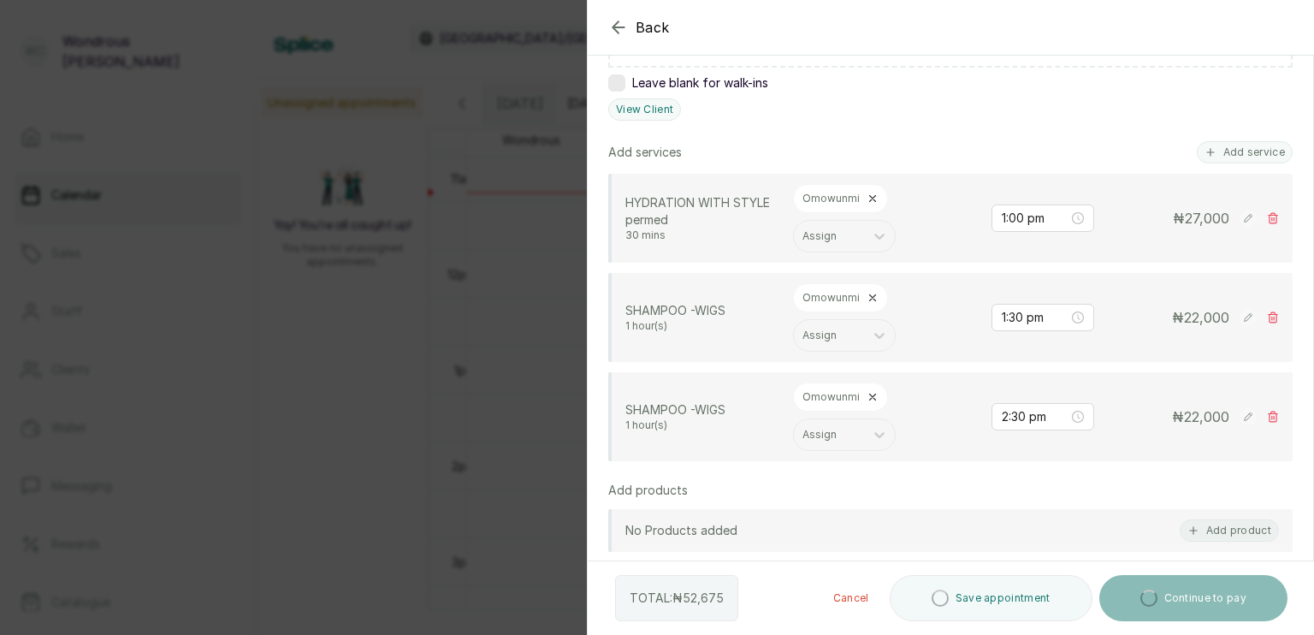
scroll to position [378, 0]
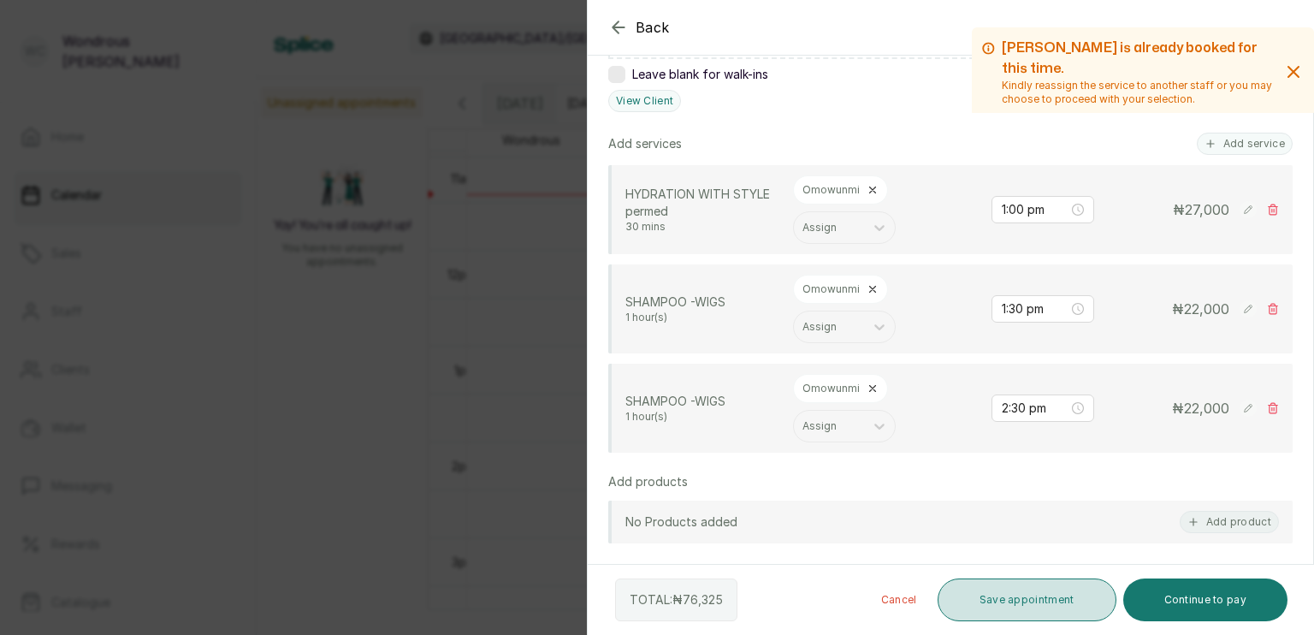
click at [1013, 599] on button "Save appointment" at bounding box center [1026, 599] width 179 height 43
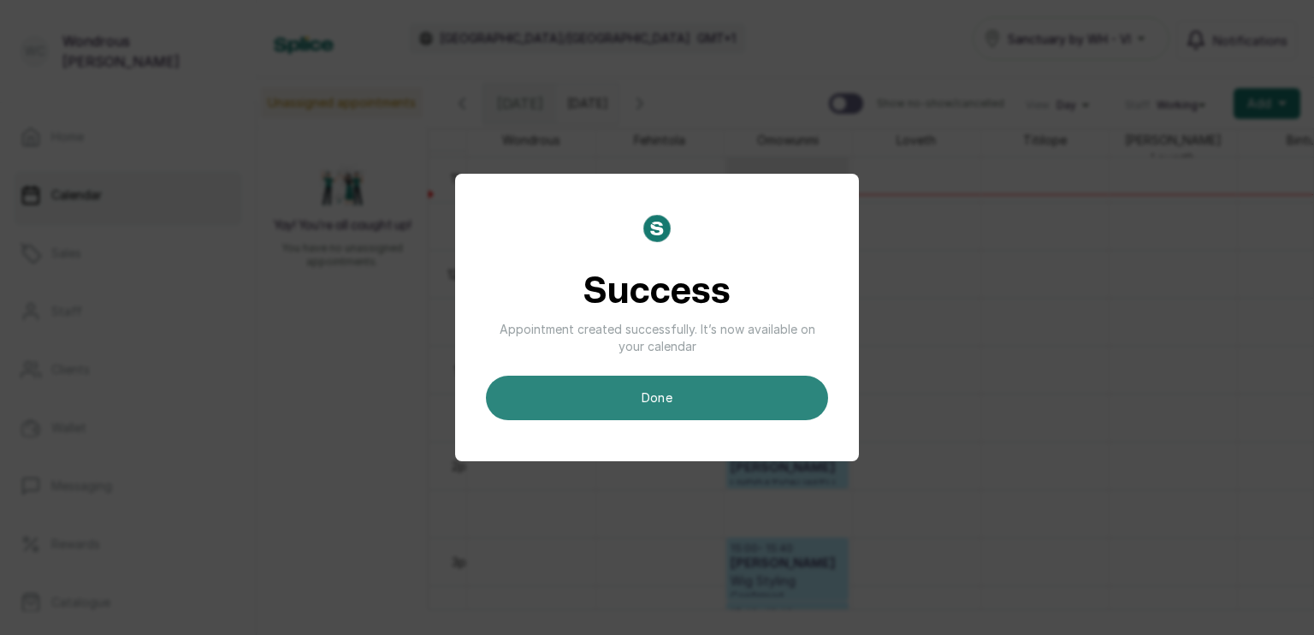
click at [667, 399] on button "done" at bounding box center [657, 397] width 342 height 44
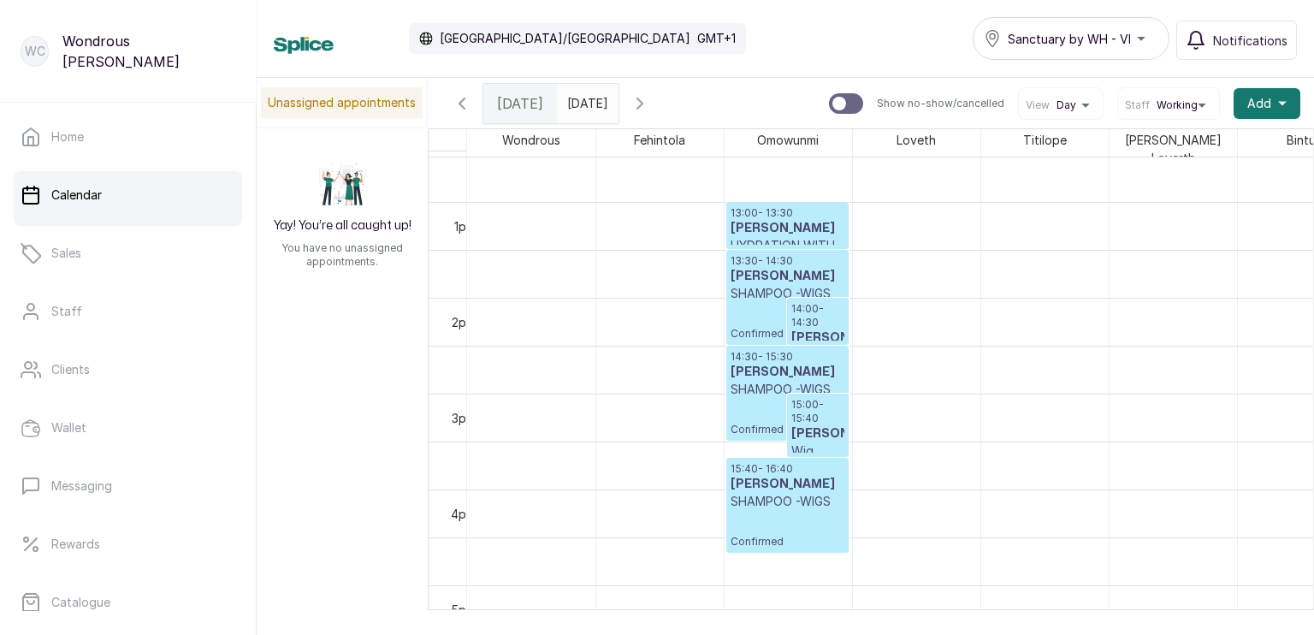
scroll to position [1200, 0]
click at [824, 426] on h3 "Abimbola Fakehinde" at bounding box center [817, 434] width 53 height 17
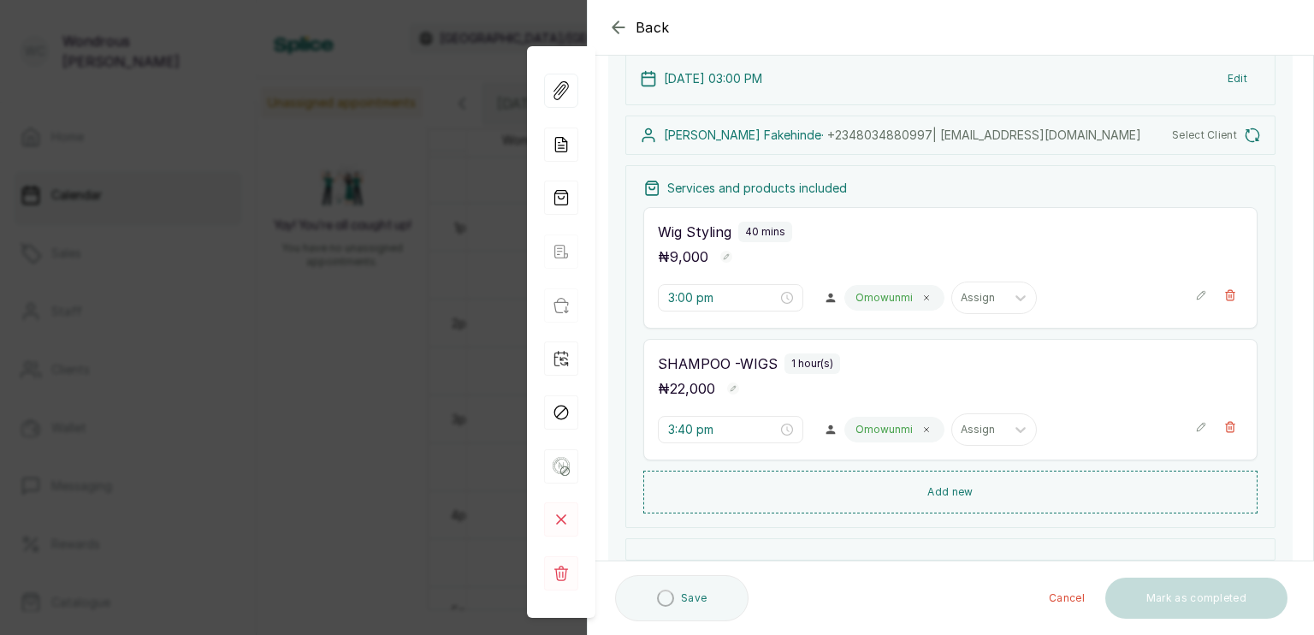
scroll to position [133, 0]
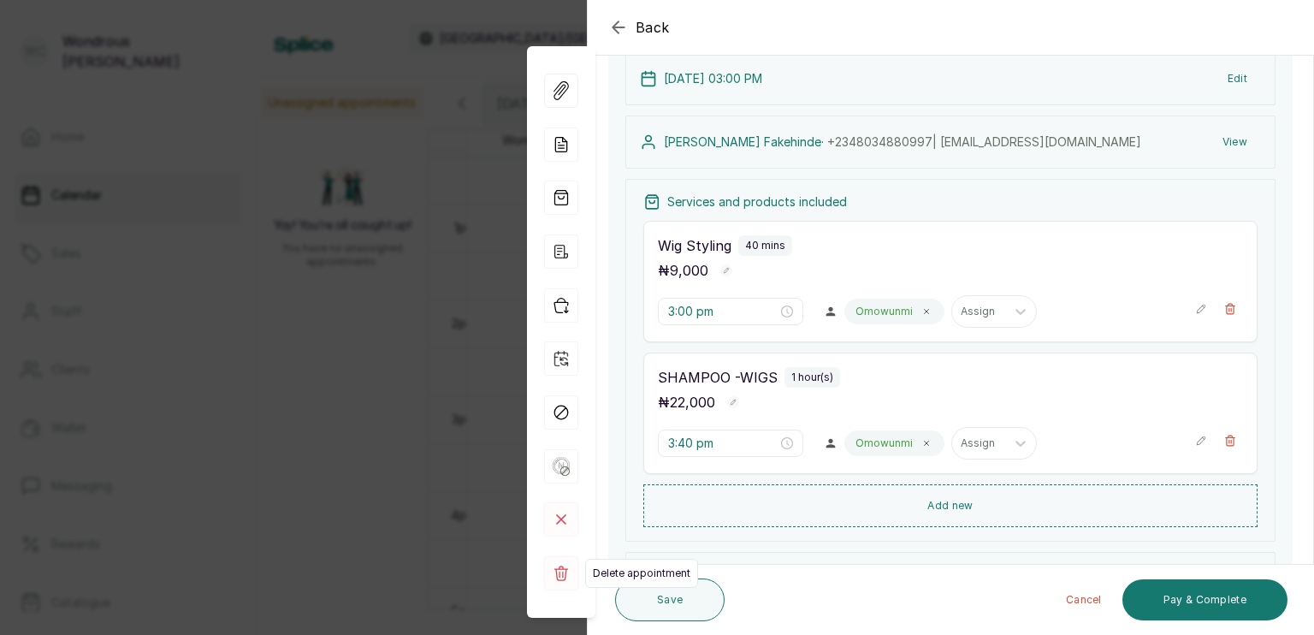
click at [562, 571] on icon at bounding box center [561, 572] width 14 height 15
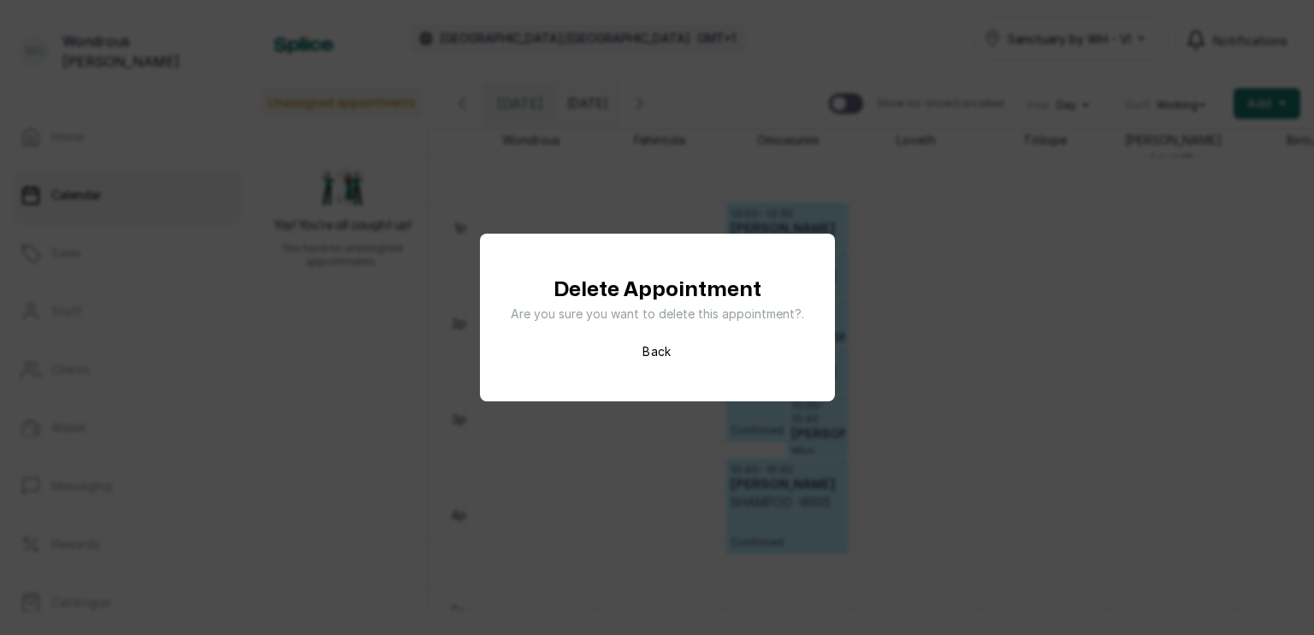
click at [677, 303] on h1 "Delete Appointment" at bounding box center [657, 290] width 208 height 31
click at [676, 289] on h1 "Delete Appointment" at bounding box center [657, 290] width 208 height 31
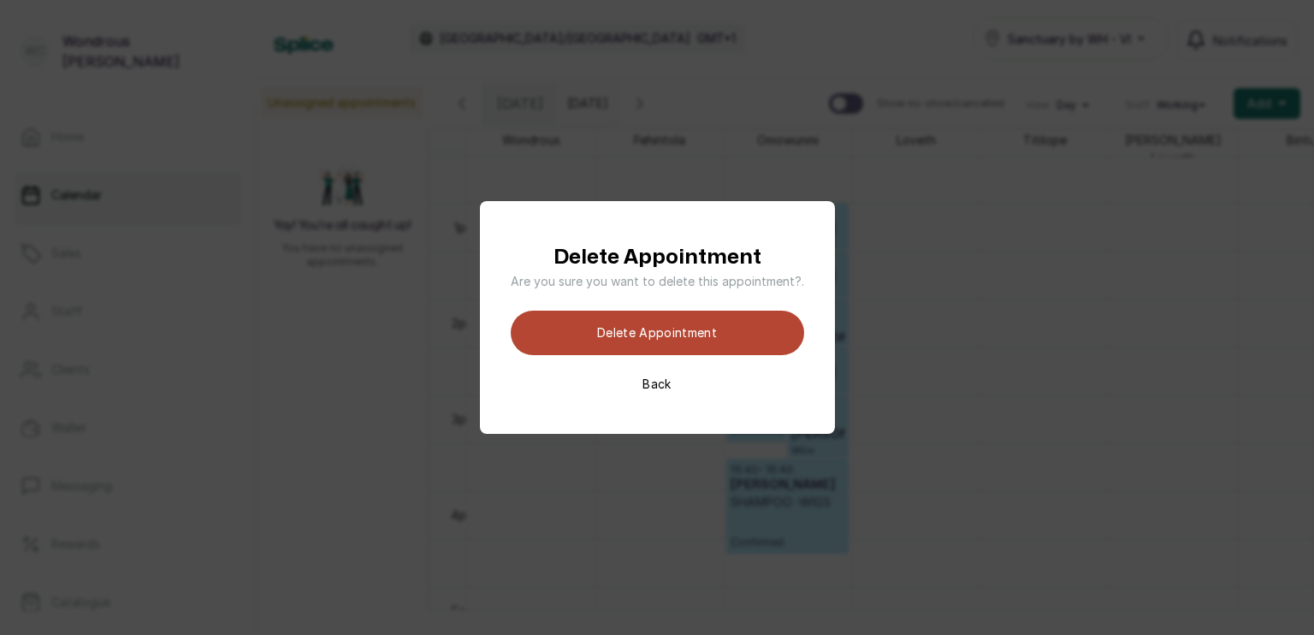
click at [660, 330] on button "Delete appointment" at bounding box center [657, 332] width 293 height 44
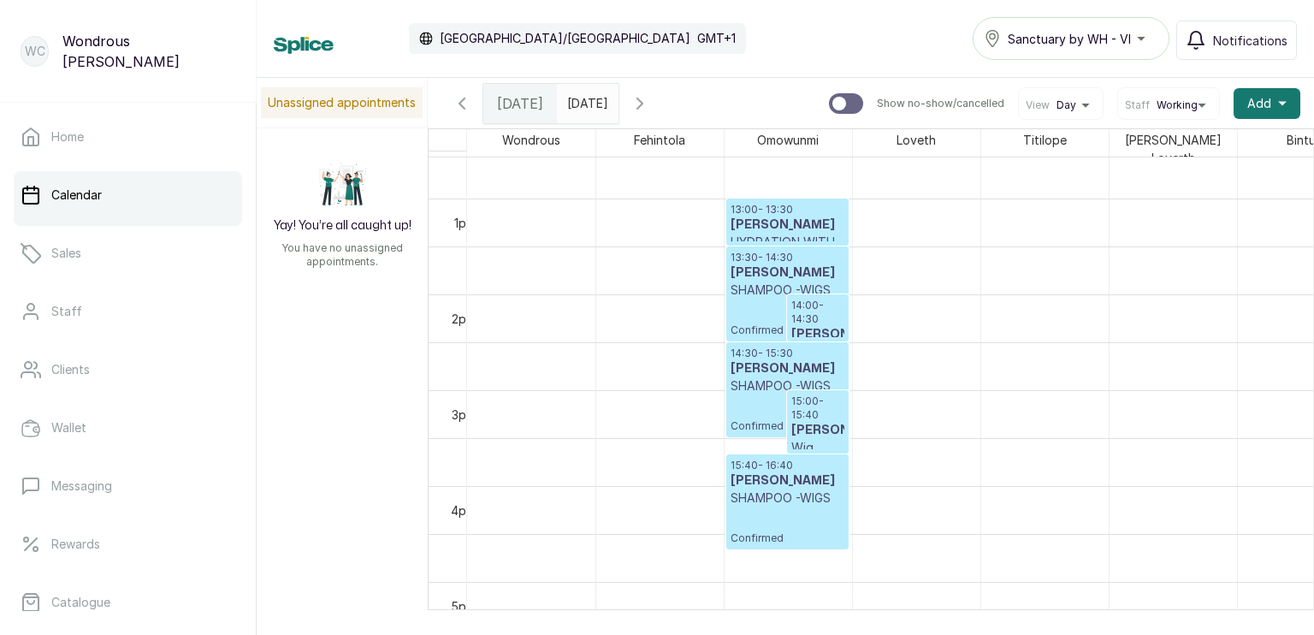
scroll to position [1290, 0]
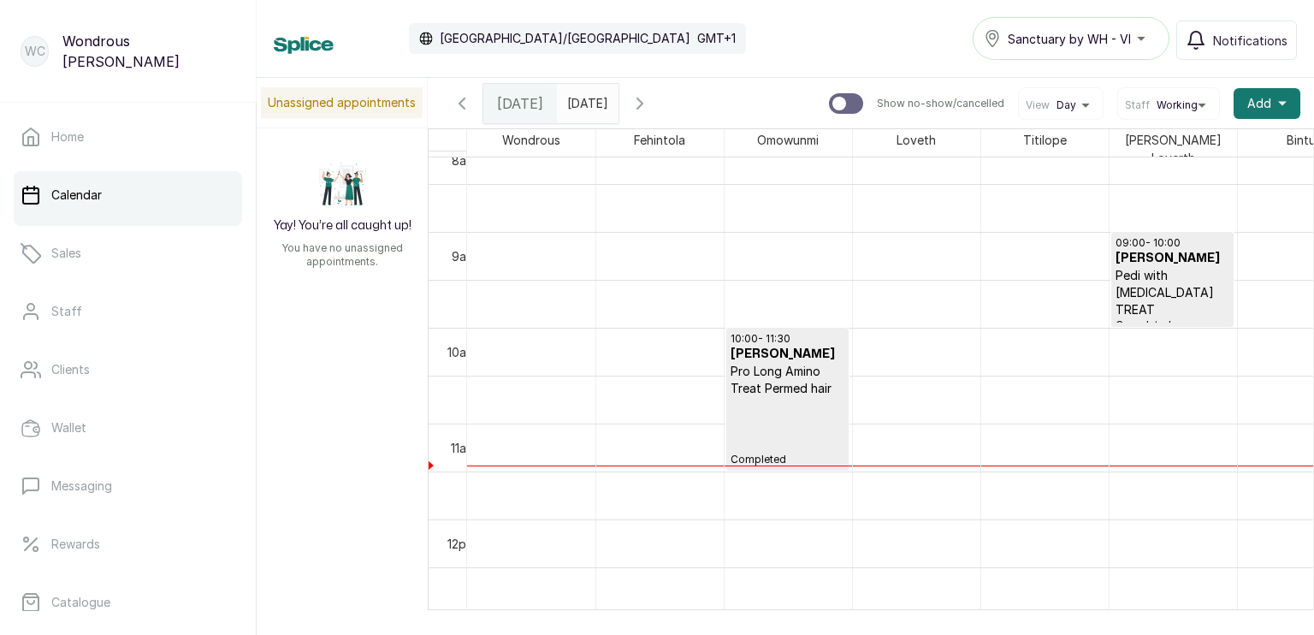
click at [569, 102] on input "09/10/2025" at bounding box center [571, 99] width 27 height 29
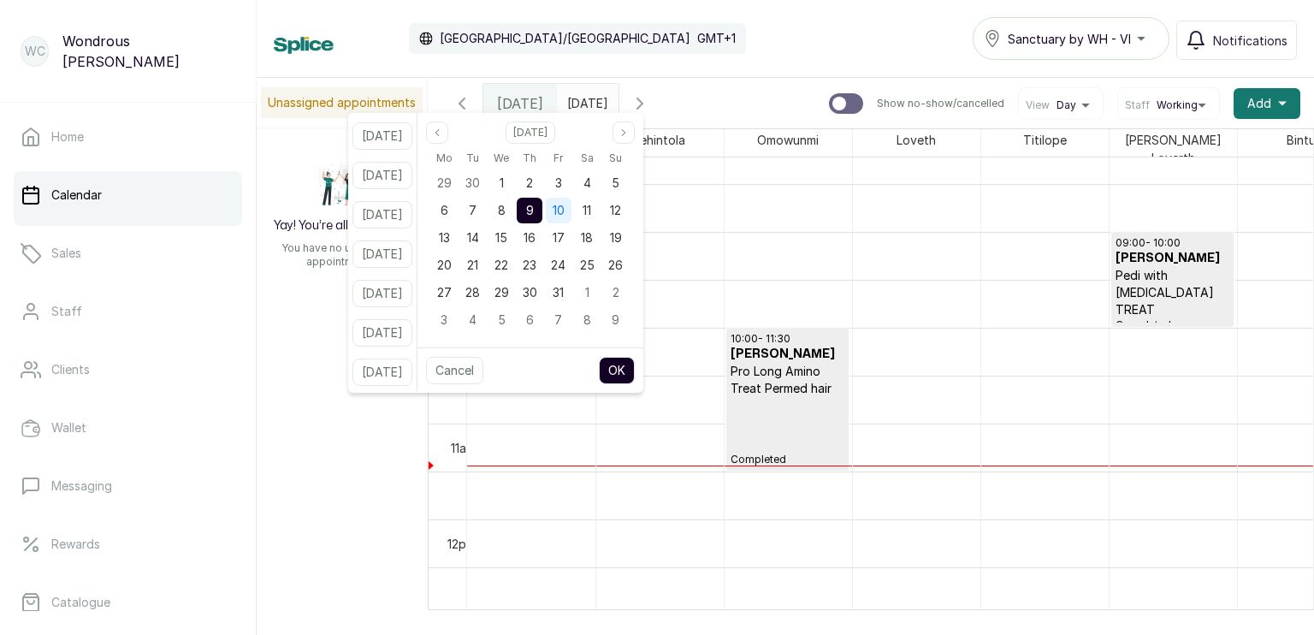
click at [564, 212] on span "10" at bounding box center [558, 210] width 12 height 15
click at [633, 365] on button "OK" at bounding box center [617, 370] width 36 height 27
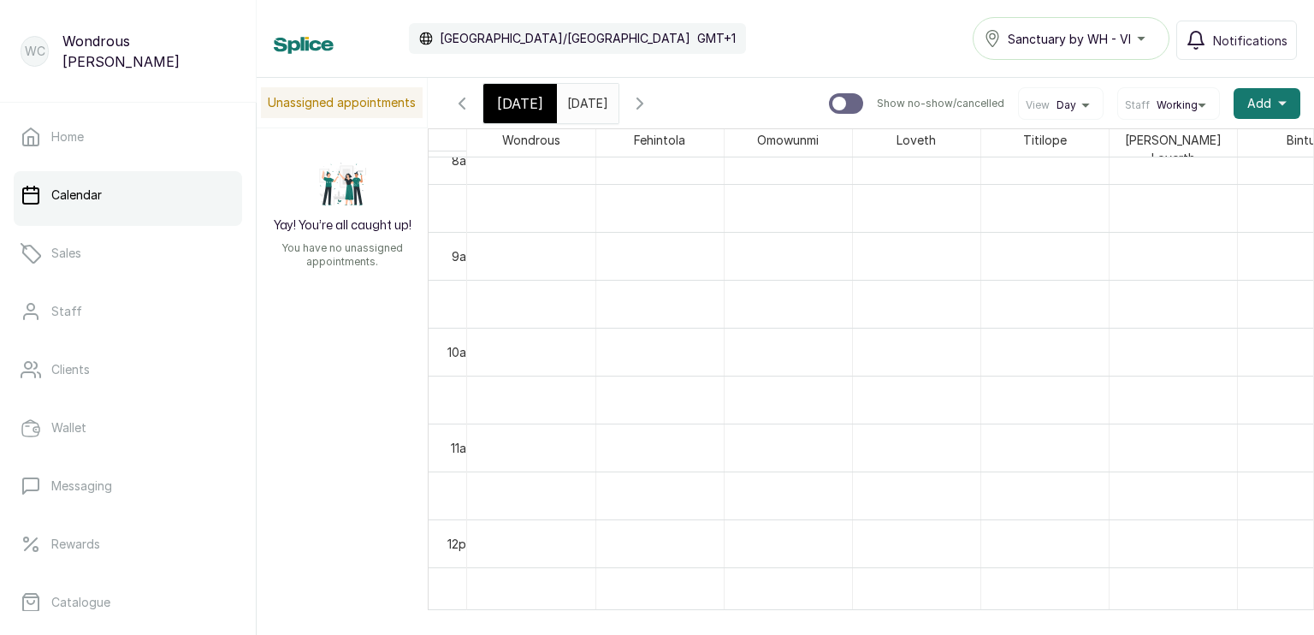
type input "10/10/2025"
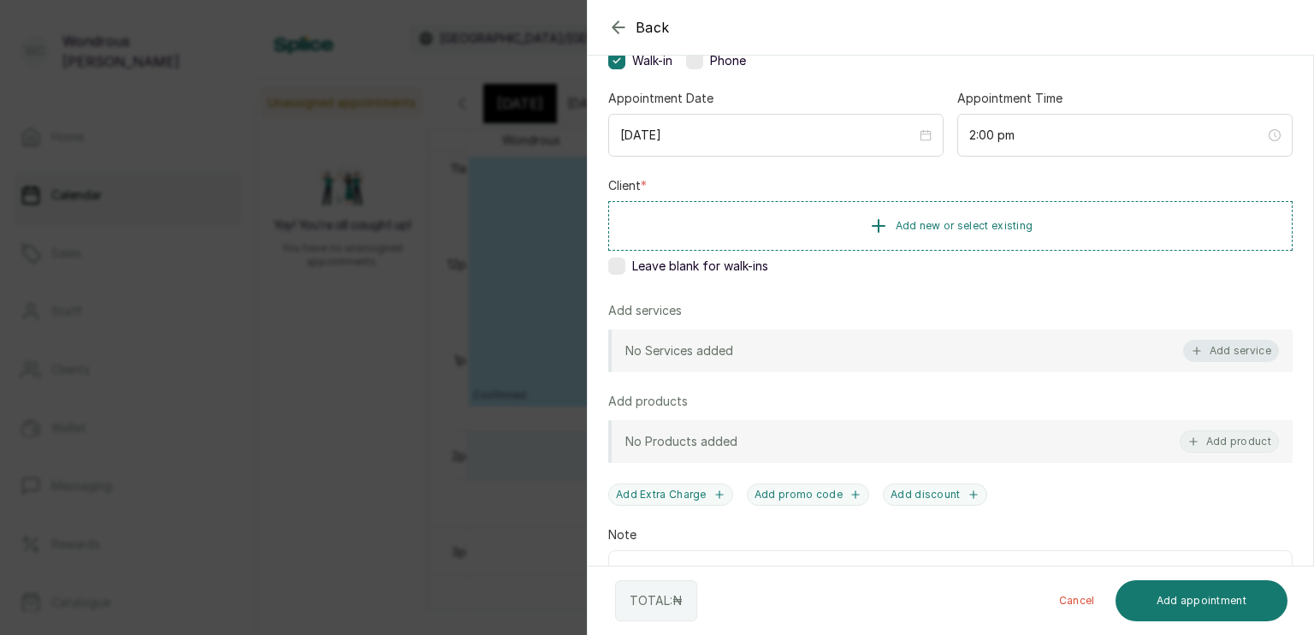
click at [1214, 345] on button "Add service" at bounding box center [1231, 351] width 96 height 22
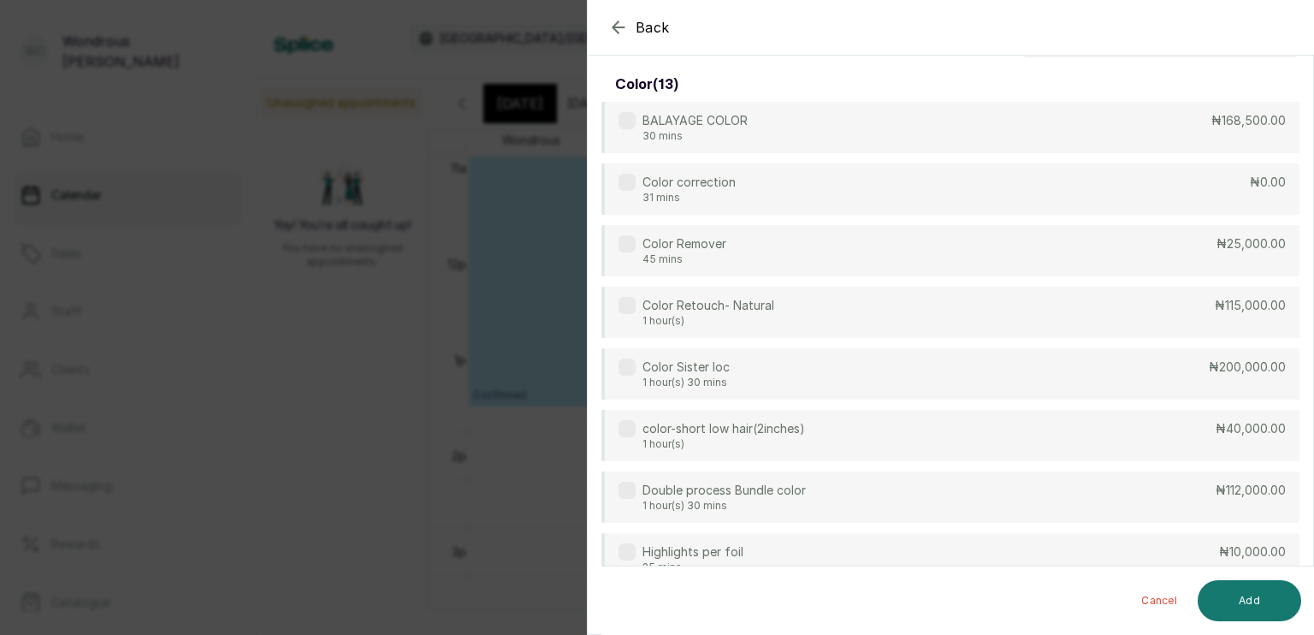
click at [520, 107] on div "Back Add Appointment Select service color ( 13 ) BALAYAGE COLOR 30 mins ₦168,50…" at bounding box center [657, 317] width 1314 height 635
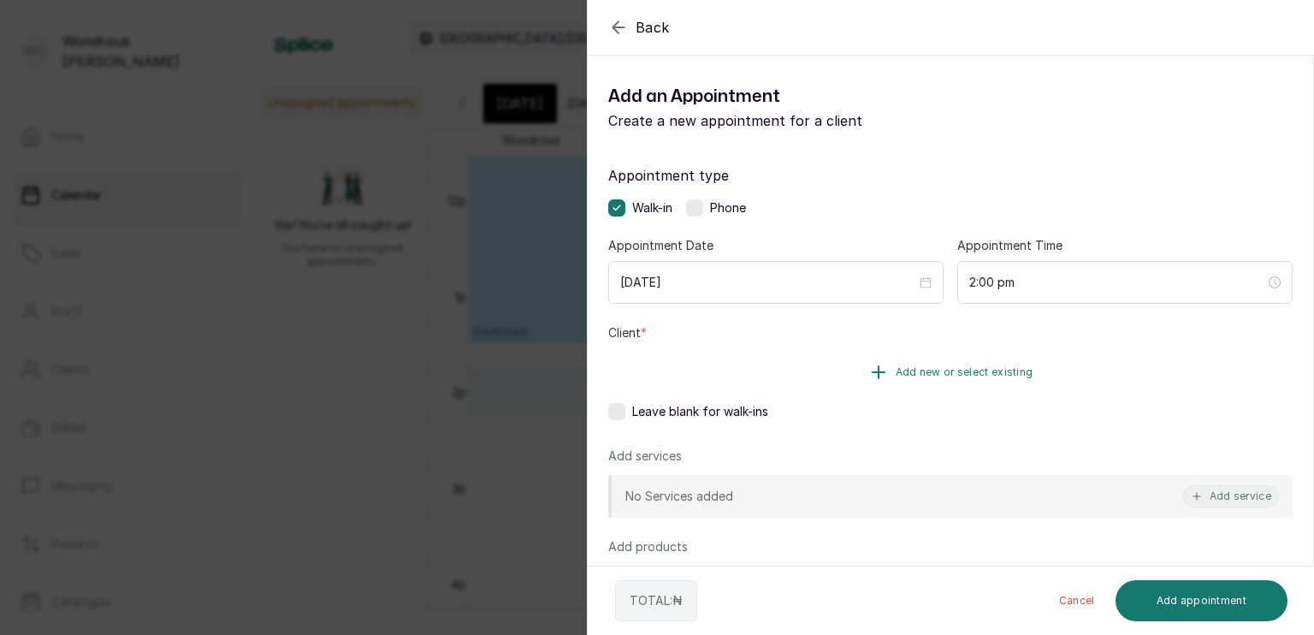
click at [884, 370] on button "Add new or select existing" at bounding box center [950, 372] width 684 height 48
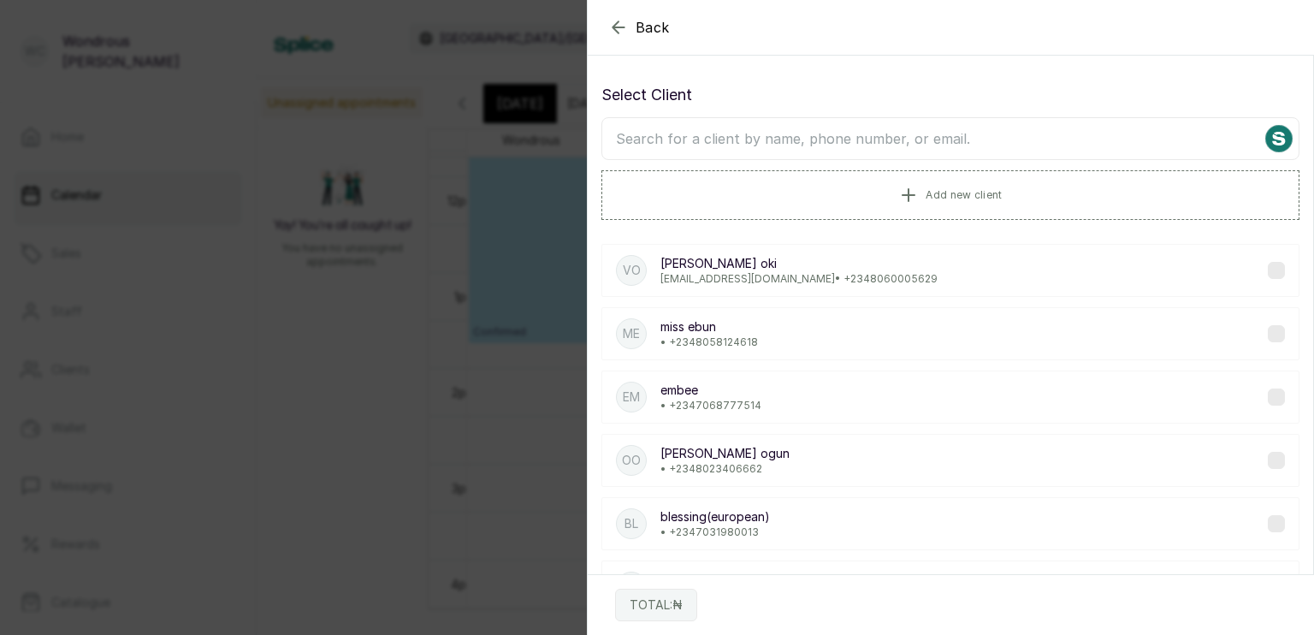
click at [837, 149] on input "text" at bounding box center [950, 138] width 698 height 43
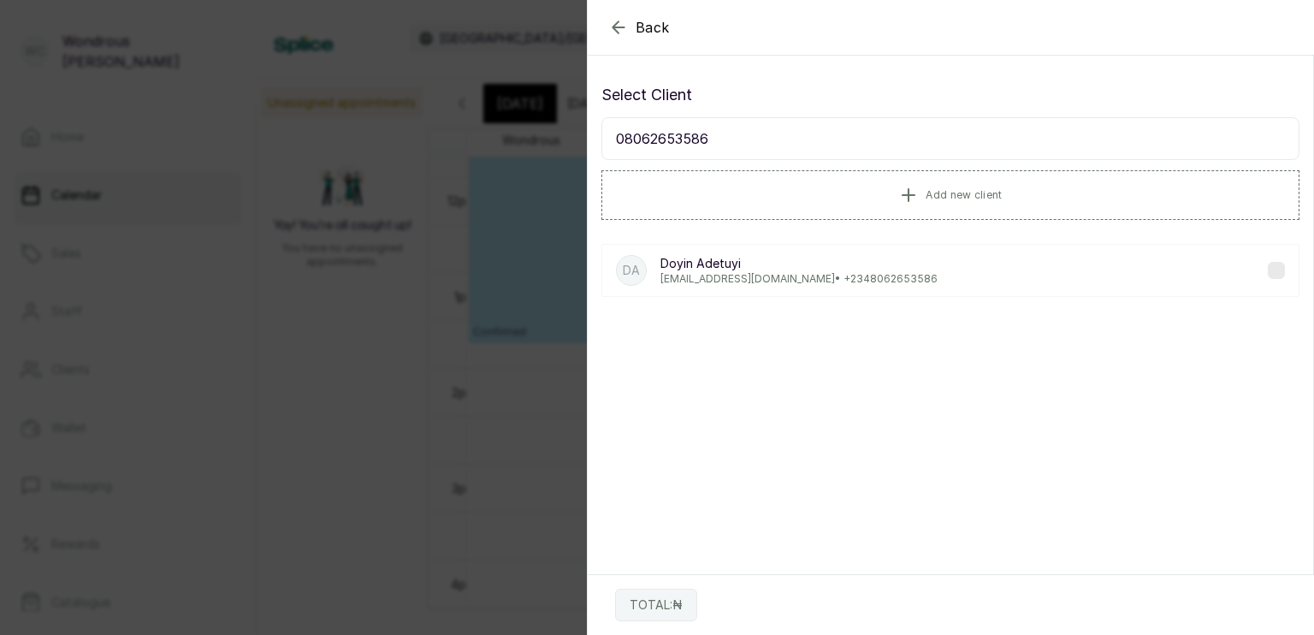
type input "08062653586"
click at [871, 286] on div "DA Doyin Adetuyi doy.o.adetuyi@icloud.com • +234 8062653586" at bounding box center [950, 270] width 698 height 53
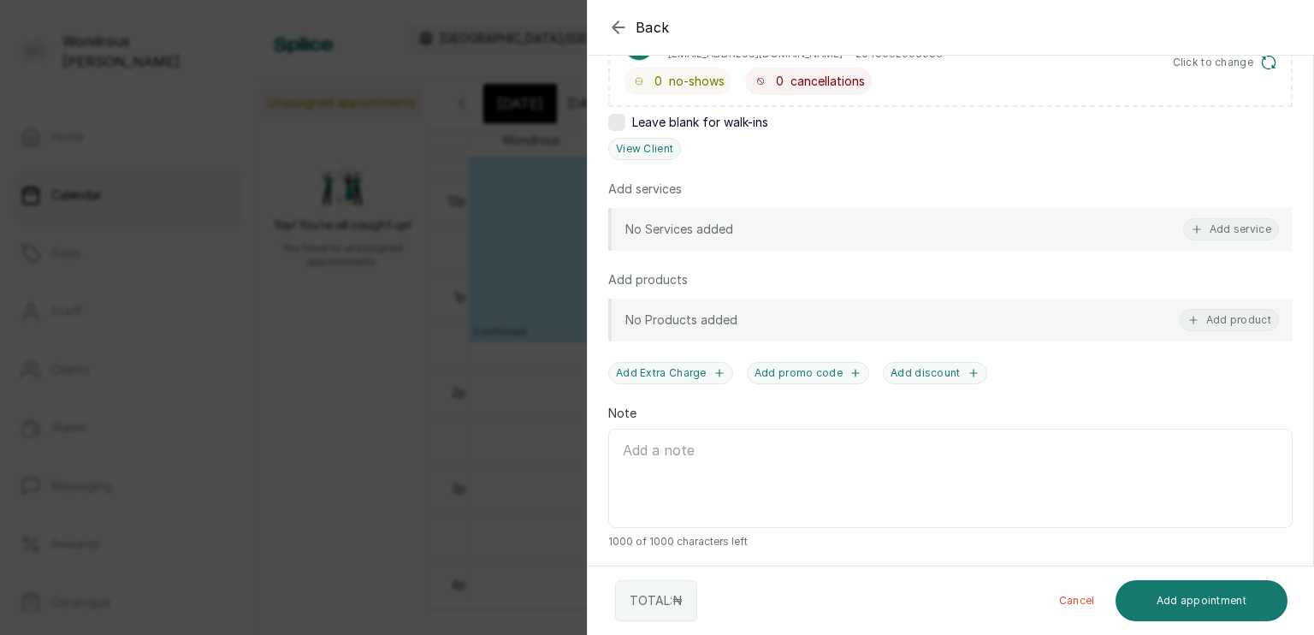
scroll to position [266, 0]
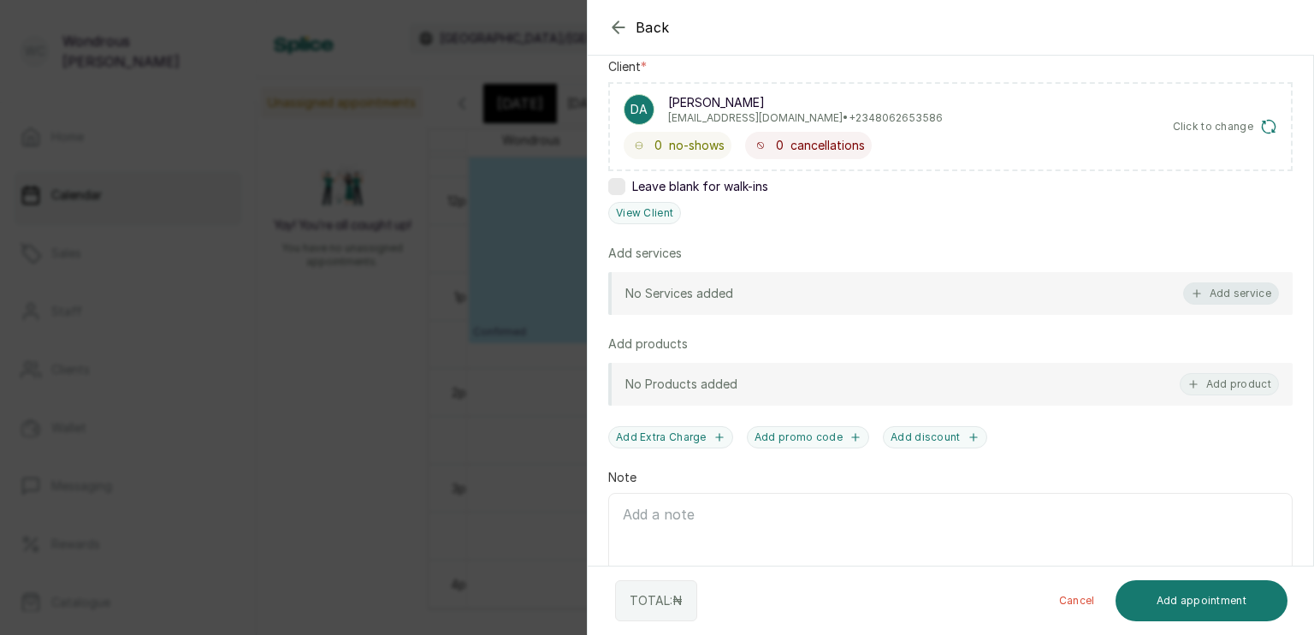
click at [1196, 289] on button "Add service" at bounding box center [1231, 293] width 96 height 22
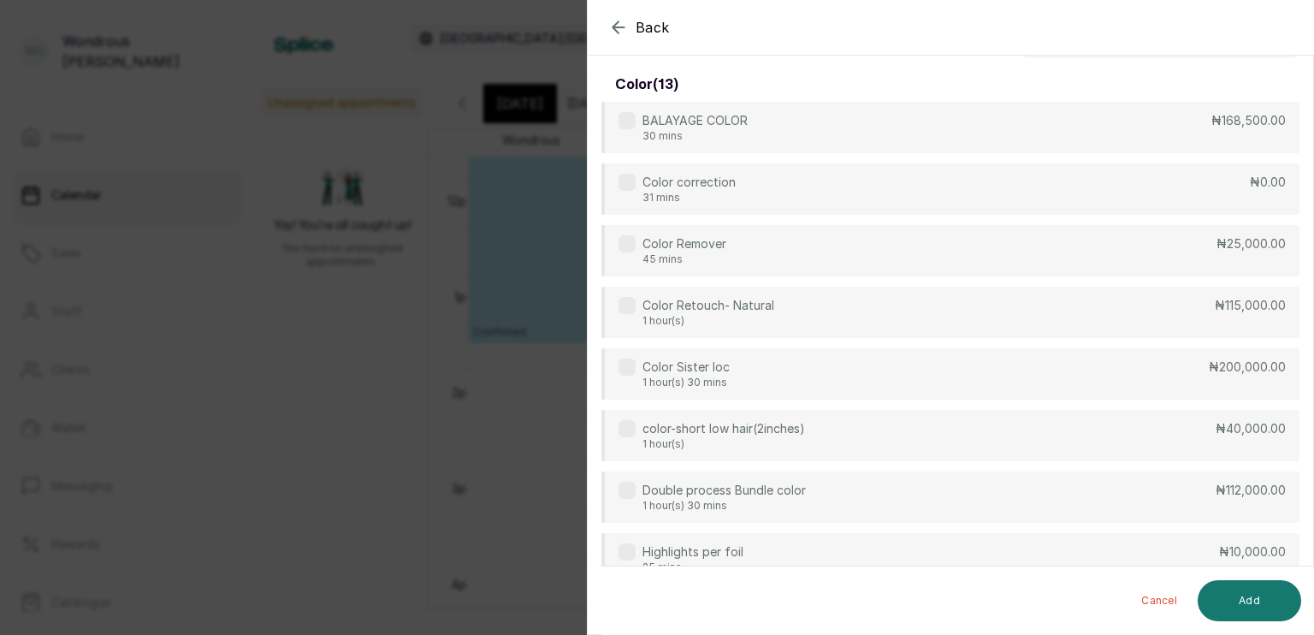
scroll to position [0, 0]
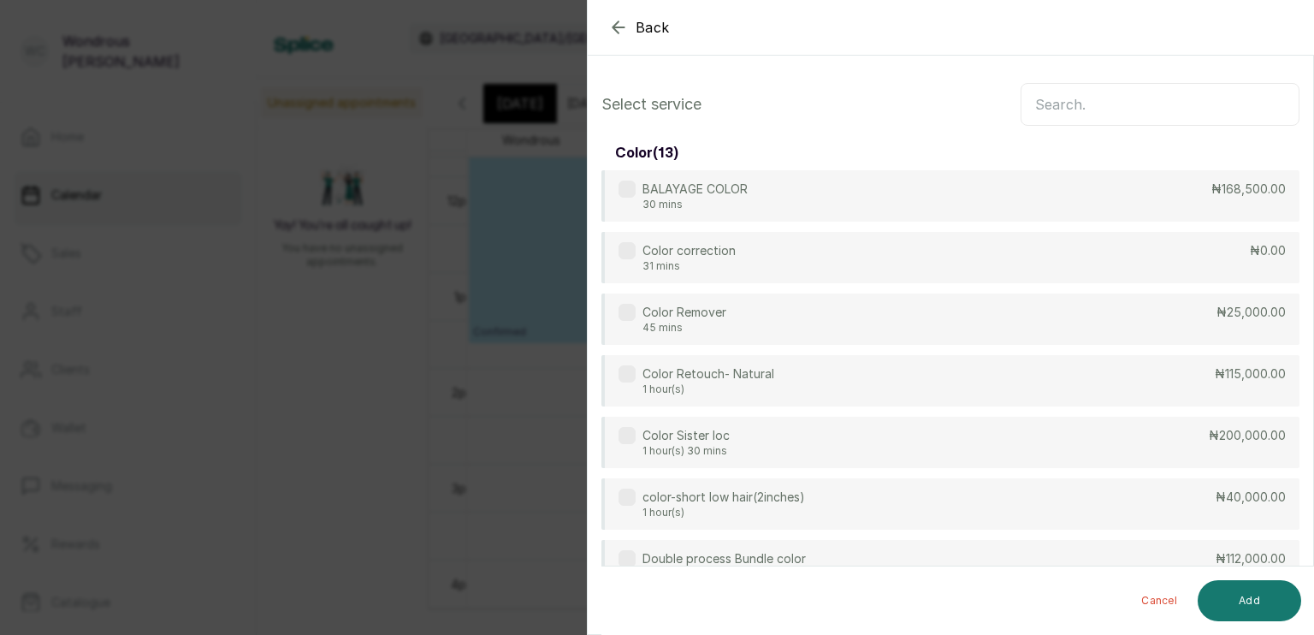
click at [1081, 87] on input "text" at bounding box center [1159, 104] width 279 height 43
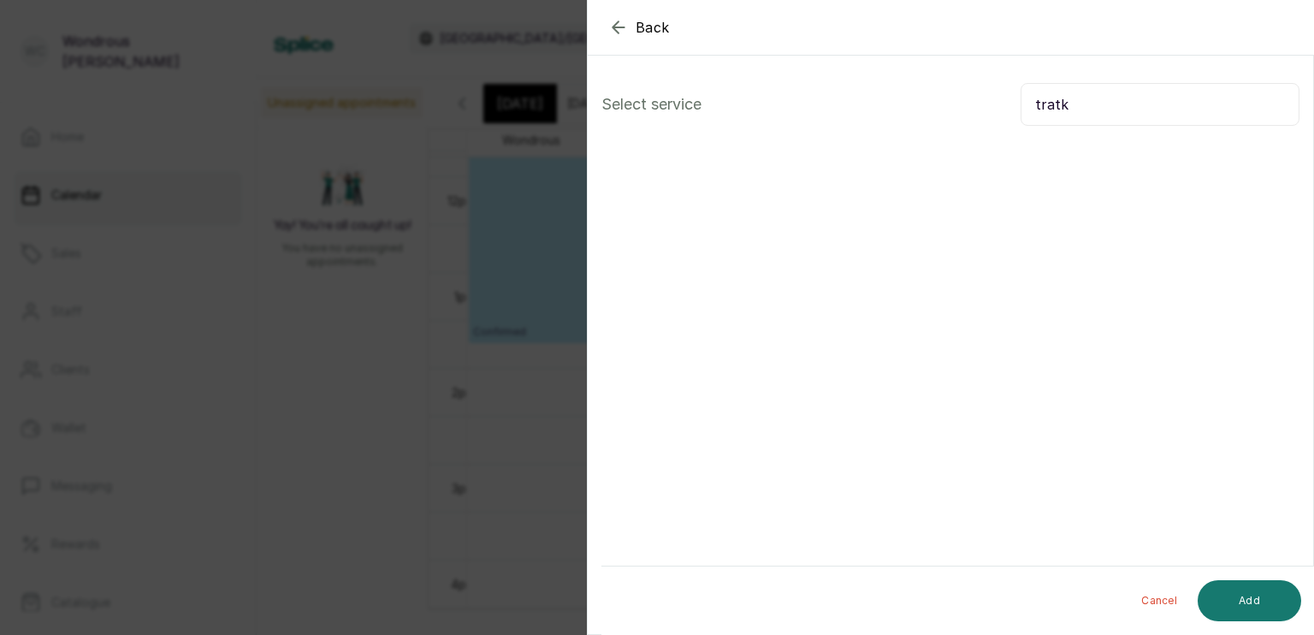
drag, startPoint x: 1208, startPoint y: 464, endPoint x: 1116, endPoint y: 290, distance: 196.6
click at [1116, 290] on section "Back Add Appointment Select service tratk Cancel Add" at bounding box center [950, 317] width 727 height 635
click at [1052, 103] on input "tratk" at bounding box center [1159, 104] width 279 height 43
type input "t"
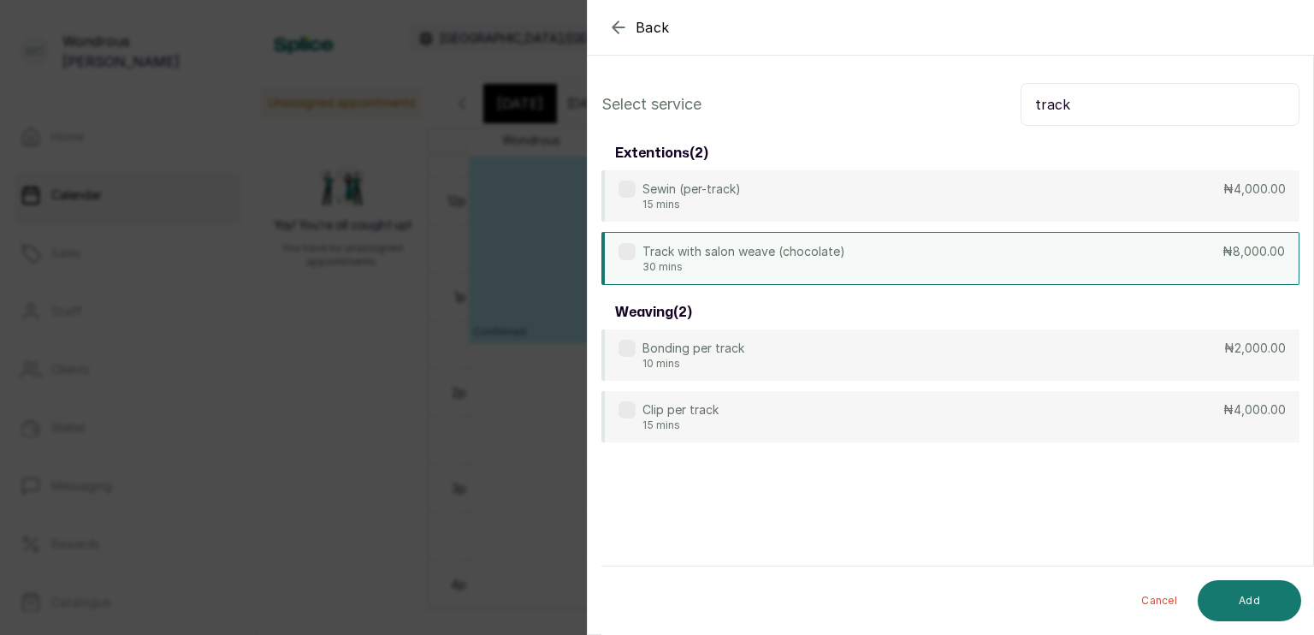
click at [1019, 274] on div "Track with salon weave (chocolate) 30 mins ₦8,000.00" at bounding box center [950, 258] width 698 height 53
click at [1062, 105] on input "track" at bounding box center [1159, 104] width 279 height 43
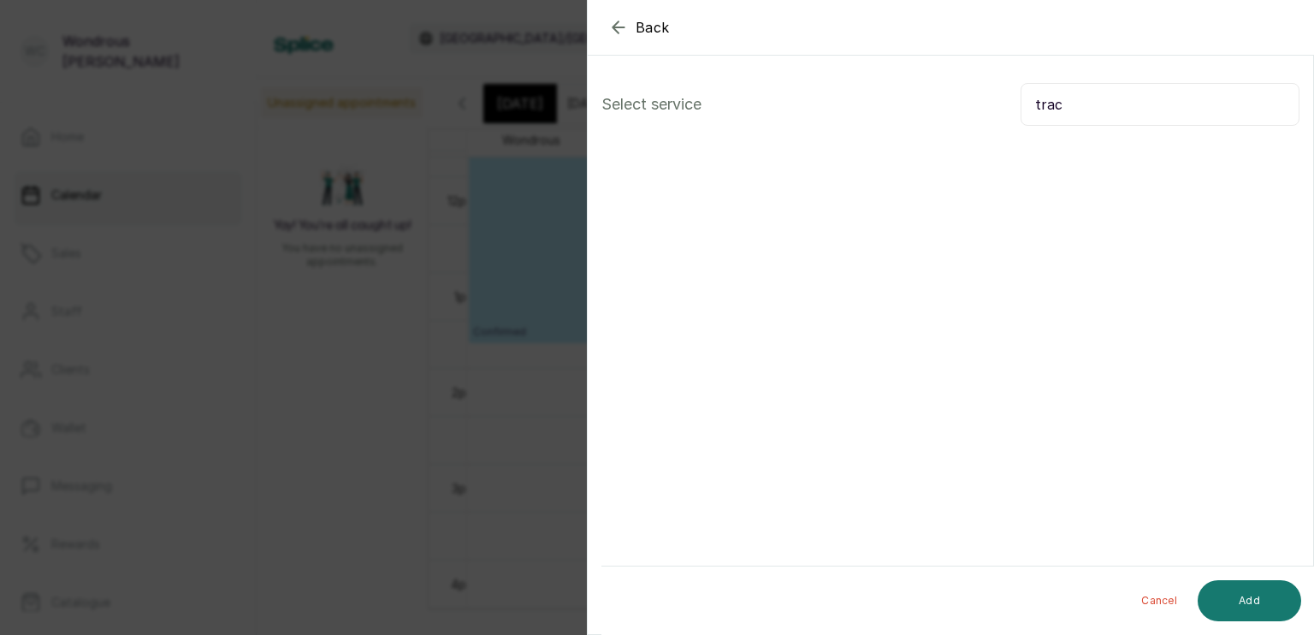
type input "track"
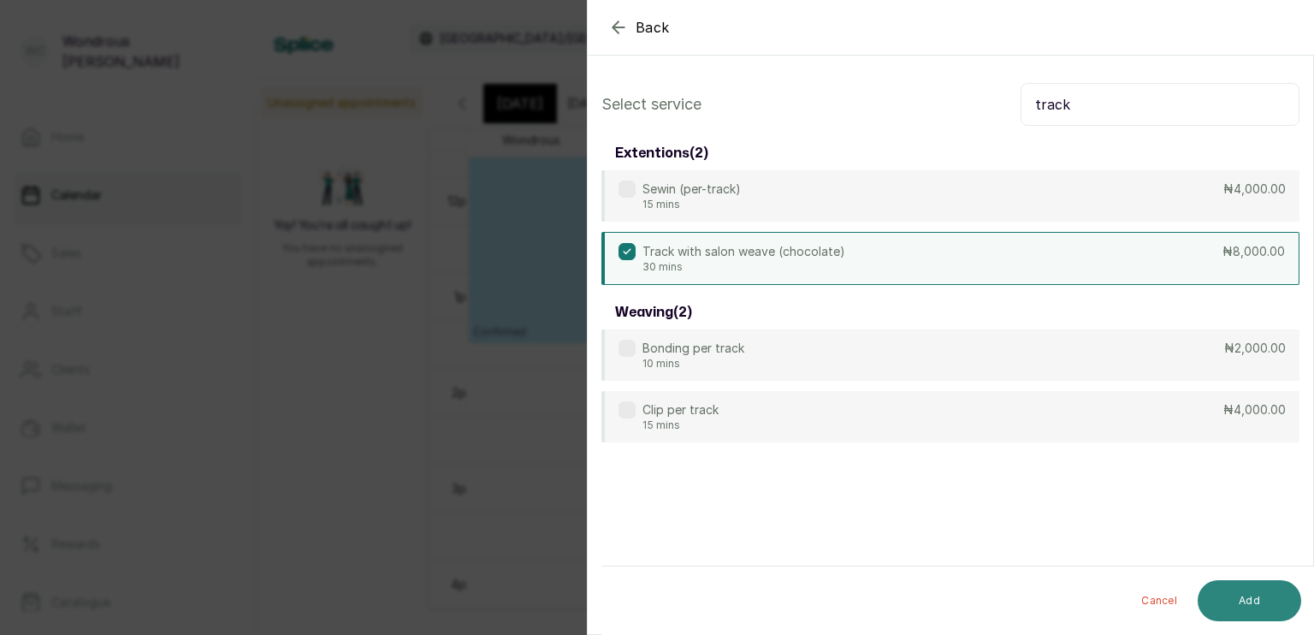
click at [1262, 600] on button "Add" at bounding box center [1248, 600] width 103 height 41
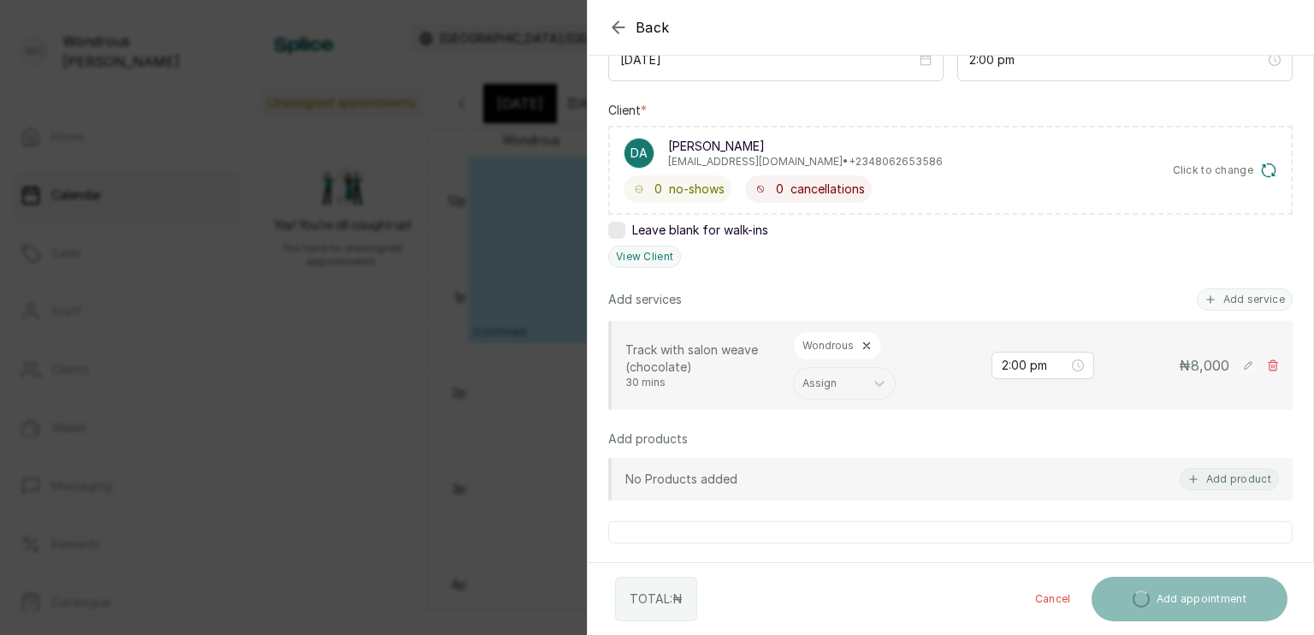
scroll to position [294, 0]
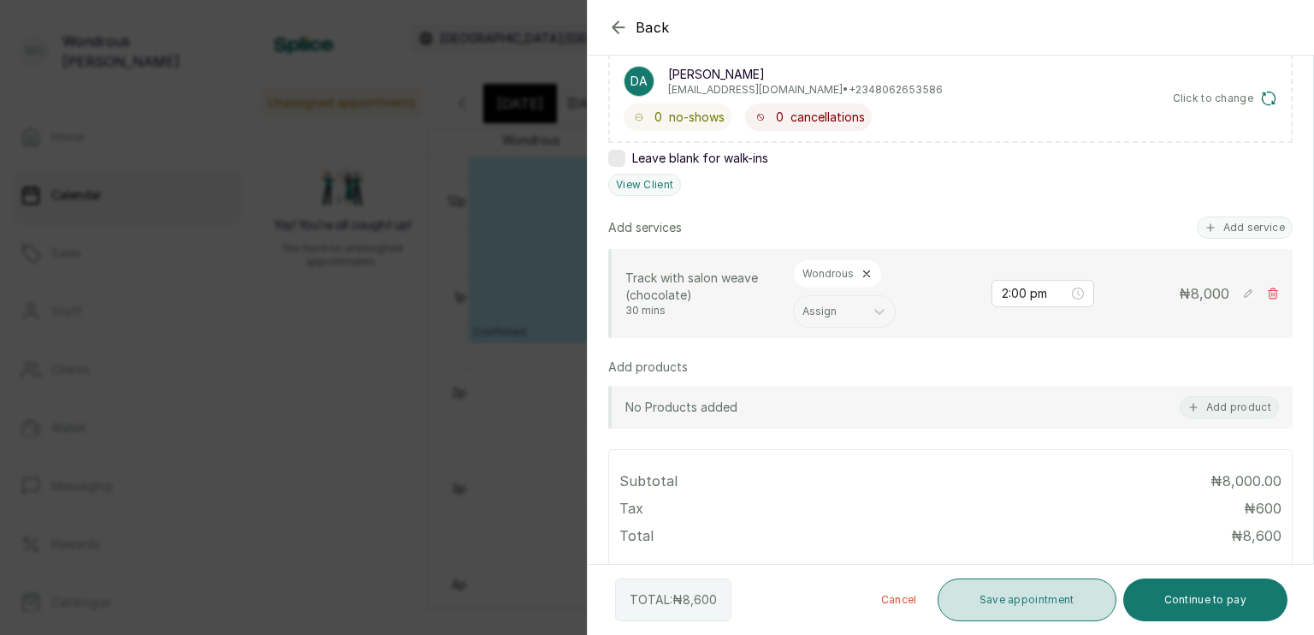
click at [1043, 599] on button "Save appointment" at bounding box center [1026, 599] width 179 height 43
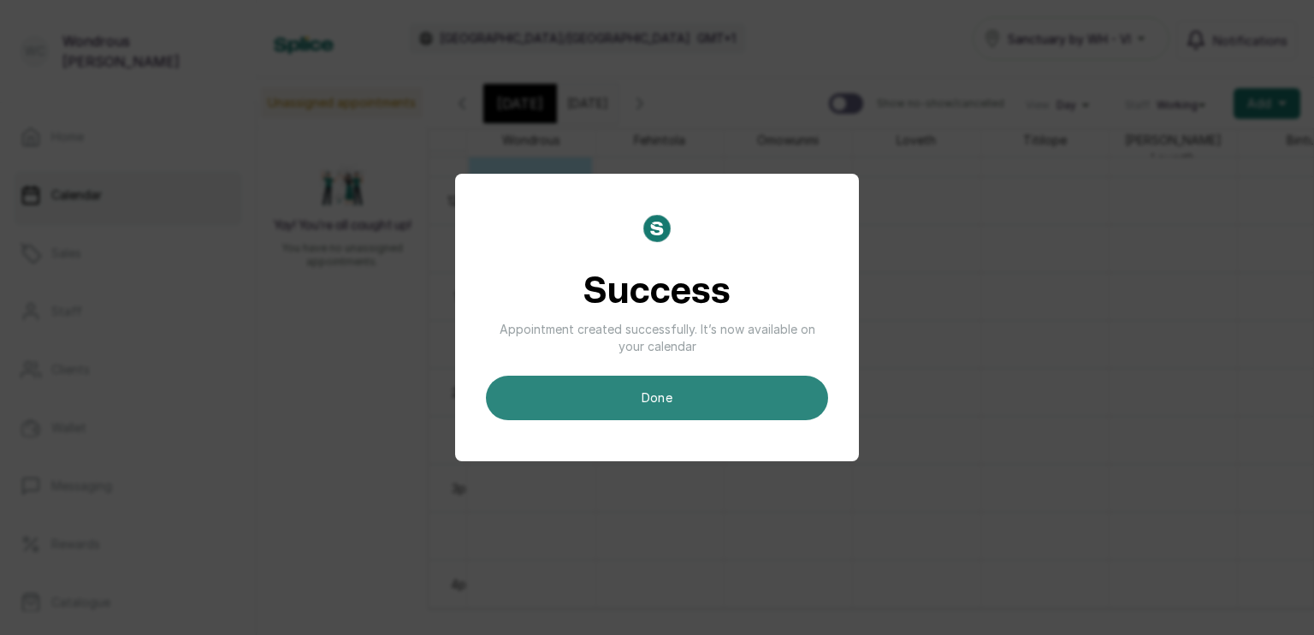
click at [756, 414] on button "done" at bounding box center [657, 397] width 342 height 44
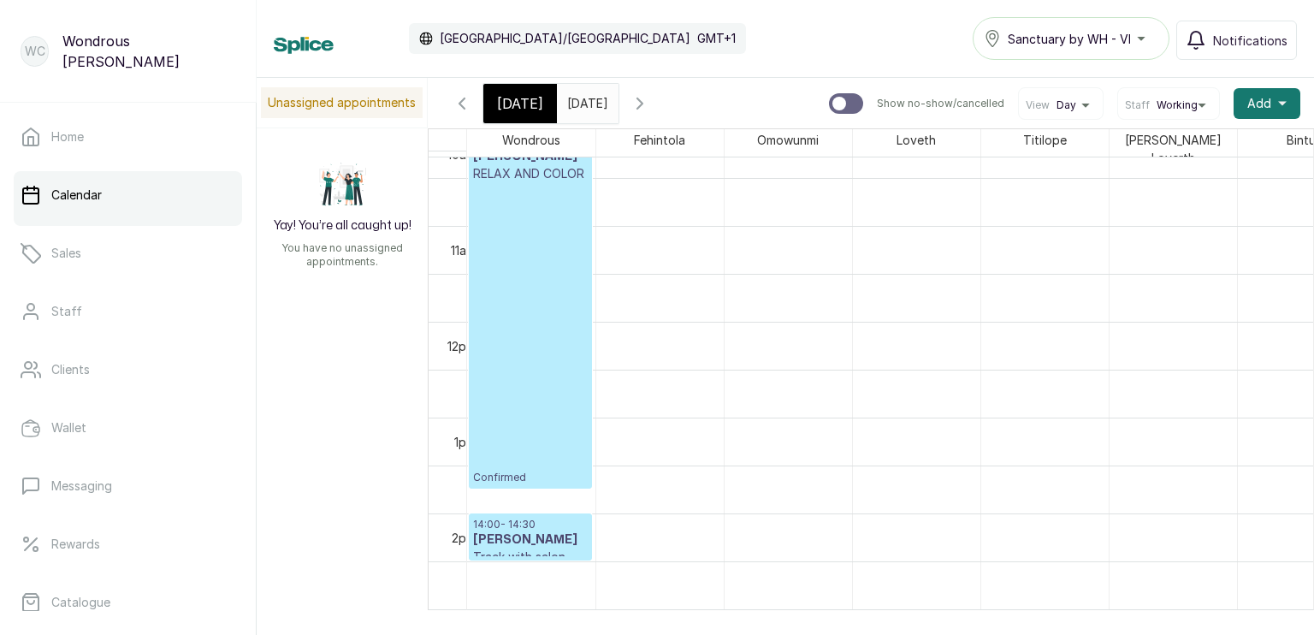
scroll to position [1054, 0]
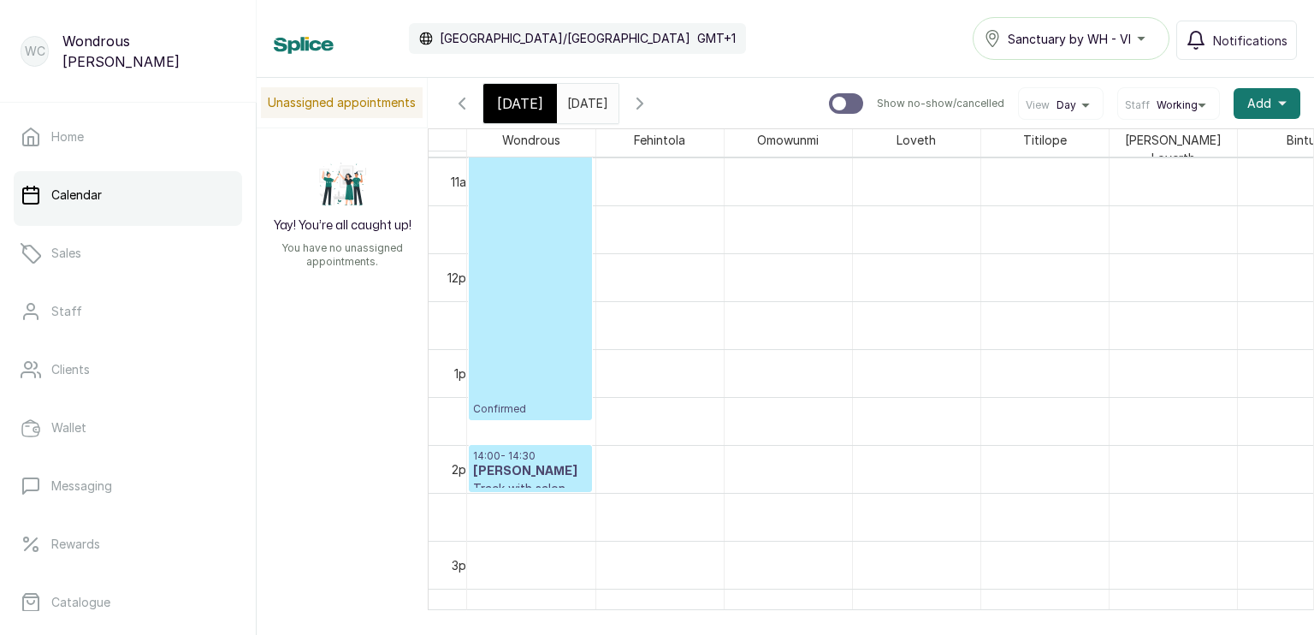
click at [617, 97] on span at bounding box center [601, 99] width 32 height 29
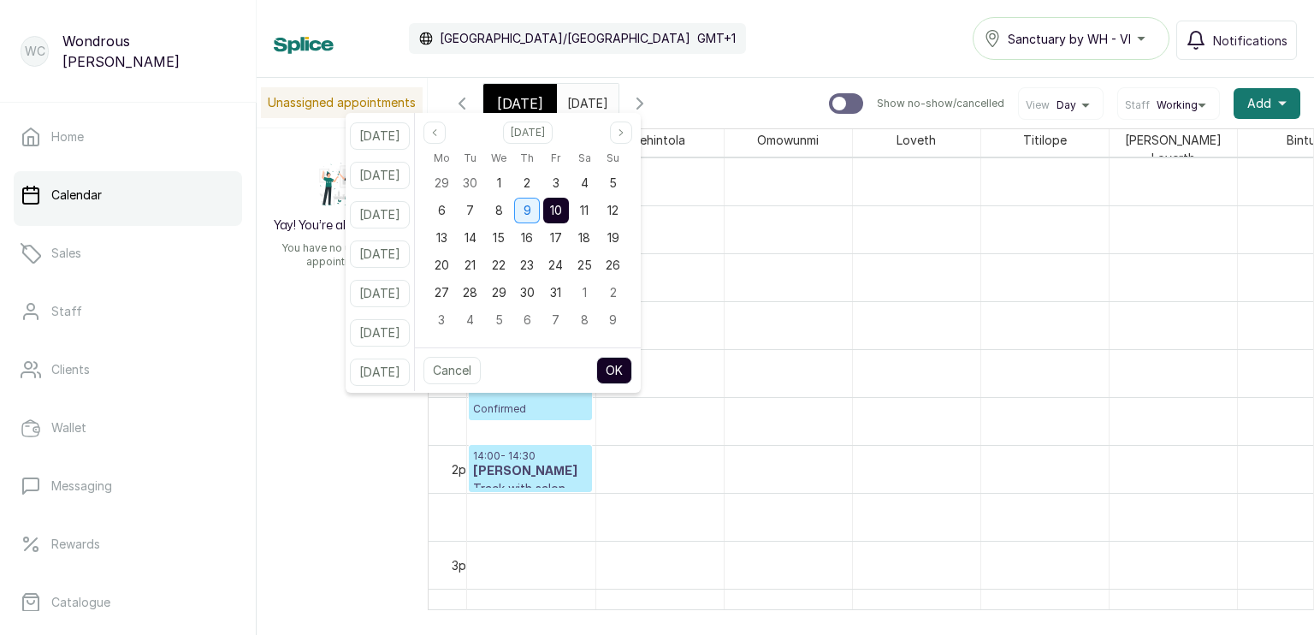
click at [531, 207] on span "9" at bounding box center [527, 210] width 8 height 15
click at [632, 378] on button "OK" at bounding box center [614, 370] width 36 height 27
type input "09/10/2025"
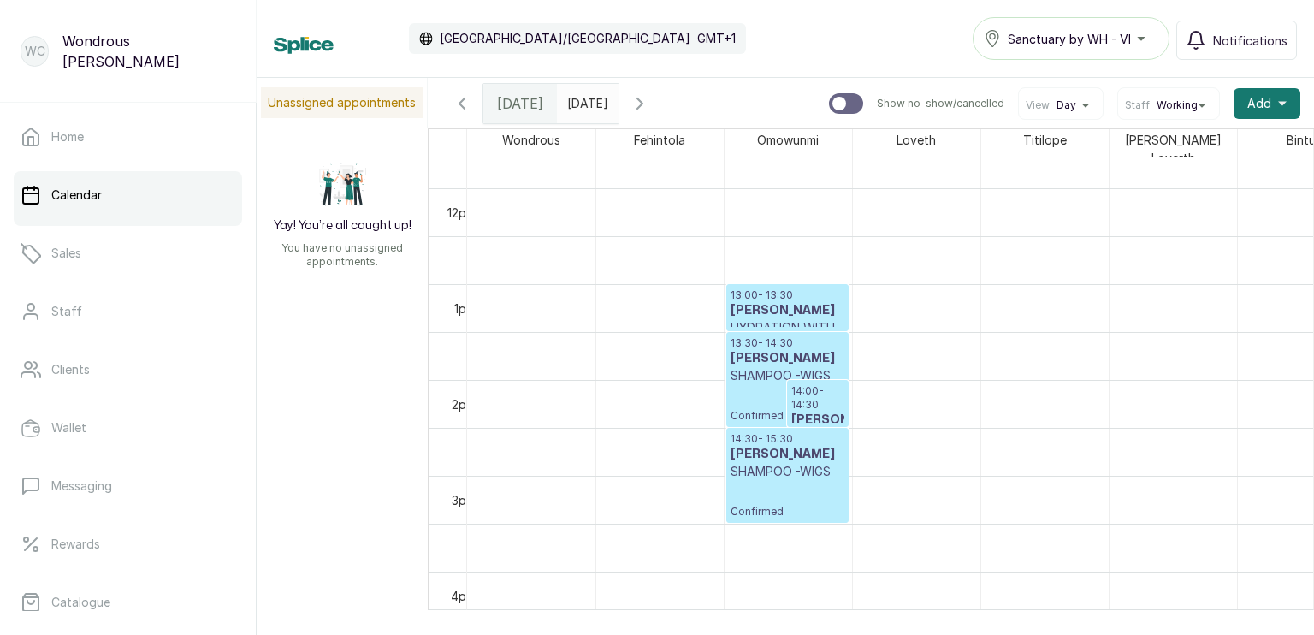
scroll to position [1119, 0]
click at [768, 289] on p "13:00 - 13:30" at bounding box center [787, 295] width 114 height 14
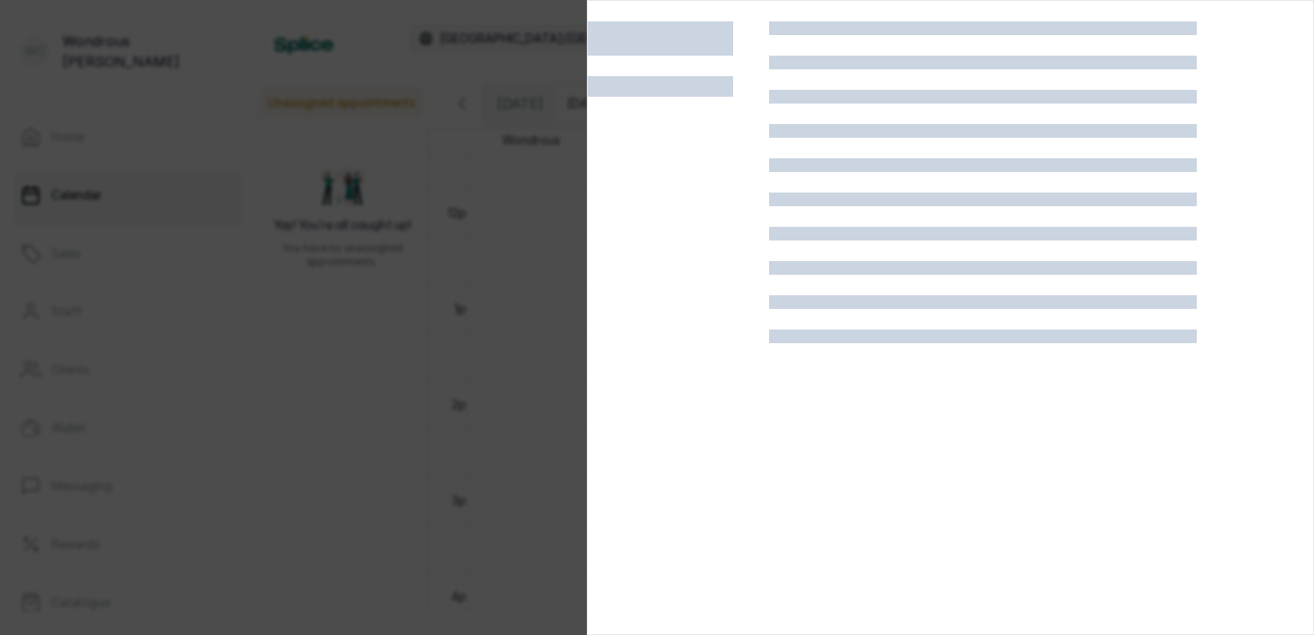
click at [769, 289] on div at bounding box center [983, 338] width 428 height 635
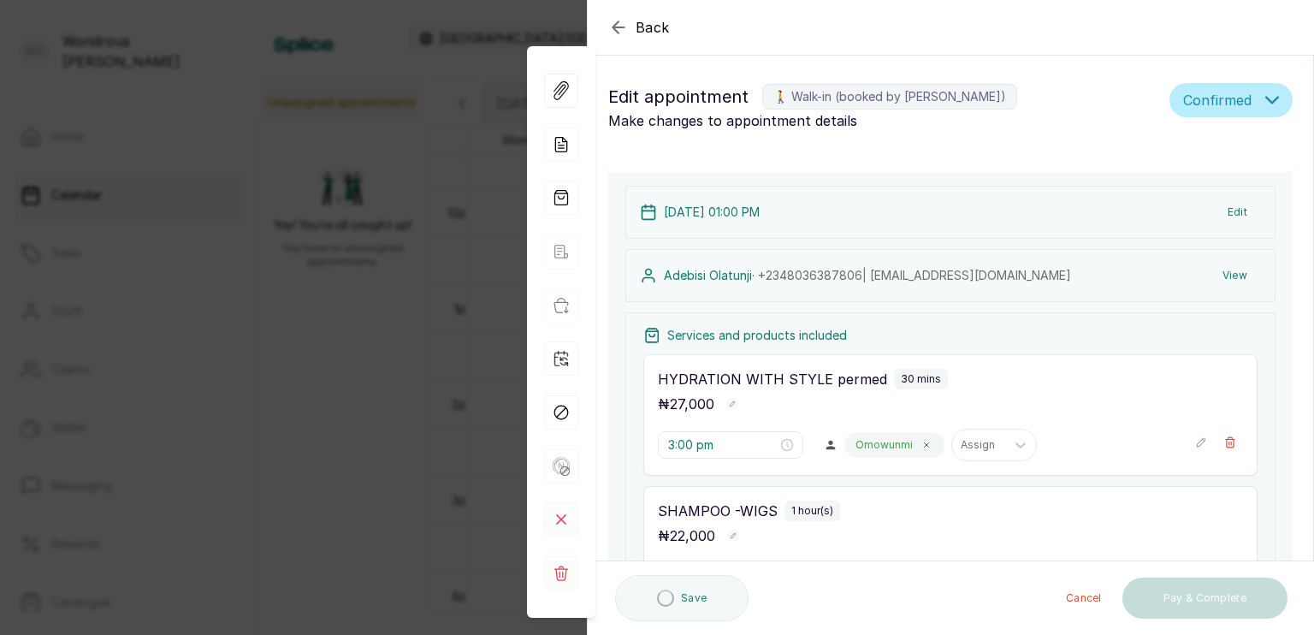
type input "1:00 pm"
type input "1:30 pm"
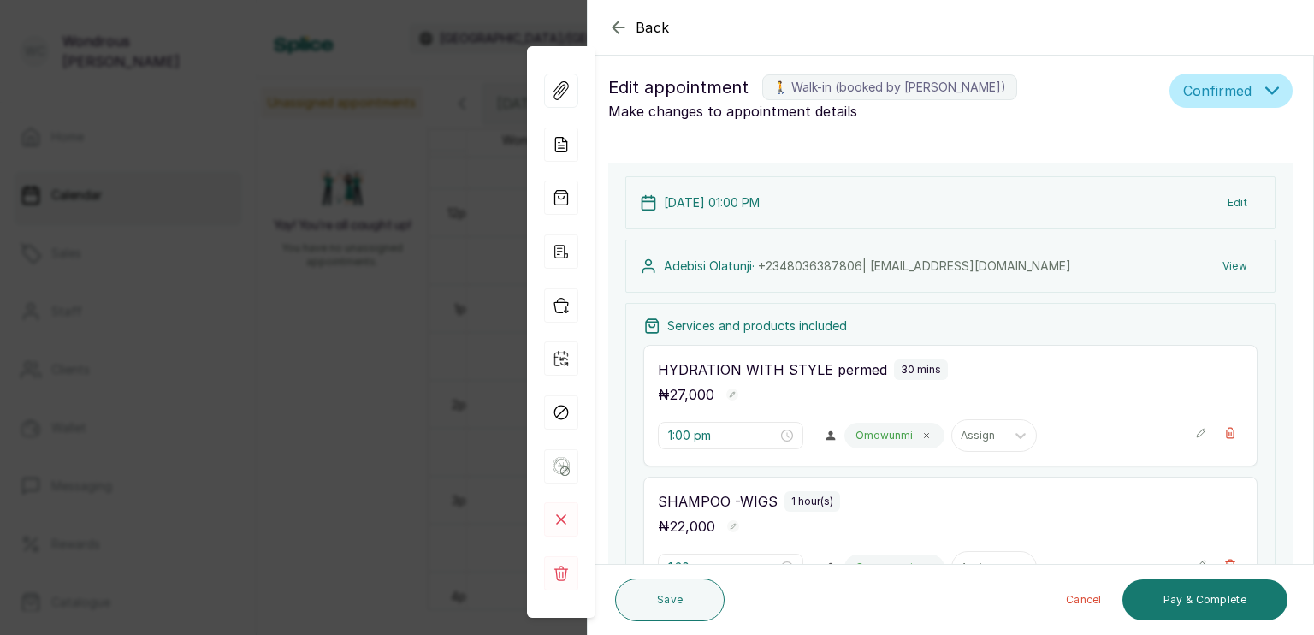
scroll to position [10, 0]
click at [1231, 197] on button "Edit" at bounding box center [1236, 201] width 47 height 31
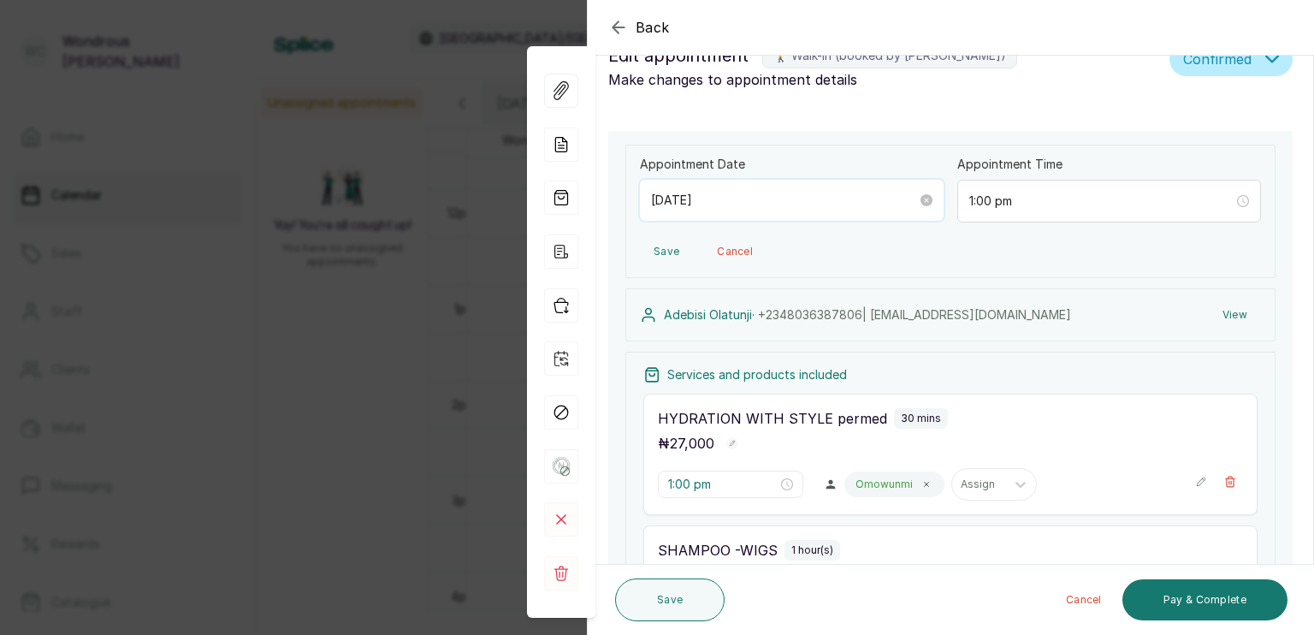
click at [715, 204] on input "2025/10/09" at bounding box center [784, 200] width 266 height 19
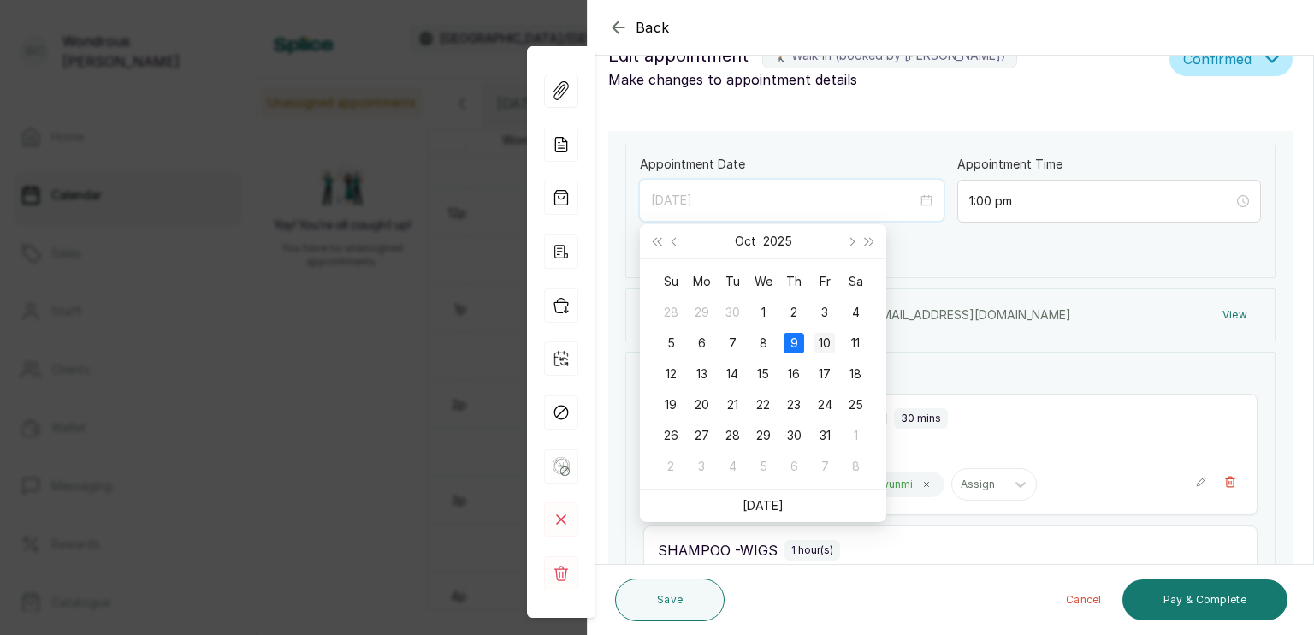
type input "2025/10/10"
click at [828, 341] on div "10" at bounding box center [824, 343] width 21 height 21
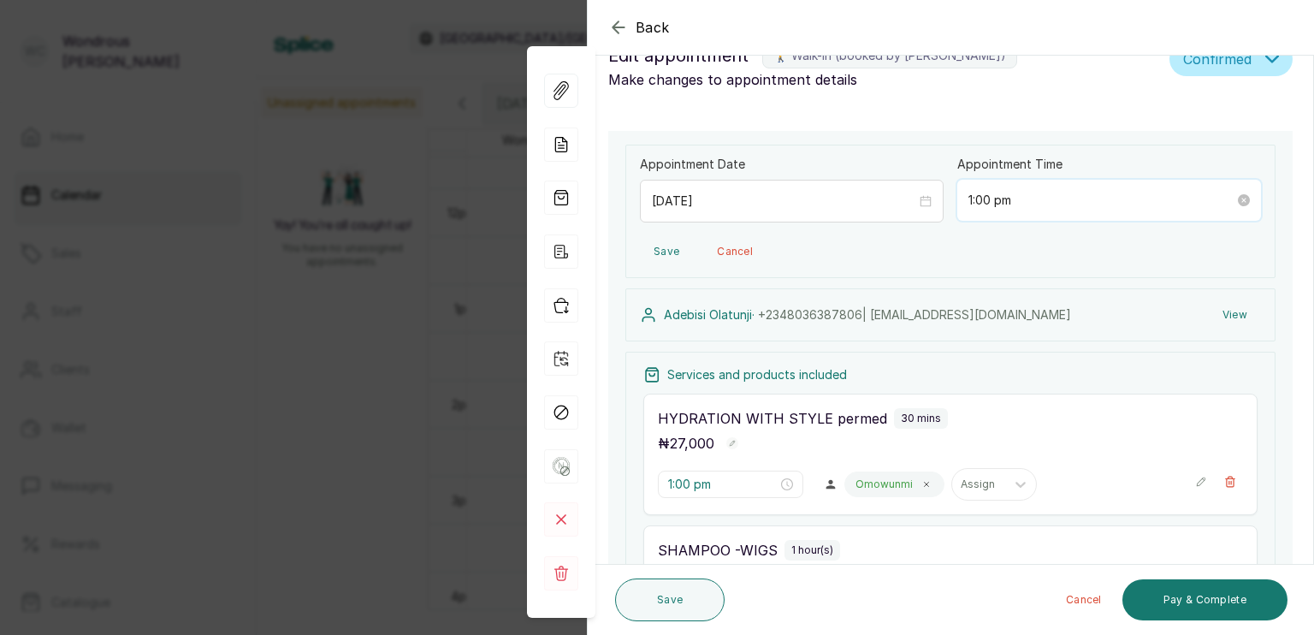
click at [1009, 201] on input "1:00 pm" at bounding box center [1101, 200] width 266 height 19
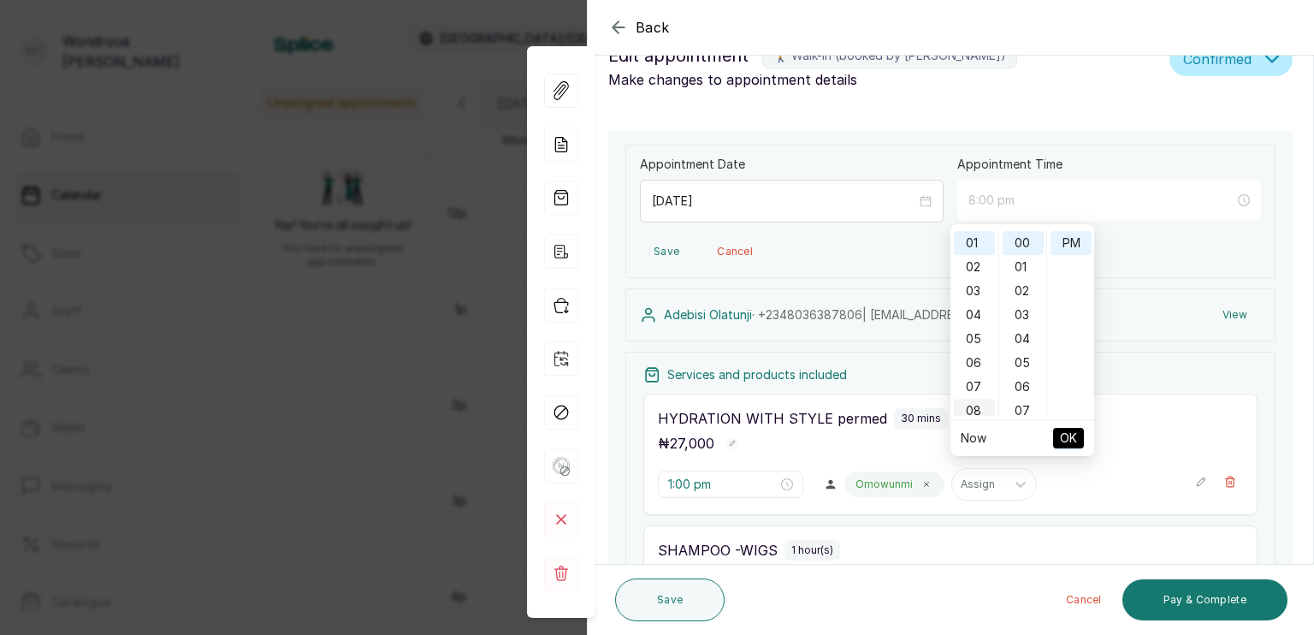
click at [975, 409] on div "08" at bounding box center [974, 411] width 41 height 24
click at [1020, 240] on div "00" at bounding box center [1022, 243] width 41 height 24
click at [1078, 241] on div "AM" at bounding box center [1070, 243] width 41 height 24
type input "8:00 am"
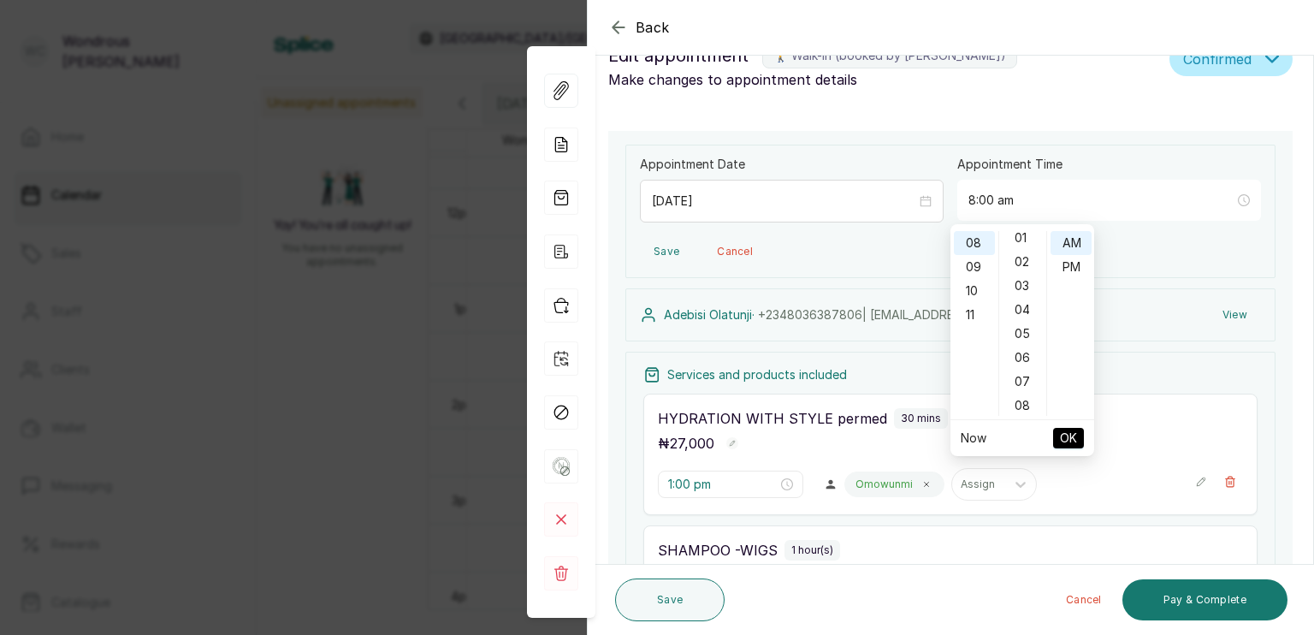
click at [1067, 430] on span "OK" at bounding box center [1068, 438] width 17 height 32
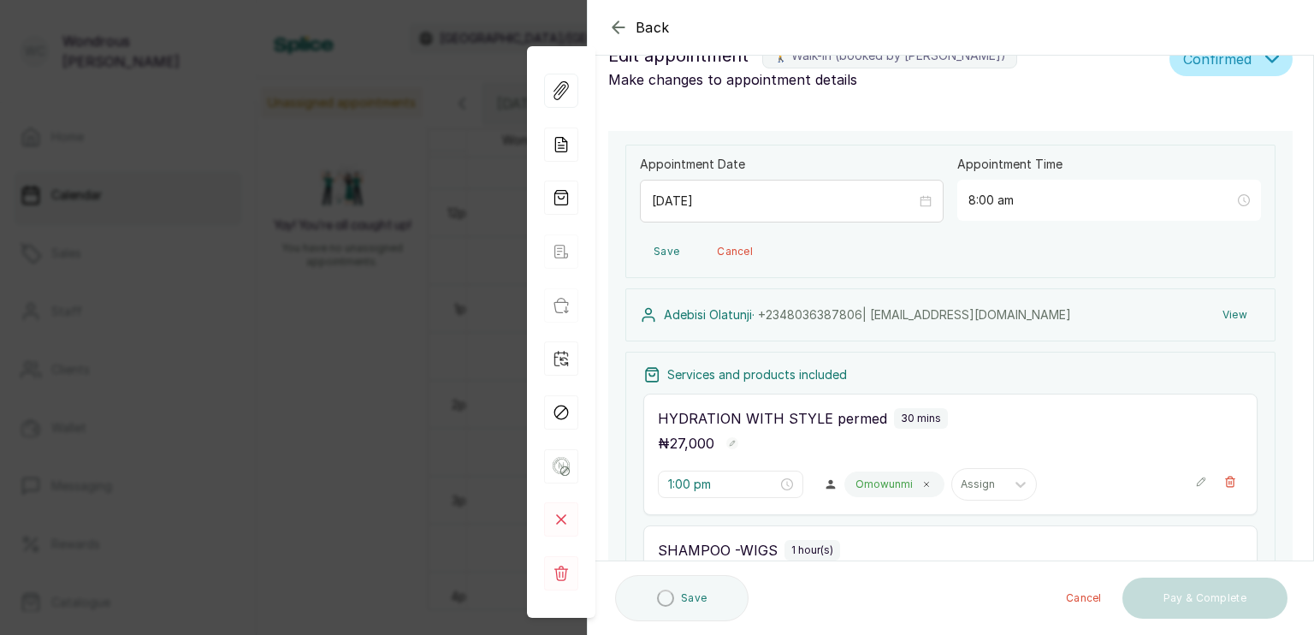
type input "8:00 am"
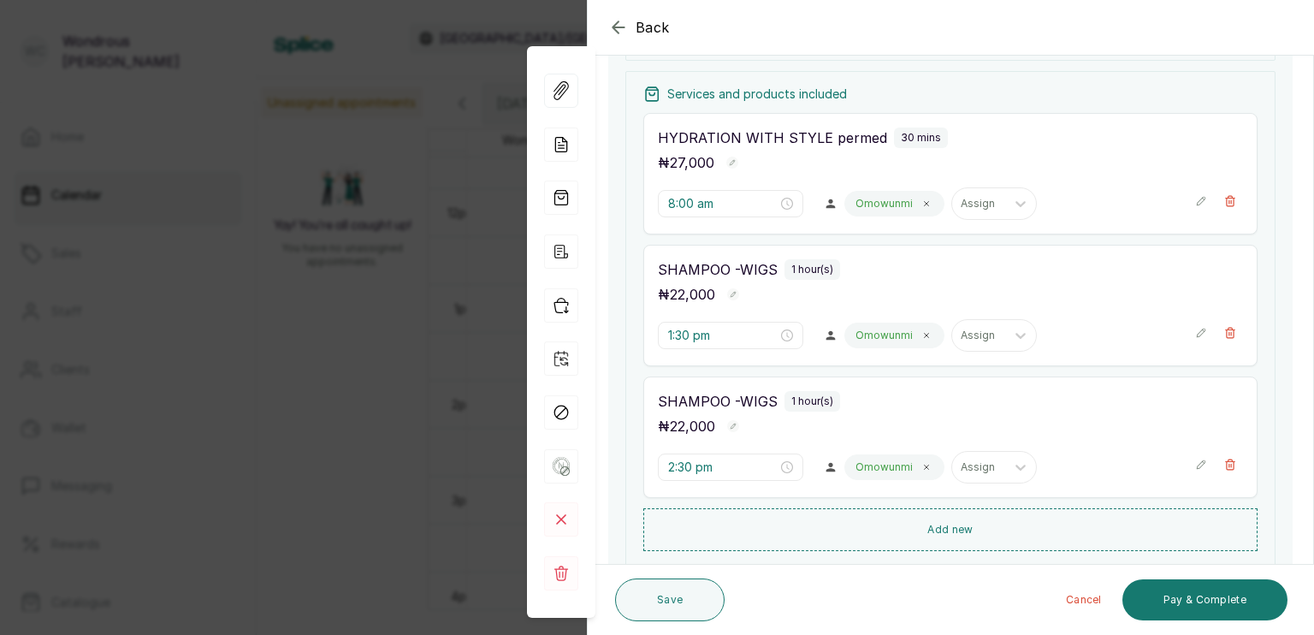
scroll to position [315, 0]
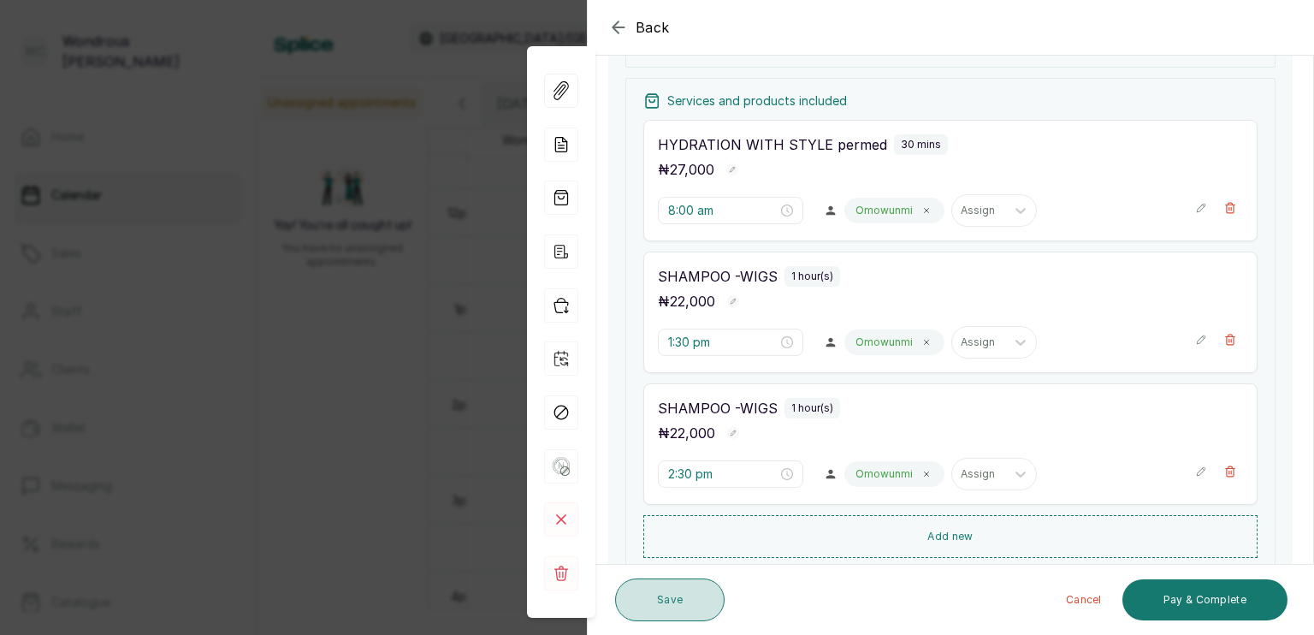
click at [697, 603] on button "Save" at bounding box center [669, 599] width 109 height 43
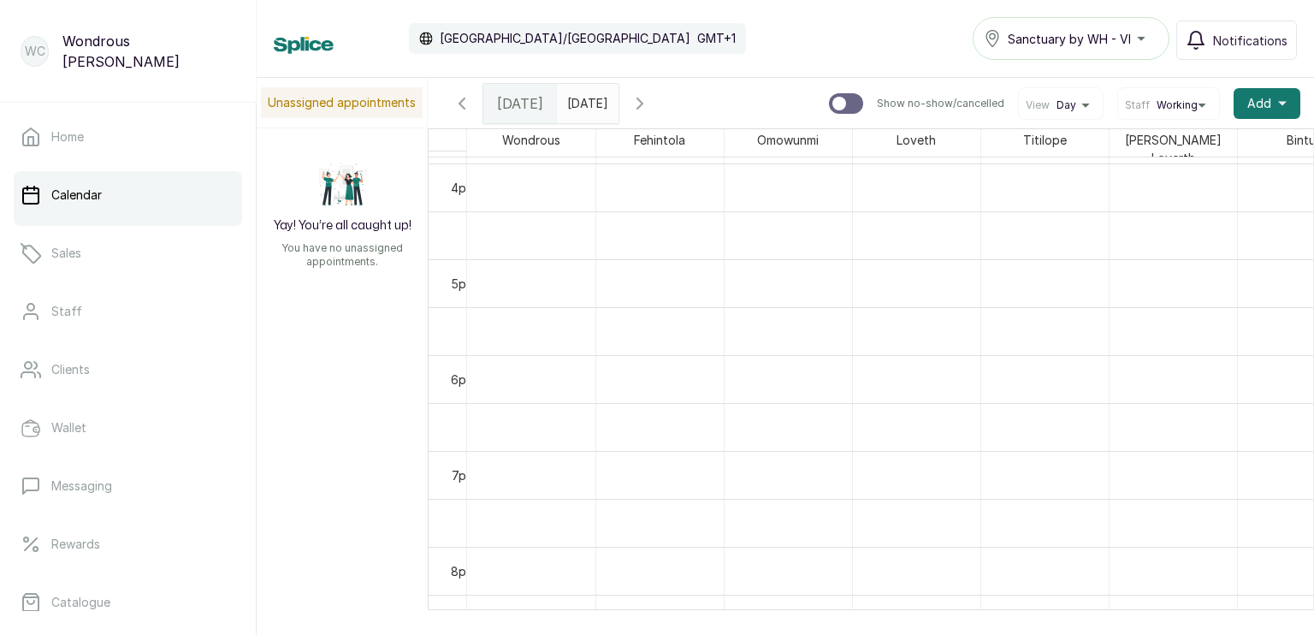
scroll to position [1335, 0]
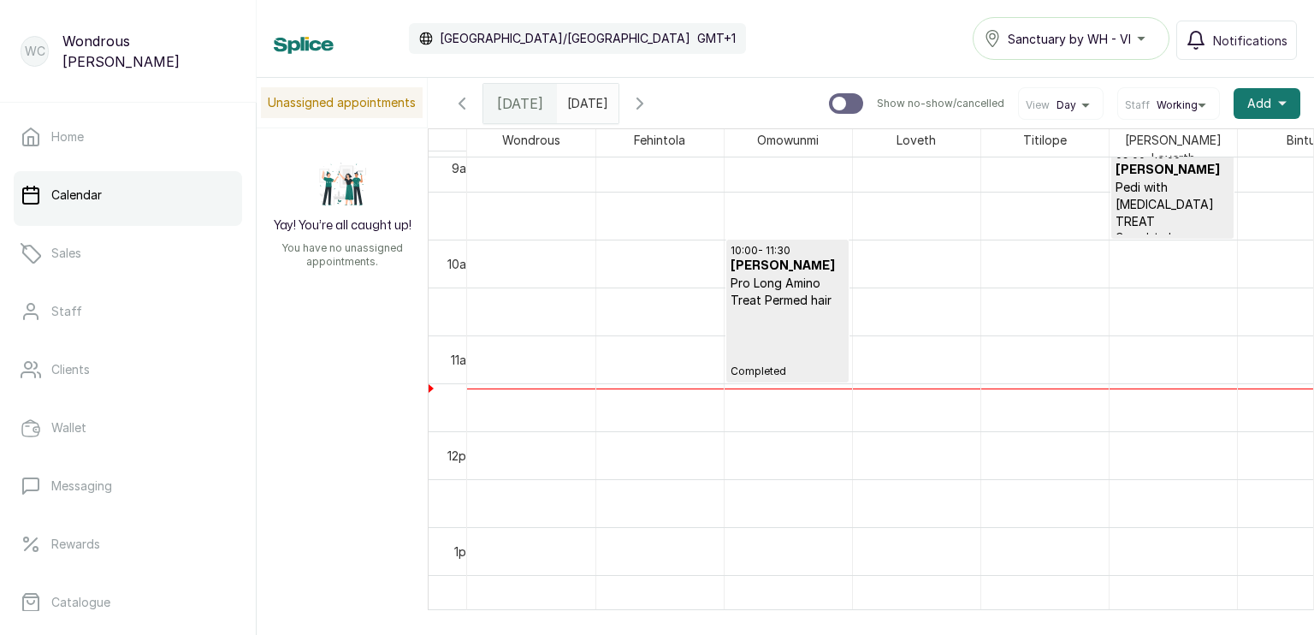
click at [617, 96] on span at bounding box center [601, 99] width 32 height 29
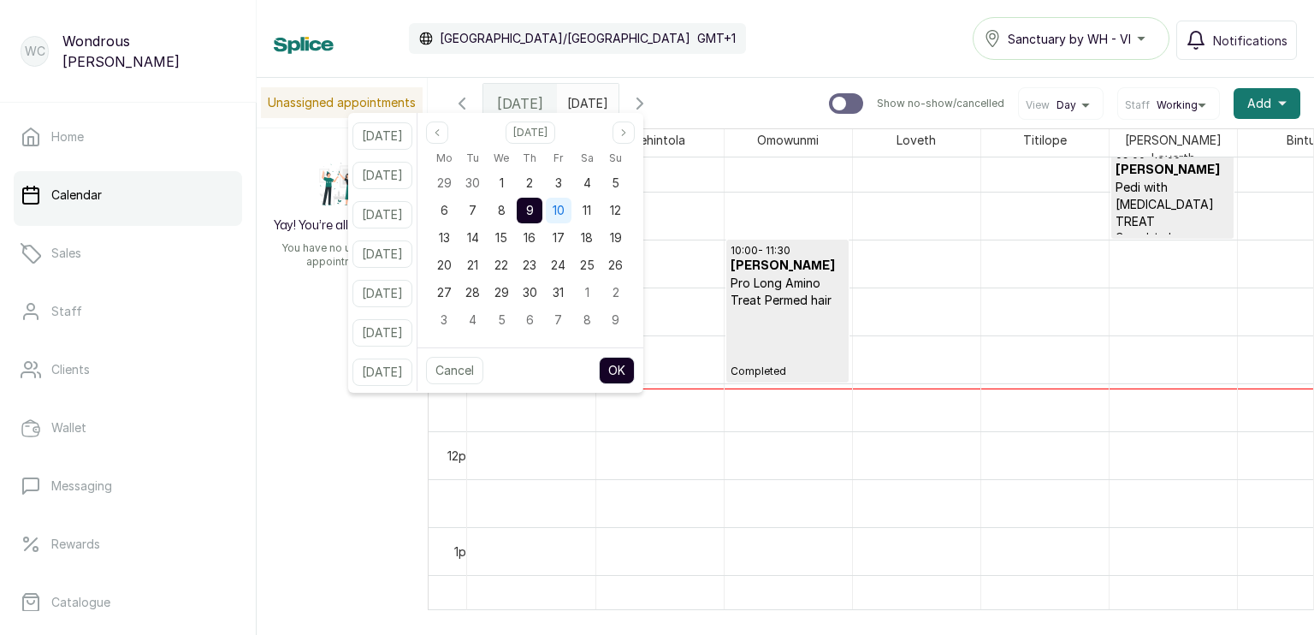
click at [564, 210] on span "10" at bounding box center [558, 210] width 12 height 15
click at [635, 361] on button "OK" at bounding box center [617, 370] width 36 height 27
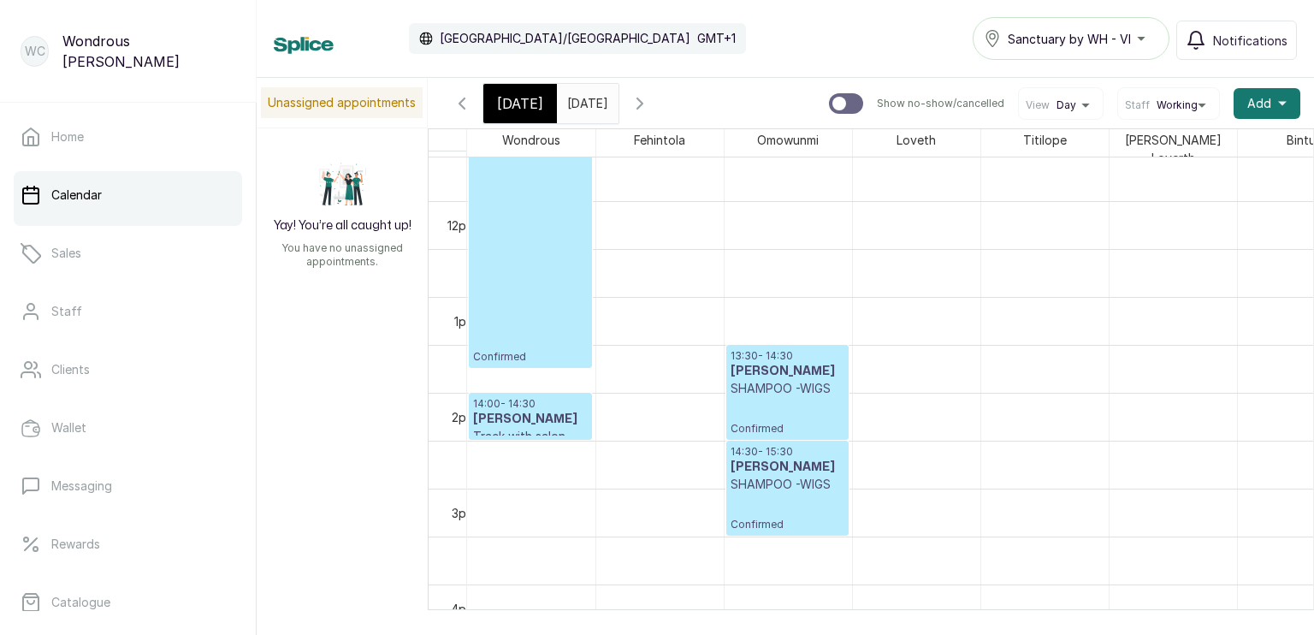
click at [753, 388] on p "SHAMPOO -WIGS" at bounding box center [787, 388] width 114 height 17
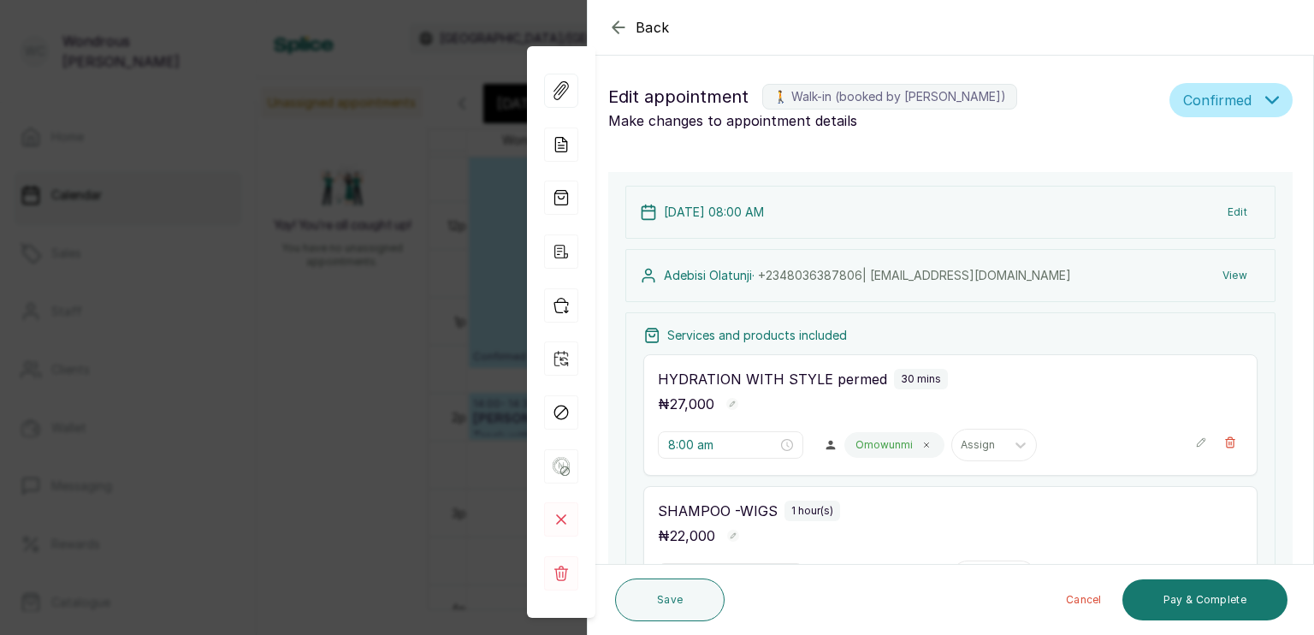
click at [753, 388] on div "10 Oct 2025, 08:00 AM Edit Adebisi Olatunji · +234 8036387806 | bisiwills@yahoo…" at bounding box center [950, 598] width 684 height 853
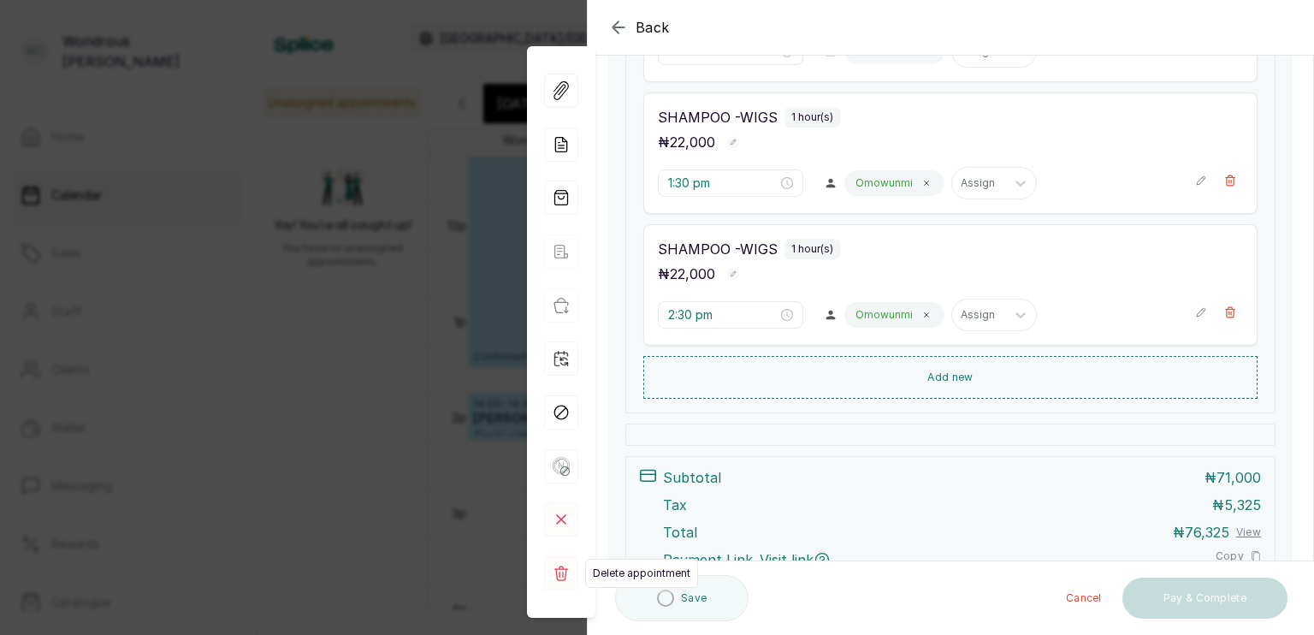
click at [558, 576] on rect at bounding box center [561, 573] width 34 height 34
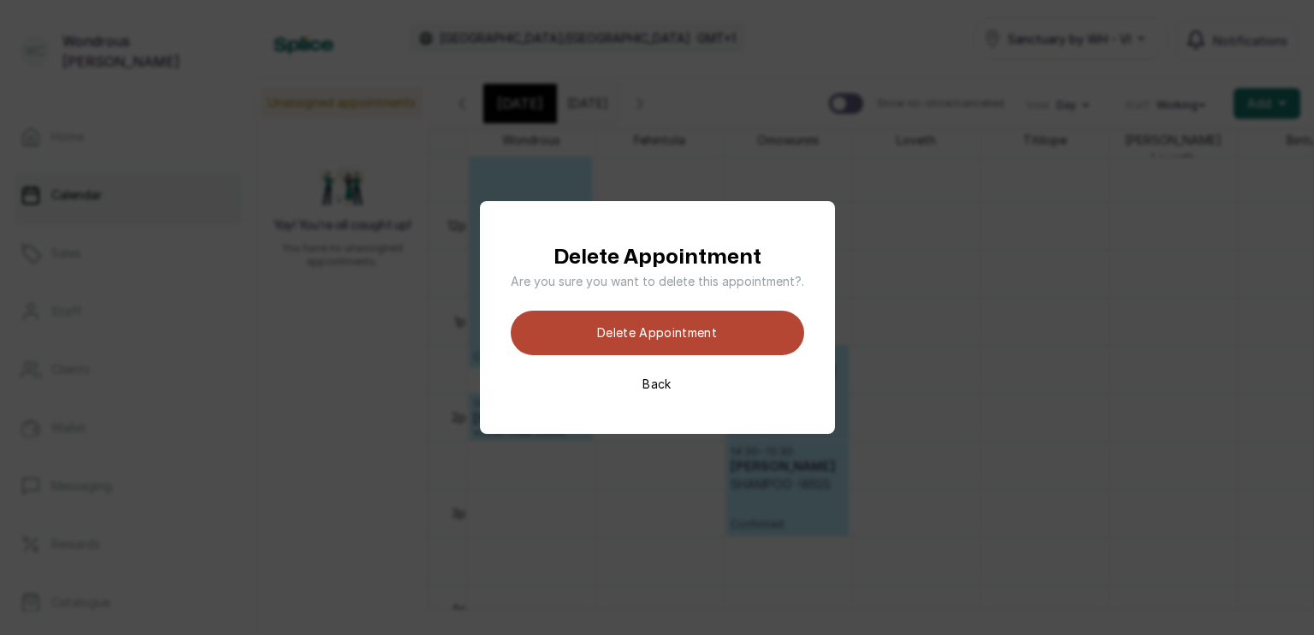
click at [637, 328] on button "Delete appointment" at bounding box center [657, 332] width 293 height 44
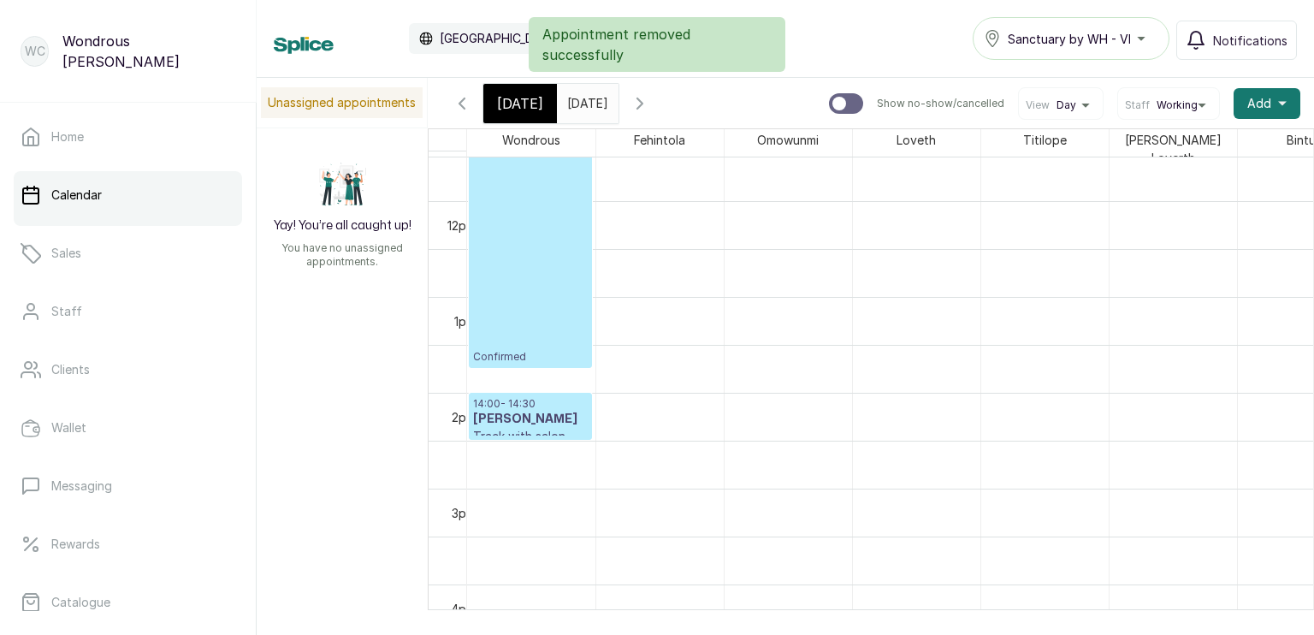
click at [617, 104] on span at bounding box center [601, 99] width 32 height 29
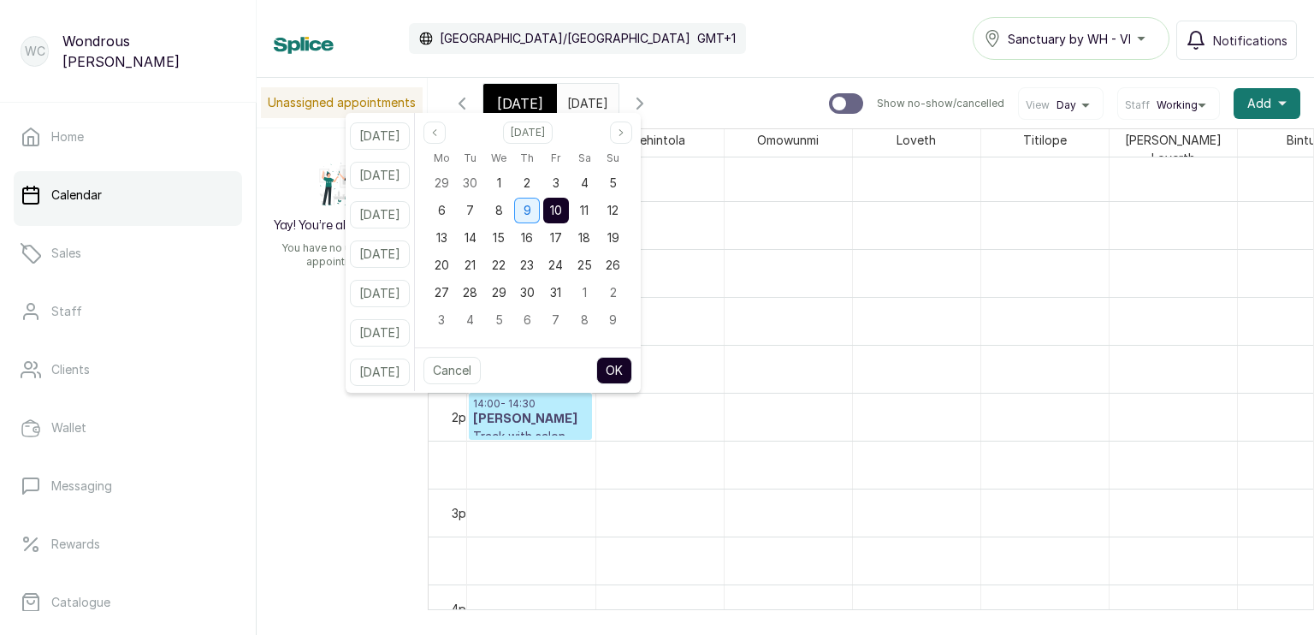
click at [540, 210] on div "9" at bounding box center [527, 211] width 26 height 26
click at [632, 370] on button "OK" at bounding box center [614, 370] width 36 height 27
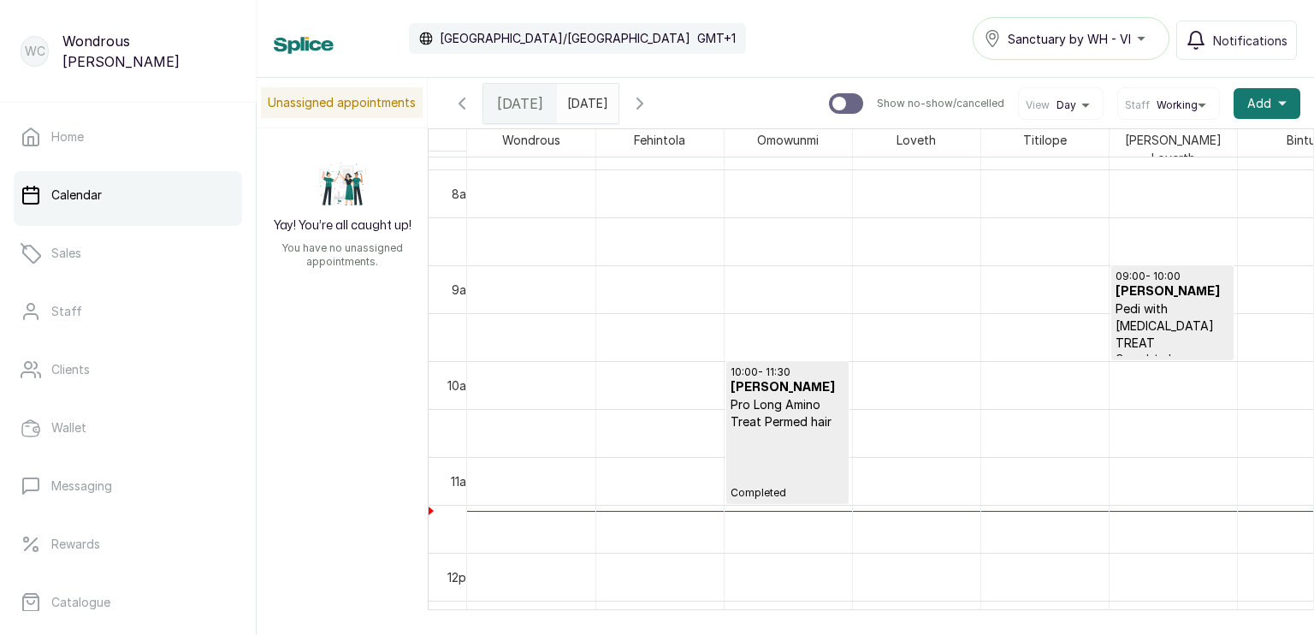
click at [617, 98] on span at bounding box center [601, 99] width 32 height 29
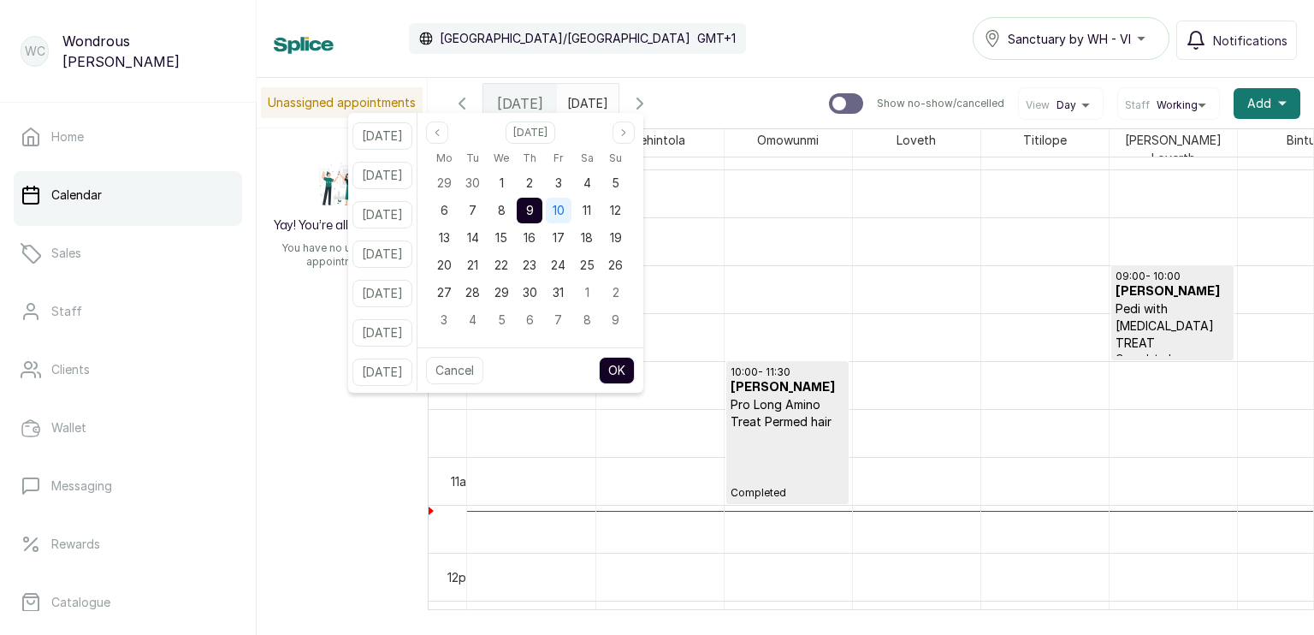
click at [564, 213] on span "10" at bounding box center [558, 210] width 12 height 15
click at [635, 373] on button "OK" at bounding box center [617, 370] width 36 height 27
type input "10/10/2025"
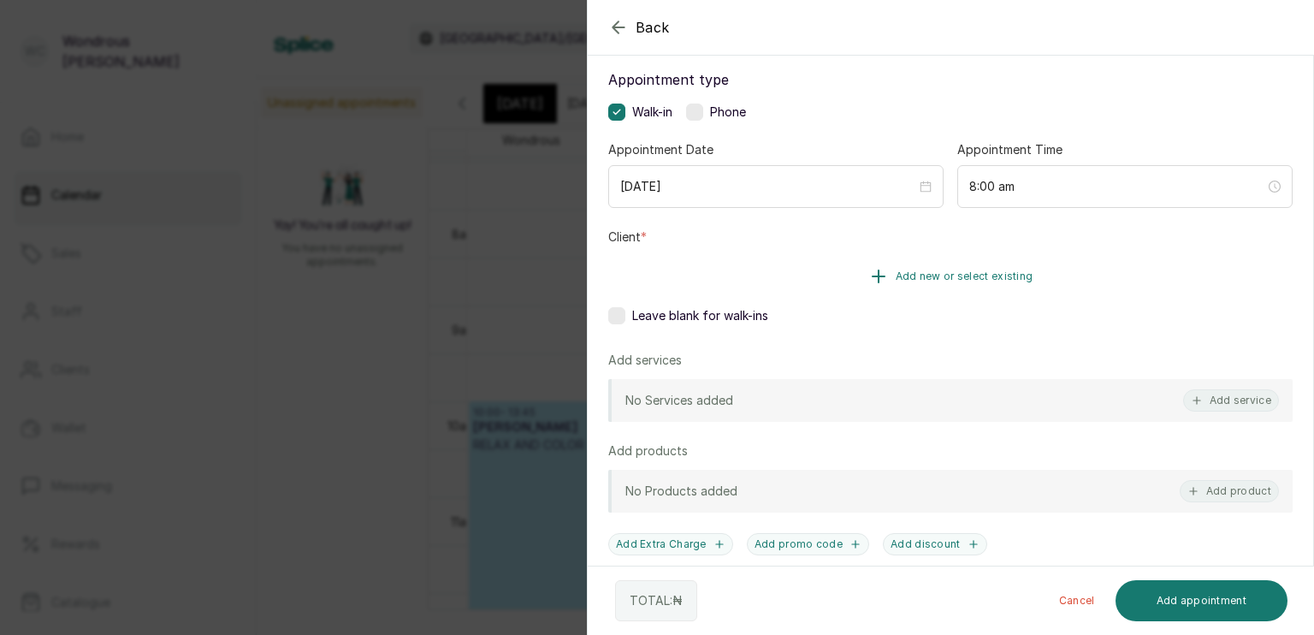
click at [831, 266] on button "Add new or select existing" at bounding box center [950, 276] width 684 height 48
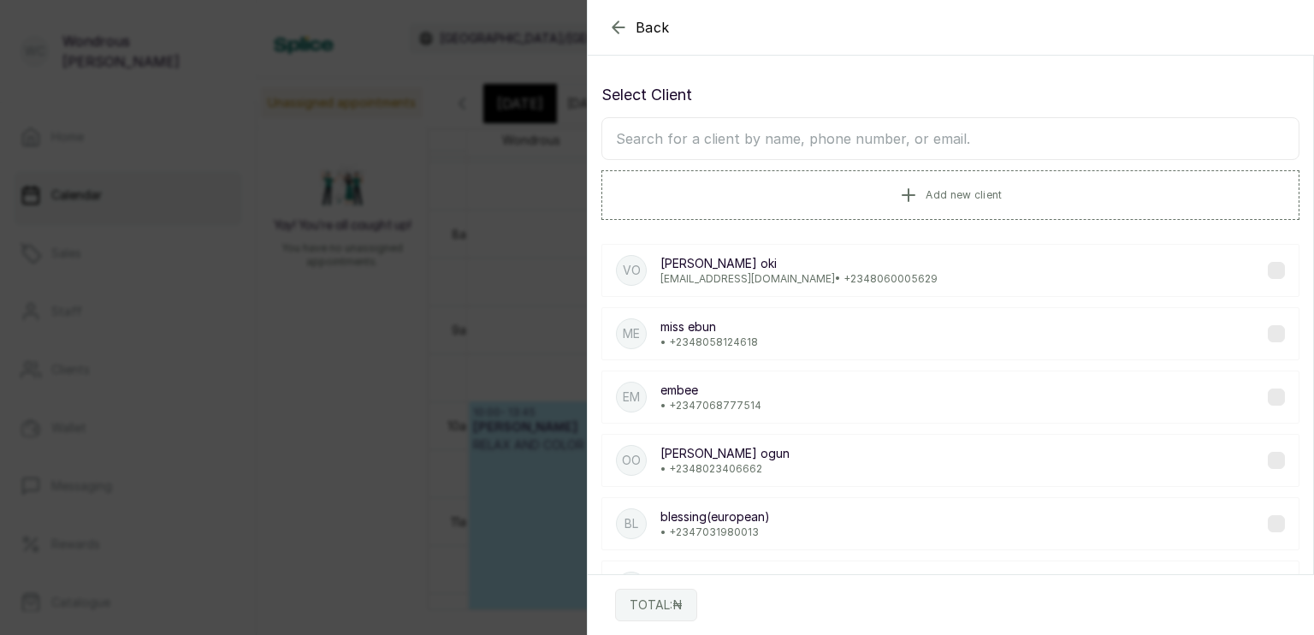
click at [782, 130] on input "text" at bounding box center [950, 138] width 698 height 43
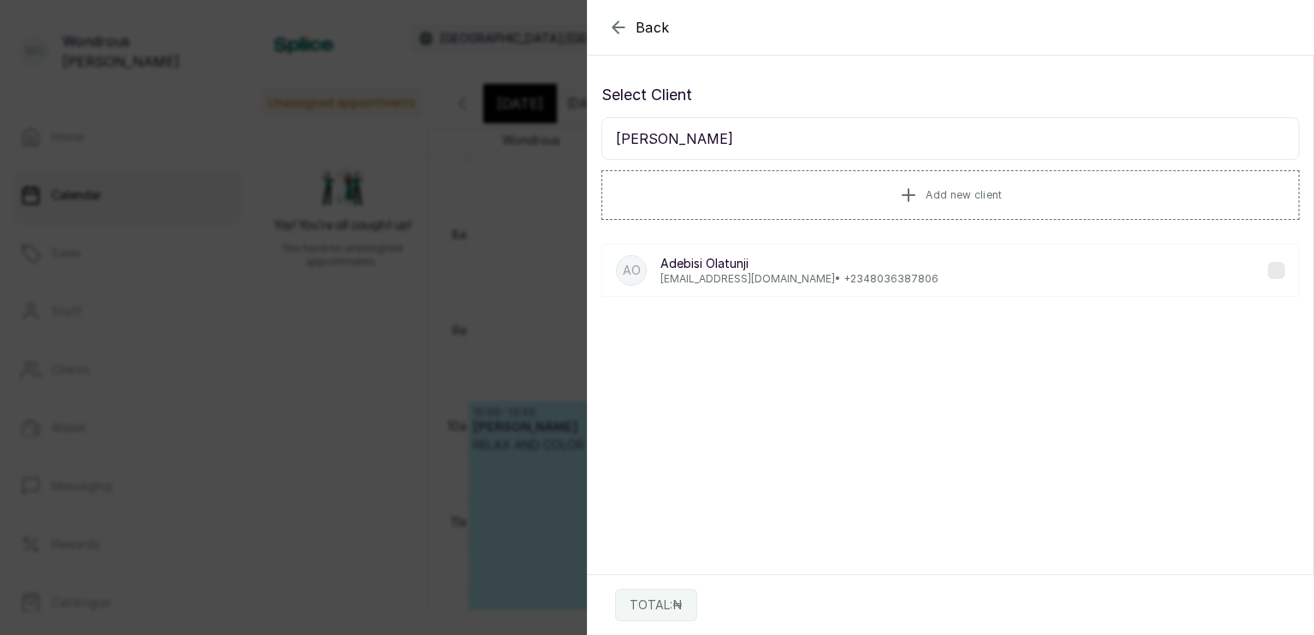
type input "bisi olatunji"
click at [796, 262] on p "Adebisi Olatunji" at bounding box center [799, 263] width 278 height 17
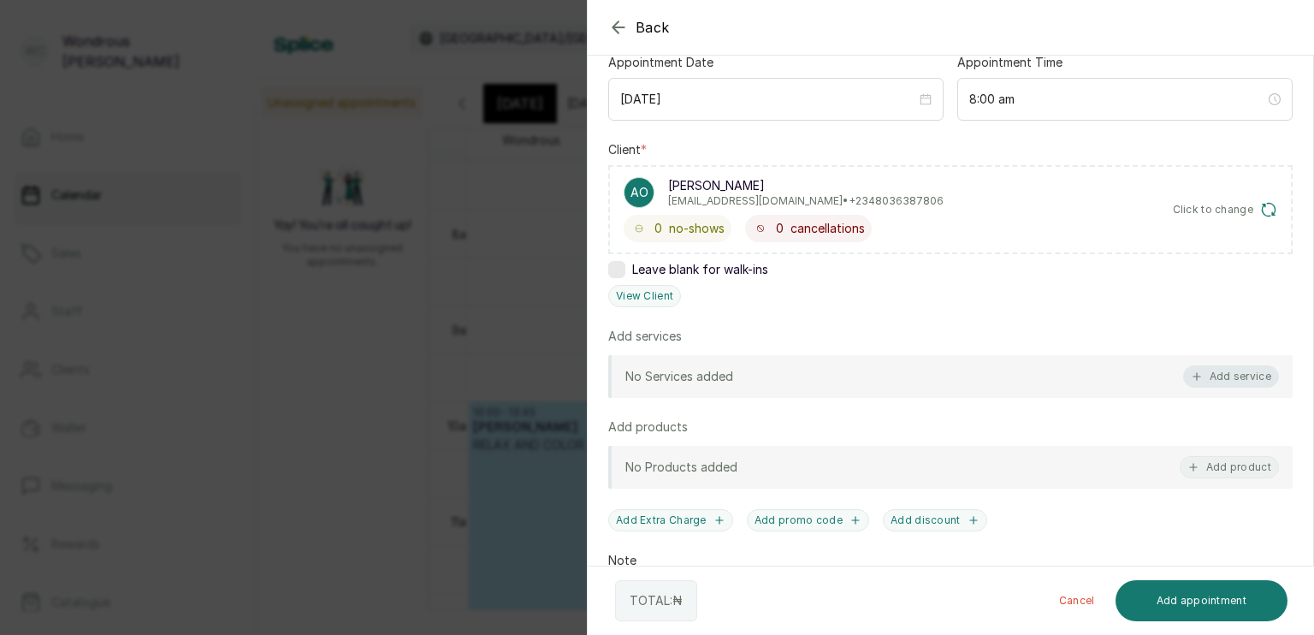
click at [1190, 373] on icon "button" at bounding box center [1196, 376] width 12 height 12
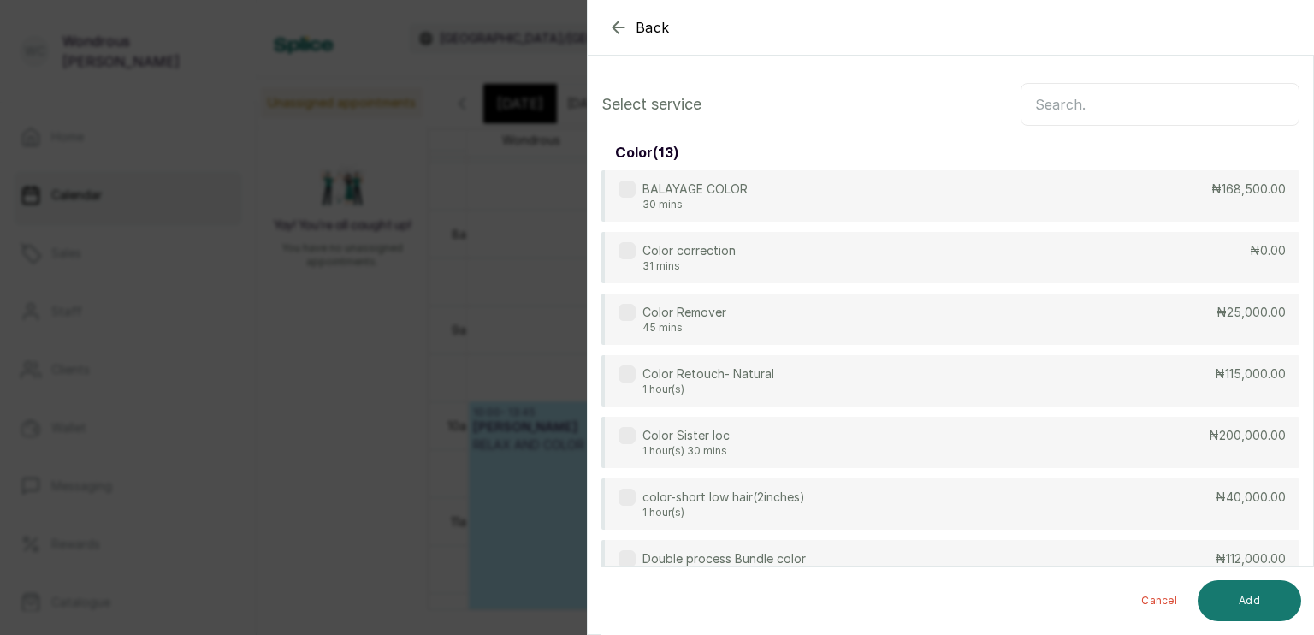
click at [1137, 94] on input "text" at bounding box center [1159, 104] width 279 height 43
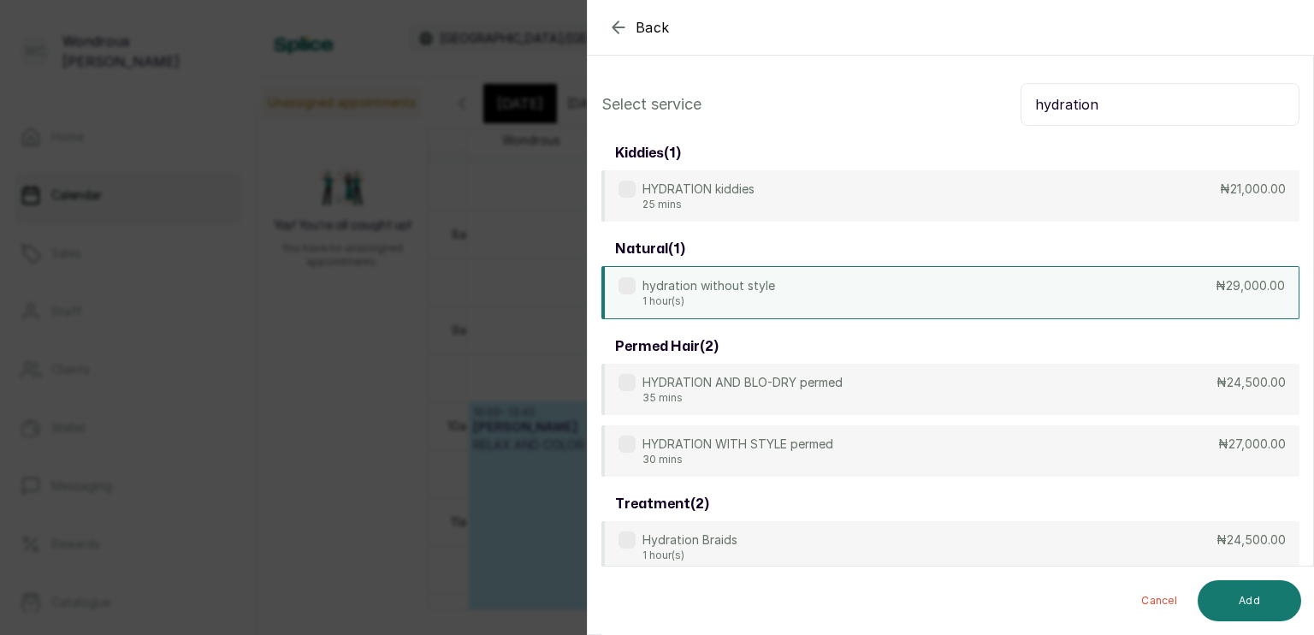
type input "hydration"
click at [1077, 304] on div "hydration without style 1 hour(s) ₦29,000.00" at bounding box center [950, 292] width 698 height 53
click at [1252, 595] on button "Add" at bounding box center [1248, 600] width 103 height 41
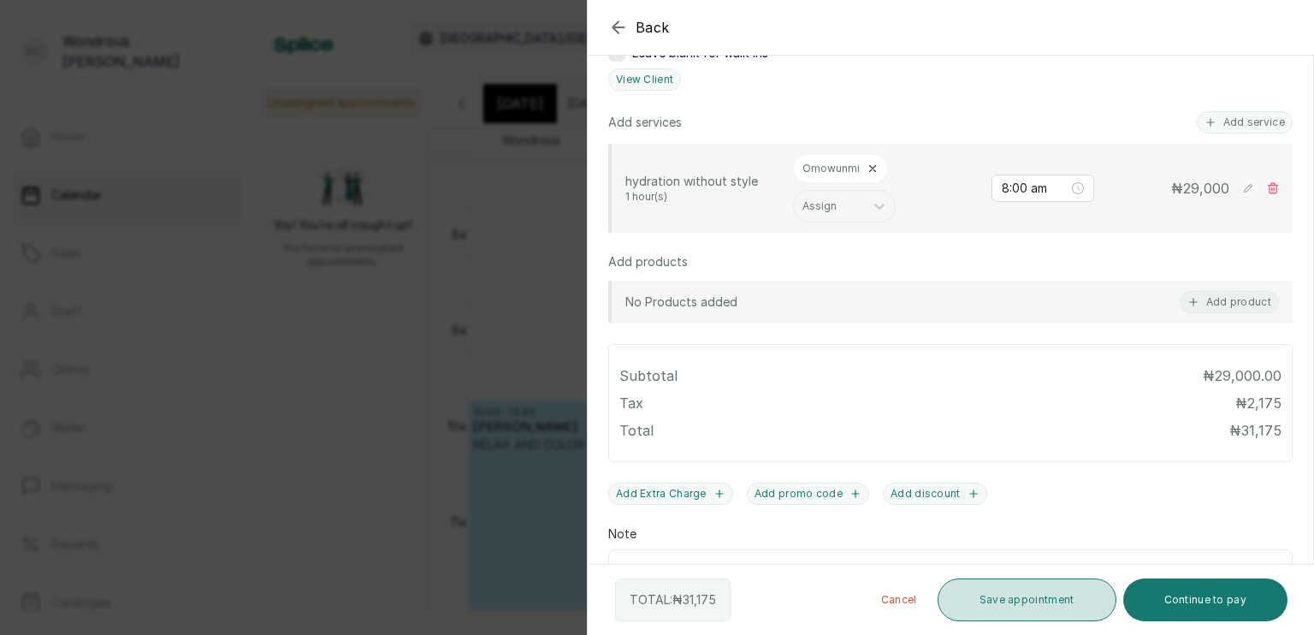
click at [1042, 597] on button "Save appointment" at bounding box center [1026, 599] width 179 height 43
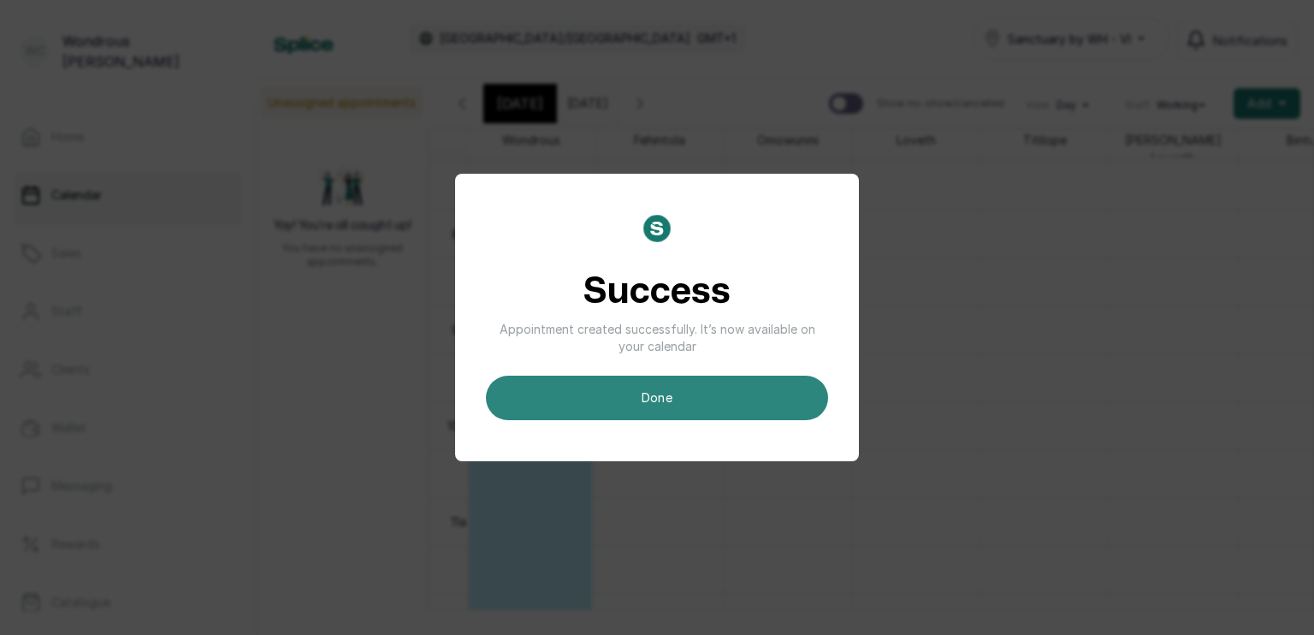
click at [756, 405] on button "done" at bounding box center [657, 397] width 342 height 44
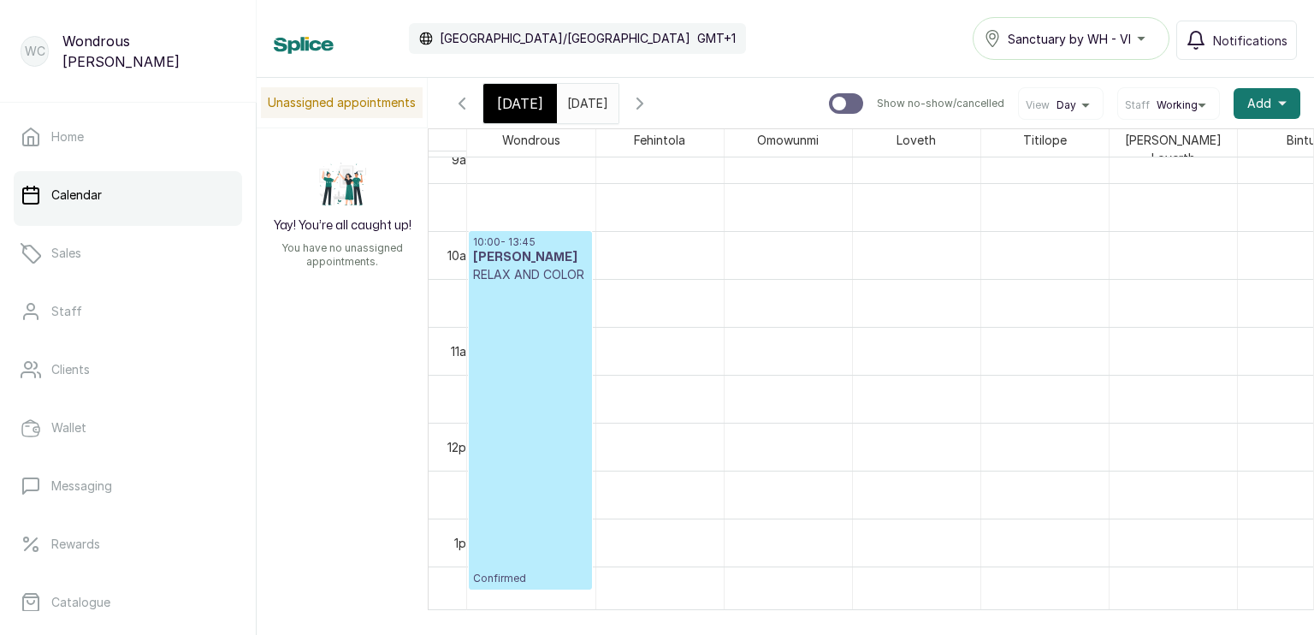
click at [585, 104] on input "10/10/2025" at bounding box center [571, 99] width 27 height 29
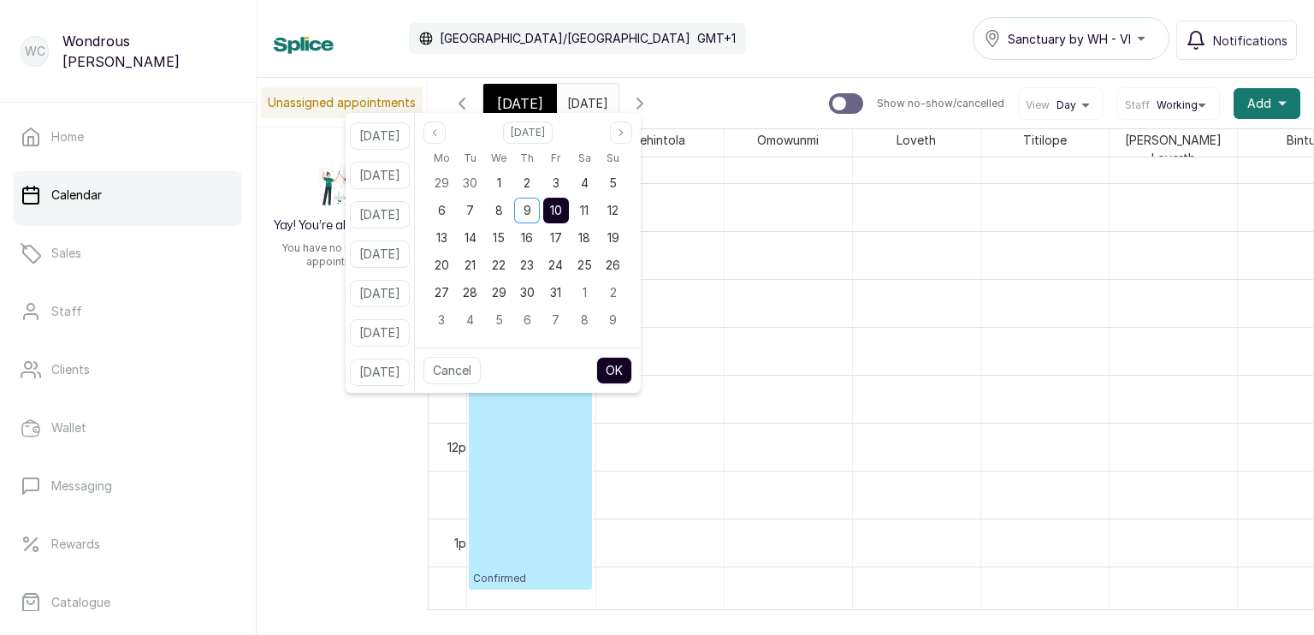
click at [630, 370] on button "OK" at bounding box center [614, 370] width 36 height 27
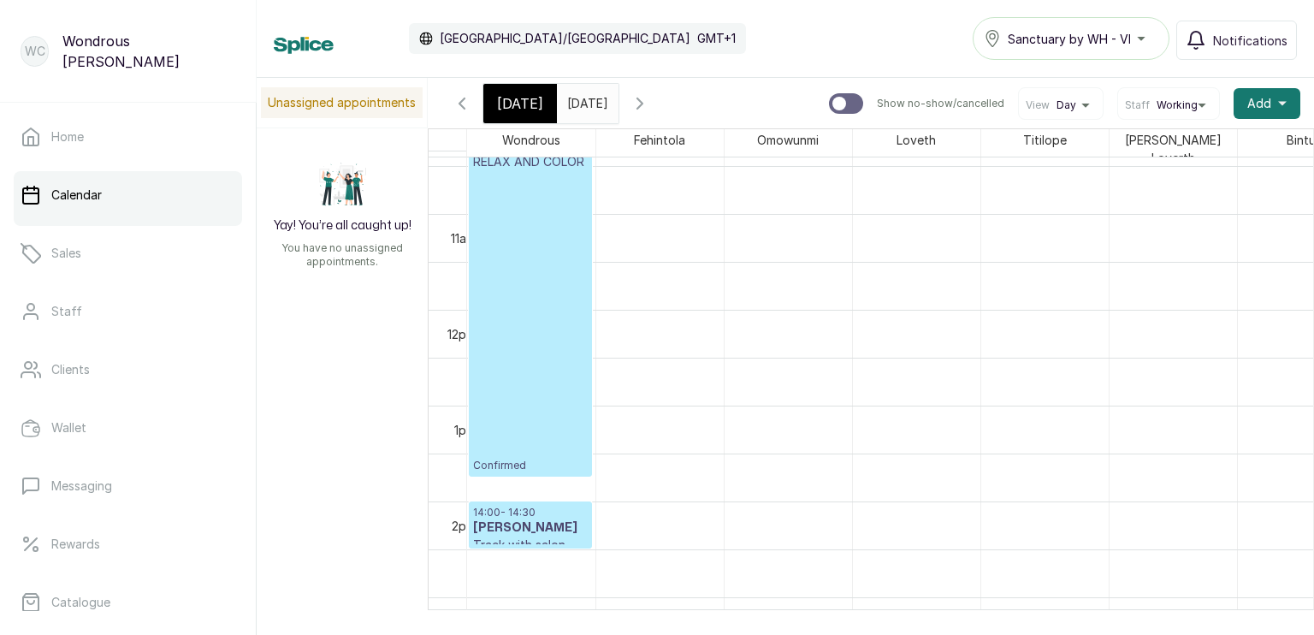
click at [585, 94] on input "10/10/2025" at bounding box center [571, 99] width 27 height 29
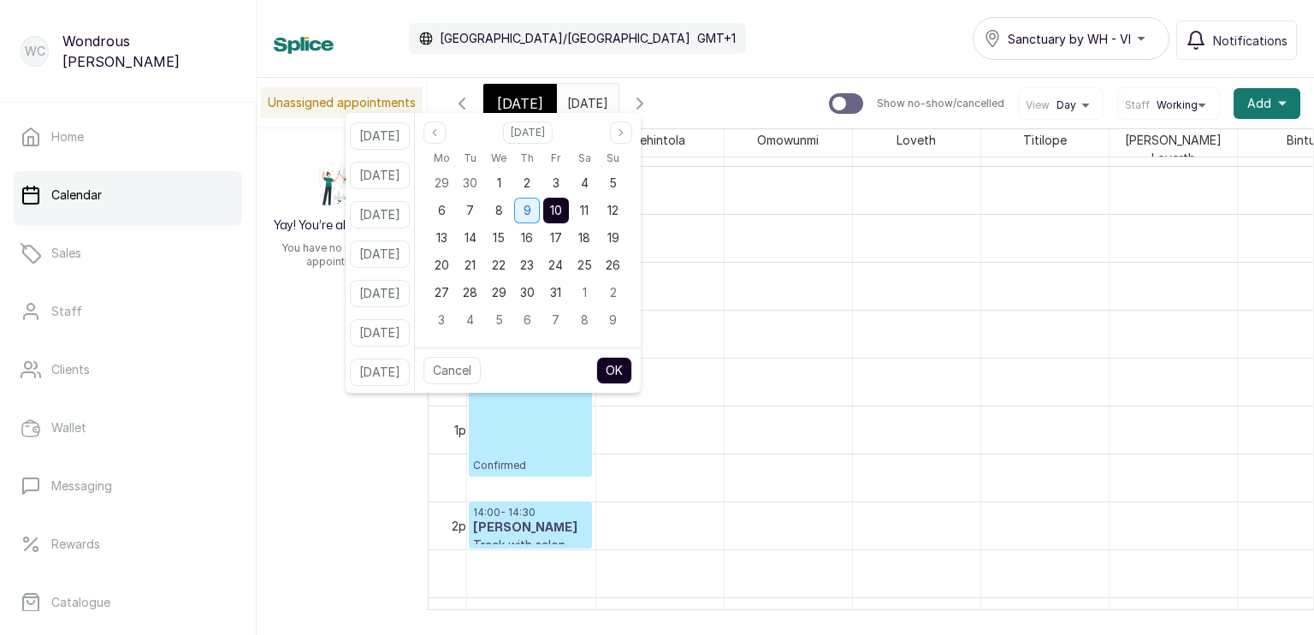
click at [531, 213] on span "9" at bounding box center [527, 210] width 8 height 15
click at [632, 367] on button "OK" at bounding box center [614, 370] width 36 height 27
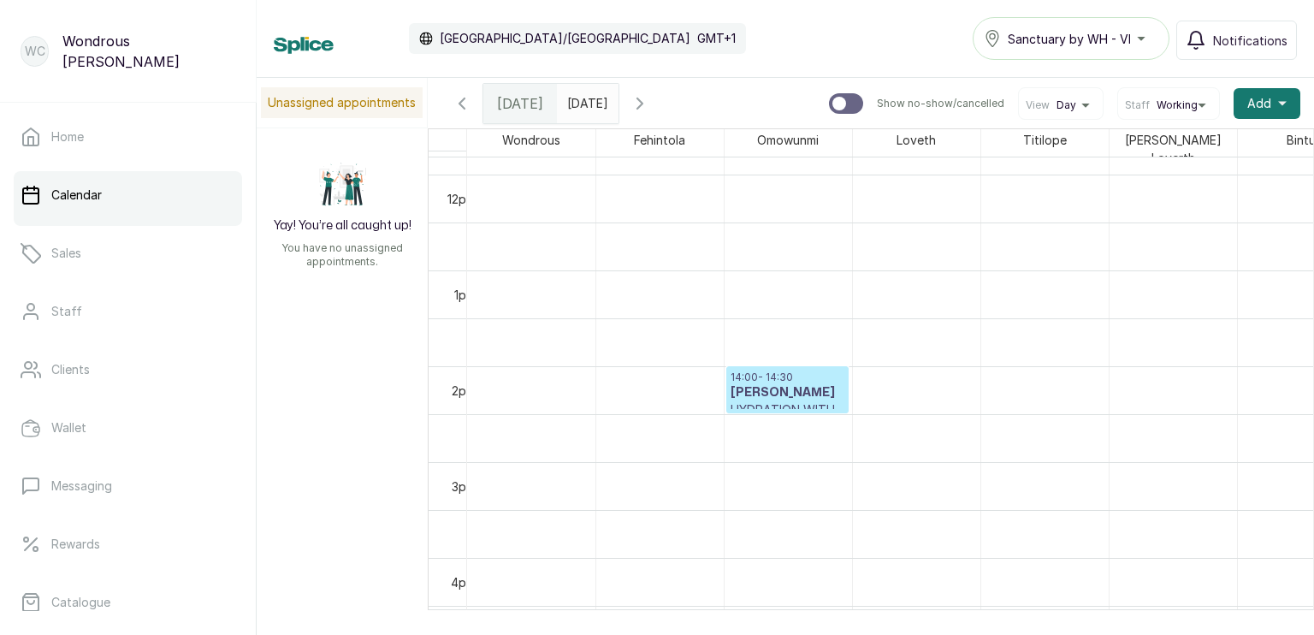
click at [585, 97] on input "09/10/2025" at bounding box center [571, 99] width 27 height 29
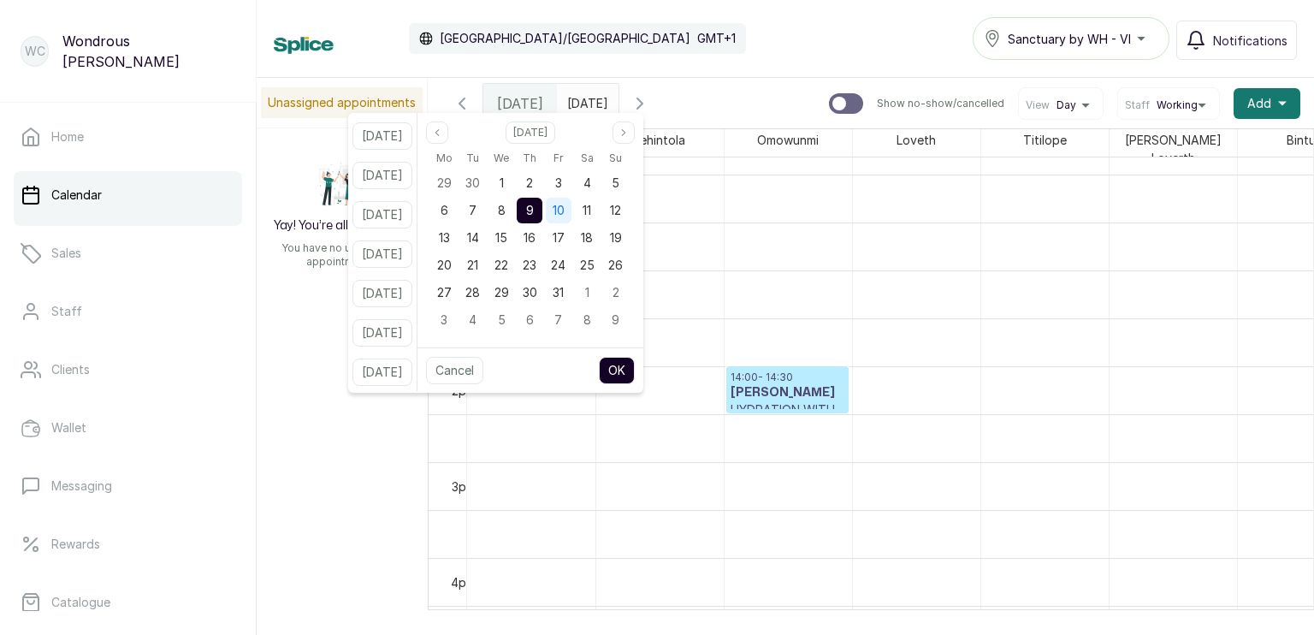
click at [564, 217] on span "10" at bounding box center [558, 210] width 12 height 15
click at [635, 372] on button "OK" at bounding box center [617, 370] width 36 height 27
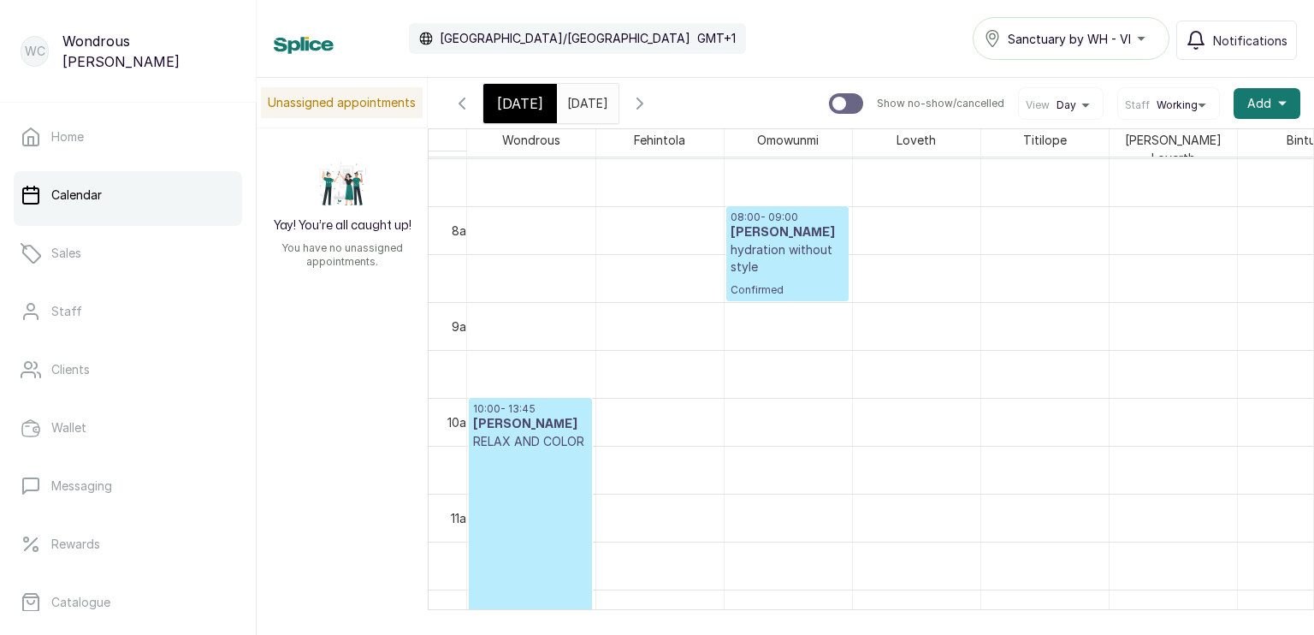
click at [585, 96] on input "10/10/2025" at bounding box center [571, 99] width 27 height 29
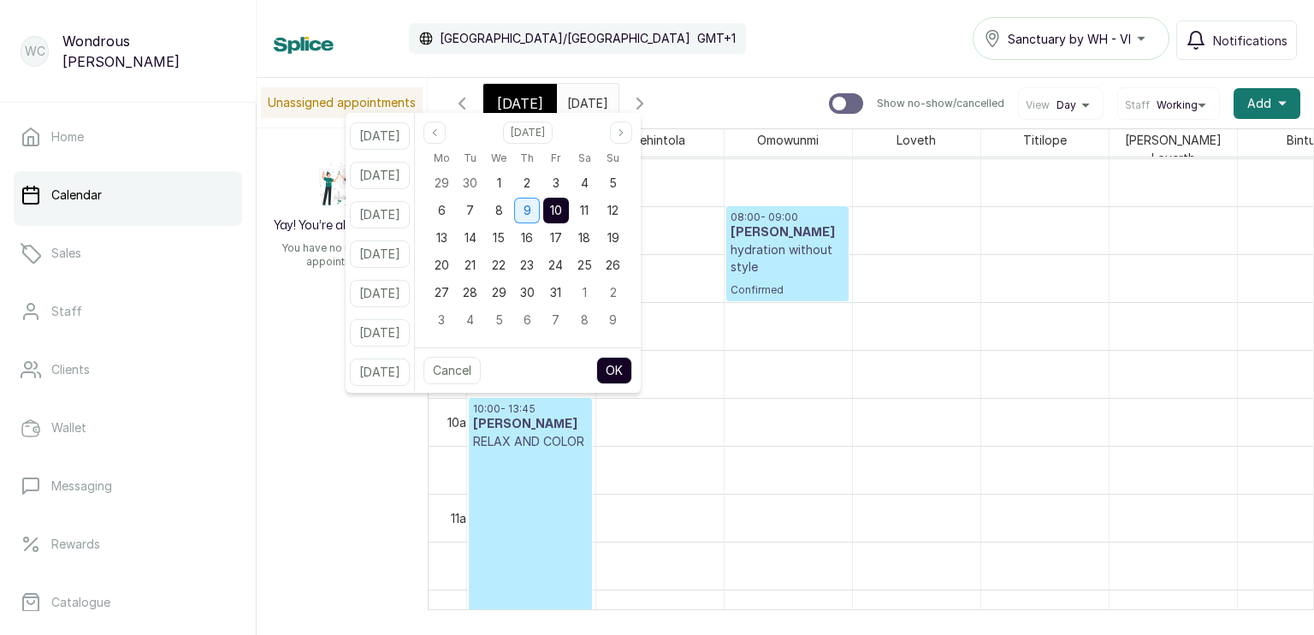
click at [531, 210] on span "9" at bounding box center [527, 210] width 8 height 15
click at [632, 367] on button "OK" at bounding box center [614, 370] width 36 height 27
type input "09/10/2025"
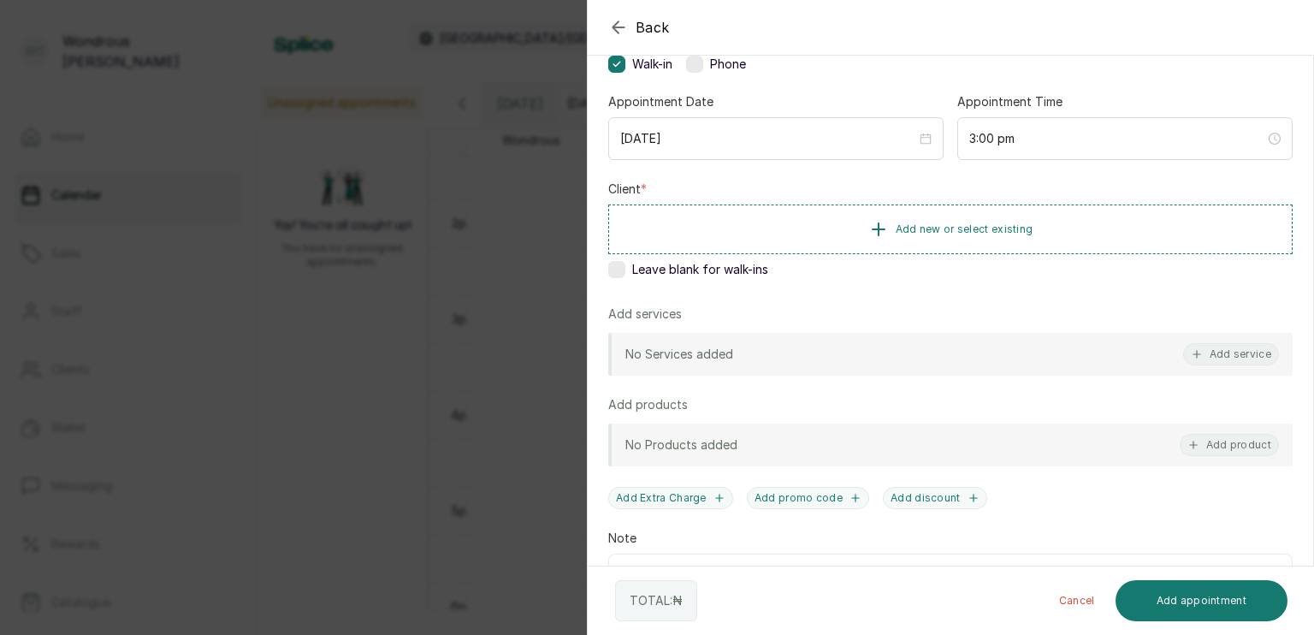
scroll to position [143, 0]
click at [1204, 447] on button "Add product" at bounding box center [1228, 445] width 99 height 22
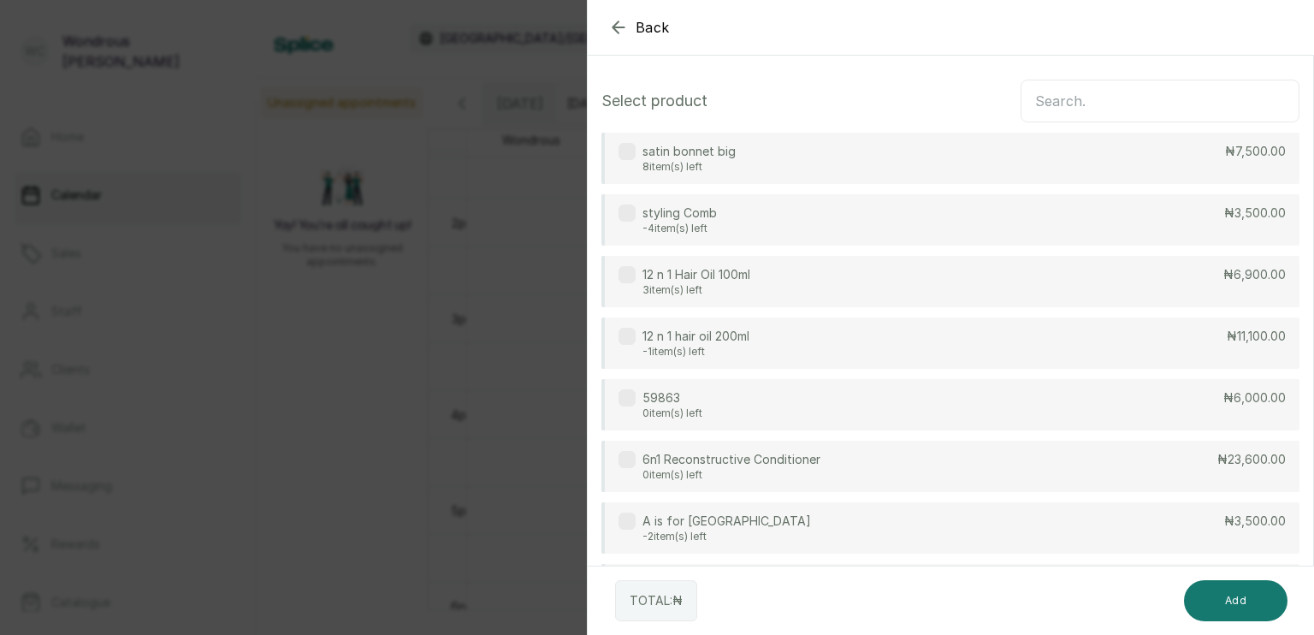
scroll to position [0, 0]
click at [1135, 117] on input "text" at bounding box center [1159, 104] width 279 height 43
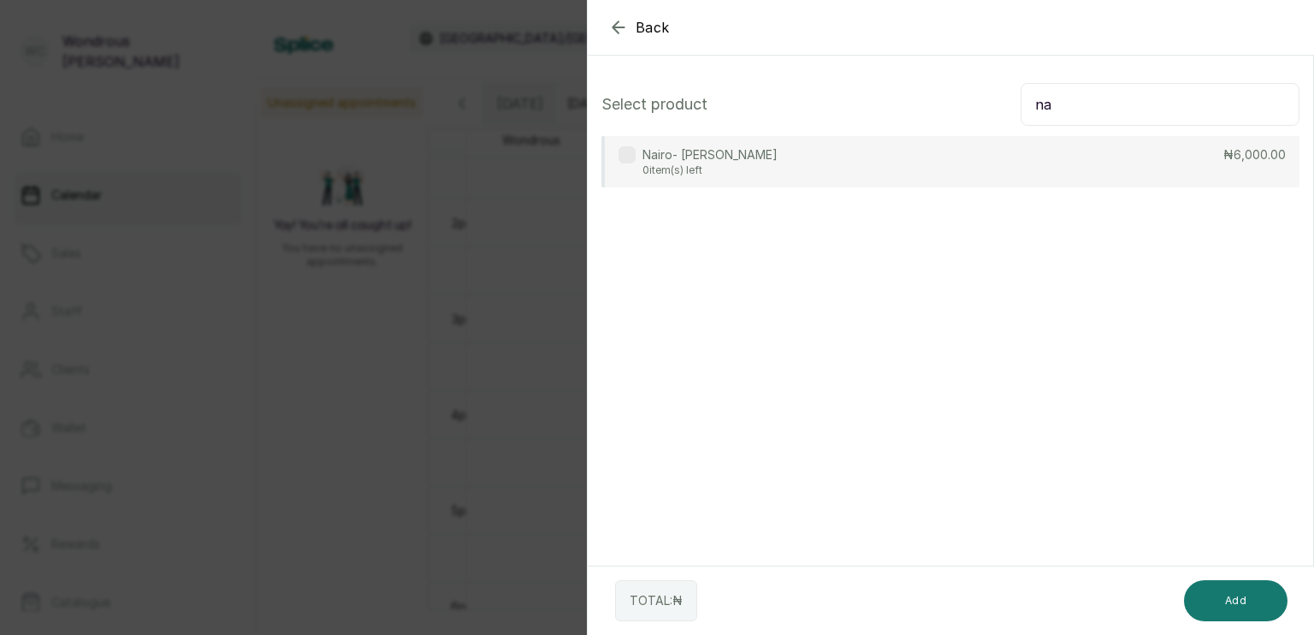
type input "n"
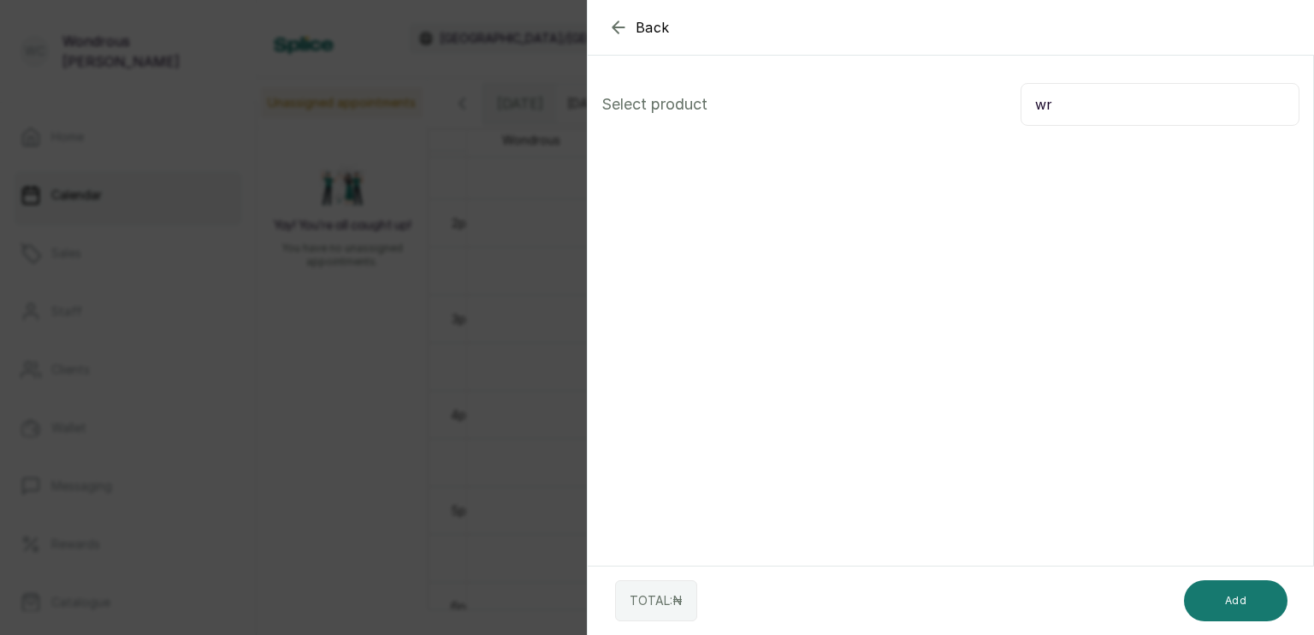
type input "w"
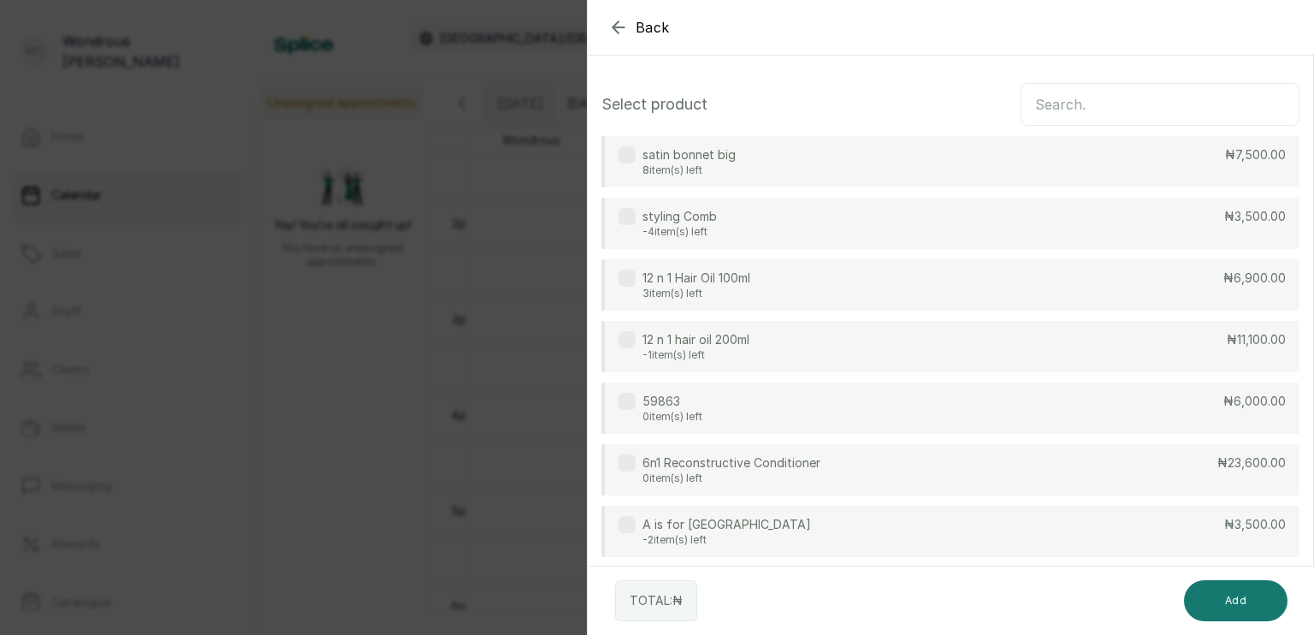
click at [1066, 109] on input "text" at bounding box center [1159, 104] width 279 height 43
click at [1065, 105] on input "text" at bounding box center [1159, 102] width 279 height 43
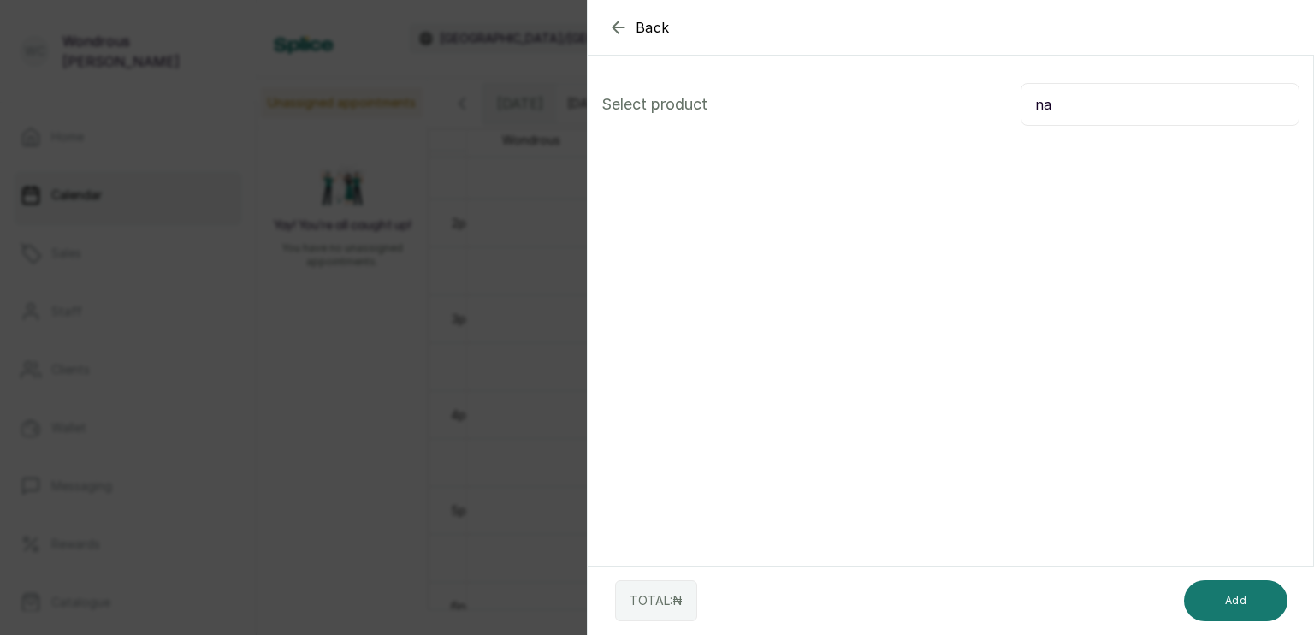
type input "n"
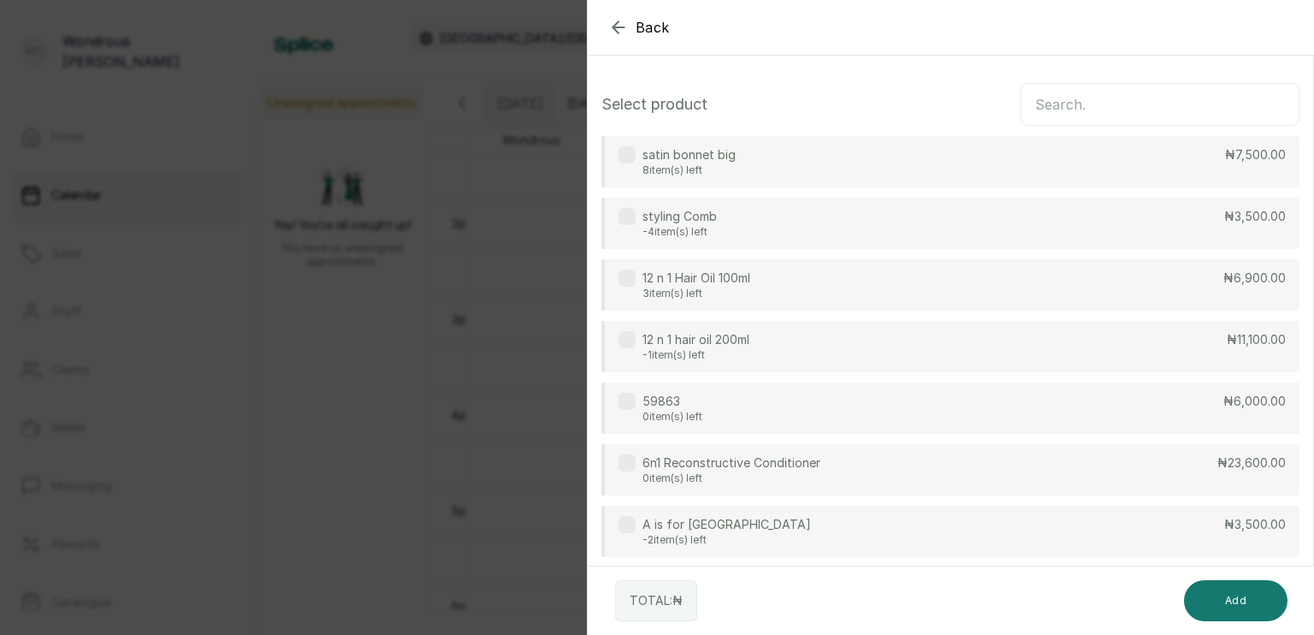
click at [1060, 103] on input "text" at bounding box center [1159, 104] width 279 height 43
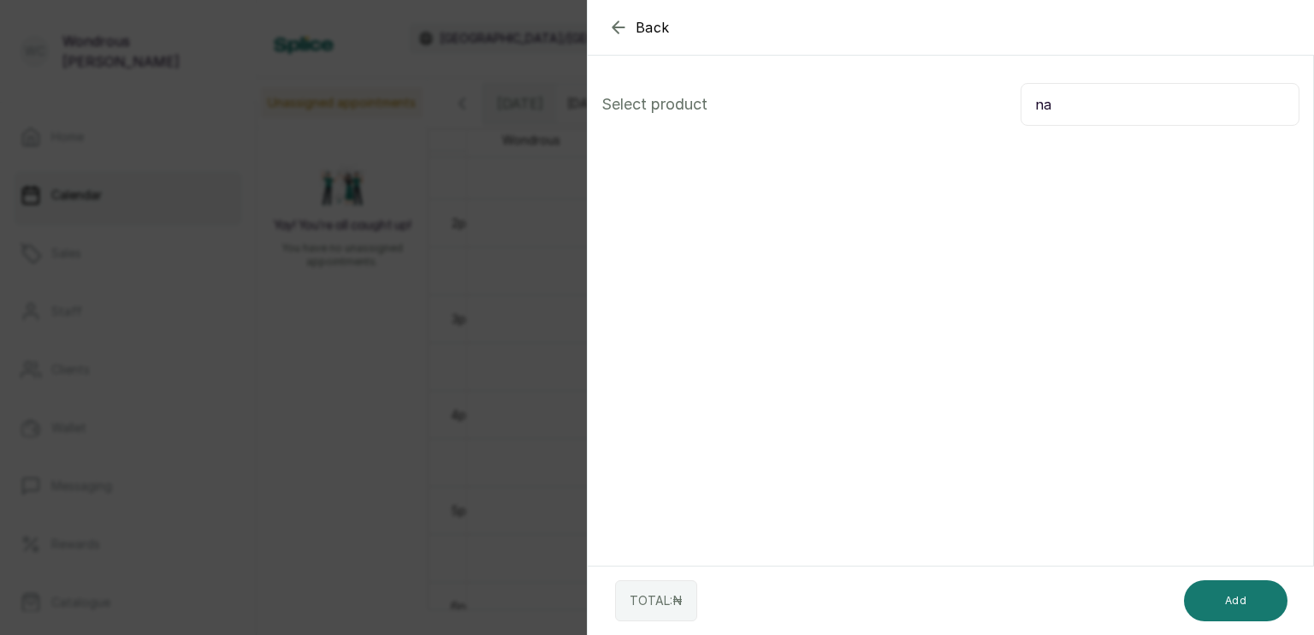
type input "n"
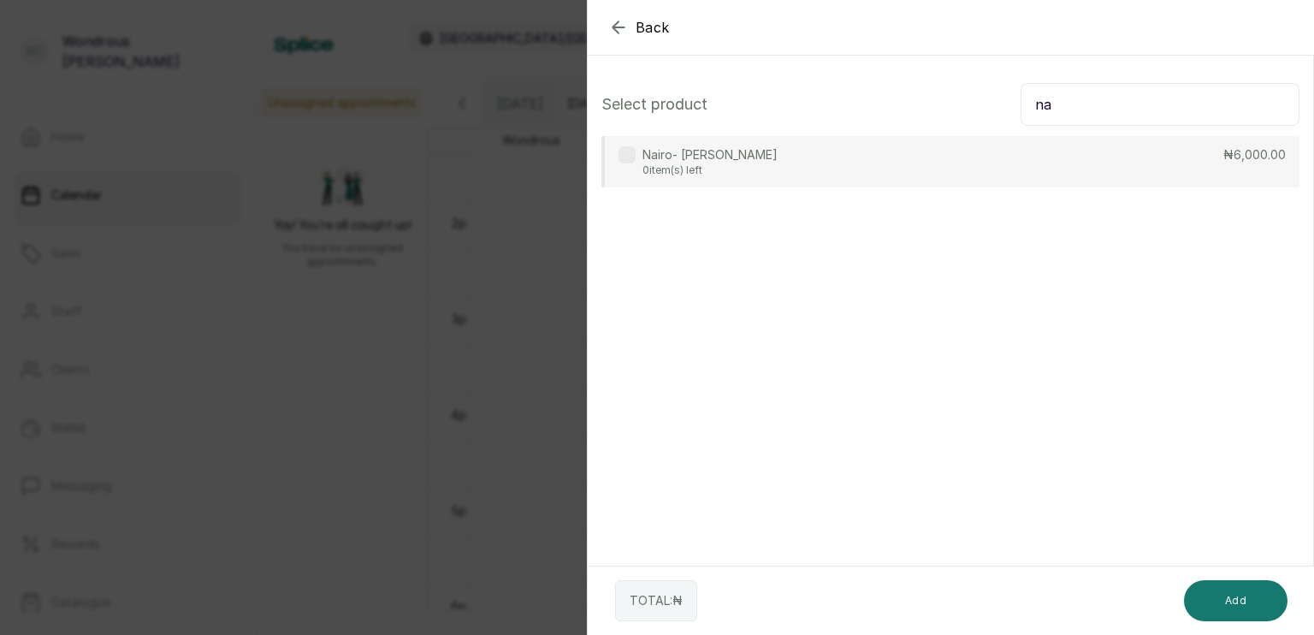
type input "n"
type input "f"
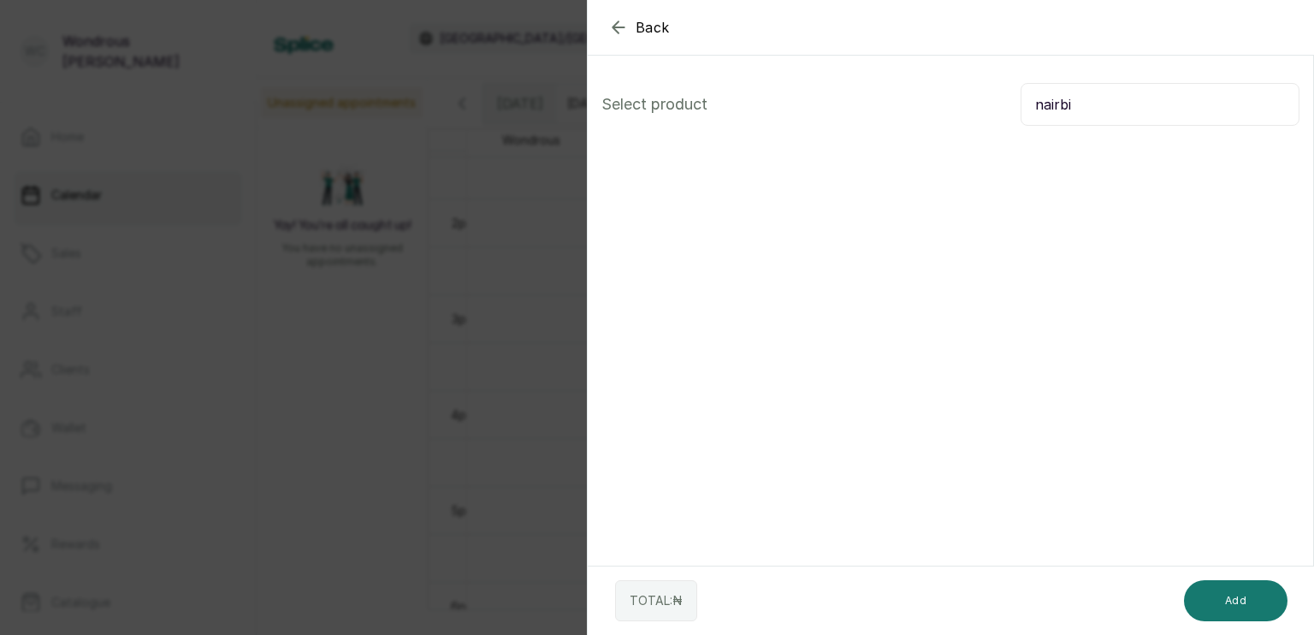
type input "nairbi"
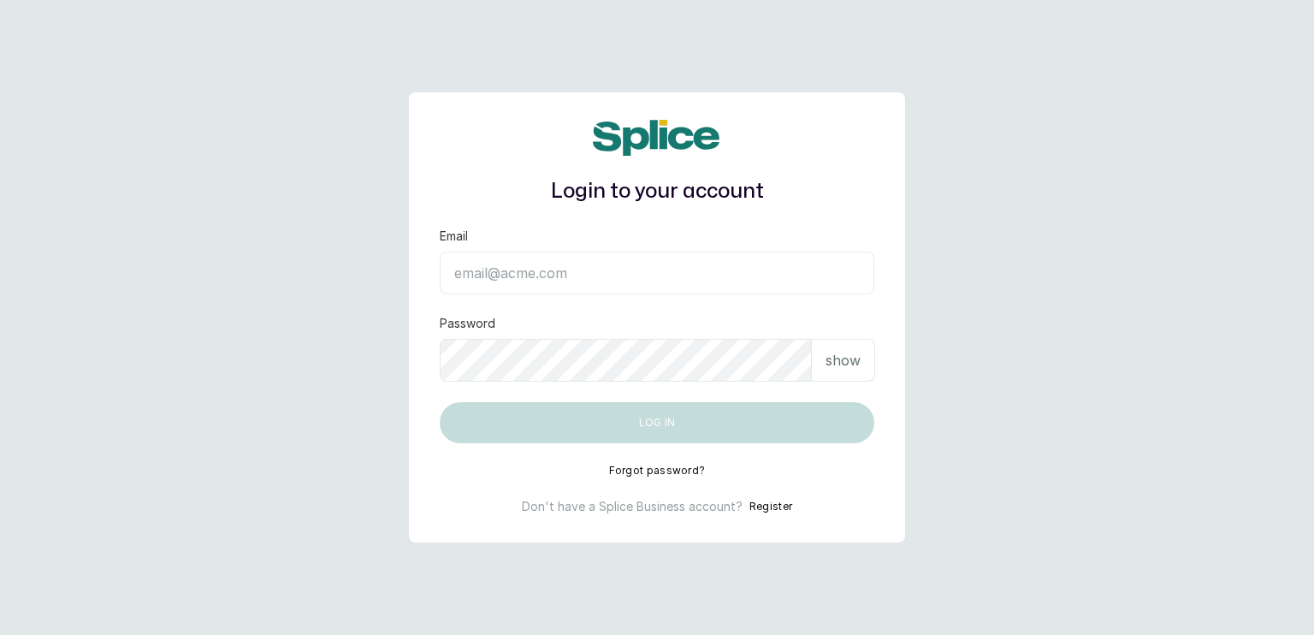
type input "[EMAIL_ADDRESS][DOMAIN_NAME]"
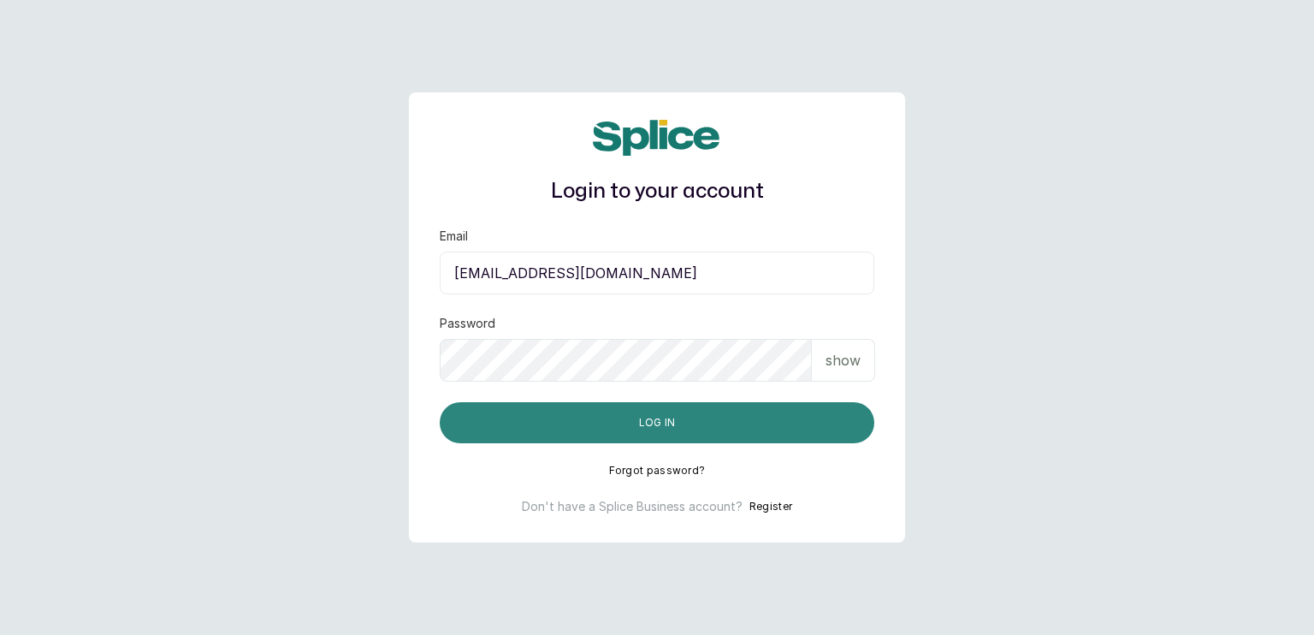
click at [744, 424] on button "Log in" at bounding box center [657, 422] width 434 height 41
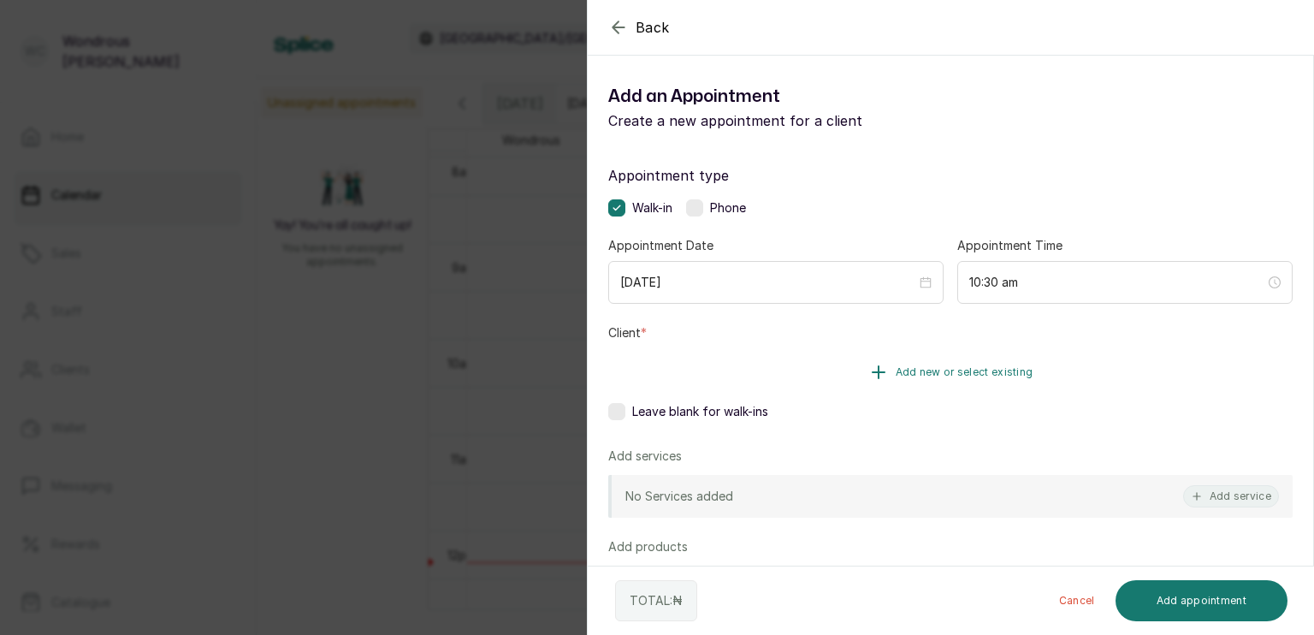
scroll to position [89, 0]
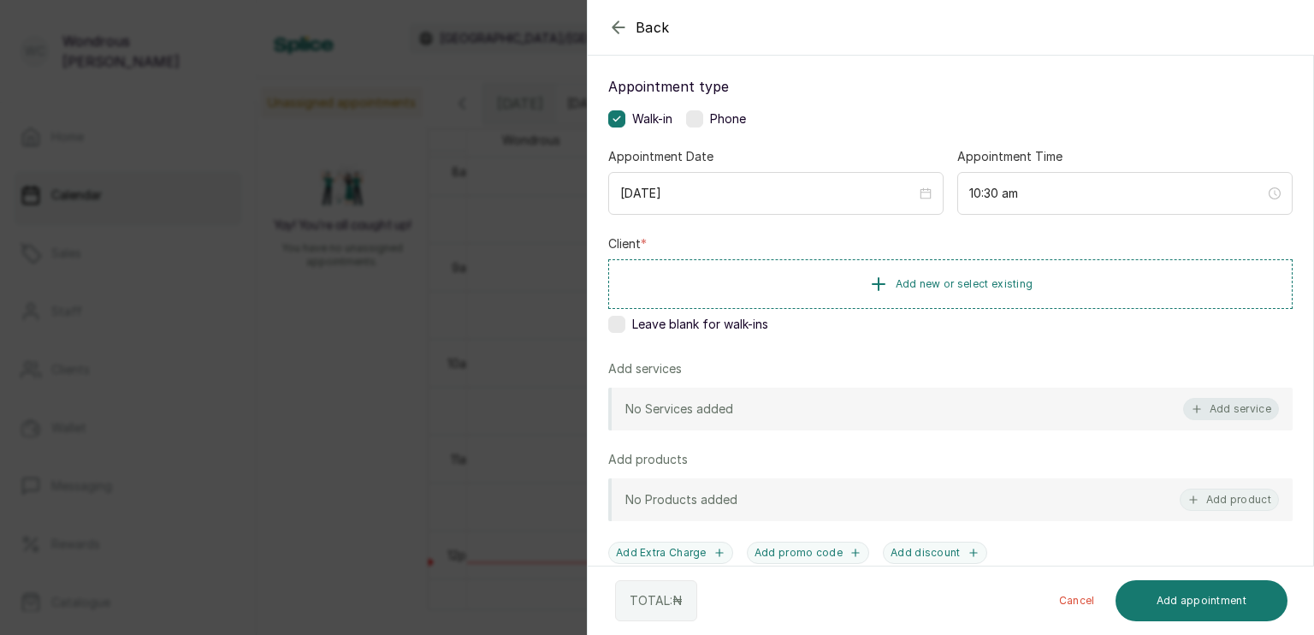
click at [1237, 405] on button "Add service" at bounding box center [1231, 409] width 96 height 22
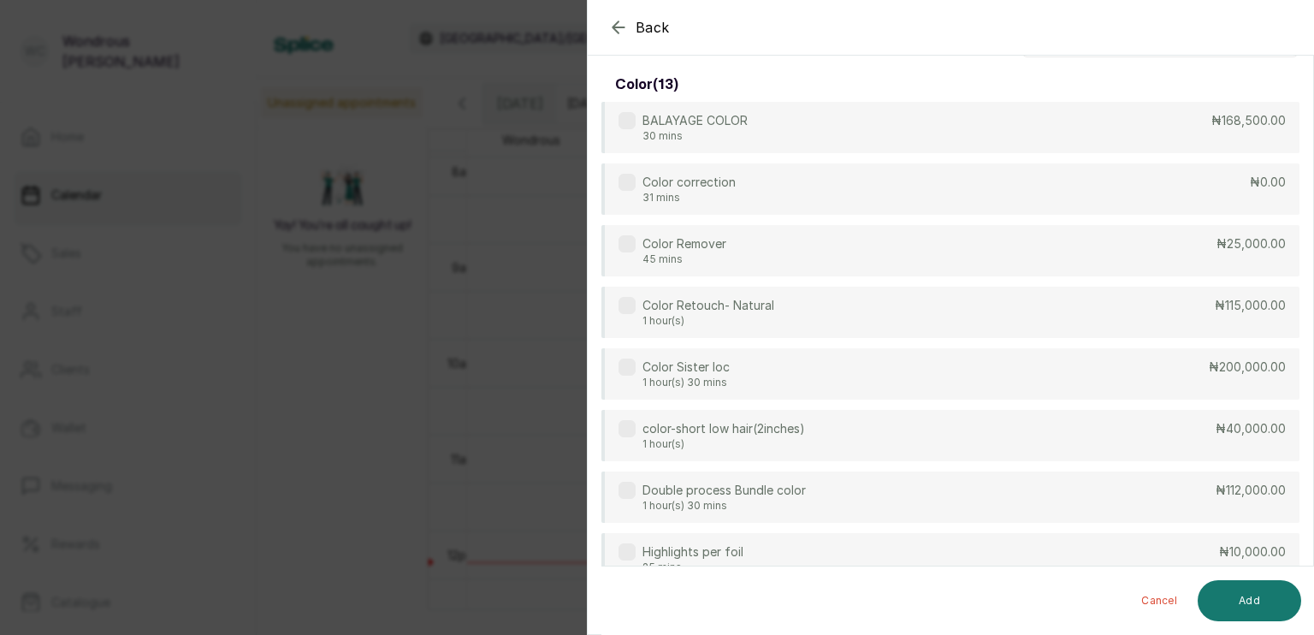
scroll to position [0, 0]
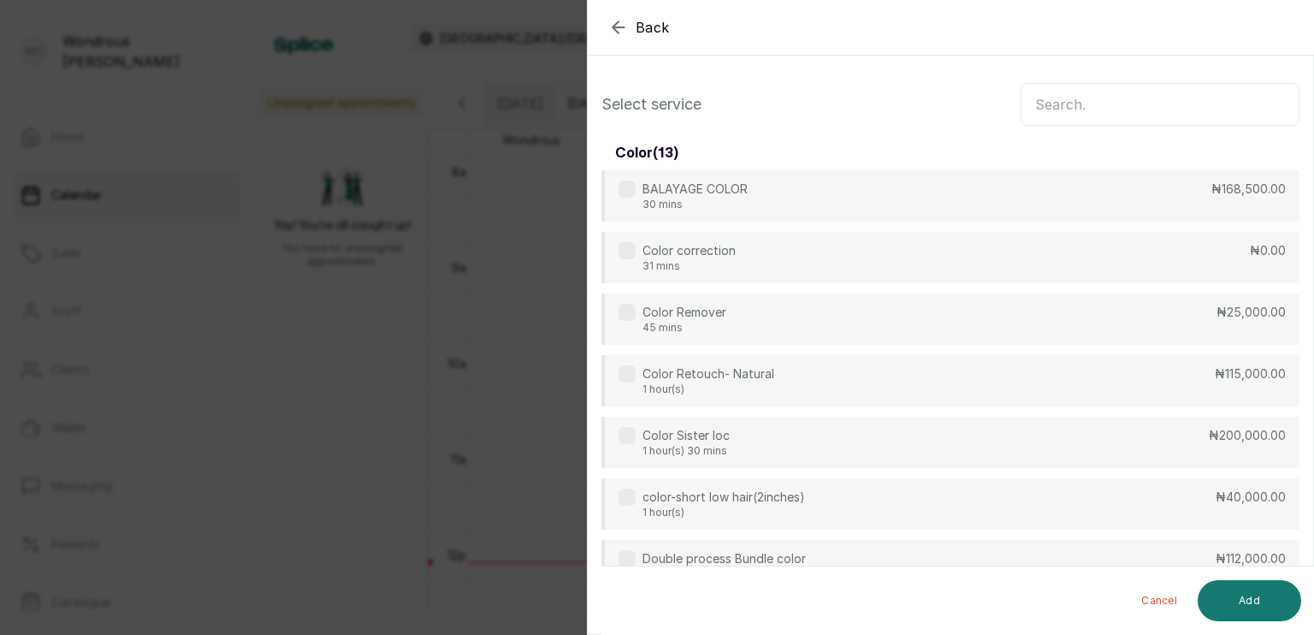
click at [1130, 97] on input "text" at bounding box center [1159, 104] width 279 height 43
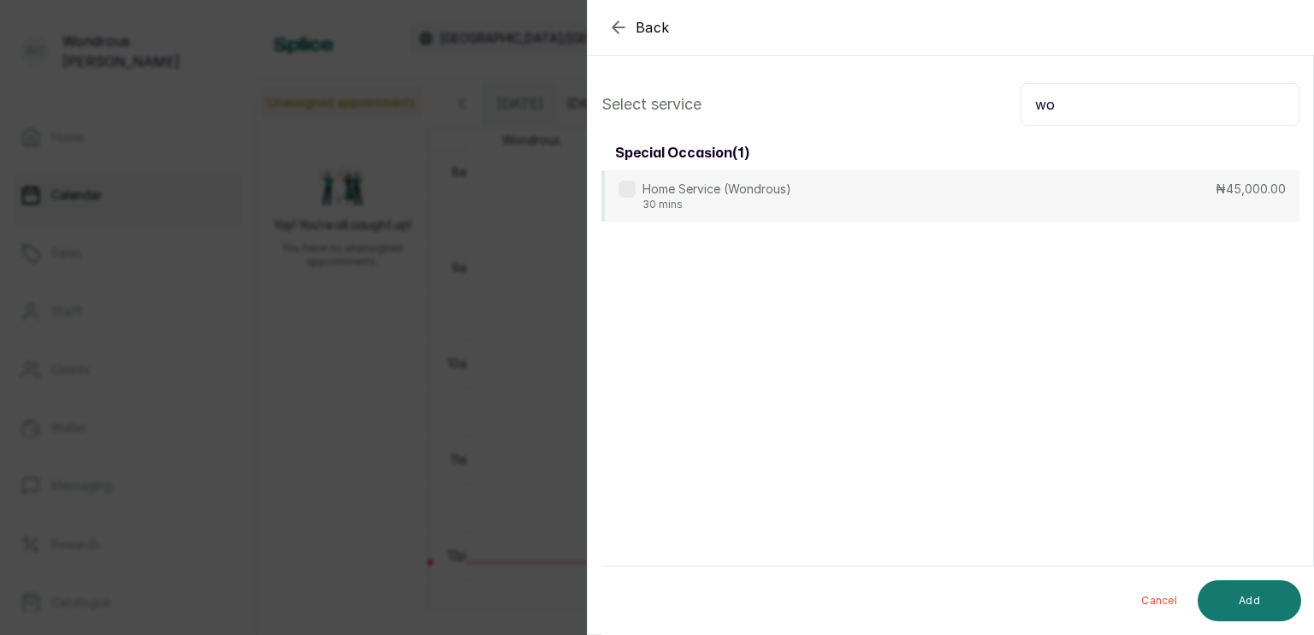
type input "w"
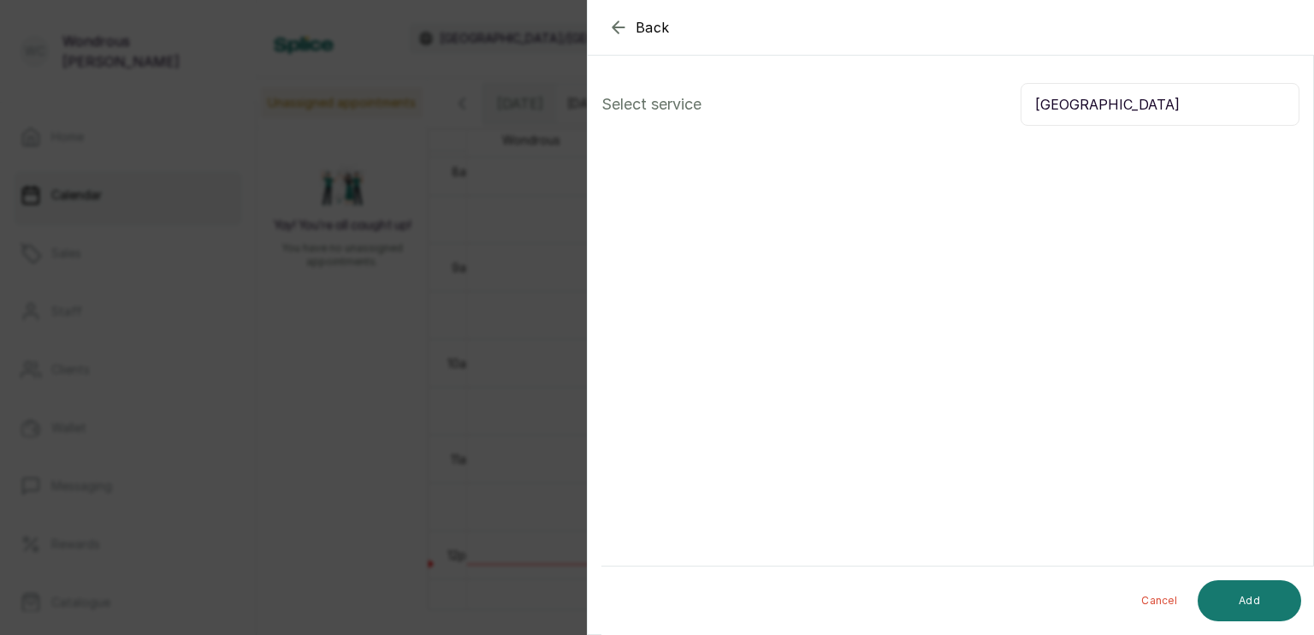
type input "nairobi"
click at [447, 259] on div "Back Add Appointment Select service nairobi Cancel Add" at bounding box center [657, 317] width 1314 height 635
